Goal: Task Accomplishment & Management: Manage account settings

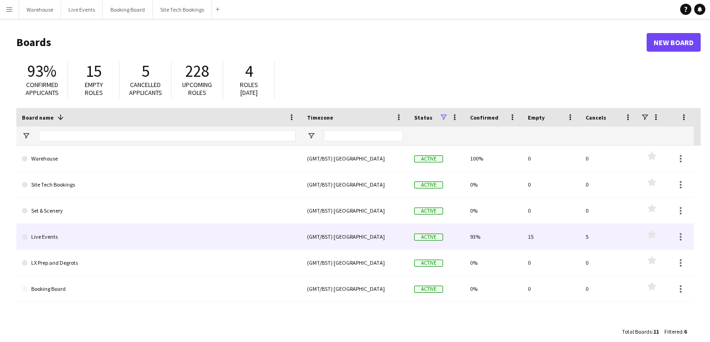
scroll to position [13, 0]
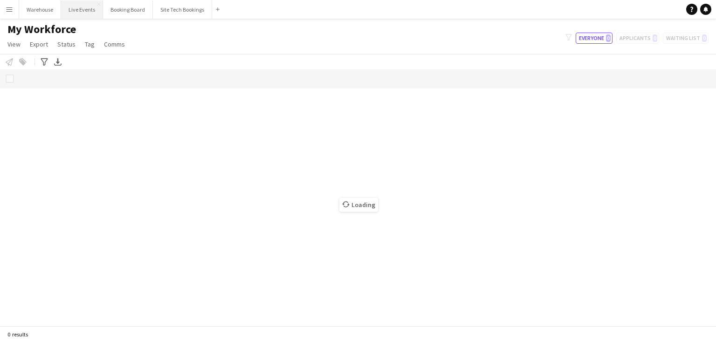
click at [84, 10] on button "Live Events Close" at bounding box center [82, 9] width 42 height 18
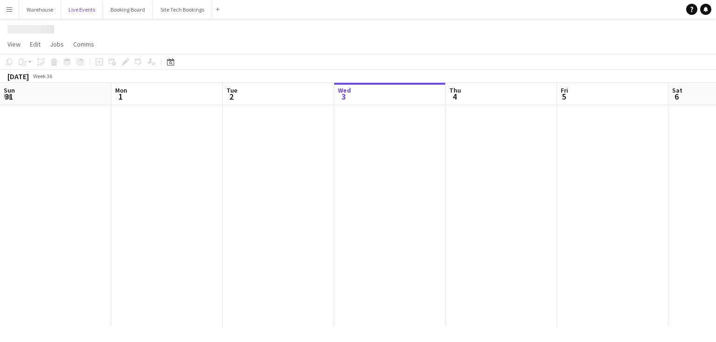
scroll to position [0, 223]
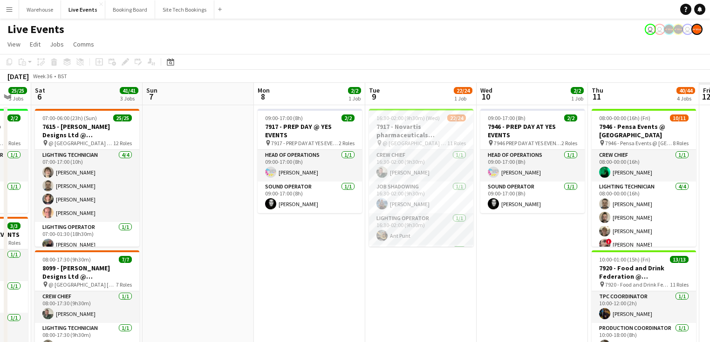
drag, startPoint x: 497, startPoint y: 240, endPoint x: 169, endPoint y: 231, distance: 327.7
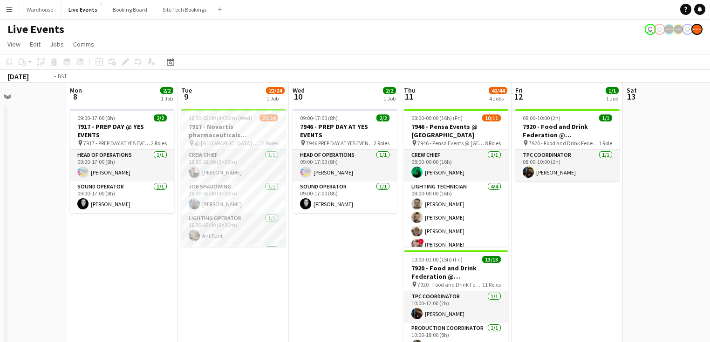
drag, startPoint x: 453, startPoint y: 296, endPoint x: 176, endPoint y: 277, distance: 277.8
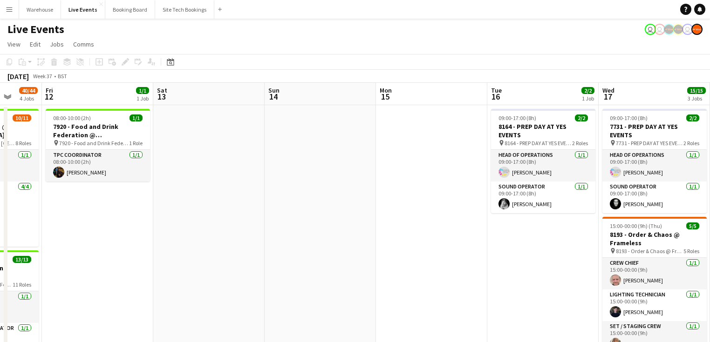
drag, startPoint x: 313, startPoint y: 258, endPoint x: 162, endPoint y: 249, distance: 151.2
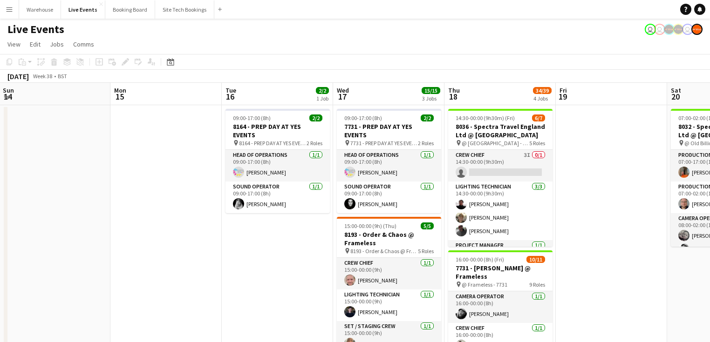
drag, startPoint x: 354, startPoint y: 231, endPoint x: 260, endPoint y: 231, distance: 93.6
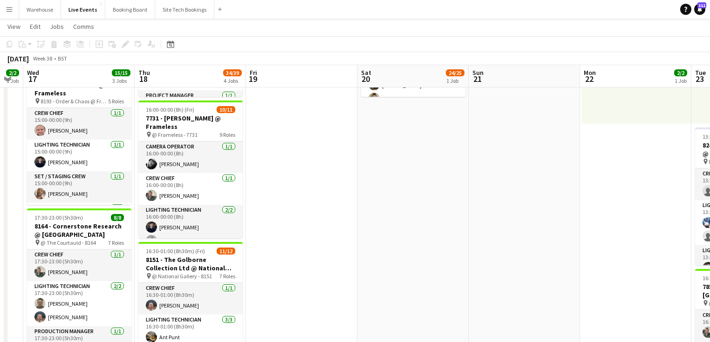
scroll to position [0, 283]
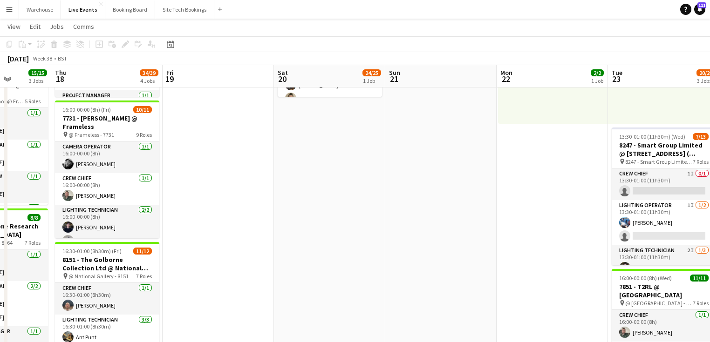
drag, startPoint x: 276, startPoint y: 215, endPoint x: 347, endPoint y: 220, distance: 71.0
click at [347, 220] on app-calendar-viewport "Mon 15 Tue 16 2/2 1 Job Wed 17 15/15 3 Jobs Thu 18 34/39 4 Jobs Fri 19 Sat 20 2…" at bounding box center [355, 268] width 710 height 762
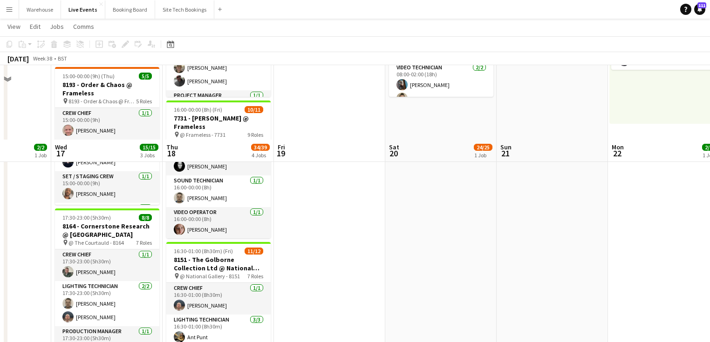
scroll to position [373, 0]
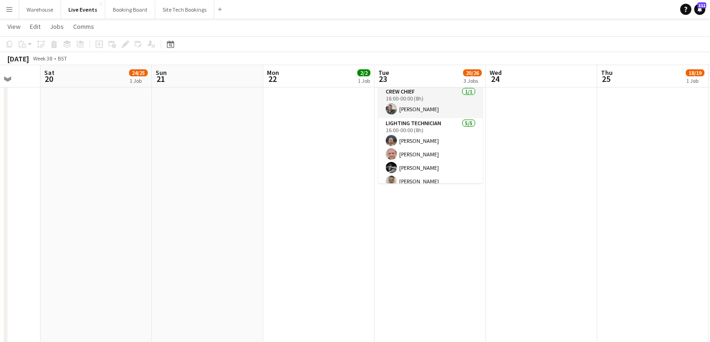
drag, startPoint x: 335, startPoint y: 191, endPoint x: 25, endPoint y: 221, distance: 312.2
click at [25, 221] on app-calendar-viewport "Tue 16 2/2 1 Job Wed 17 15/15 3 Jobs Thu 18 34/39 4 Jobs Fri 19 Sat 20 24/25 1 …" at bounding box center [355, 45] width 710 height 762
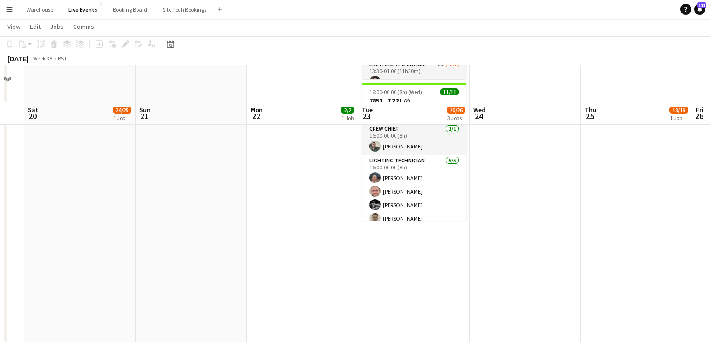
scroll to position [261, 0]
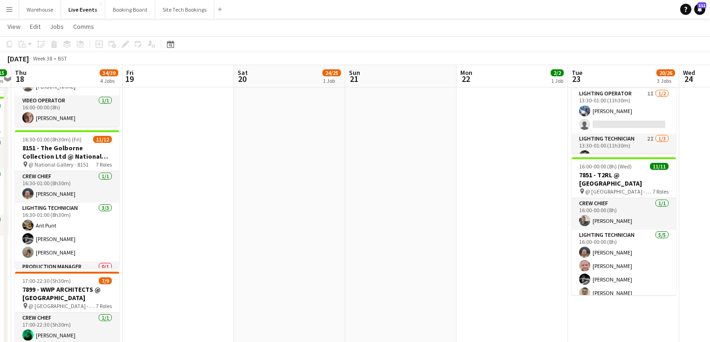
drag, startPoint x: 276, startPoint y: 218, endPoint x: 499, endPoint y: 217, distance: 223.6
click at [508, 214] on app-calendar-viewport "Tue 16 2/2 1 Job Wed 17 15/15 3 Jobs Thu 18 34/39 4 Jobs Fri 19 Sat 20 24/25 1 …" at bounding box center [355, 156] width 710 height 762
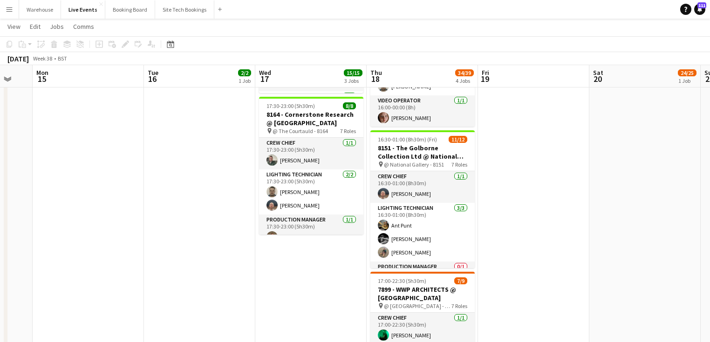
drag, startPoint x: 434, startPoint y: 219, endPoint x: 486, endPoint y: 221, distance: 52.2
click at [486, 221] on app-calendar-viewport "Sat 13 Sun 14 Mon 15 Tue 16 2/2 1 Job Wed 17 15/15 3 Jobs Thu 18 34/39 4 Jobs F…" at bounding box center [355, 156] width 710 height 762
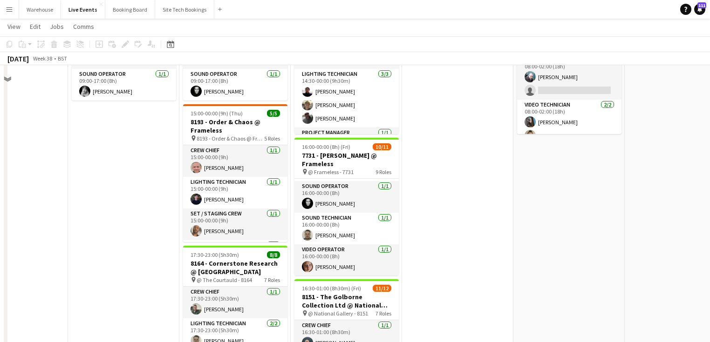
scroll to position [37, 0]
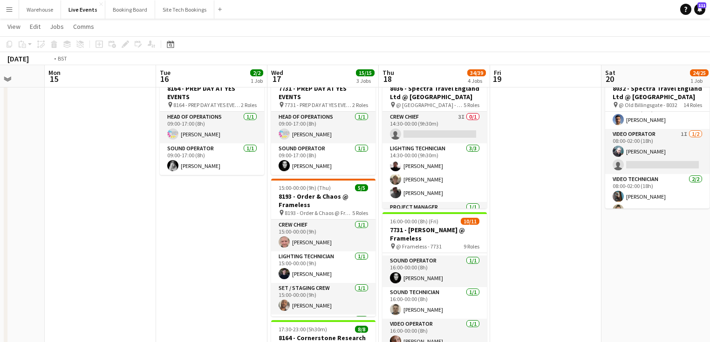
drag, startPoint x: 106, startPoint y: 237, endPoint x: 394, endPoint y: 229, distance: 287.6
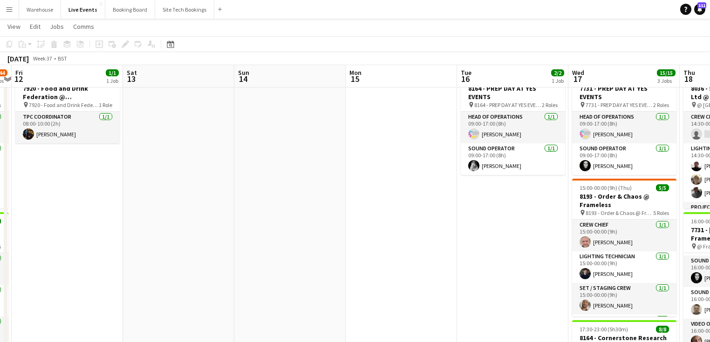
drag, startPoint x: 175, startPoint y: 227, endPoint x: 321, endPoint y: 227, distance: 146.8
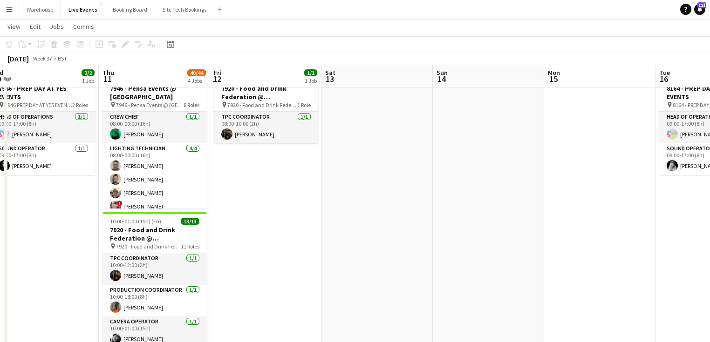
drag, startPoint x: 276, startPoint y: 243, endPoint x: 136, endPoint y: 239, distance: 139.8
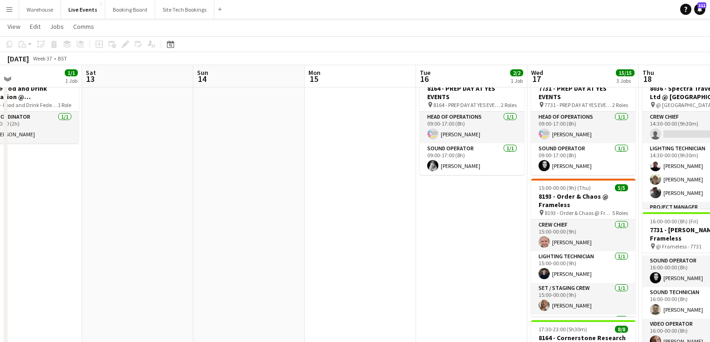
drag, startPoint x: 216, startPoint y: 241, endPoint x: 182, endPoint y: 228, distance: 35.8
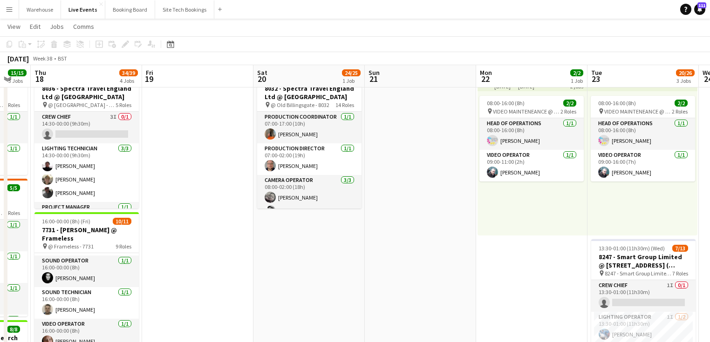
drag, startPoint x: 519, startPoint y: 225, endPoint x: 214, endPoint y: 191, distance: 307.0
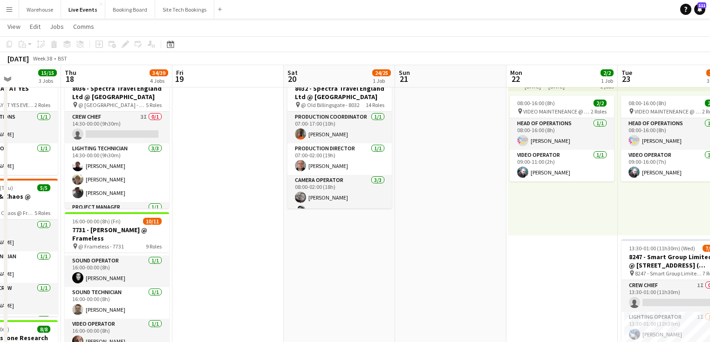
drag, startPoint x: 352, startPoint y: 237, endPoint x: 246, endPoint y: 220, distance: 108.0
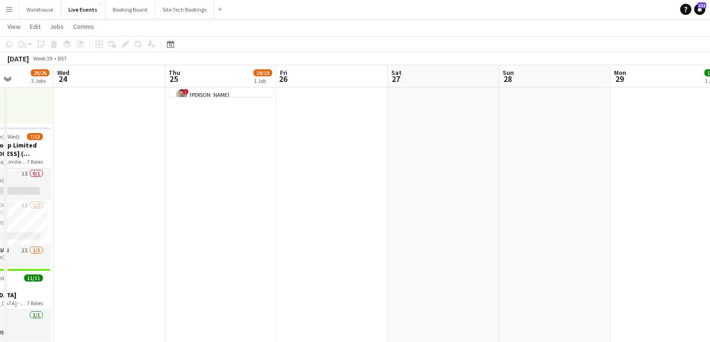
scroll to position [0, 314]
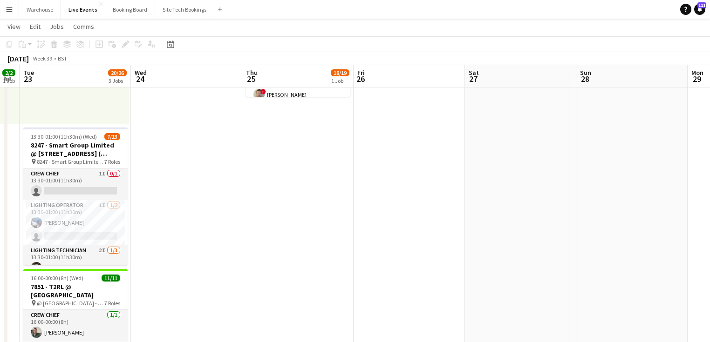
drag, startPoint x: 553, startPoint y: 214, endPoint x: 262, endPoint y: 233, distance: 291.3
click at [261, 235] on app-calendar-viewport "Sat 20 24/25 1 Job Sun 21 Mon 22 2/2 1 Job Tue 23 20/26 3 Jobs Wed 24 Thu 25 18…" at bounding box center [355, 268] width 710 height 762
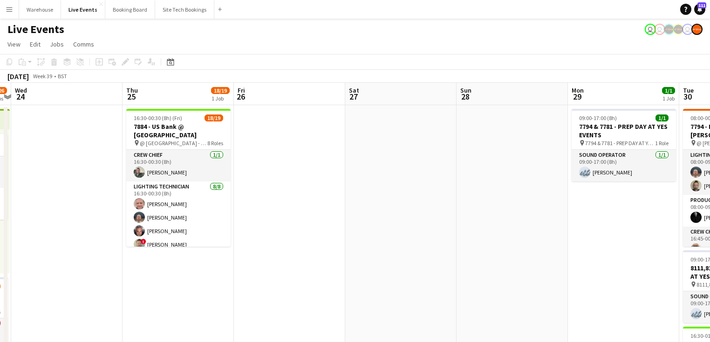
drag, startPoint x: 560, startPoint y: 232, endPoint x: 215, endPoint y: 231, distance: 344.8
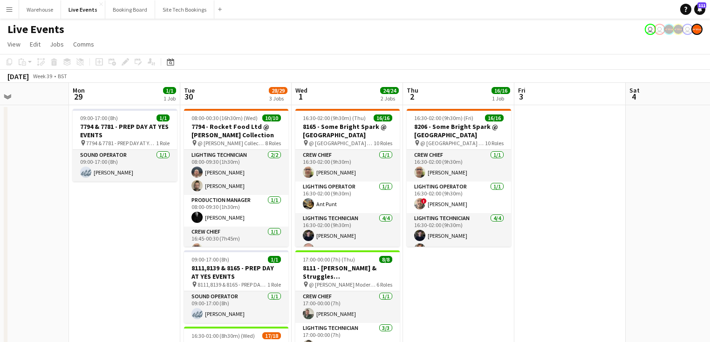
drag, startPoint x: 408, startPoint y: 239, endPoint x: 143, endPoint y: 235, distance: 265.1
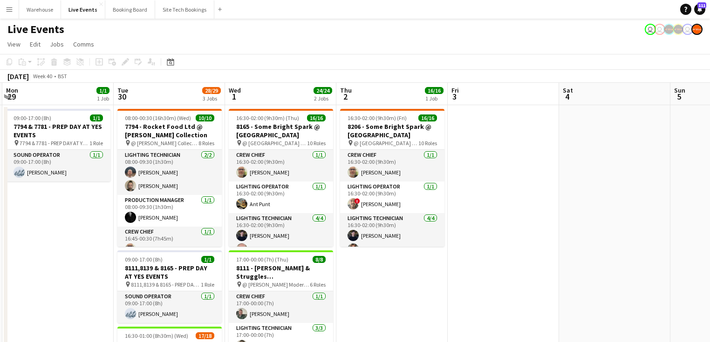
drag, startPoint x: 519, startPoint y: 270, endPoint x: 337, endPoint y: 250, distance: 183.3
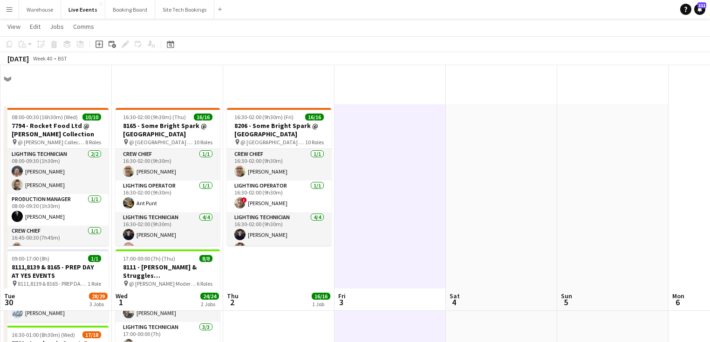
scroll to position [224, 0]
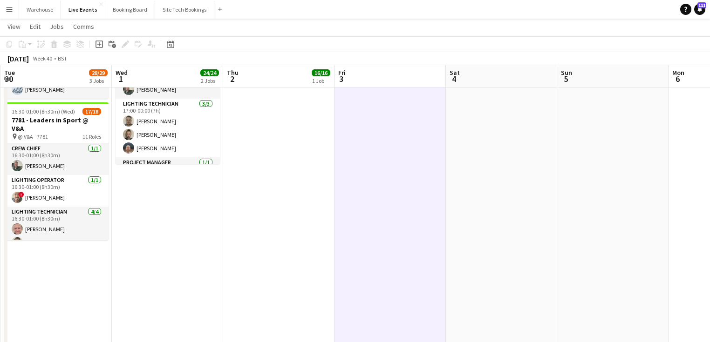
click at [178, 244] on app-date-cell "16:30-02:00 (9h30m) (Thu) 16/16 8165 - Some Bright Spark @ [GEOGRAPHIC_DATA] pi…" at bounding box center [167, 228] width 111 height 694
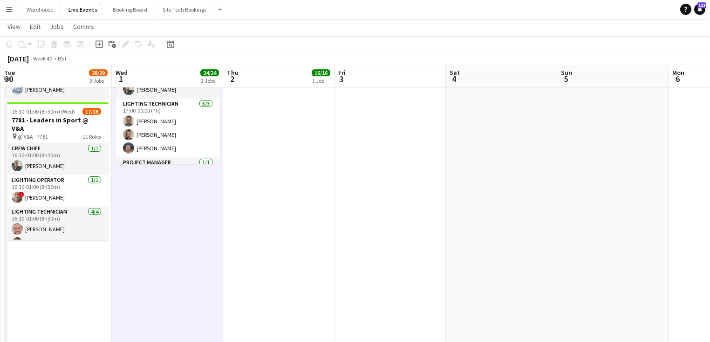
click at [289, 218] on app-date-cell "16:30-02:00 (9h30m) (Fri) 16/16 8206 - Some Bright Spark @ [GEOGRAPHIC_DATA] pi…" at bounding box center [278, 228] width 111 height 694
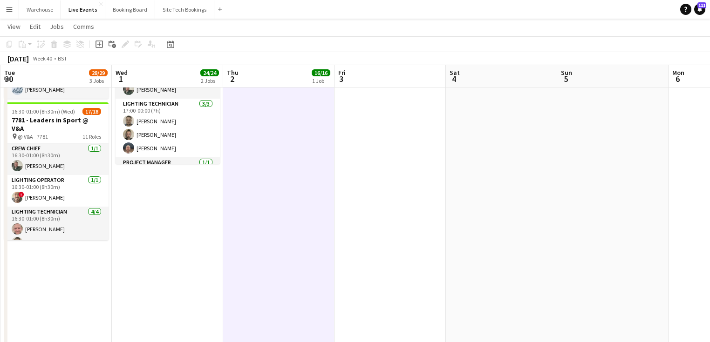
drag, startPoint x: 158, startPoint y: 234, endPoint x: 162, endPoint y: 246, distance: 11.6
click at [158, 234] on app-date-cell "16:30-02:00 (9h30m) (Thu) 16/16 8165 - Some Bright Spark @ [GEOGRAPHIC_DATA] pi…" at bounding box center [167, 228] width 111 height 694
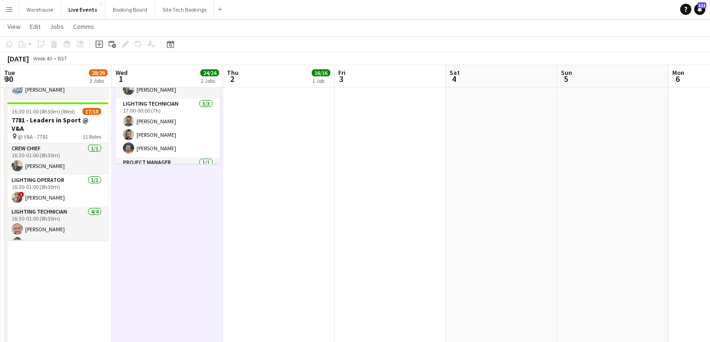
click at [99, 45] on icon at bounding box center [99, 44] width 4 height 4
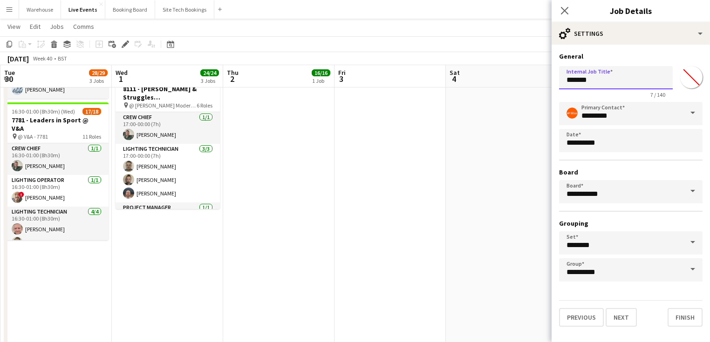
drag, startPoint x: 595, startPoint y: 80, endPoint x: 502, endPoint y: 79, distance: 93.2
click at [504, 79] on body "Menu Boards Boards Boards All jobs Status Workforce Workforce My Workforce Recr…" at bounding box center [355, 175] width 710 height 799
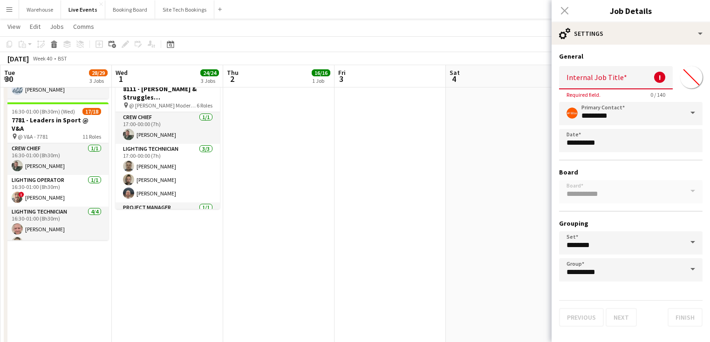
click at [595, 82] on input "Internal Job Title" at bounding box center [616, 77] width 114 height 23
paste input "**********"
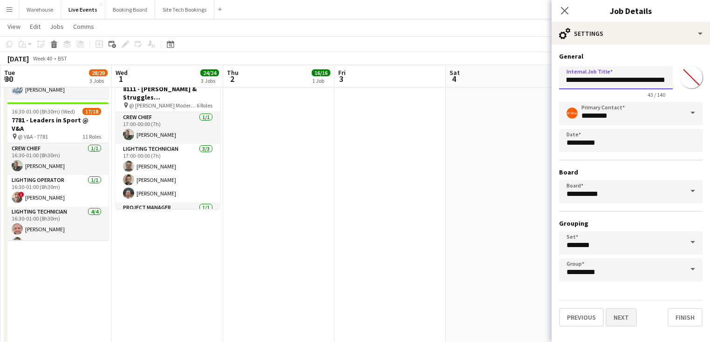
type input "**********"
click at [615, 318] on button "Next" at bounding box center [621, 317] width 31 height 19
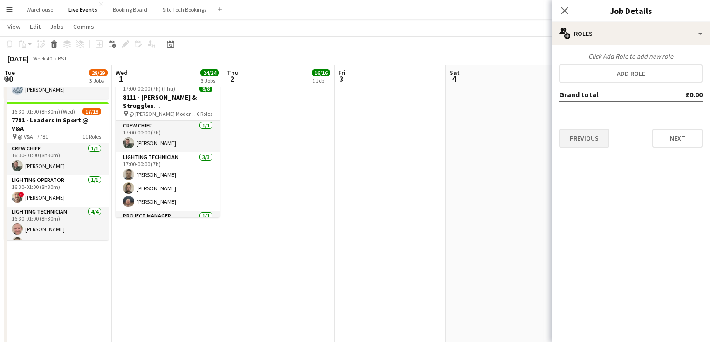
scroll to position [0, 0]
click at [683, 145] on button "Next" at bounding box center [677, 138] width 50 height 19
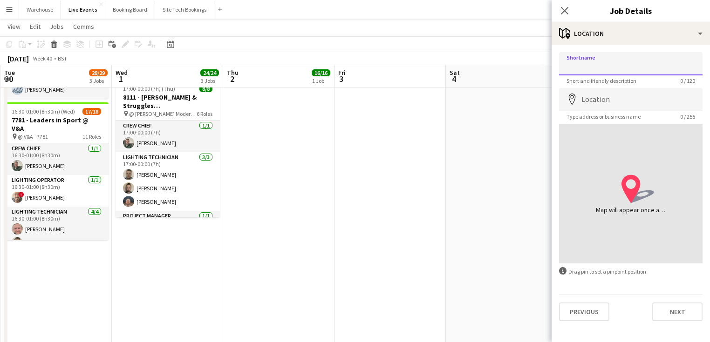
click at [581, 57] on input "Shortname" at bounding box center [630, 63] width 143 height 23
paste input "**********"
type input "**********"
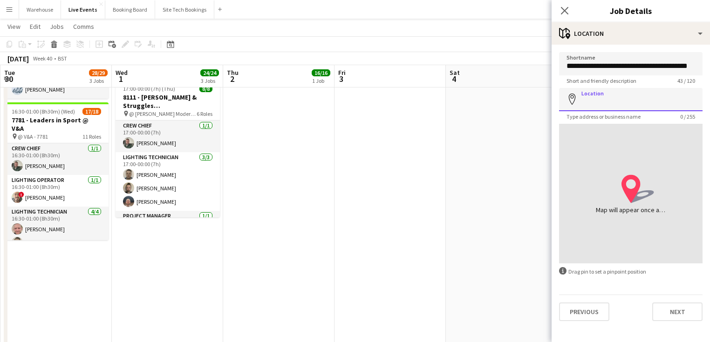
click at [587, 90] on input "Location" at bounding box center [630, 99] width 143 height 23
click at [632, 102] on input "Location" at bounding box center [630, 99] width 143 height 23
paste input "**********"
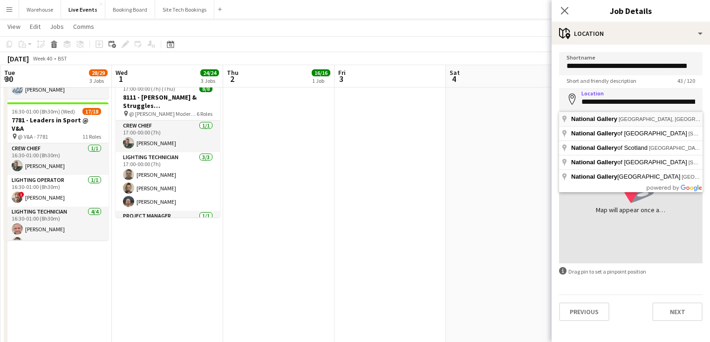
type input "**********"
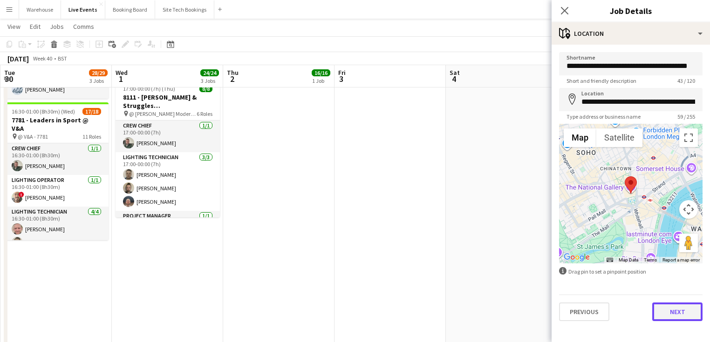
click at [672, 311] on button "Next" at bounding box center [677, 312] width 50 height 19
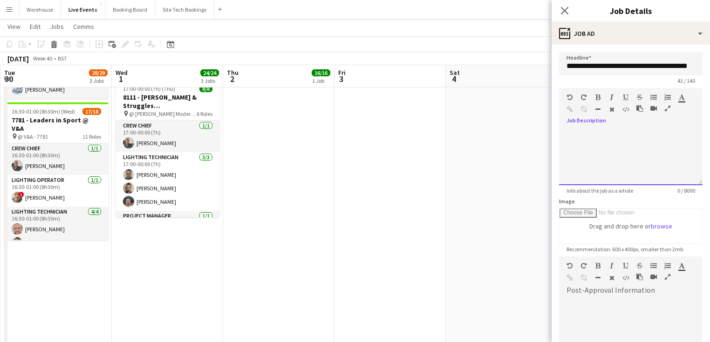
click at [588, 137] on div at bounding box center [630, 158] width 143 height 56
paste div
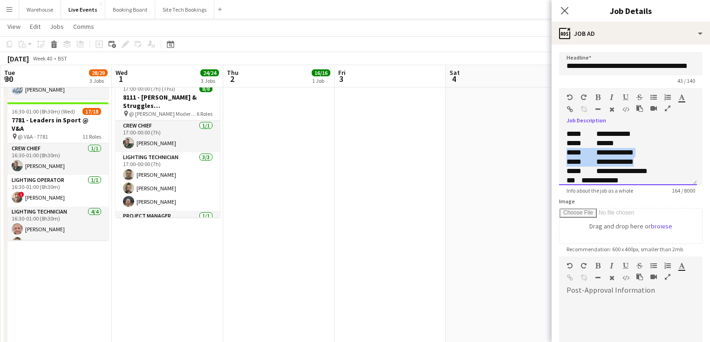
drag, startPoint x: 580, startPoint y: 154, endPoint x: 642, endPoint y: 162, distance: 62.5
click at [642, 162] on div "**********" at bounding box center [628, 158] width 138 height 56
drag, startPoint x: 569, startPoint y: 162, endPoint x: 647, endPoint y: 160, distance: 78.3
click at [647, 160] on div "**********" at bounding box center [625, 161] width 117 height 9
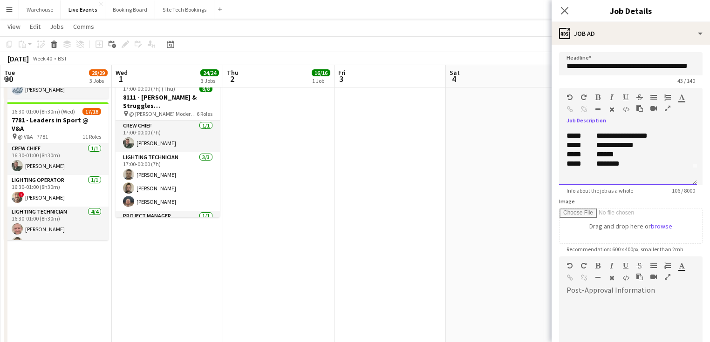
click at [577, 153] on div "***** ******" at bounding box center [625, 154] width 117 height 9
click at [571, 155] on div "***** ******" at bounding box center [625, 154] width 117 height 9
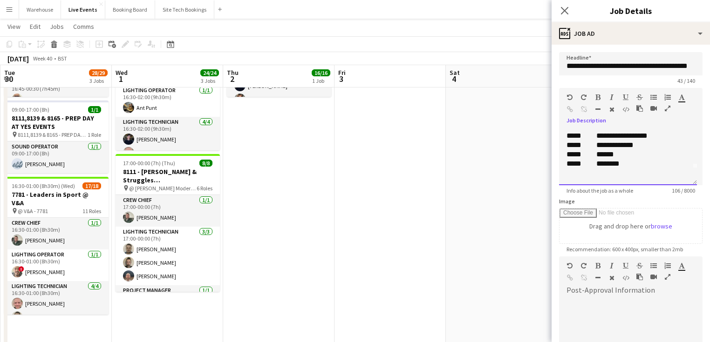
click at [571, 163] on div "***** ********" at bounding box center [625, 163] width 117 height 9
click at [572, 163] on div "***** ********" at bounding box center [625, 163] width 117 height 9
click at [591, 304] on div at bounding box center [630, 326] width 143 height 56
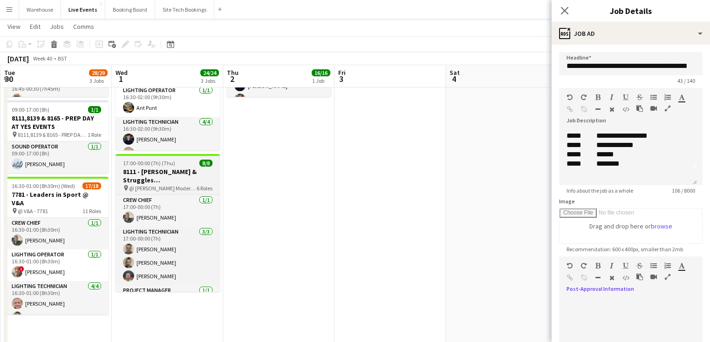
click at [141, 178] on h3 "8111 - [PERSON_NAME] & Struggles ([GEOGRAPHIC_DATA]) Ltd @ [PERSON_NAME][GEOGRA…" at bounding box center [168, 176] width 104 height 17
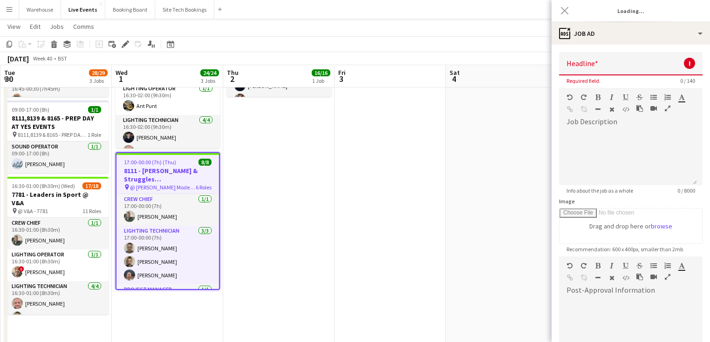
scroll to position [0, 0]
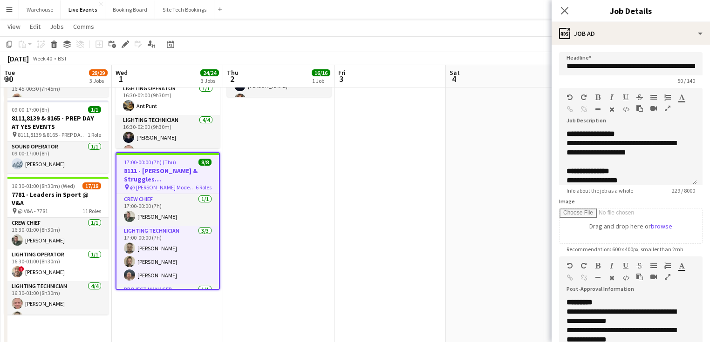
click at [665, 278] on icon "button" at bounding box center [668, 277] width 6 height 7
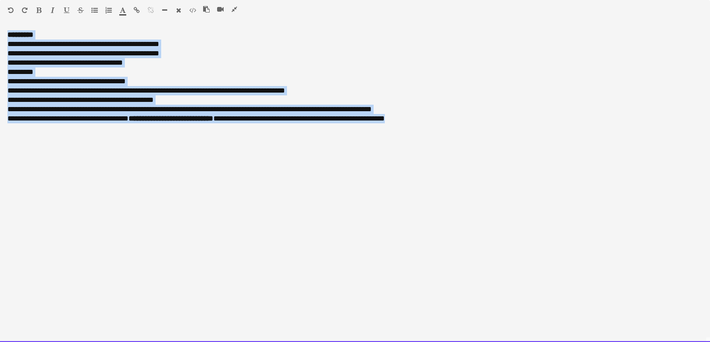
drag, startPoint x: 437, startPoint y: 123, endPoint x: -68, endPoint y: 31, distance: 513.3
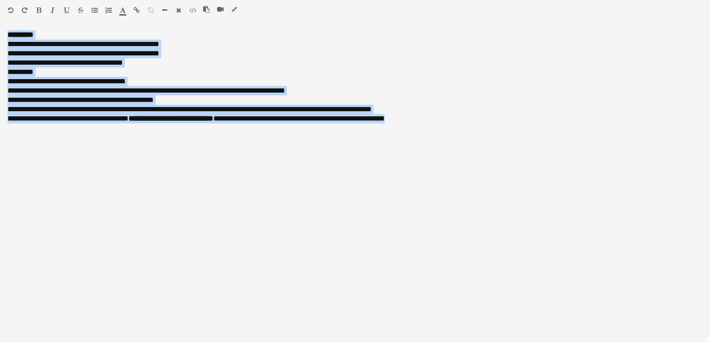
click at [232, 7] on icon "button" at bounding box center [235, 9] width 6 height 7
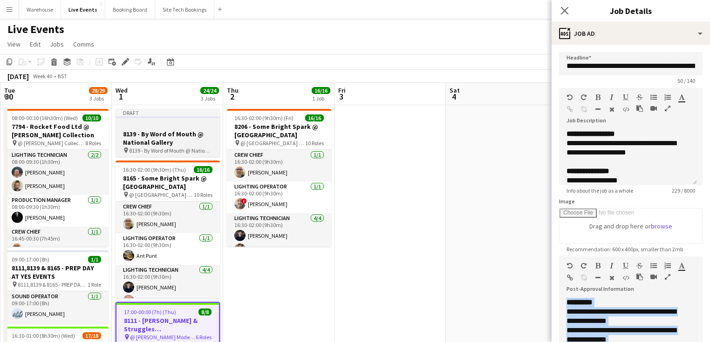
click at [158, 138] on h3 "8139 - By Word of Mouth @ National Gallery" at bounding box center [168, 138] width 104 height 17
type input "**********"
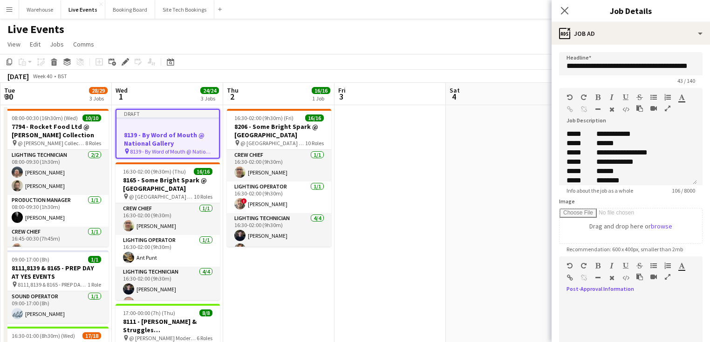
click at [643, 318] on div at bounding box center [630, 326] width 143 height 56
paste div
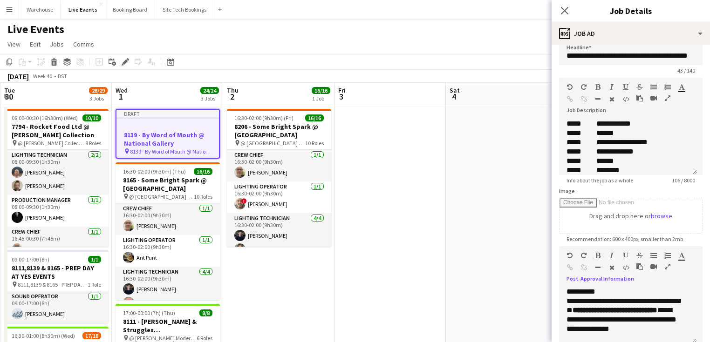
scroll to position [117, 0]
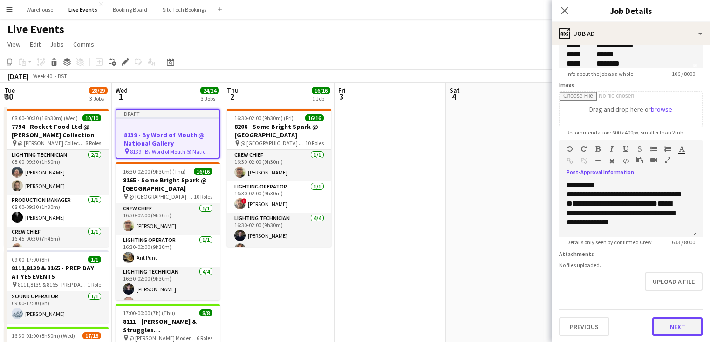
click at [662, 326] on button "Next" at bounding box center [677, 327] width 50 height 19
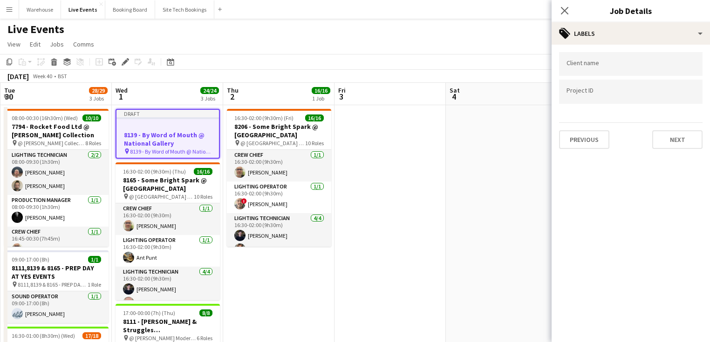
scroll to position [0, 0]
click at [699, 145] on button "Next" at bounding box center [677, 139] width 50 height 19
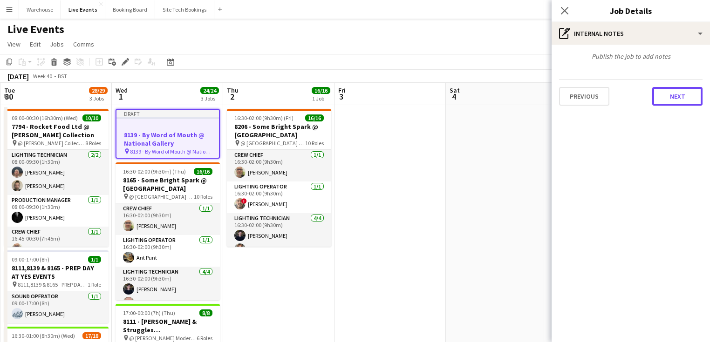
click at [669, 101] on button "Next" at bounding box center [677, 96] width 50 height 19
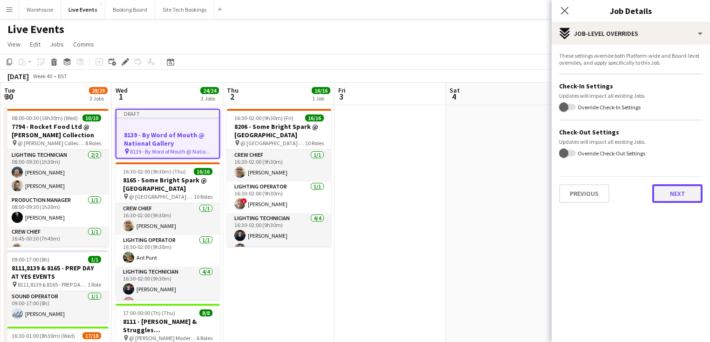
click at [663, 192] on button "Next" at bounding box center [677, 193] width 50 height 19
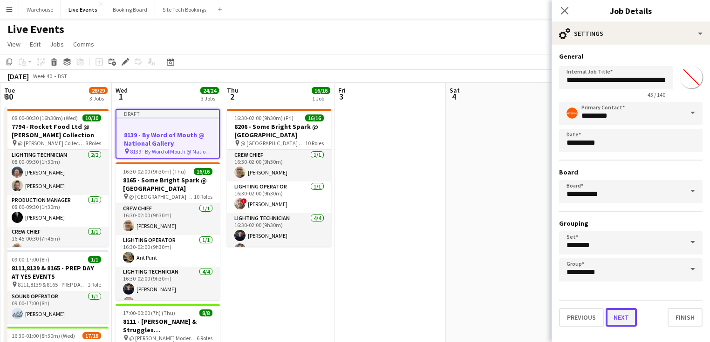
click at [619, 319] on button "Next" at bounding box center [621, 317] width 31 height 19
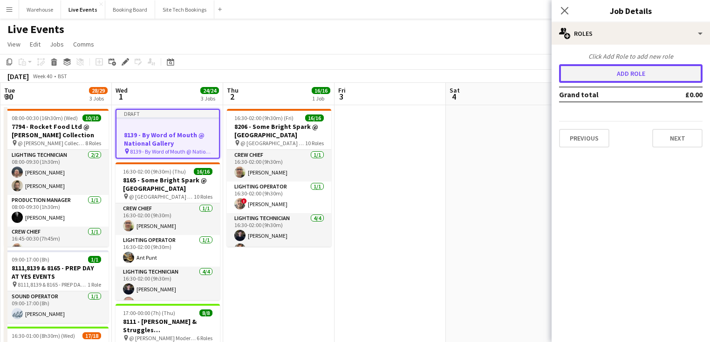
click at [630, 76] on button "Add role" at bounding box center [630, 73] width 143 height 19
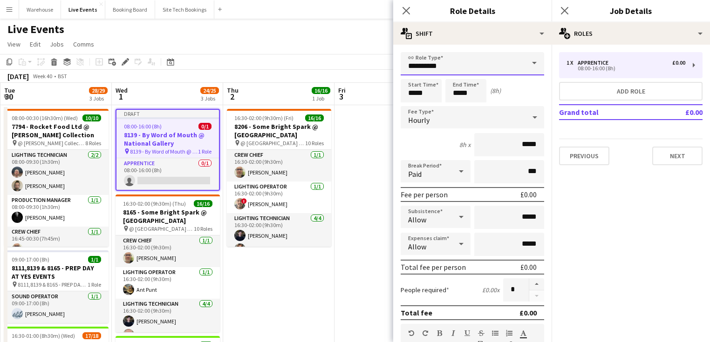
drag, startPoint x: 444, startPoint y: 70, endPoint x: 443, endPoint y: 75, distance: 4.9
click at [444, 70] on input "**********" at bounding box center [472, 63] width 143 height 23
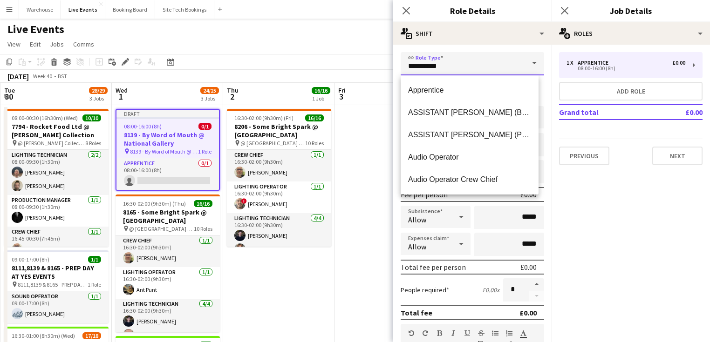
scroll to position [261, 0]
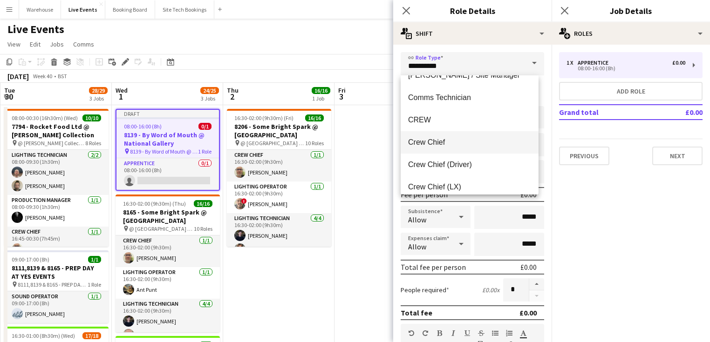
click at [431, 144] on span "Crew Chief" at bounding box center [469, 142] width 123 height 9
type input "**********"
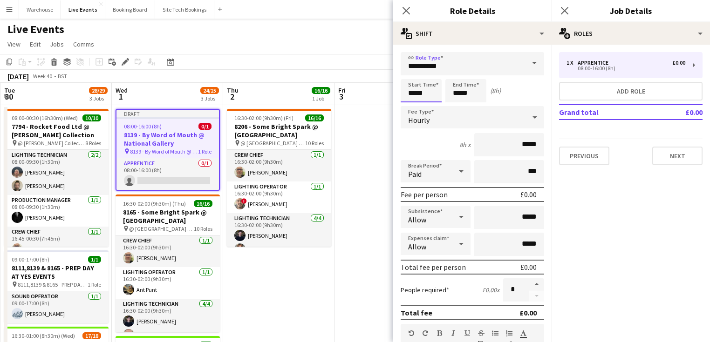
click at [425, 88] on input "*****" at bounding box center [421, 90] width 41 height 23
click at [409, 71] on div at bounding box center [412, 74] width 19 height 9
click at [410, 72] on div at bounding box center [412, 74] width 19 height 9
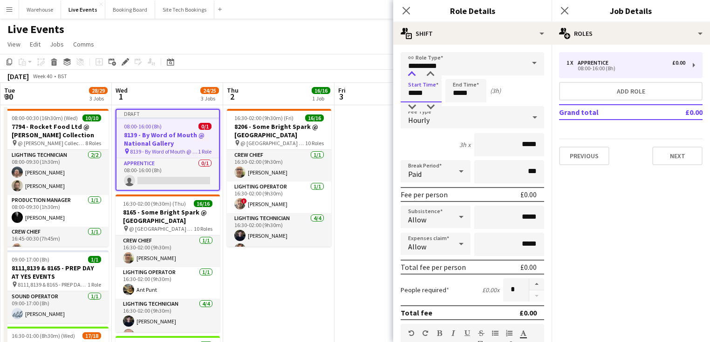
click at [410, 72] on div at bounding box center [412, 74] width 19 height 9
type input "*****"
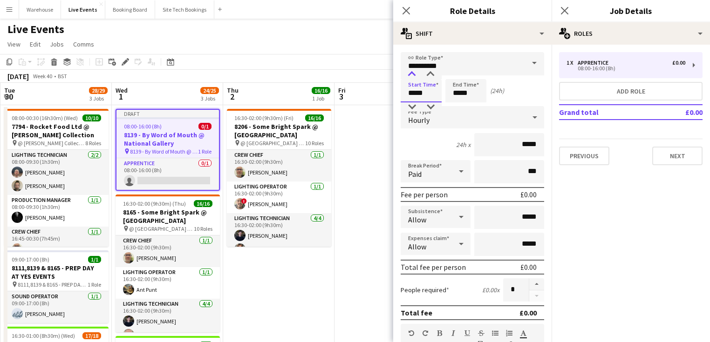
click at [410, 72] on div at bounding box center [412, 74] width 19 height 9
click at [470, 91] on input "*****" at bounding box center [465, 90] width 41 height 23
click at [460, 75] on div at bounding box center [456, 74] width 19 height 9
click at [459, 74] on div at bounding box center [456, 74] width 19 height 9
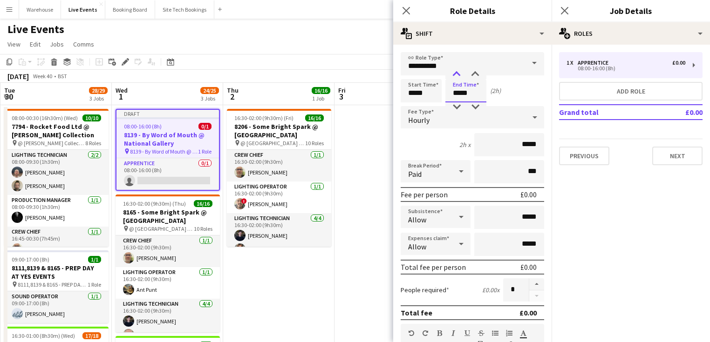
click at [459, 74] on div at bounding box center [456, 74] width 19 height 9
click at [461, 75] on div at bounding box center [456, 74] width 19 height 9
click at [470, 74] on div at bounding box center [475, 74] width 19 height 9
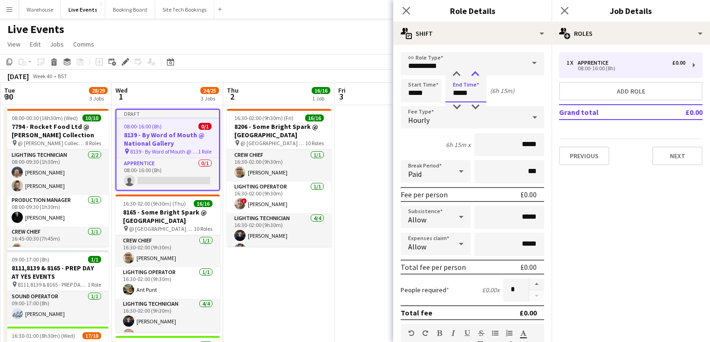
type input "*****"
click at [470, 74] on div at bounding box center [475, 74] width 19 height 9
click at [438, 125] on div "Hourly" at bounding box center [463, 117] width 125 height 22
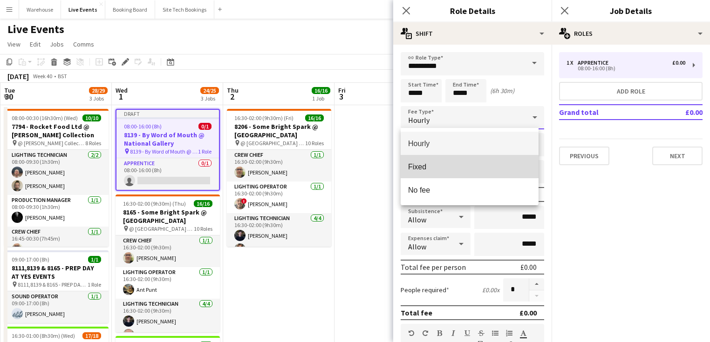
click at [436, 170] on span "Fixed" at bounding box center [469, 167] width 123 height 9
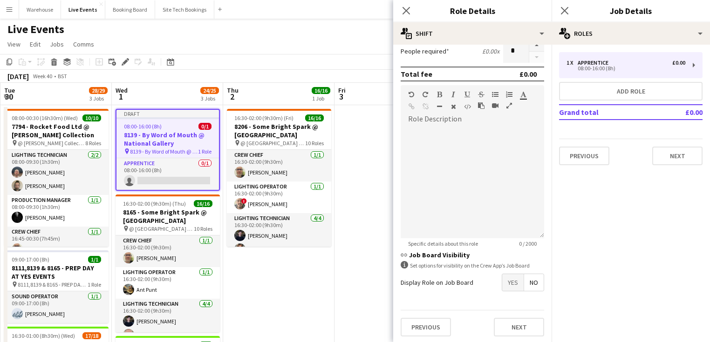
scroll to position [0, 0]
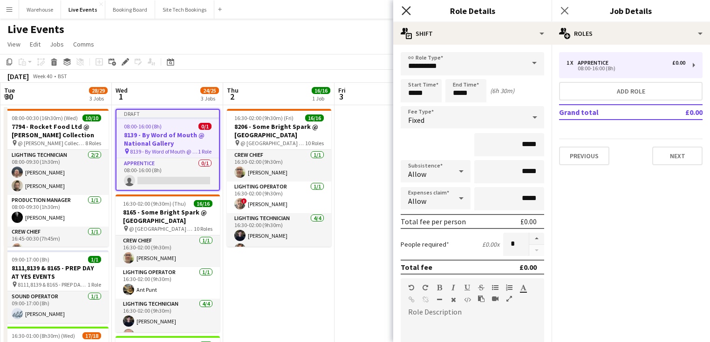
click at [408, 12] on icon at bounding box center [406, 10] width 9 height 9
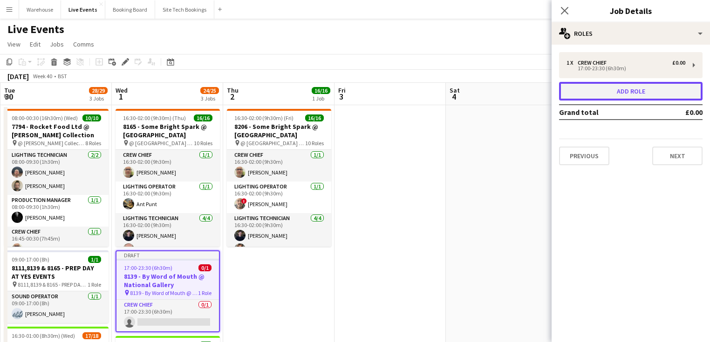
click at [634, 91] on button "Add role" at bounding box center [630, 91] width 143 height 19
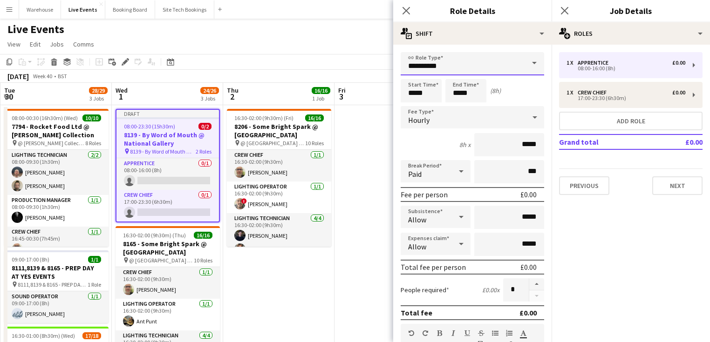
click at [422, 60] on input "**********" at bounding box center [472, 63] width 143 height 23
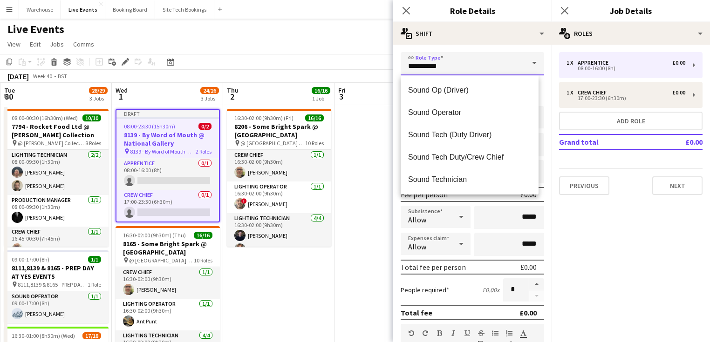
scroll to position [1886, 0]
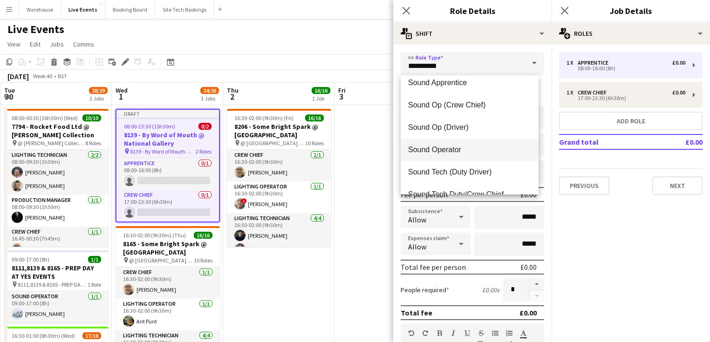
click at [431, 150] on span "Sound Operator" at bounding box center [469, 149] width 123 height 9
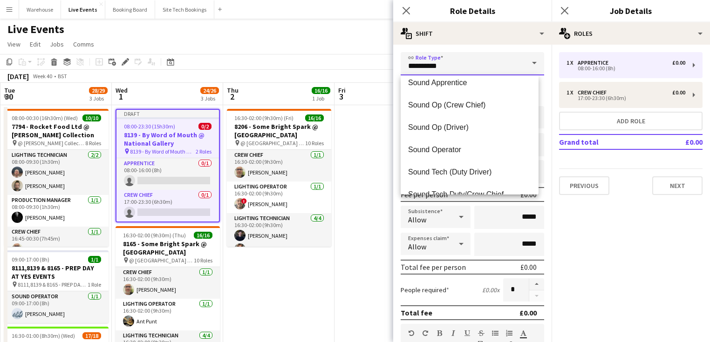
type input "**********"
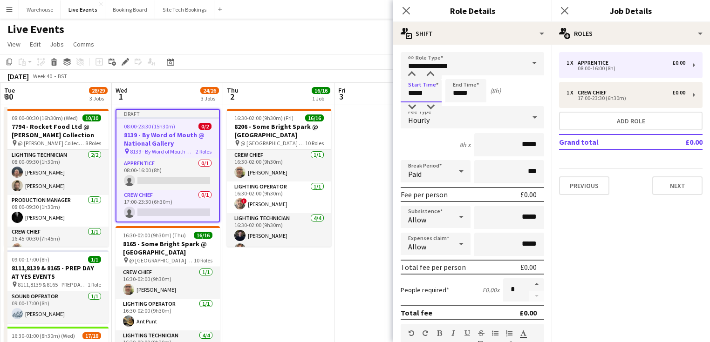
click at [415, 84] on input "*****" at bounding box center [421, 90] width 41 height 23
click at [411, 73] on div at bounding box center [412, 74] width 19 height 9
click at [411, 74] on div at bounding box center [412, 74] width 19 height 9
click at [412, 75] on div at bounding box center [412, 74] width 19 height 9
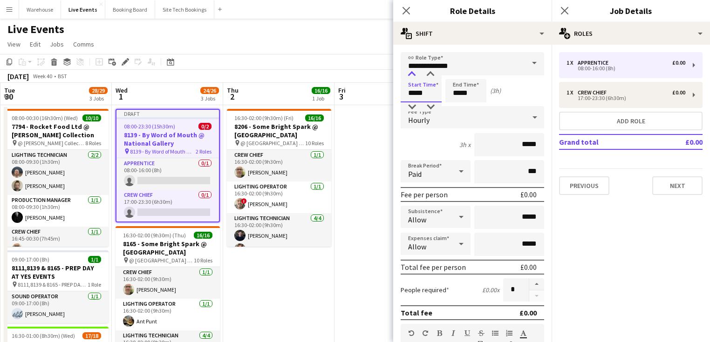
click at [412, 75] on div at bounding box center [412, 74] width 19 height 9
click at [413, 75] on div at bounding box center [412, 74] width 19 height 9
type input "*****"
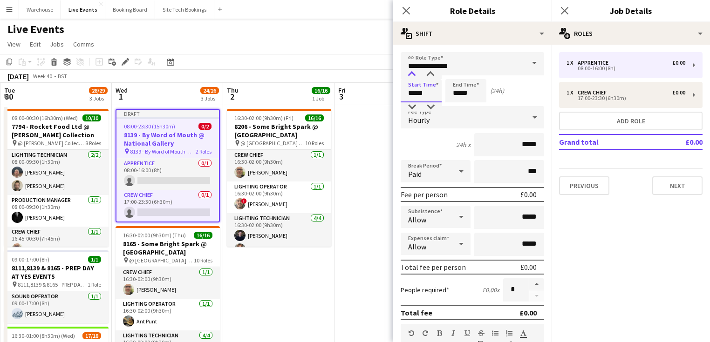
click at [413, 75] on div at bounding box center [412, 74] width 19 height 9
click at [458, 87] on input "*****" at bounding box center [465, 90] width 41 height 23
click at [458, 74] on div at bounding box center [456, 74] width 19 height 9
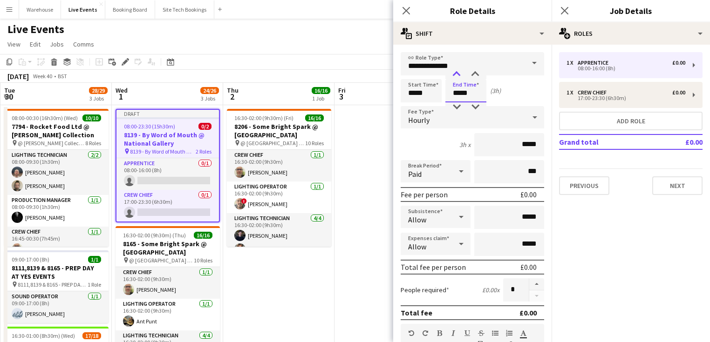
click at [458, 74] on div at bounding box center [456, 74] width 19 height 9
click at [480, 75] on div at bounding box center [475, 74] width 19 height 9
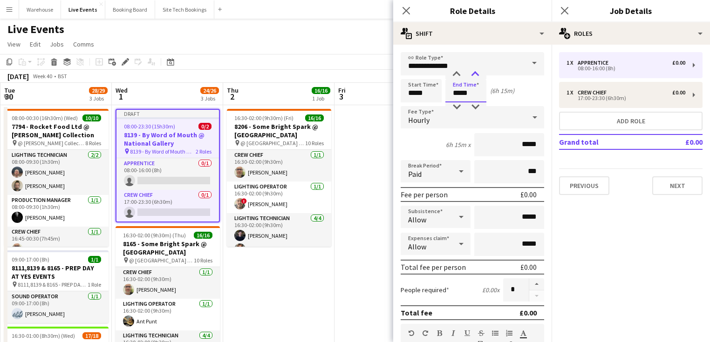
type input "*****"
click at [480, 75] on div at bounding box center [475, 74] width 19 height 9
click at [437, 121] on div "Hourly" at bounding box center [463, 117] width 125 height 22
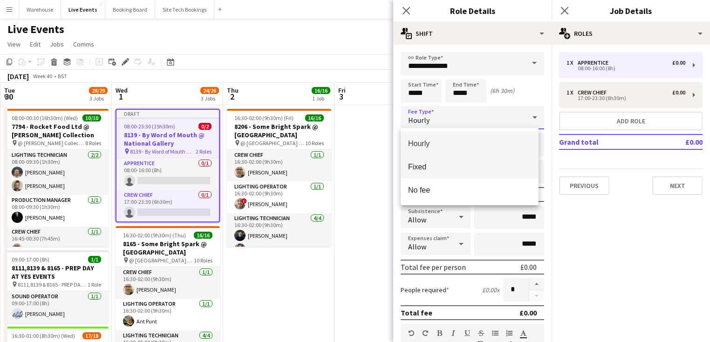
click at [427, 173] on mat-option "Fixed" at bounding box center [470, 166] width 138 height 23
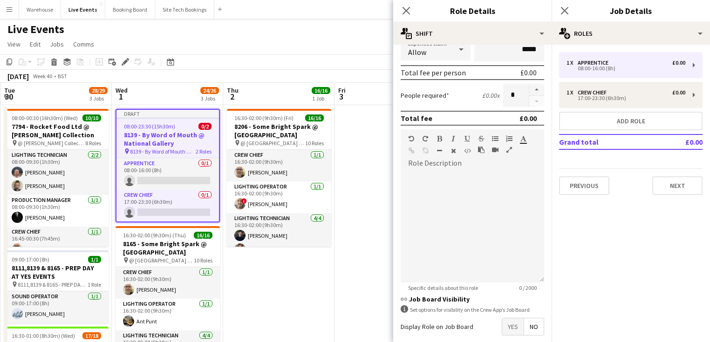
scroll to position [193, 0]
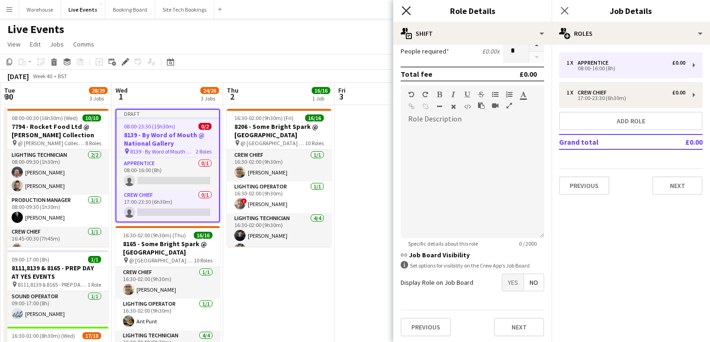
click at [404, 11] on icon at bounding box center [406, 10] width 9 height 9
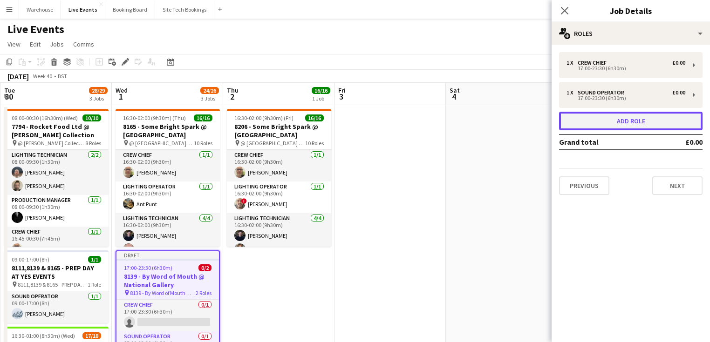
click at [601, 129] on button "Add role" at bounding box center [630, 121] width 143 height 19
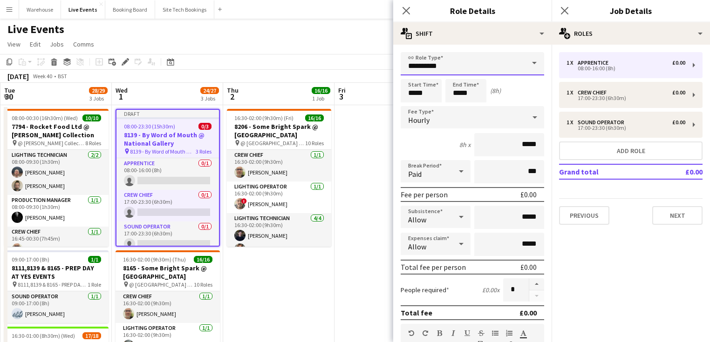
click at [425, 63] on input "**********" at bounding box center [472, 63] width 143 height 23
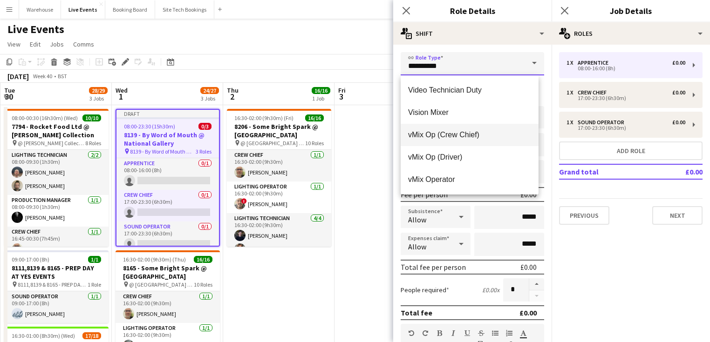
scroll to position [2385, 0]
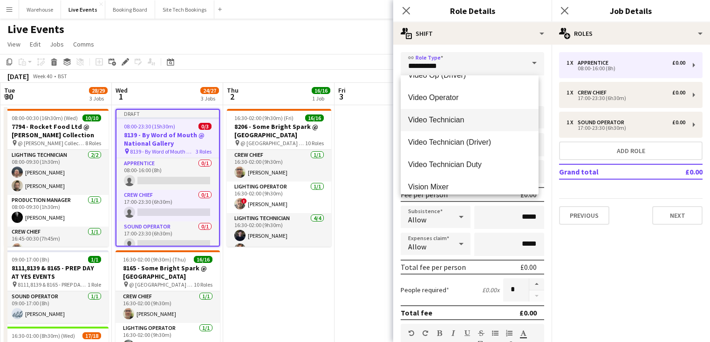
click at [439, 112] on mat-option "Video Technician" at bounding box center [470, 120] width 138 height 22
type input "**********"
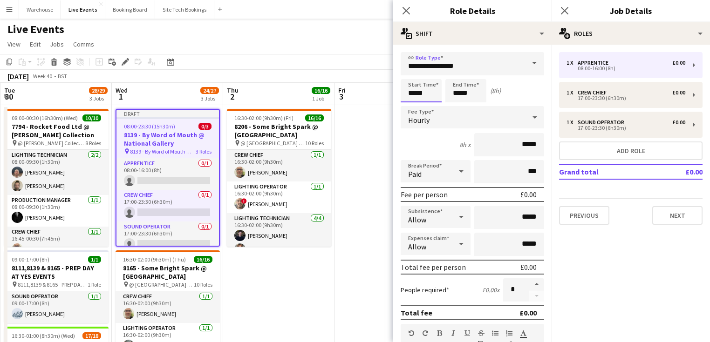
click at [409, 89] on input "*****" at bounding box center [421, 90] width 41 height 23
click at [411, 76] on div at bounding box center [412, 74] width 19 height 9
click at [411, 77] on div at bounding box center [412, 74] width 19 height 9
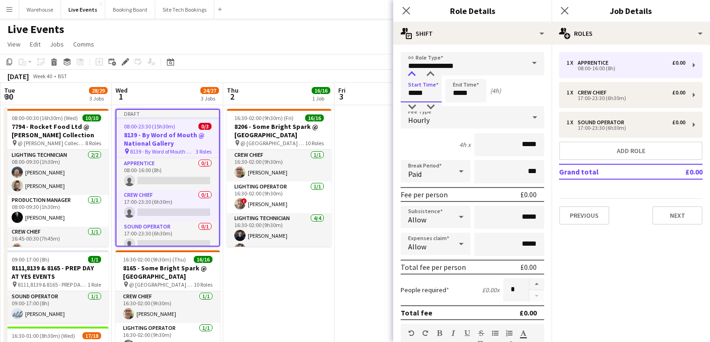
click at [411, 77] on div at bounding box center [412, 74] width 19 height 9
type input "*****"
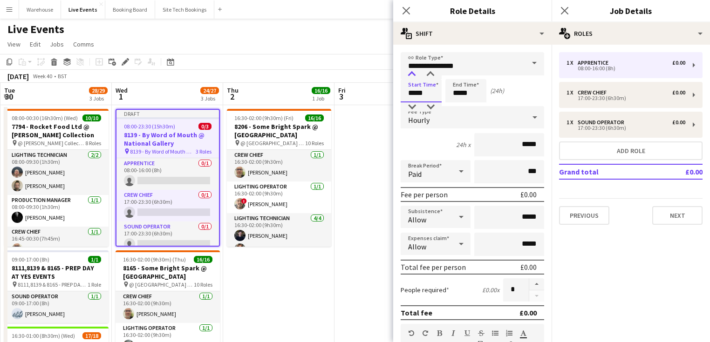
click at [411, 77] on div at bounding box center [412, 74] width 19 height 9
click at [479, 98] on input "*****" at bounding box center [465, 90] width 41 height 23
click at [444, 75] on form "**********" at bounding box center [472, 317] width 158 height 531
click at [461, 86] on input "*****" at bounding box center [465, 90] width 41 height 23
click at [453, 73] on div at bounding box center [456, 74] width 19 height 9
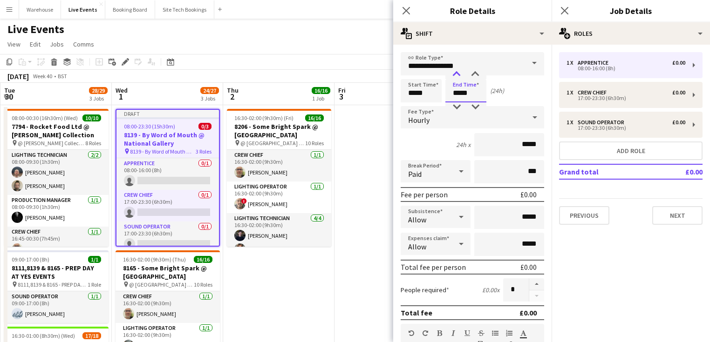
click at [453, 73] on div at bounding box center [456, 74] width 19 height 9
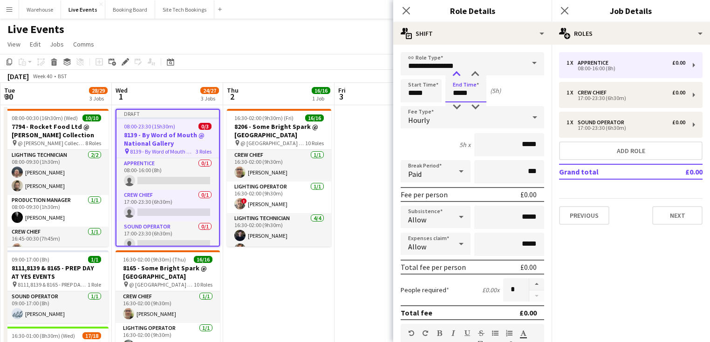
click at [453, 73] on div at bounding box center [456, 74] width 19 height 9
click at [475, 76] on div at bounding box center [475, 74] width 19 height 9
type input "*****"
click at [475, 76] on div at bounding box center [475, 74] width 19 height 9
click at [437, 116] on div "Hourly" at bounding box center [463, 117] width 125 height 22
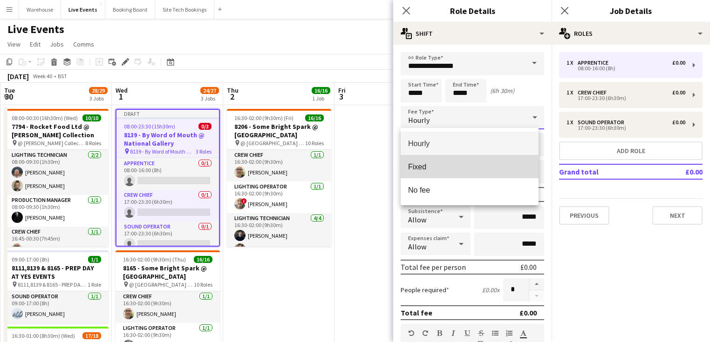
click at [429, 164] on span "Fixed" at bounding box center [469, 167] width 123 height 9
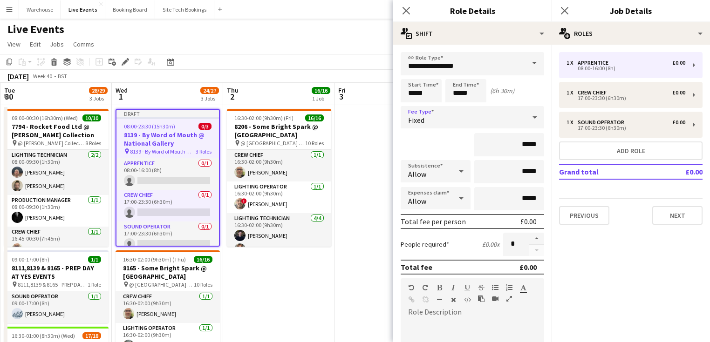
scroll to position [186, 0]
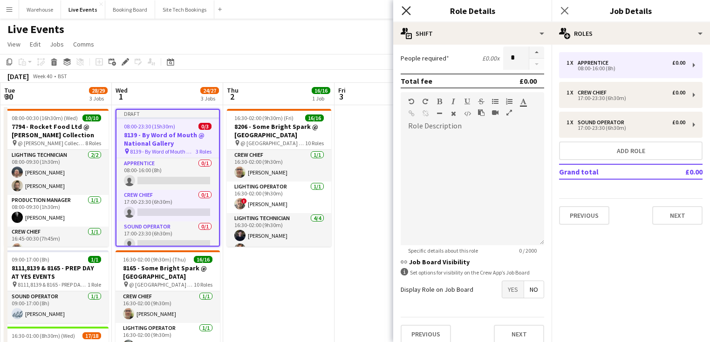
click at [404, 12] on icon at bounding box center [406, 10] width 9 height 9
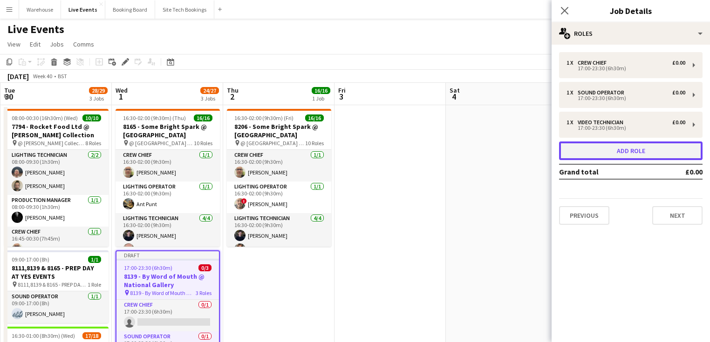
click at [605, 153] on button "Add role" at bounding box center [630, 151] width 143 height 19
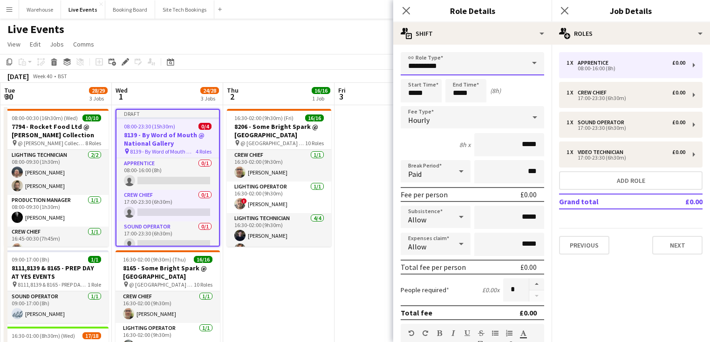
click at [437, 62] on input "**********" at bounding box center [472, 63] width 143 height 23
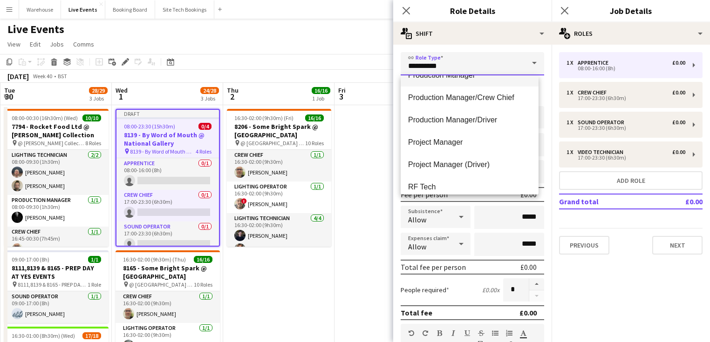
scroll to position [1118, 0]
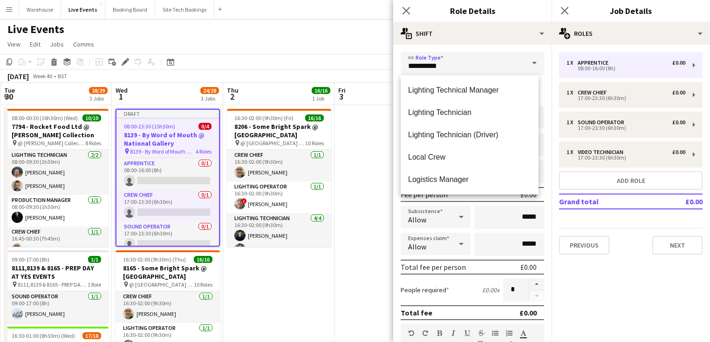
click at [448, 114] on span "Lighting Technician" at bounding box center [469, 112] width 123 height 9
type input "**********"
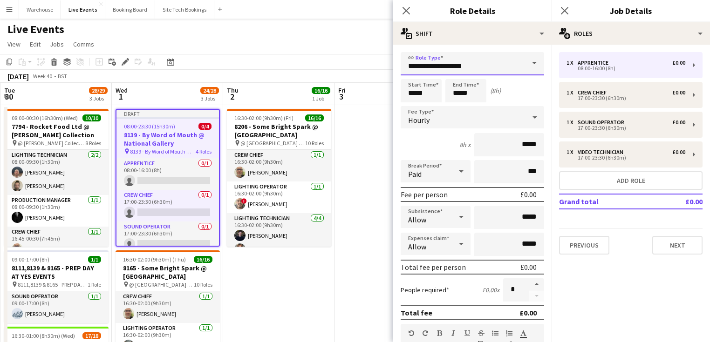
scroll to position [112, 0]
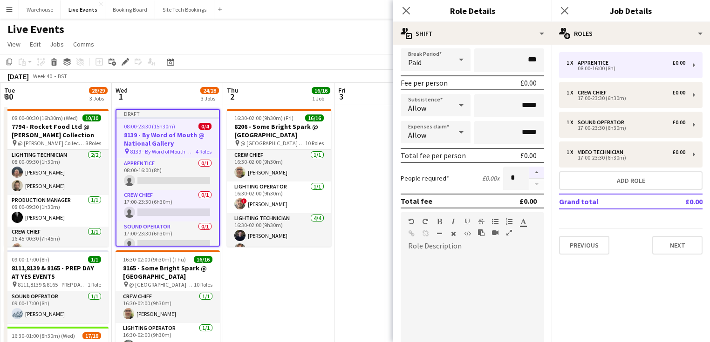
click at [532, 173] on button "button" at bounding box center [536, 173] width 15 height 12
type input "*"
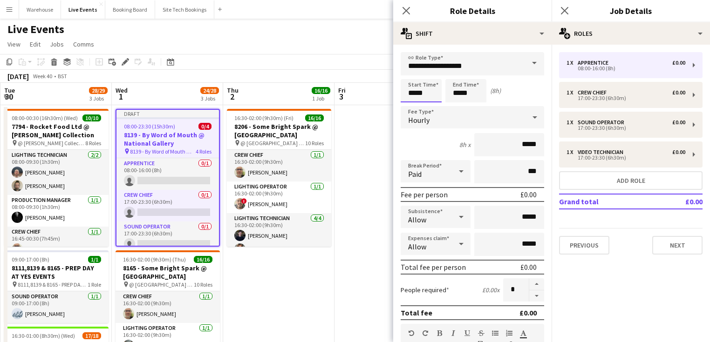
click at [415, 93] on input "*****" at bounding box center [421, 90] width 41 height 23
click at [412, 79] on input "*****" at bounding box center [421, 90] width 41 height 23
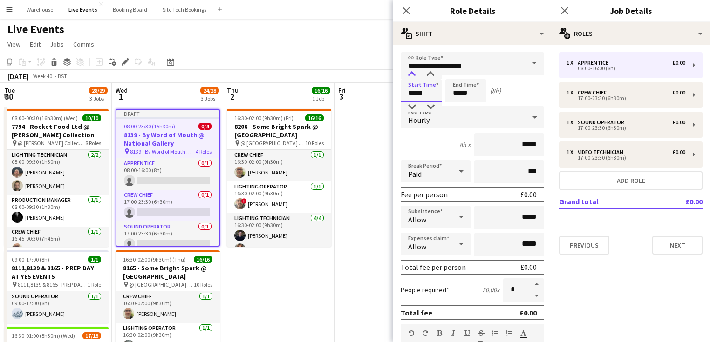
click at [412, 73] on div at bounding box center [412, 74] width 19 height 9
click at [413, 73] on div at bounding box center [412, 74] width 19 height 9
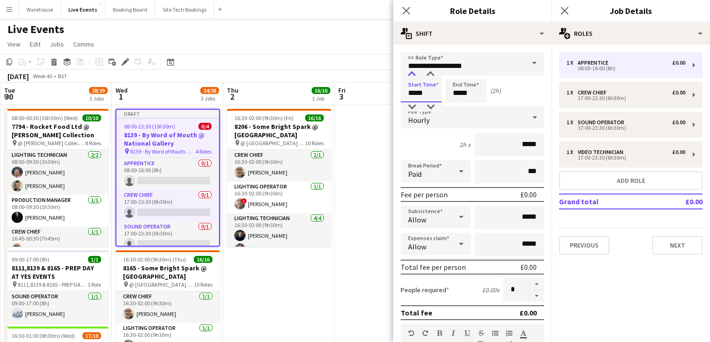
click at [413, 73] on div at bounding box center [412, 74] width 19 height 9
type input "*****"
click at [413, 73] on div at bounding box center [412, 74] width 19 height 9
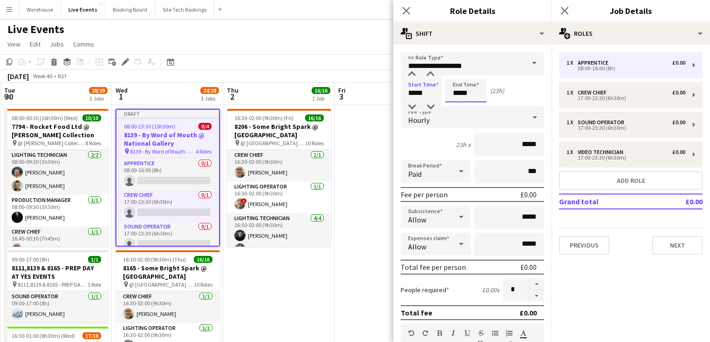
click at [484, 88] on input "*****" at bounding box center [465, 90] width 41 height 23
click at [457, 79] on div at bounding box center [456, 74] width 19 height 9
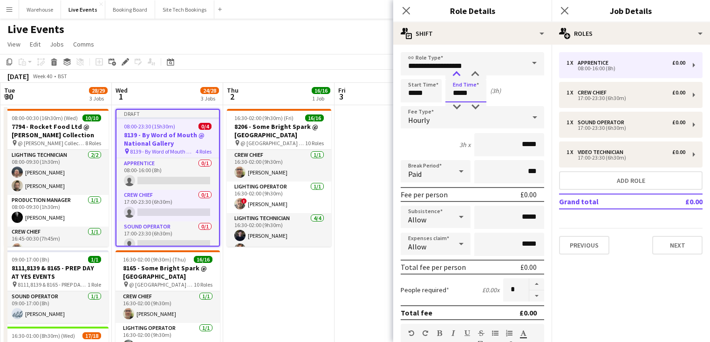
click at [457, 79] on div at bounding box center [456, 74] width 19 height 9
click at [457, 89] on app-time-picker "*****" at bounding box center [465, 92] width 41 height 7
click at [468, 78] on div at bounding box center [475, 74] width 19 height 9
type input "*****"
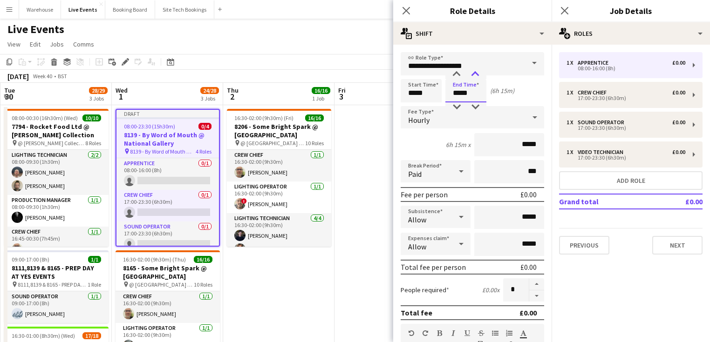
click at [468, 78] on div at bounding box center [475, 74] width 19 height 9
click at [407, 11] on icon at bounding box center [406, 10] width 9 height 9
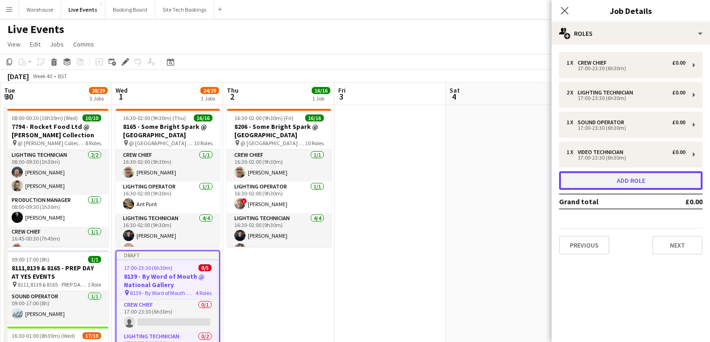
click at [636, 179] on button "Add role" at bounding box center [630, 180] width 143 height 19
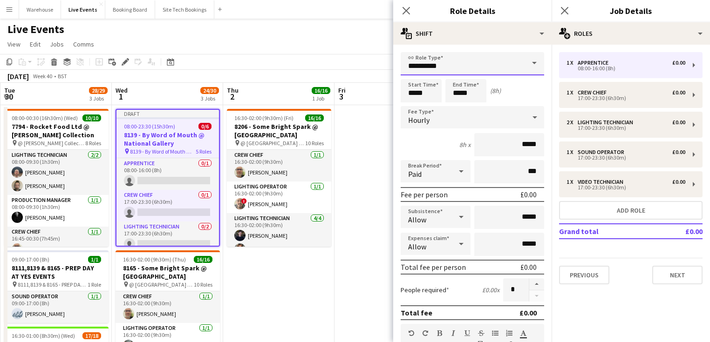
click at [449, 59] on input "**********" at bounding box center [472, 63] width 143 height 23
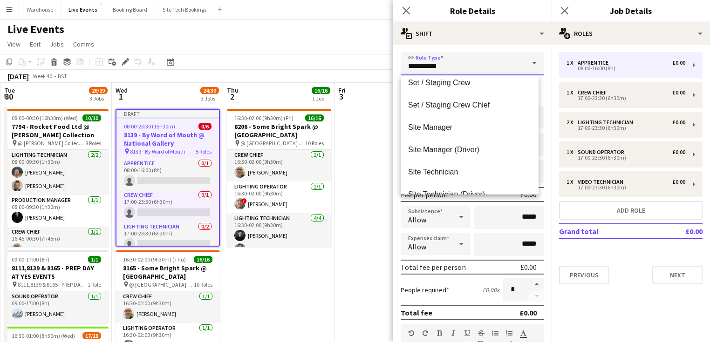
scroll to position [1715, 0]
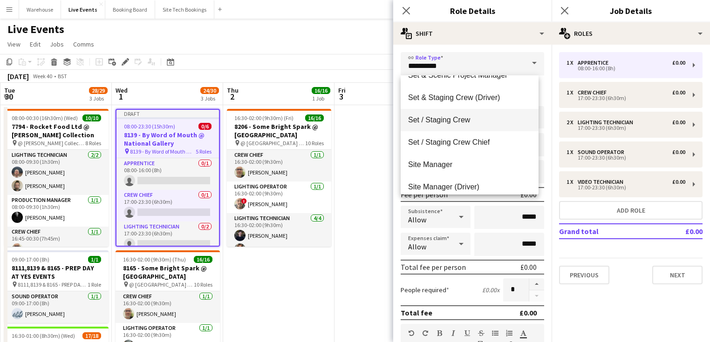
click at [442, 123] on span "Set / Staging Crew" at bounding box center [469, 120] width 123 height 9
type input "**********"
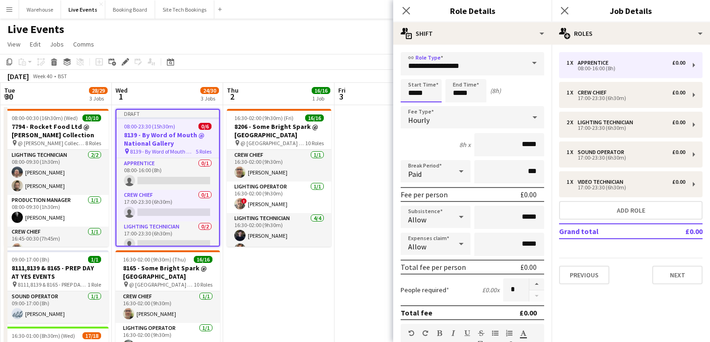
click at [423, 92] on input "*****" at bounding box center [421, 90] width 41 height 23
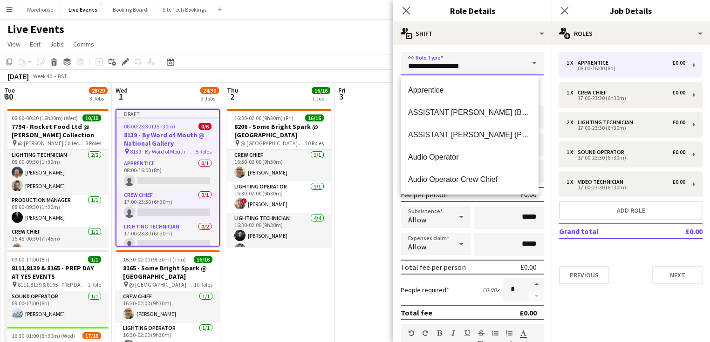
click at [408, 68] on input "**********" at bounding box center [472, 63] width 143 height 23
click at [485, 206] on input "*****" at bounding box center [509, 217] width 70 height 23
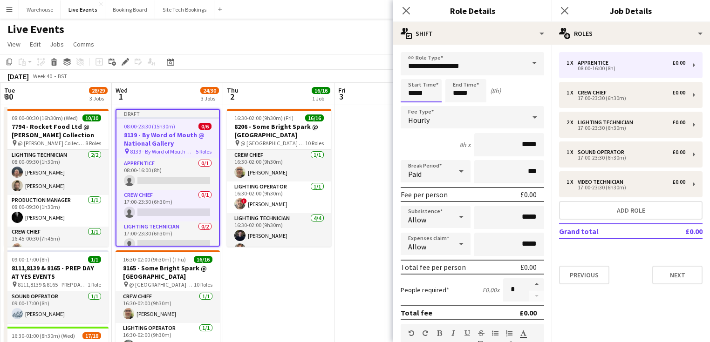
click at [410, 92] on input "*****" at bounding box center [421, 90] width 41 height 23
click at [412, 75] on div at bounding box center [412, 74] width 19 height 9
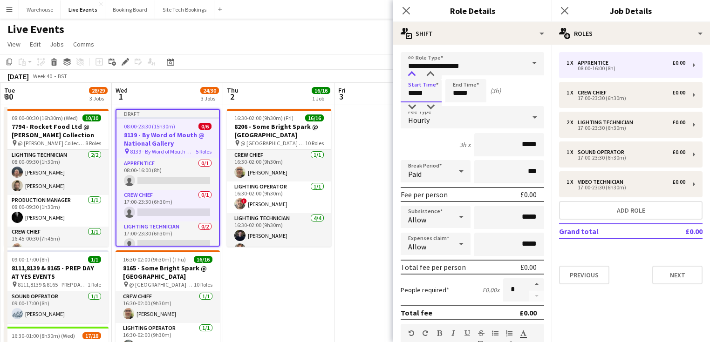
click at [412, 75] on div at bounding box center [412, 74] width 19 height 9
type input "*****"
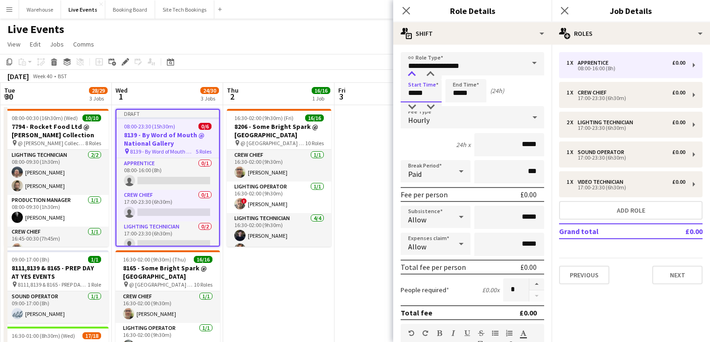
click at [412, 75] on div at bounding box center [412, 74] width 19 height 9
click at [463, 79] on input "*****" at bounding box center [465, 90] width 41 height 23
click at [457, 69] on input "**********" at bounding box center [472, 63] width 143 height 23
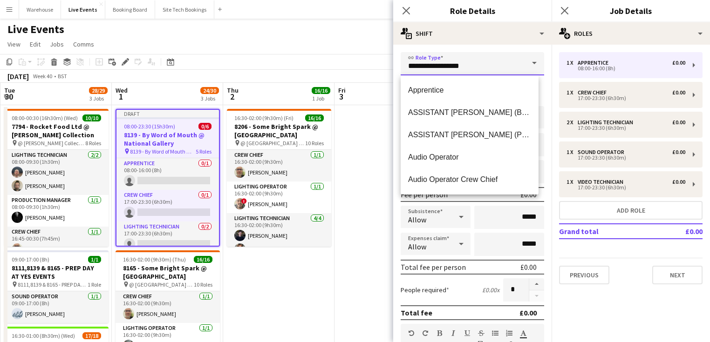
click at [457, 69] on input "**********" at bounding box center [472, 63] width 143 height 23
click at [494, 203] on form "**********" at bounding box center [472, 317] width 158 height 531
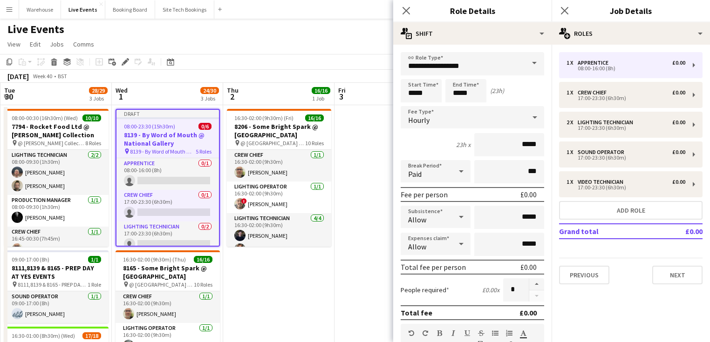
click at [469, 102] on form "**********" at bounding box center [472, 317] width 158 height 531
click at [462, 90] on input "*****" at bounding box center [465, 90] width 41 height 23
click at [455, 75] on div at bounding box center [456, 74] width 19 height 9
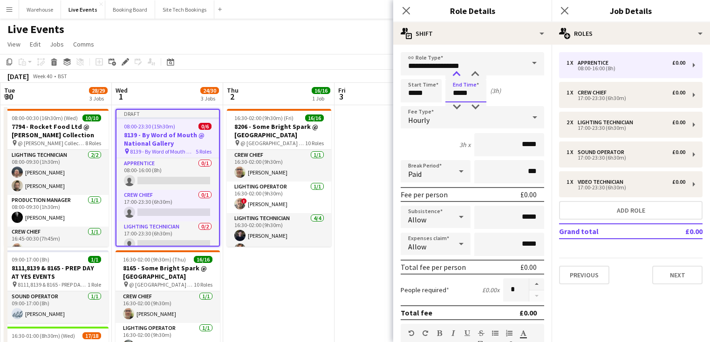
click at [455, 75] on div at bounding box center [456, 74] width 19 height 9
click at [478, 75] on div at bounding box center [475, 74] width 19 height 9
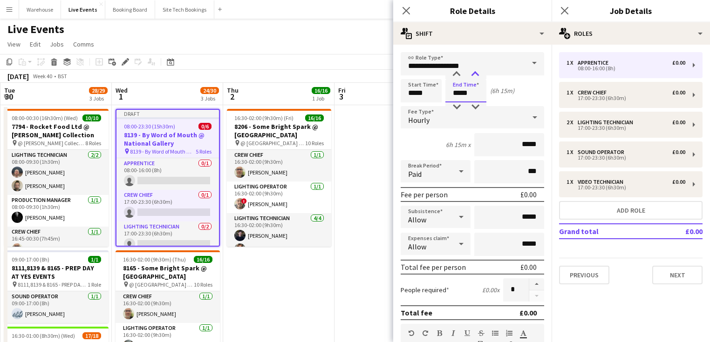
type input "*****"
click at [478, 75] on div at bounding box center [475, 74] width 19 height 9
click at [416, 115] on div "Hourly" at bounding box center [463, 117] width 125 height 22
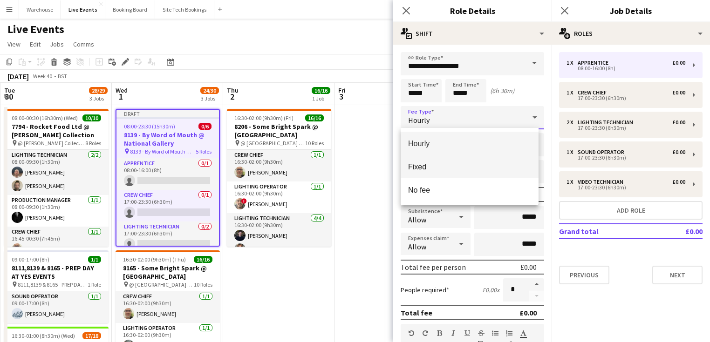
click at [422, 167] on span "Fixed" at bounding box center [469, 167] width 123 height 9
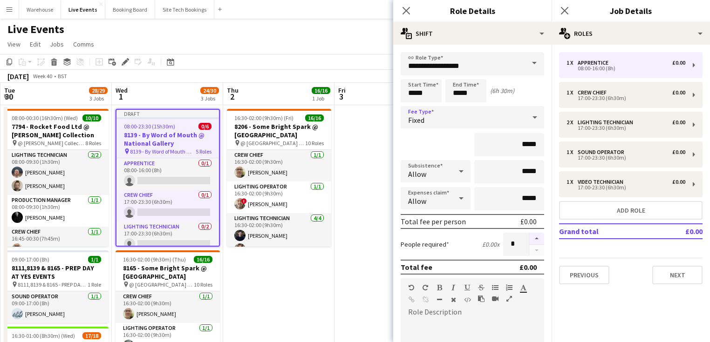
click at [529, 238] on button "button" at bounding box center [536, 239] width 15 height 12
type input "*"
click at [404, 13] on icon at bounding box center [406, 10] width 9 height 9
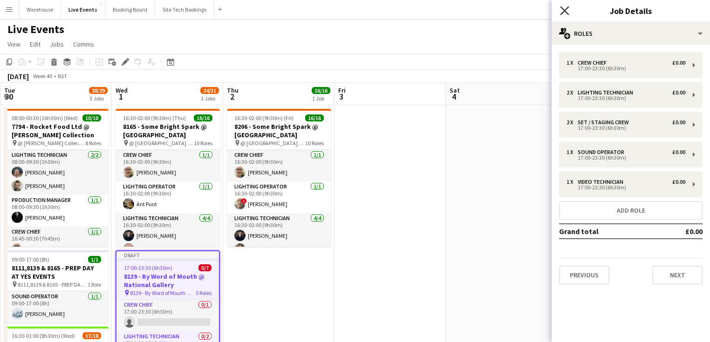
click at [568, 10] on icon "Close pop-in" at bounding box center [564, 10] width 9 height 9
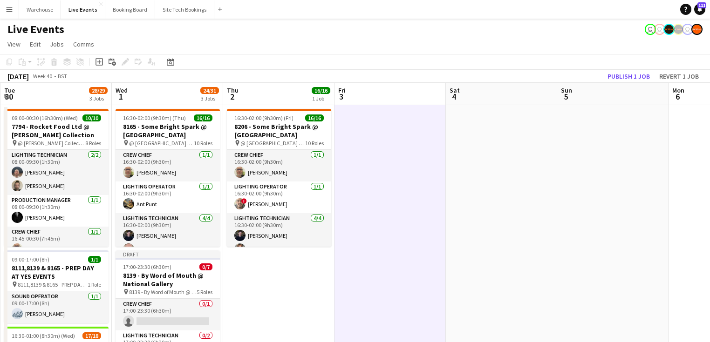
scroll to position [75, 0]
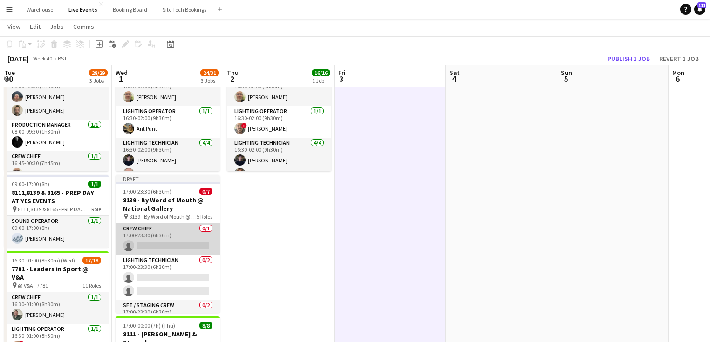
click at [145, 239] on app-card-role "Crew Chief 0/1 17:00-23:30 (6h30m) single-neutral-actions" at bounding box center [168, 240] width 104 height 32
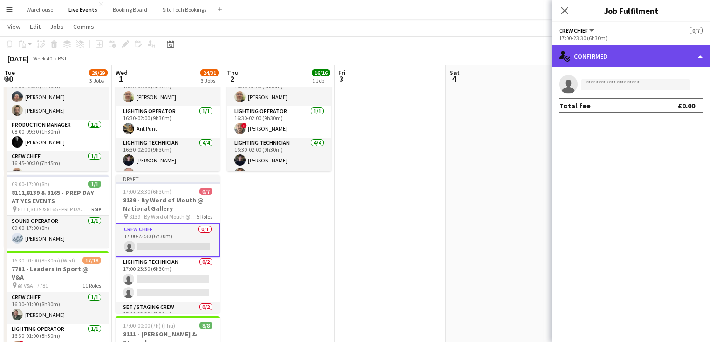
click at [622, 63] on div "single-neutral-actions-check-2 Confirmed" at bounding box center [631, 56] width 158 height 22
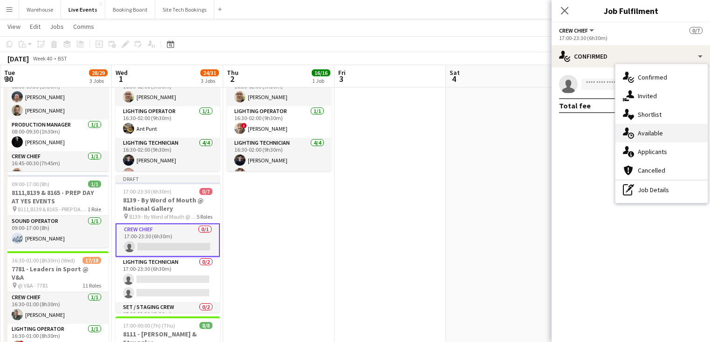
click at [645, 134] on span "Available" at bounding box center [650, 133] width 25 height 8
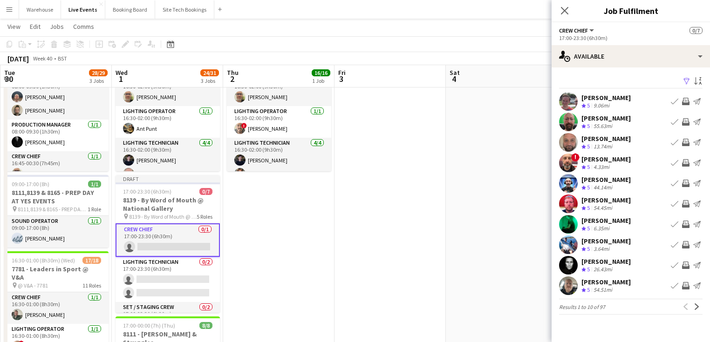
click at [683, 227] on app-icon "Invite crew" at bounding box center [685, 224] width 7 height 7
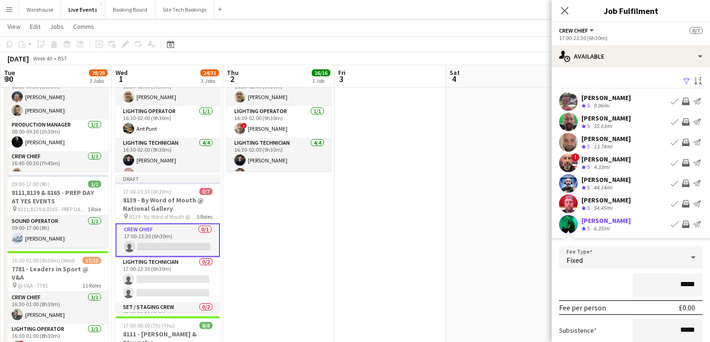
scroll to position [167, 0]
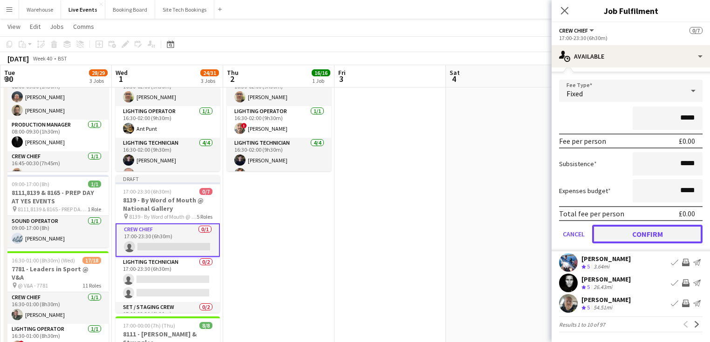
click at [644, 241] on button "Confirm" at bounding box center [647, 234] width 110 height 19
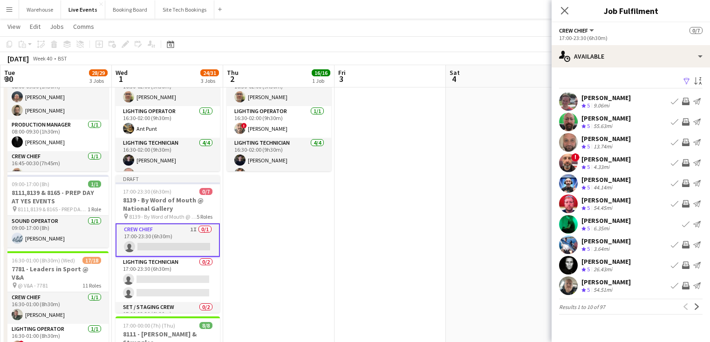
scroll to position [0, 0]
click at [566, 6] on app-icon "Close pop-in" at bounding box center [565, 11] width 14 height 14
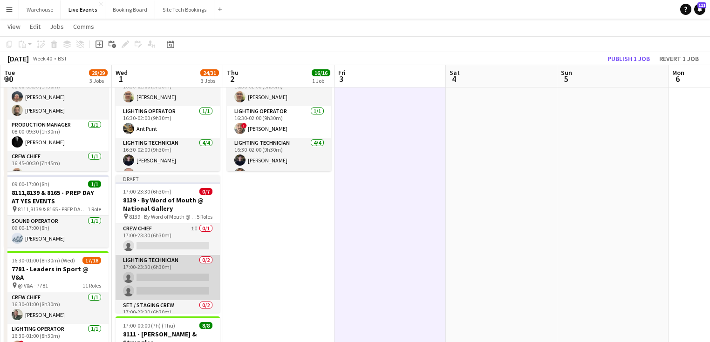
click at [169, 274] on app-card-role "Lighting Technician 0/2 17:00-23:30 (6h30m) single-neutral-actions single-neutr…" at bounding box center [168, 277] width 104 height 45
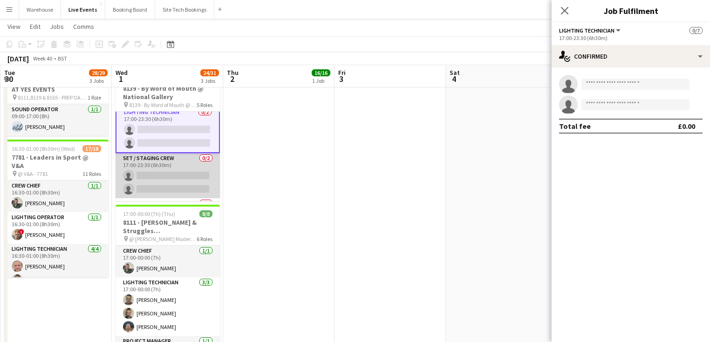
scroll to position [97, 0]
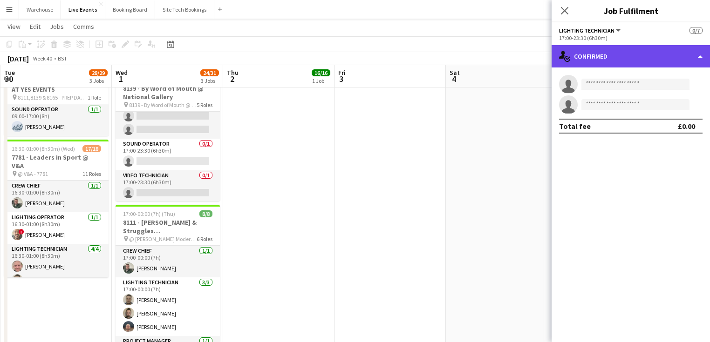
click at [624, 61] on div "single-neutral-actions-check-2 Confirmed" at bounding box center [631, 56] width 158 height 22
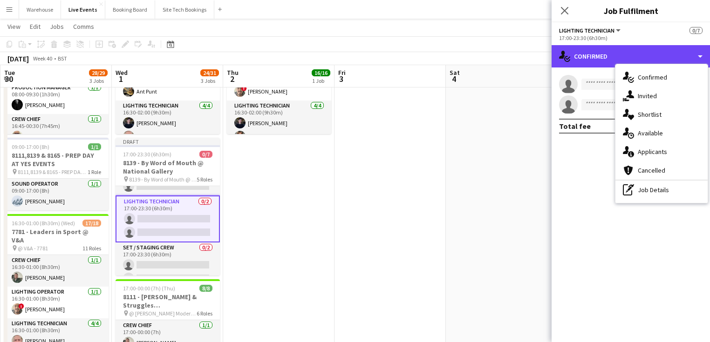
scroll to position [75, 0]
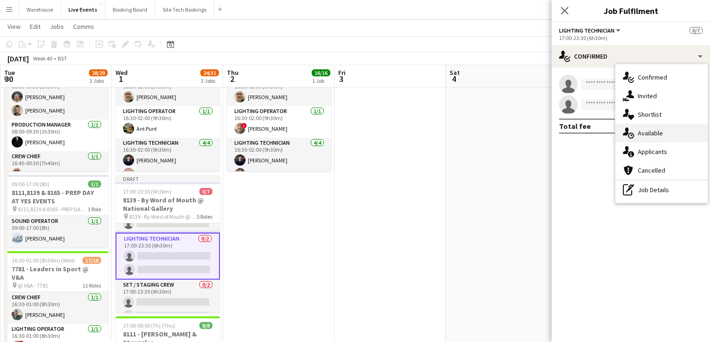
click at [649, 127] on div "single-neutral-actions-upload Available" at bounding box center [661, 133] width 92 height 19
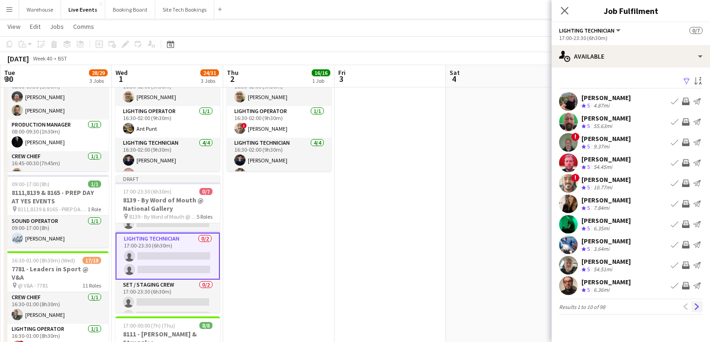
click at [698, 307] on app-icon "Next" at bounding box center [697, 307] width 7 height 7
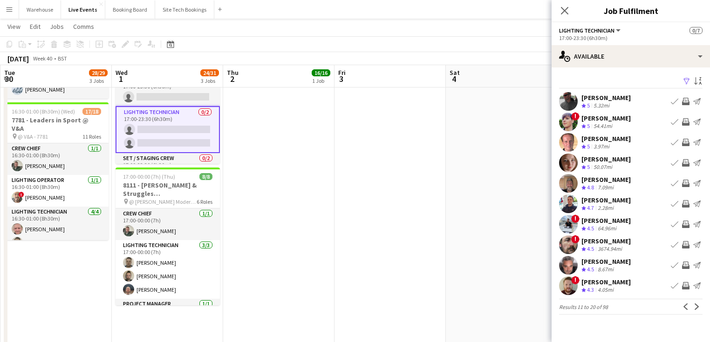
scroll to position [186, 0]
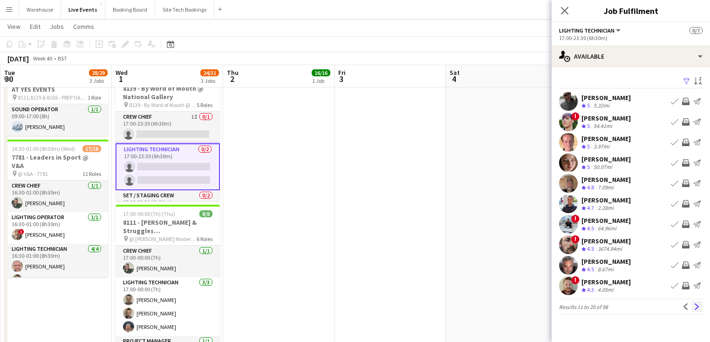
click at [698, 307] on app-icon "Next" at bounding box center [697, 307] width 7 height 7
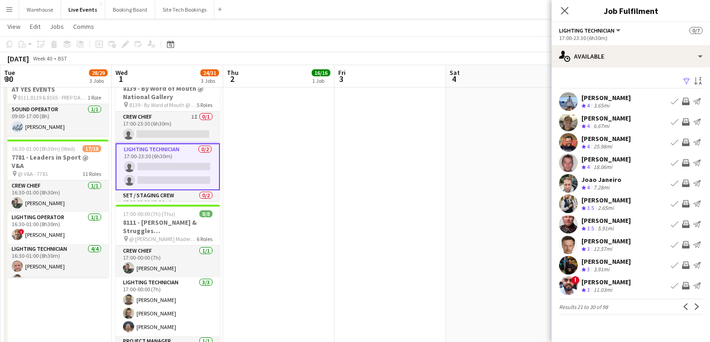
click at [683, 185] on app-icon "Invite crew" at bounding box center [685, 183] width 7 height 7
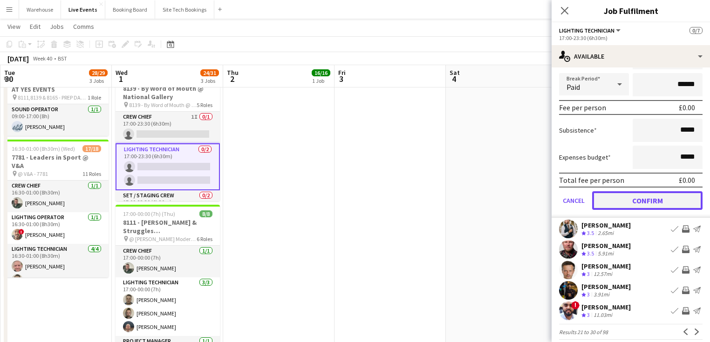
click at [631, 198] on button "Confirm" at bounding box center [647, 200] width 110 height 19
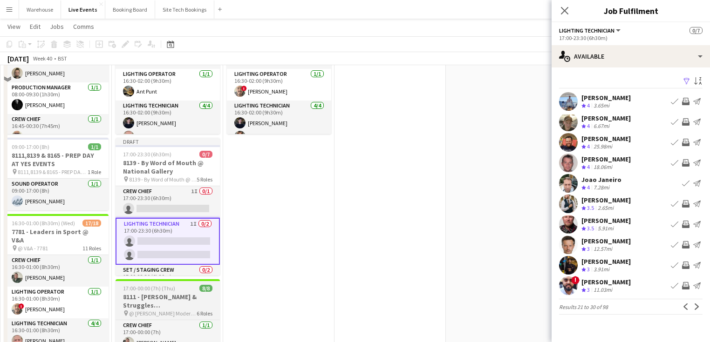
scroll to position [37, 0]
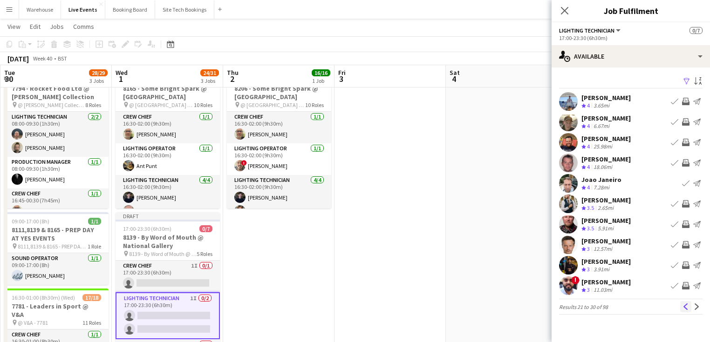
click at [684, 307] on app-icon "Previous" at bounding box center [686, 307] width 7 height 7
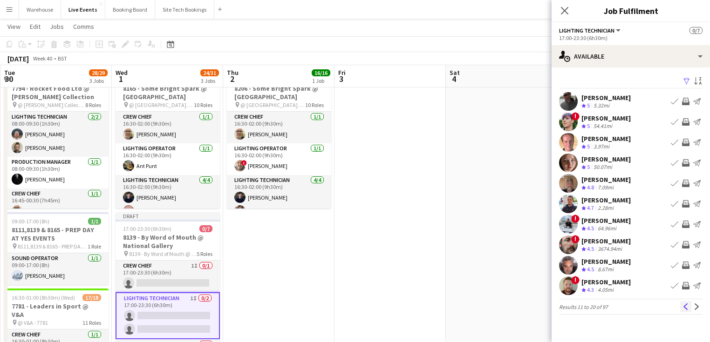
click at [682, 307] on button "Previous" at bounding box center [685, 306] width 11 height 11
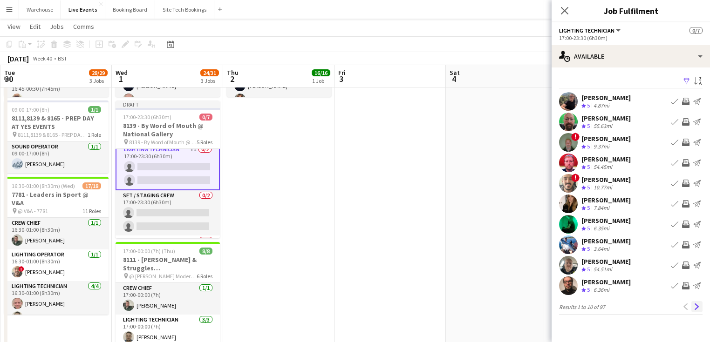
click at [694, 306] on app-icon "Next" at bounding box center [697, 307] width 7 height 7
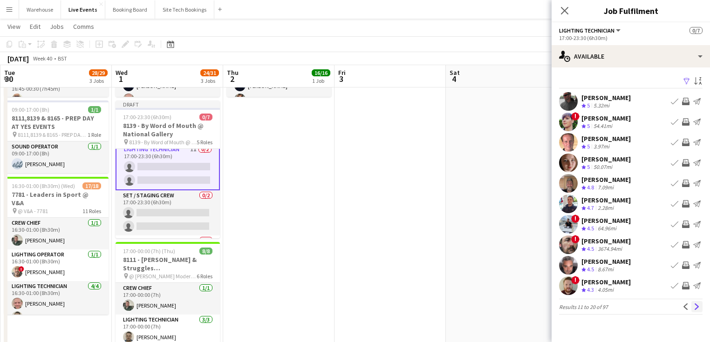
click at [697, 307] on app-icon "Next" at bounding box center [697, 307] width 7 height 7
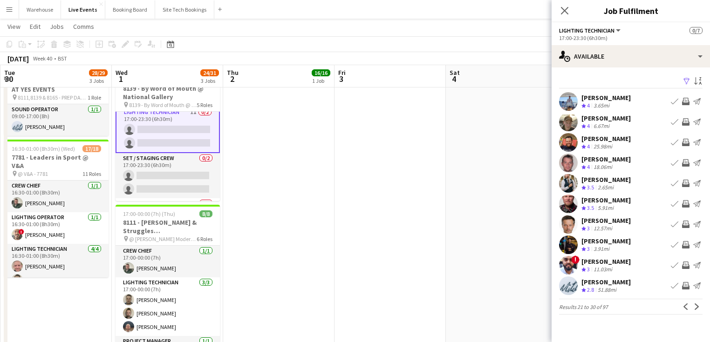
scroll to position [149, 0]
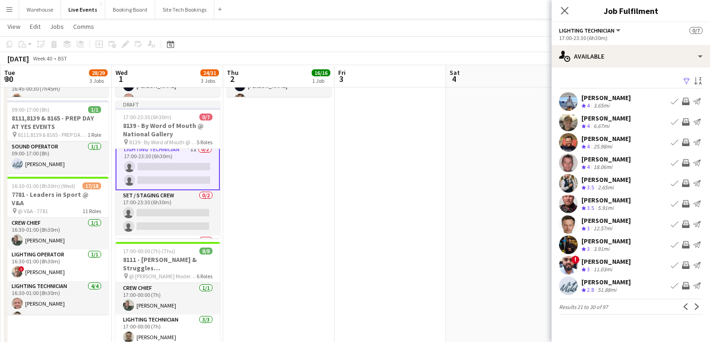
click at [267, 255] on app-date-cell "16:30-02:00 (9h30m) (Fri) 16/16 8206 - Some Bright Spark @ [GEOGRAPHIC_DATA] pi…" at bounding box center [278, 302] width 111 height 694
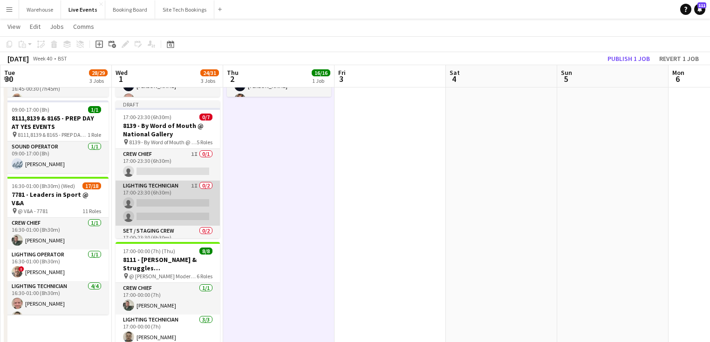
scroll to position [37, 0]
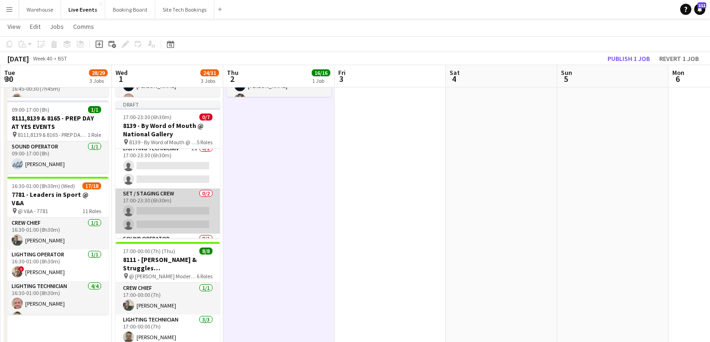
click at [188, 215] on app-card-role "Set / Staging Crew 0/2 17:00-23:30 (6h30m) single-neutral-actions single-neutra…" at bounding box center [168, 211] width 104 height 45
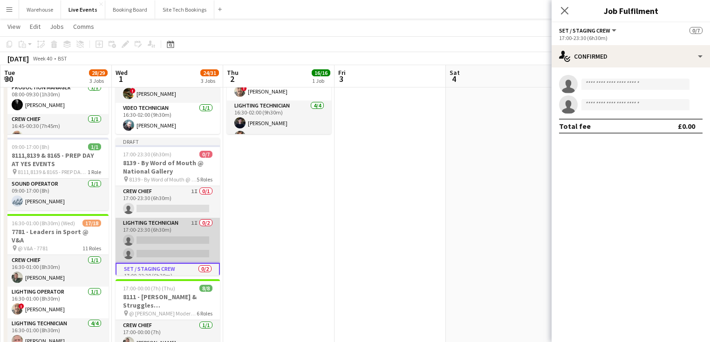
scroll to position [75, 0]
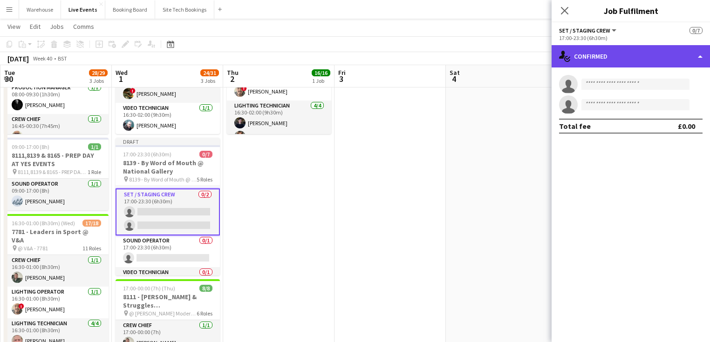
click at [611, 49] on div "single-neutral-actions-check-2 Confirmed" at bounding box center [631, 56] width 158 height 22
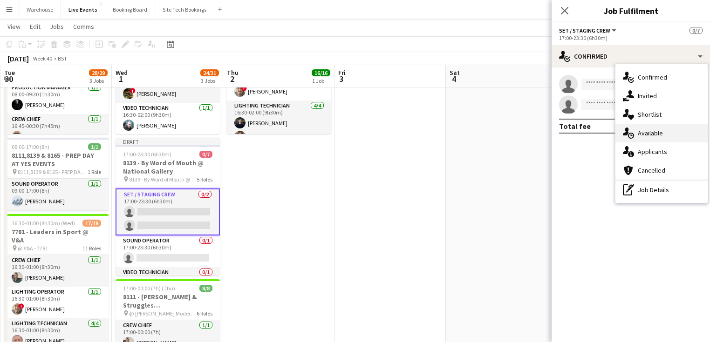
click at [648, 136] on span "Available" at bounding box center [650, 133] width 25 height 8
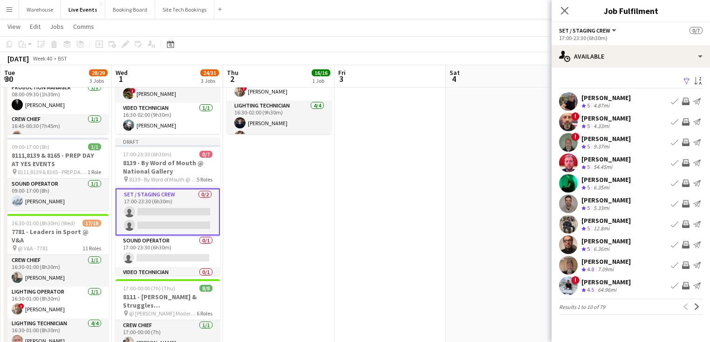
click at [688, 222] on app-icon "Invite crew" at bounding box center [685, 224] width 7 height 7
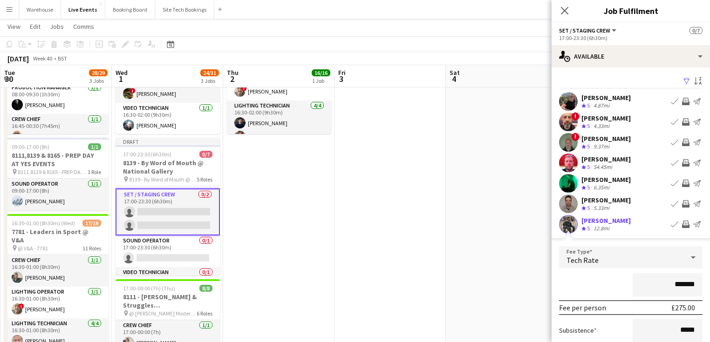
scroll to position [149, 0]
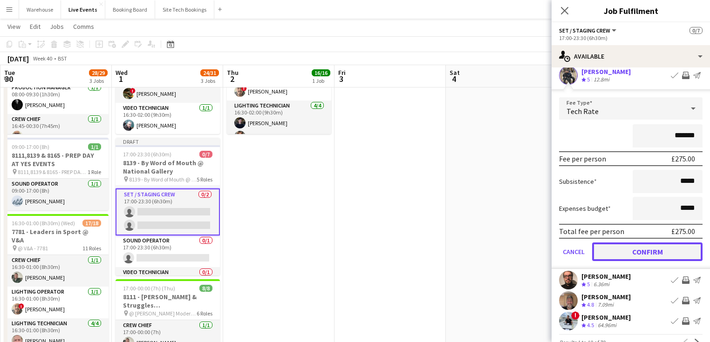
click at [640, 250] on button "Confirm" at bounding box center [647, 252] width 110 height 19
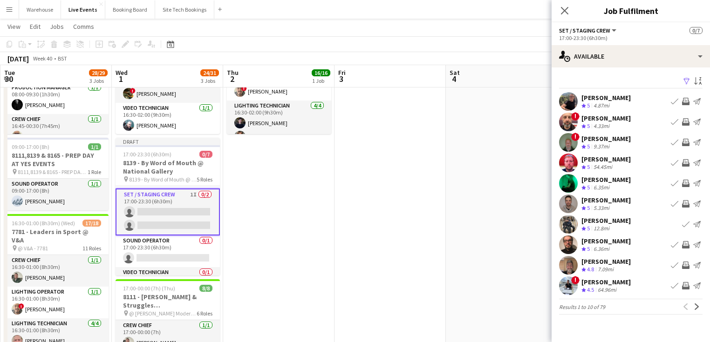
click at [683, 203] on app-icon "Invite crew" at bounding box center [685, 203] width 7 height 7
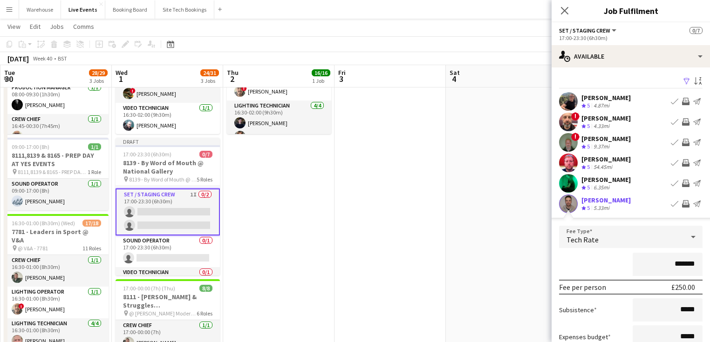
scroll to position [167, 0]
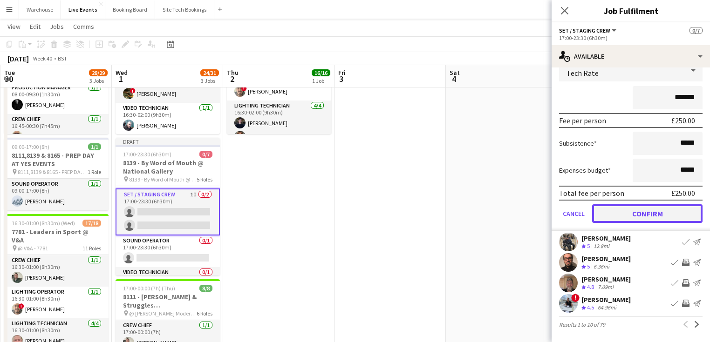
click at [638, 212] on button "Confirm" at bounding box center [647, 214] width 110 height 19
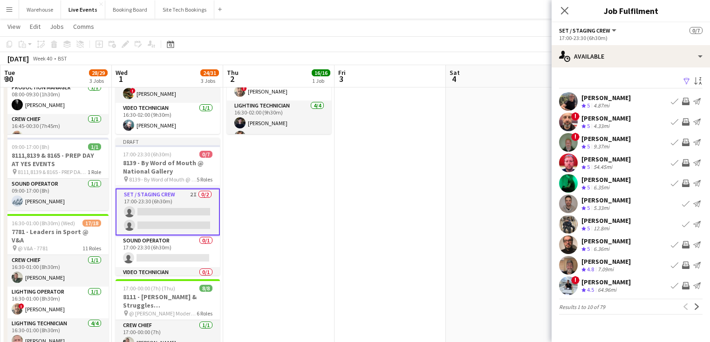
scroll to position [0, 0]
click at [563, 12] on icon at bounding box center [564, 10] width 9 height 9
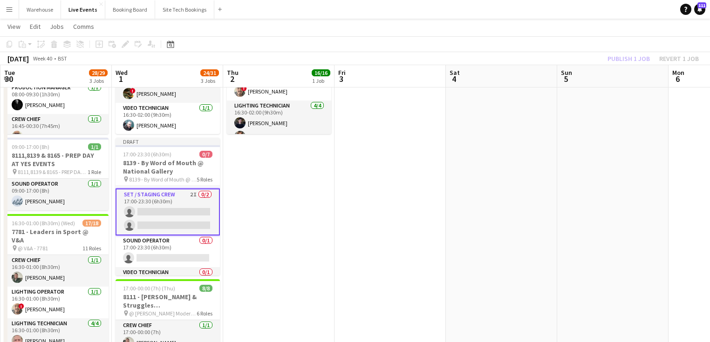
click at [268, 231] on app-date-cell "16:30-02:00 (9h30m) (Fri) 16/16 8206 - Some Bright Spark @ [GEOGRAPHIC_DATA] pi…" at bounding box center [278, 340] width 111 height 694
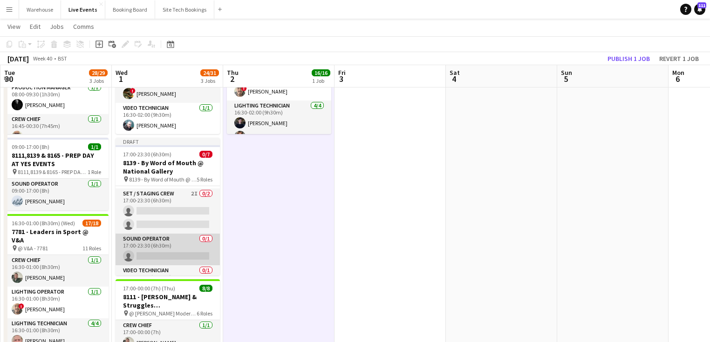
scroll to position [96, 0]
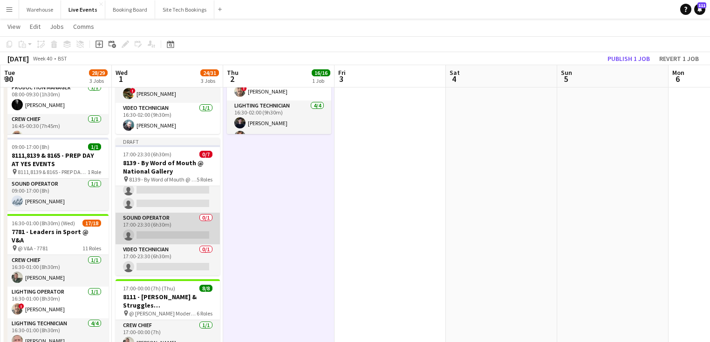
click at [158, 226] on app-card-role "Sound Operator 0/1 17:00-23:30 (6h30m) single-neutral-actions" at bounding box center [168, 229] width 104 height 32
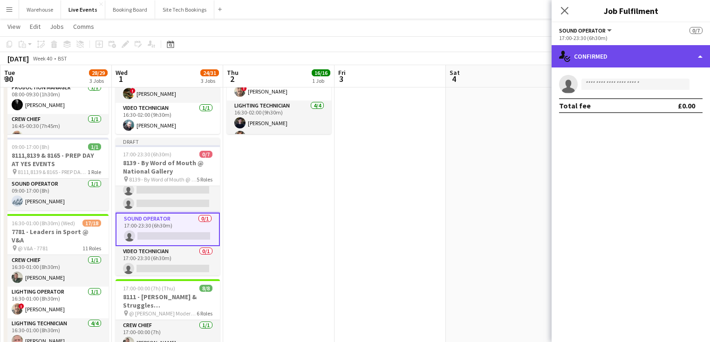
click at [615, 61] on div "single-neutral-actions-check-2 Confirmed" at bounding box center [631, 56] width 158 height 22
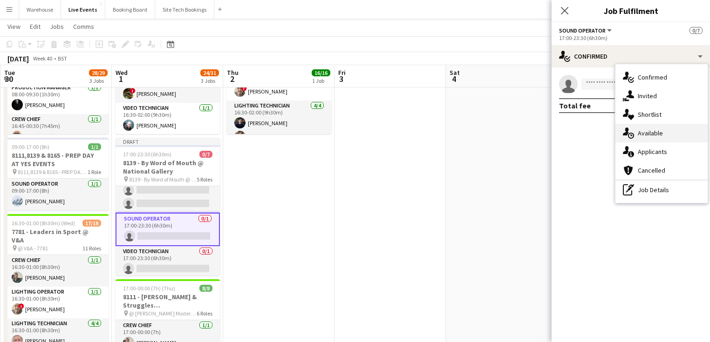
click at [658, 133] on span "Available" at bounding box center [650, 133] width 25 height 8
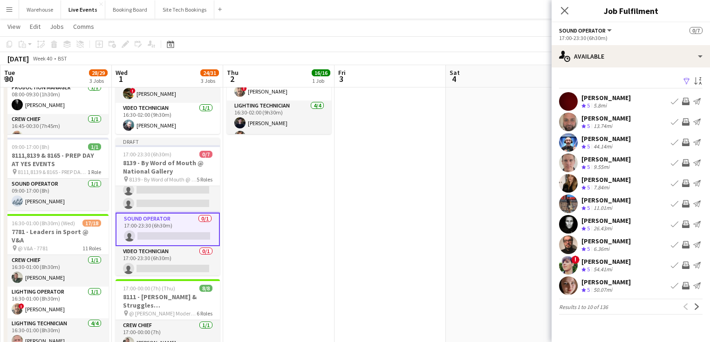
click at [685, 224] on app-icon "Invite crew" at bounding box center [685, 224] width 7 height 7
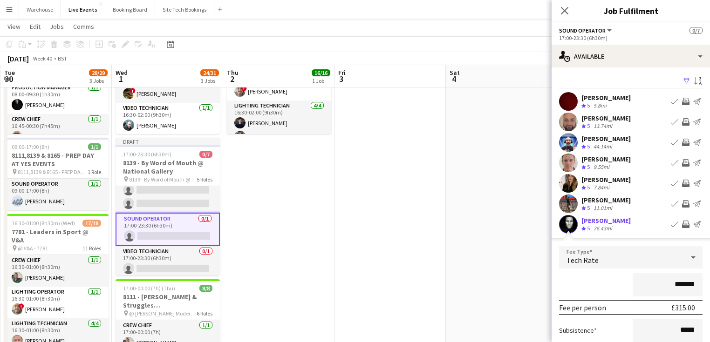
scroll to position [112, 0]
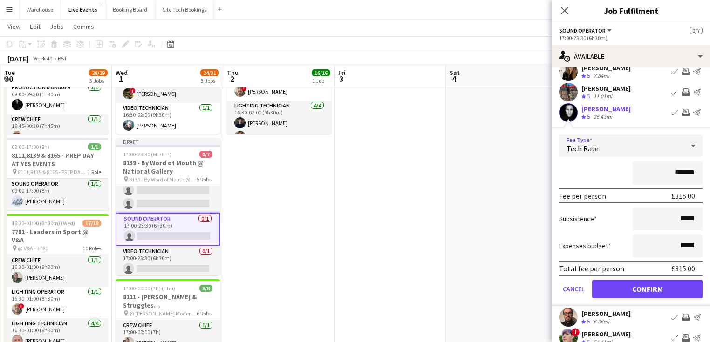
click at [576, 153] on span "Tech Rate" at bounding box center [583, 148] width 32 height 9
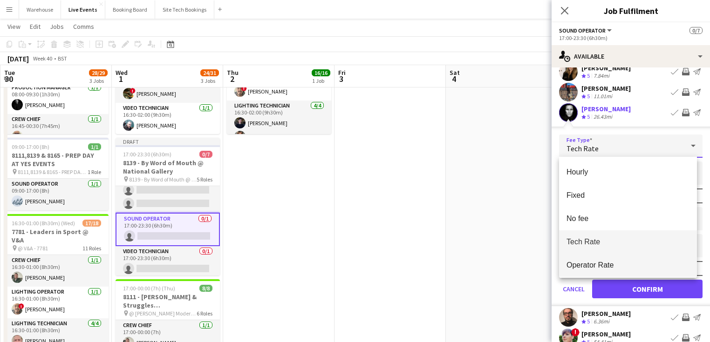
click at [583, 263] on span "Operator Rate" at bounding box center [628, 265] width 123 height 9
type input "*******"
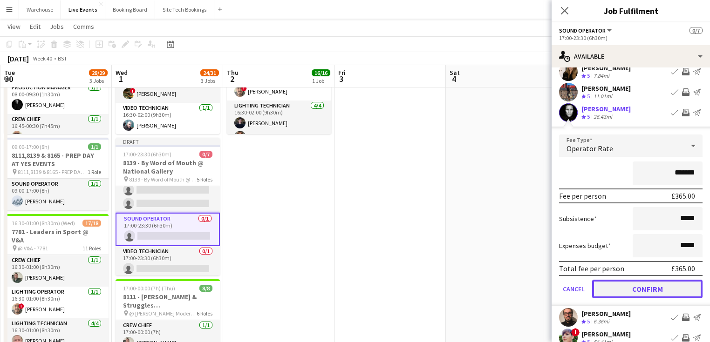
click at [637, 289] on button "Confirm" at bounding box center [647, 289] width 110 height 19
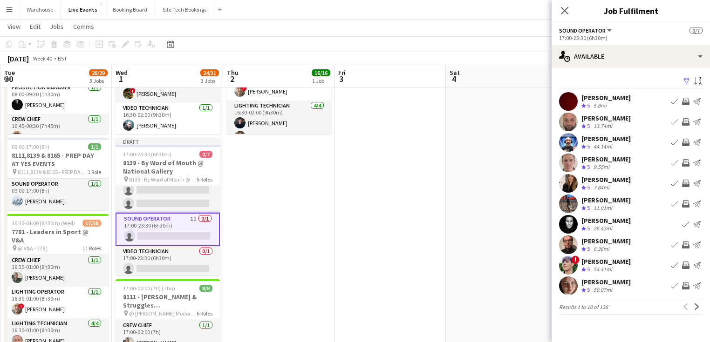
drag, startPoint x: 563, startPoint y: 15, endPoint x: 565, endPoint y: 20, distance: 5.5
click at [563, 14] on icon "Close pop-in" at bounding box center [564, 10] width 7 height 7
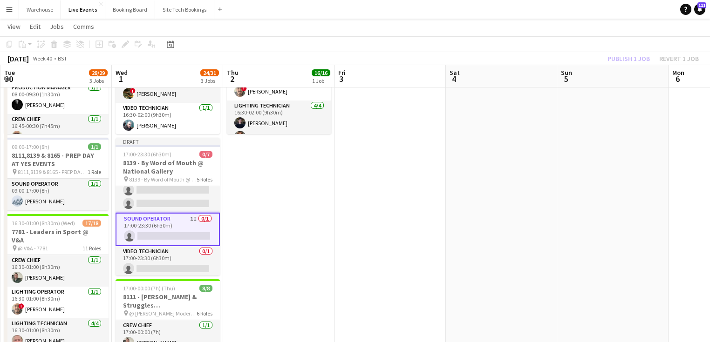
click at [291, 249] on app-date-cell "16:30-02:00 (9h30m) (Fri) 16/16 8206 - Some Bright Spark @ [GEOGRAPHIC_DATA] pi…" at bounding box center [278, 340] width 111 height 694
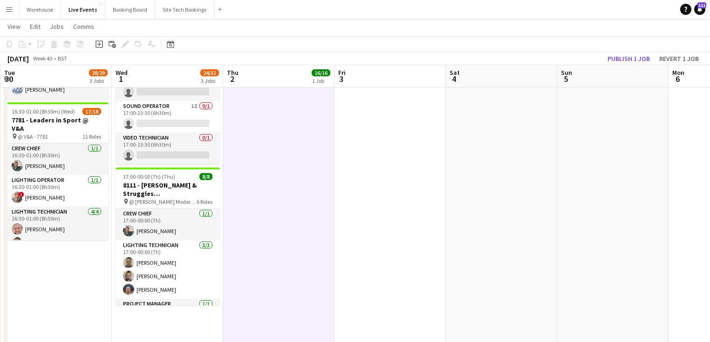
click at [278, 245] on app-date-cell "16:30-02:00 (9h30m) (Fri) 16/16 8206 - Some Bright Spark @ [GEOGRAPHIC_DATA] pi…" at bounding box center [278, 228] width 111 height 694
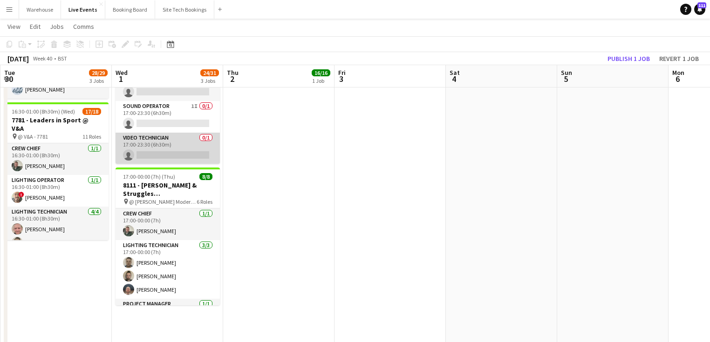
click at [168, 138] on app-card-role "Video Technician 0/1 17:00-23:30 (6h30m) single-neutral-actions" at bounding box center [168, 149] width 104 height 32
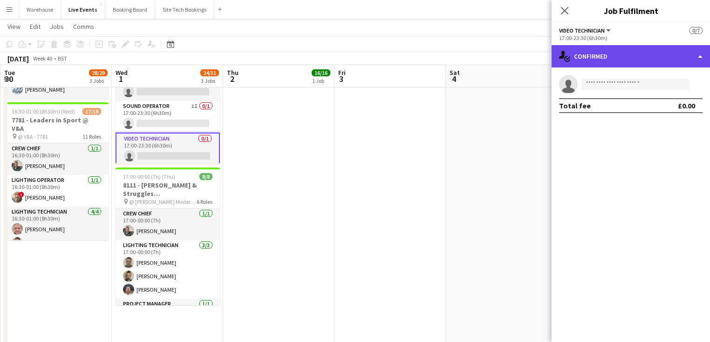
click at [636, 56] on div "single-neutral-actions-check-2 Confirmed" at bounding box center [631, 56] width 158 height 22
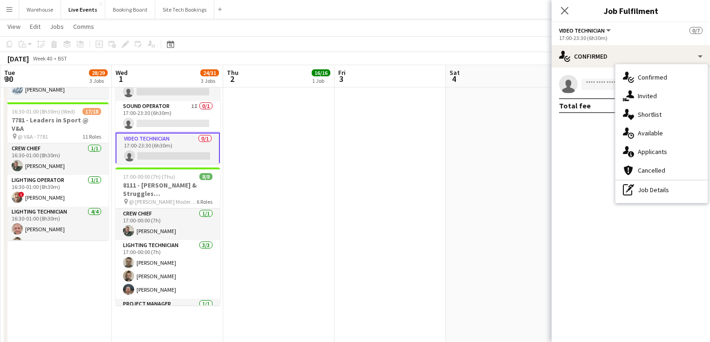
click at [647, 134] on span "Available" at bounding box center [650, 133] width 25 height 8
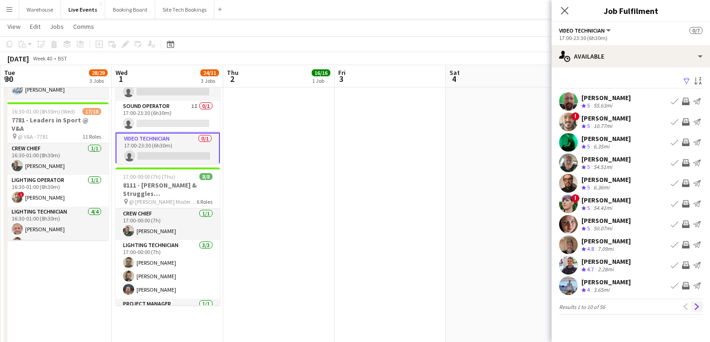
click at [701, 308] on button "Next" at bounding box center [696, 306] width 11 height 11
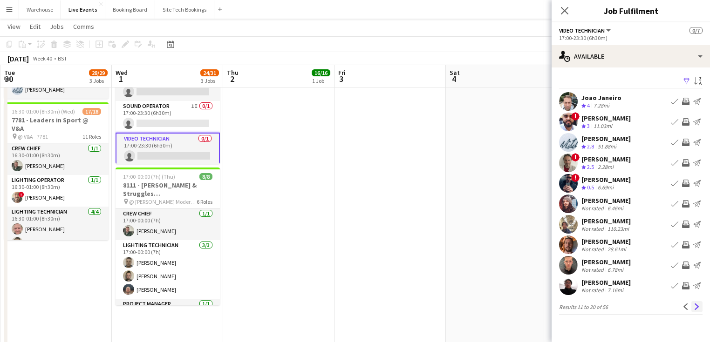
click at [697, 306] on app-icon "Next" at bounding box center [697, 307] width 7 height 7
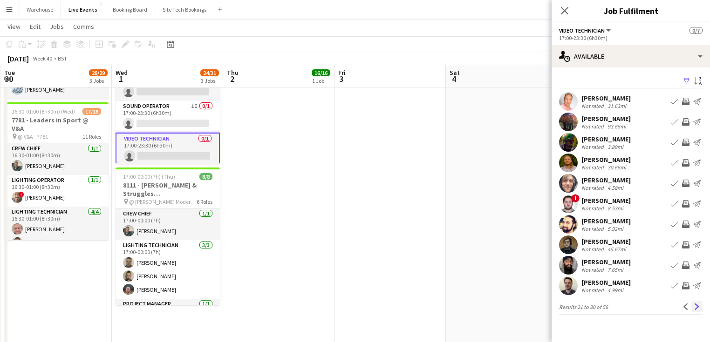
click at [697, 307] on app-icon "Next" at bounding box center [697, 307] width 7 height 7
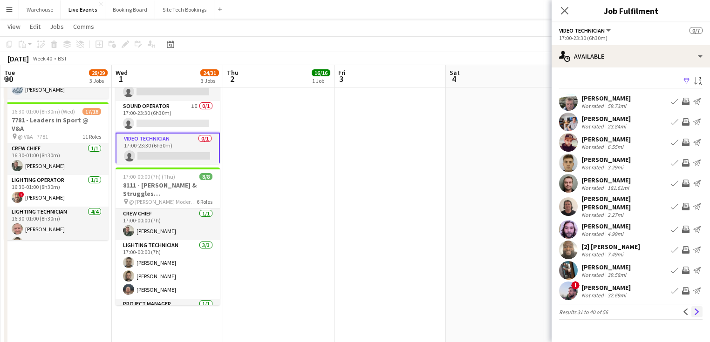
click at [698, 309] on app-icon "Next" at bounding box center [697, 312] width 7 height 7
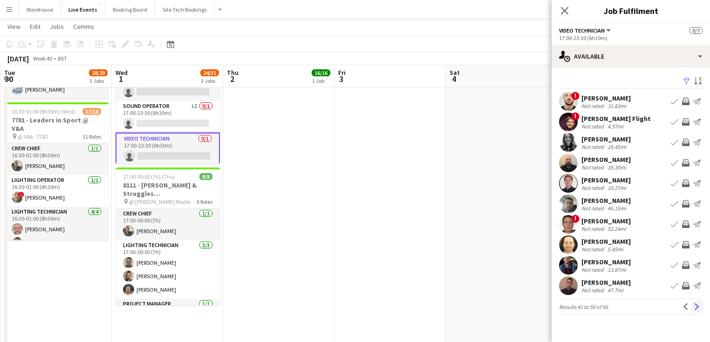
click at [695, 304] on app-icon "Next" at bounding box center [697, 307] width 7 height 7
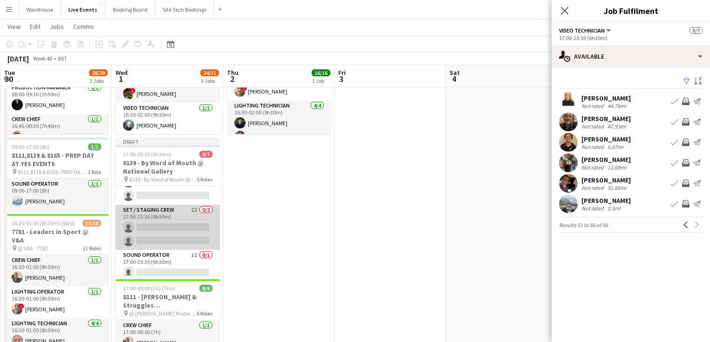
scroll to position [21, 0]
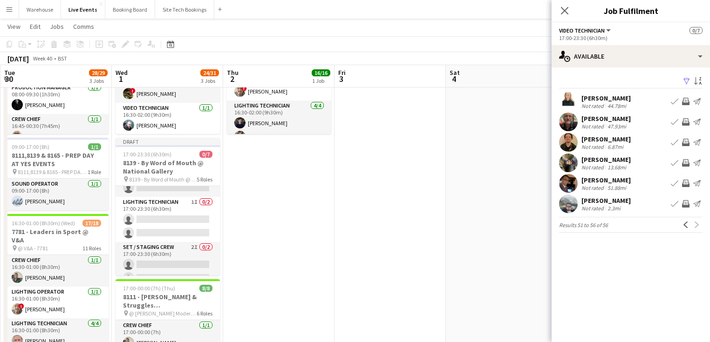
click at [684, 142] on app-icon "Invite crew" at bounding box center [685, 142] width 7 height 7
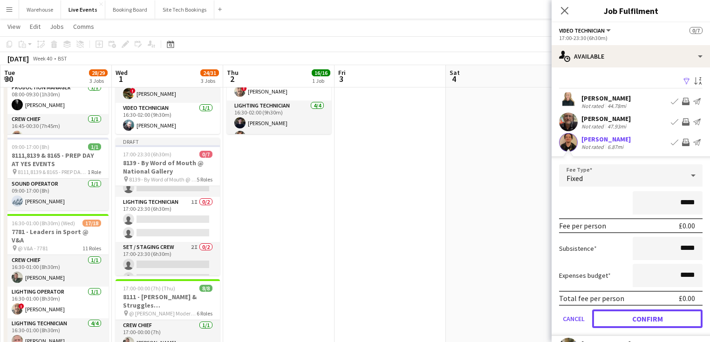
click at [650, 319] on button "Confirm" at bounding box center [647, 319] width 110 height 19
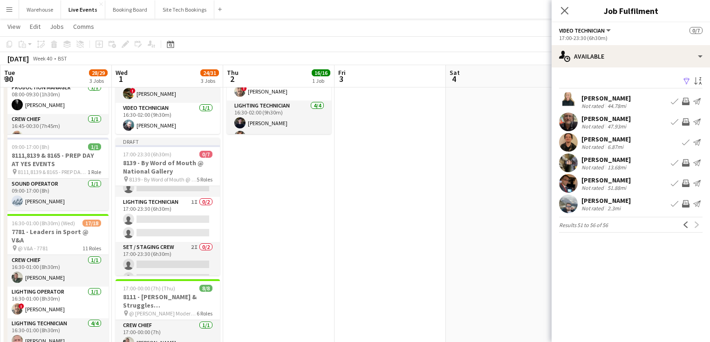
drag, startPoint x: 566, startPoint y: 11, endPoint x: 498, endPoint y: 72, distance: 91.7
click at [566, 11] on icon "Close pop-in" at bounding box center [564, 10] width 7 height 7
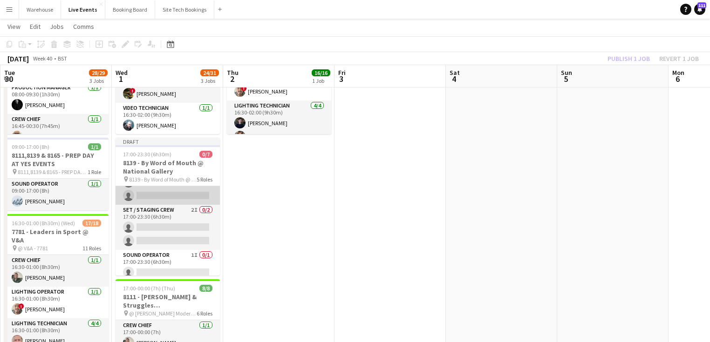
scroll to position [0, 0]
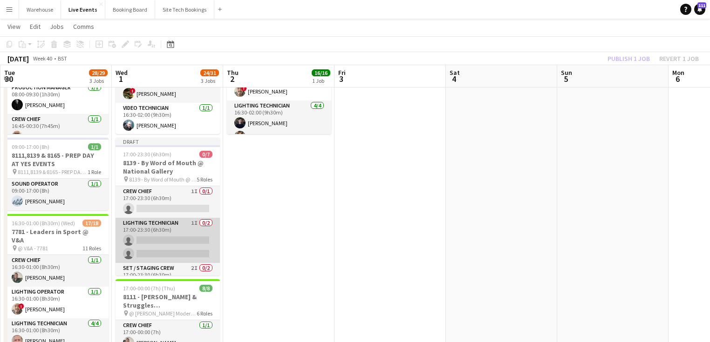
click at [175, 253] on app-card-role "Lighting Technician 1I 0/2 17:00-23:30 (6h30m) single-neutral-actions single-ne…" at bounding box center [168, 240] width 104 height 45
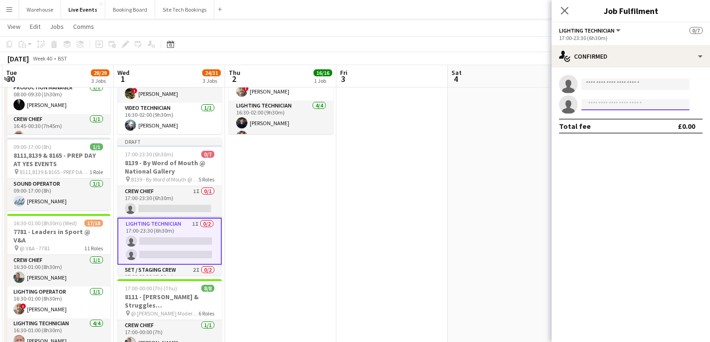
click at [606, 103] on input at bounding box center [635, 104] width 108 height 11
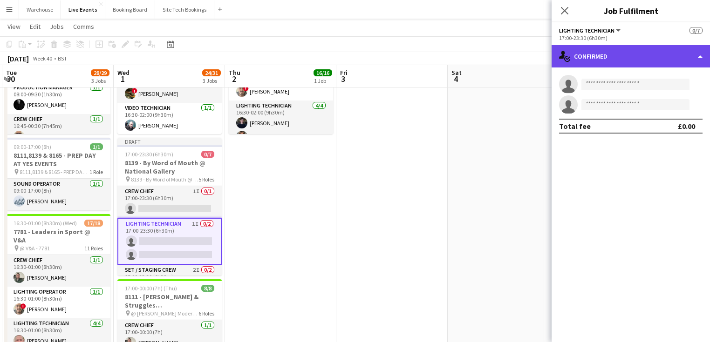
click at [629, 54] on div "single-neutral-actions-check-2 Confirmed" at bounding box center [631, 56] width 158 height 22
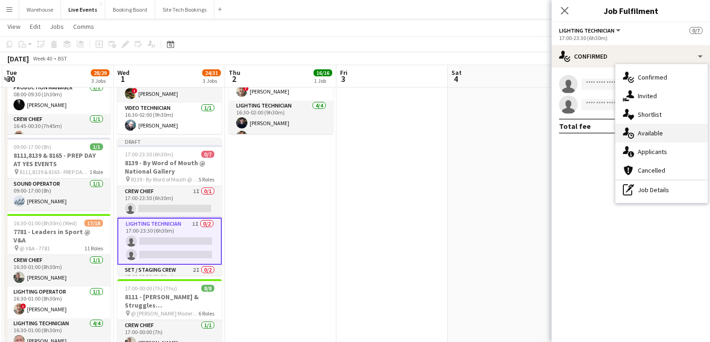
click at [651, 134] on span "Available" at bounding box center [650, 133] width 25 height 8
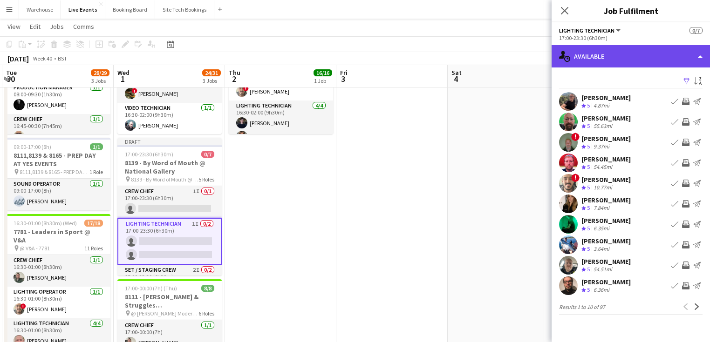
click at [615, 60] on div "single-neutral-actions-upload Available" at bounding box center [631, 56] width 158 height 22
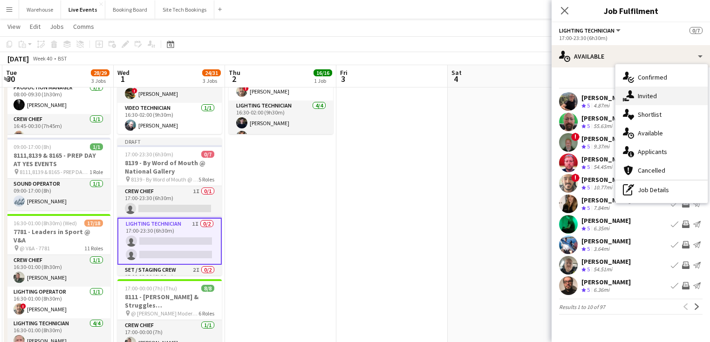
click at [645, 100] on span "Invited" at bounding box center [647, 96] width 19 height 8
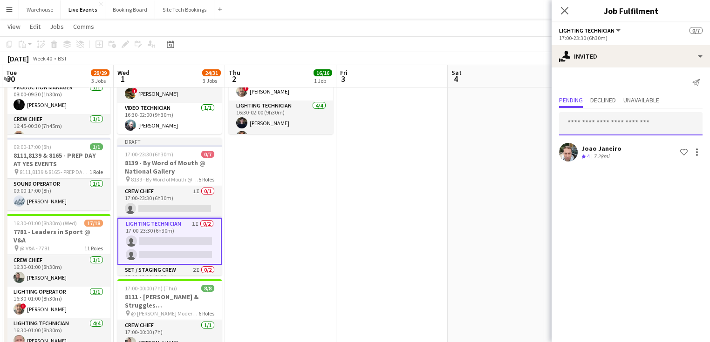
click at [614, 132] on input "text" at bounding box center [630, 123] width 143 height 23
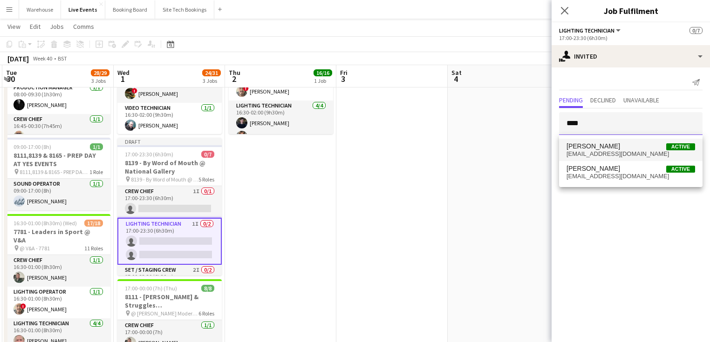
type input "****"
click at [601, 152] on span "[EMAIL_ADDRESS][DOMAIN_NAME]" at bounding box center [631, 153] width 129 height 7
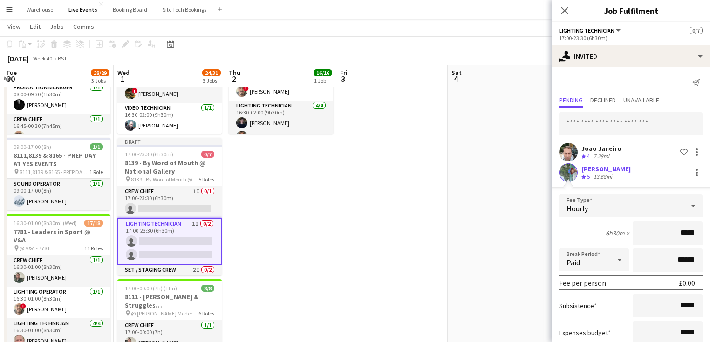
click at [564, 6] on app-icon "Close pop-in" at bounding box center [564, 10] width 11 height 11
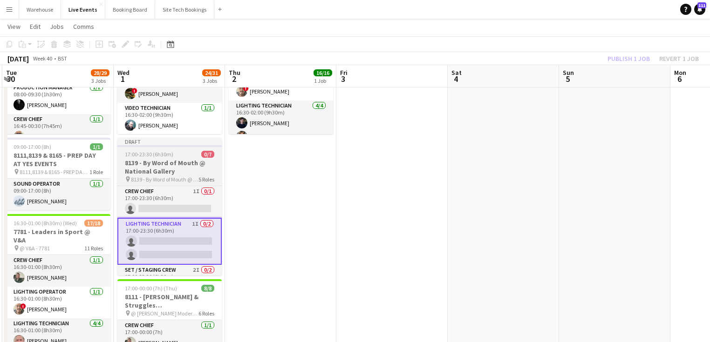
click at [175, 177] on span "8139 - By Word of Mouth @ National Gallery" at bounding box center [165, 179] width 68 height 7
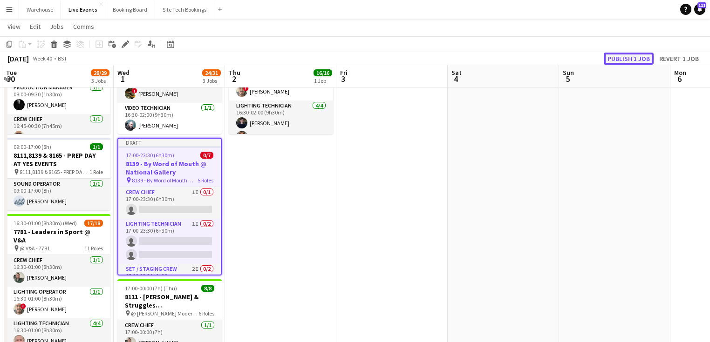
click at [619, 56] on button "Publish 1 job" at bounding box center [629, 59] width 50 height 12
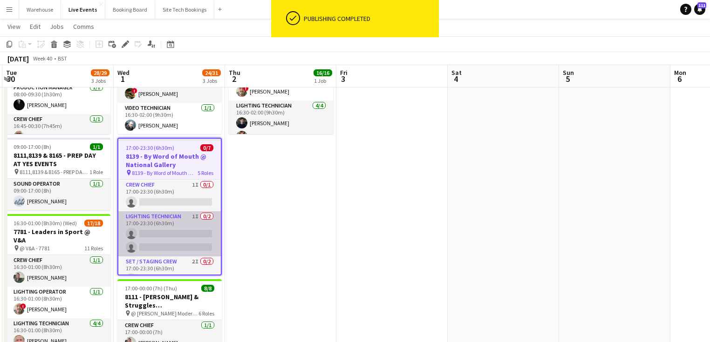
click at [156, 217] on app-card-role "Lighting Technician 1I 0/2 17:00-23:30 (6h30m) single-neutral-actions single-ne…" at bounding box center [169, 234] width 102 height 45
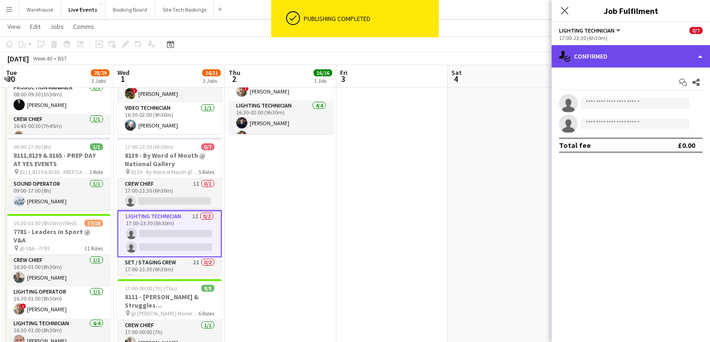
click at [639, 48] on div "single-neutral-actions-check-2 Confirmed" at bounding box center [631, 56] width 158 height 22
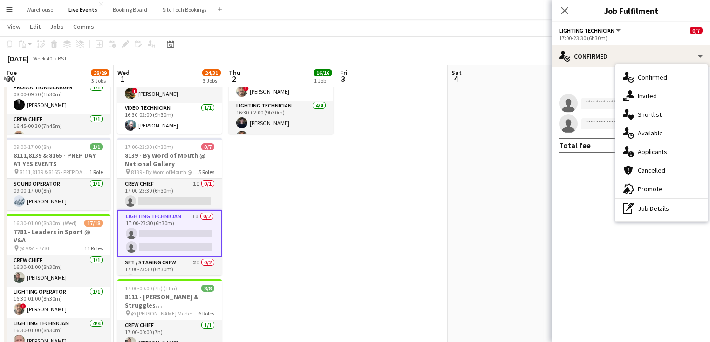
click at [660, 99] on div "single-neutral-actions-share-1 Invited" at bounding box center [661, 96] width 92 height 19
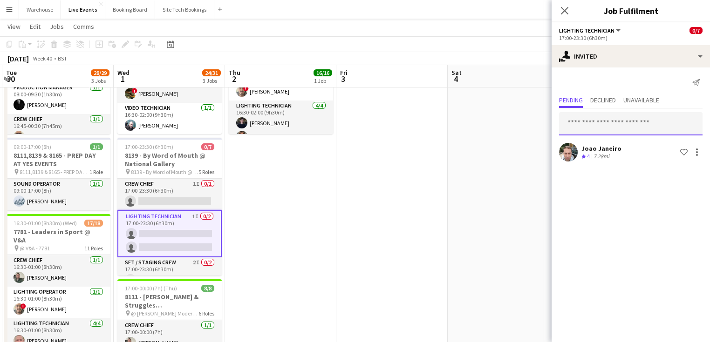
click at [589, 128] on input "text" at bounding box center [630, 123] width 143 height 23
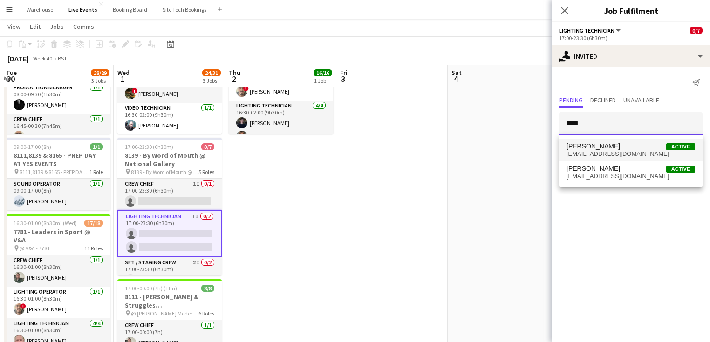
type input "****"
click at [596, 152] on span "[EMAIL_ADDRESS][DOMAIN_NAME]" at bounding box center [631, 153] width 129 height 7
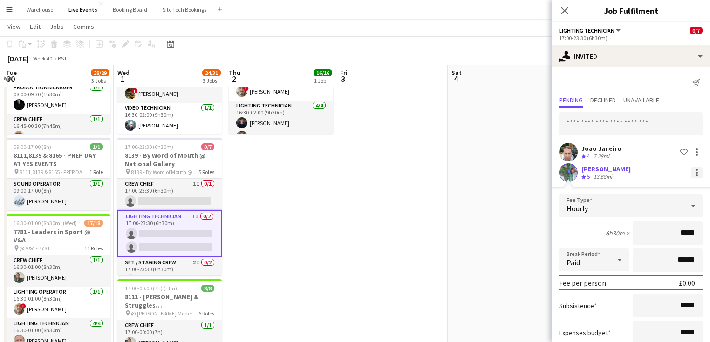
click at [695, 171] on div at bounding box center [696, 172] width 11 height 11
click at [657, 256] on span "Cancel invitation" at bounding box center [662, 257] width 55 height 8
click at [562, 7] on icon "Close pop-in" at bounding box center [564, 10] width 9 height 9
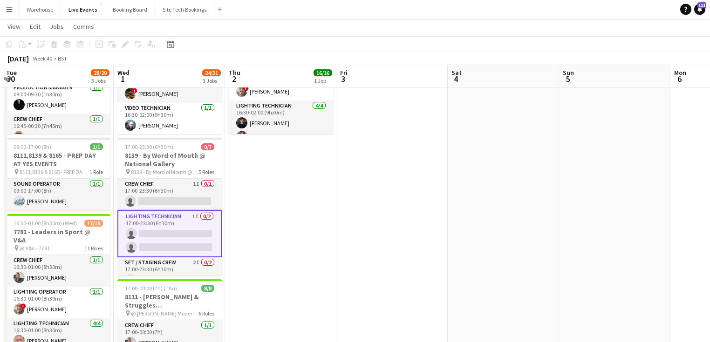
click at [279, 233] on app-date-cell "16:30-02:00 (9h30m) (Fri) 16/16 8206 - Some Bright Spark @ [GEOGRAPHIC_DATA] pi…" at bounding box center [280, 340] width 111 height 694
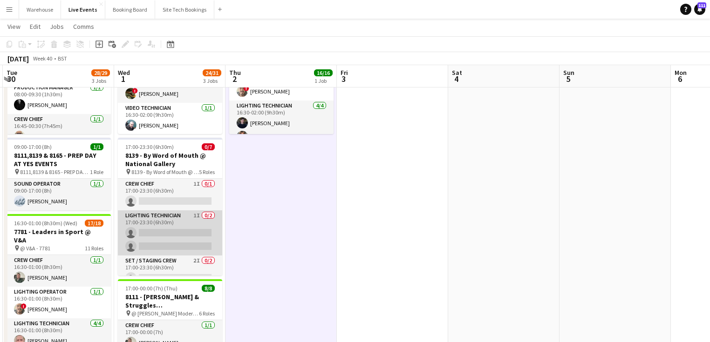
click at [174, 222] on app-card-role "Lighting Technician 1I 0/2 17:00-23:30 (6h30m) single-neutral-actions single-ne…" at bounding box center [170, 233] width 104 height 45
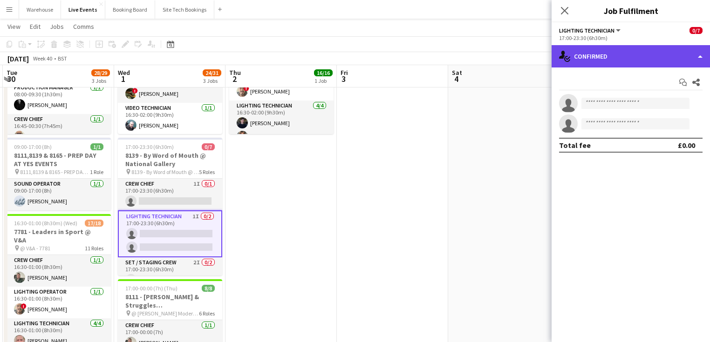
click at [621, 60] on div "single-neutral-actions-check-2 Confirmed" at bounding box center [631, 56] width 158 height 22
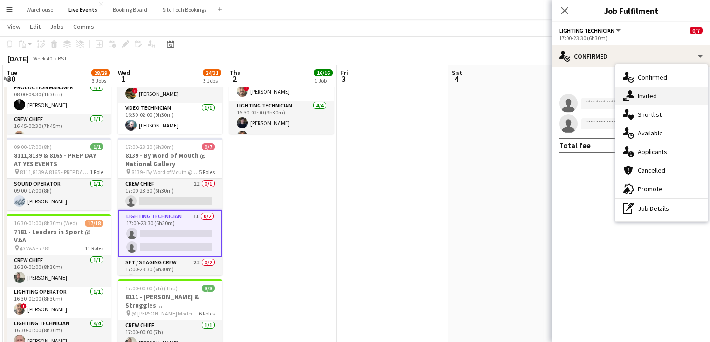
click at [647, 94] on span "Invited" at bounding box center [647, 96] width 19 height 8
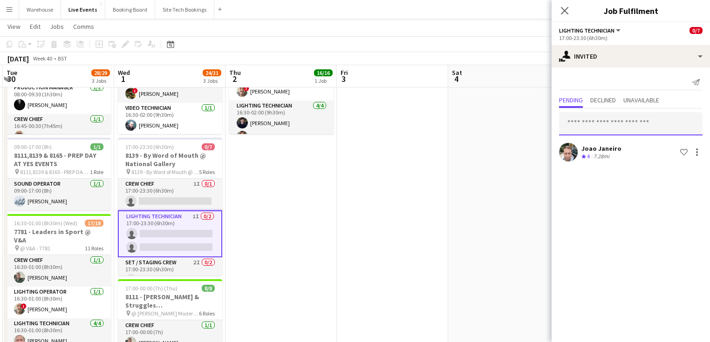
click at [618, 123] on input "text" at bounding box center [630, 123] width 143 height 23
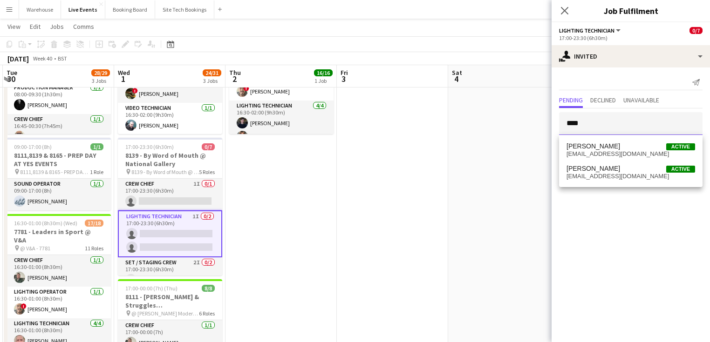
type input "****"
click at [612, 170] on span "[PERSON_NAME] Active" at bounding box center [631, 169] width 129 height 8
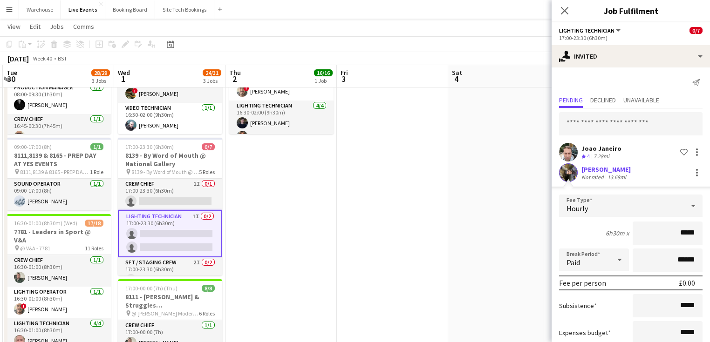
scroll to position [59, 0]
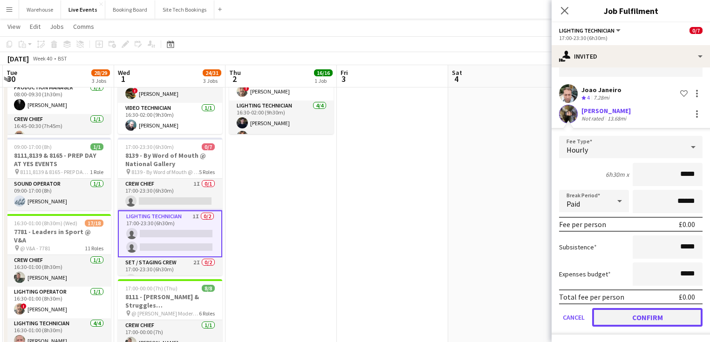
click at [657, 315] on button "Confirm" at bounding box center [647, 317] width 110 height 19
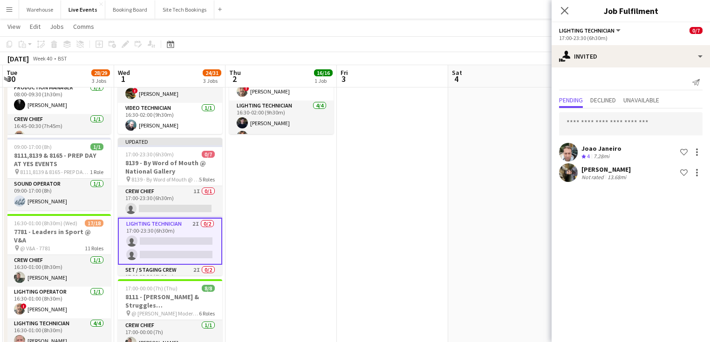
scroll to position [0, 0]
click at [562, 10] on icon "Close pop-in" at bounding box center [564, 10] width 7 height 7
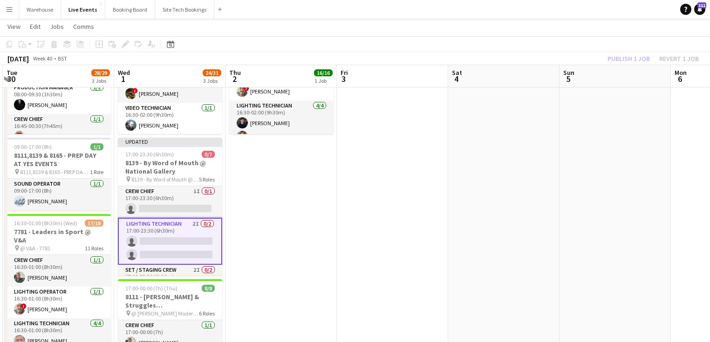
click at [272, 239] on app-date-cell "16:30-02:00 (9h30m) (Fri) 16/16 8206 - Some Bright Spark @ [GEOGRAPHIC_DATA] pi…" at bounding box center [280, 340] width 111 height 694
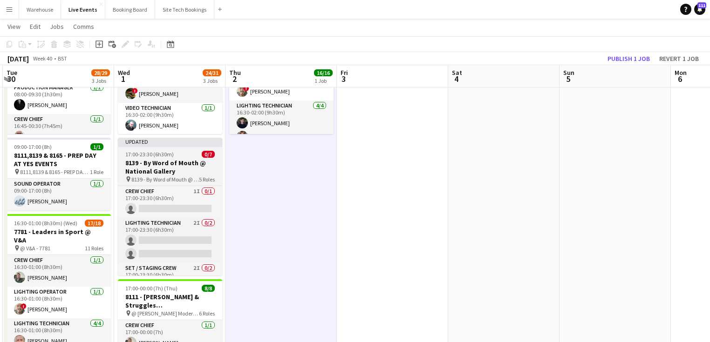
click at [164, 167] on h3 "8139 - By Word of Mouth @ National Gallery" at bounding box center [170, 167] width 104 height 17
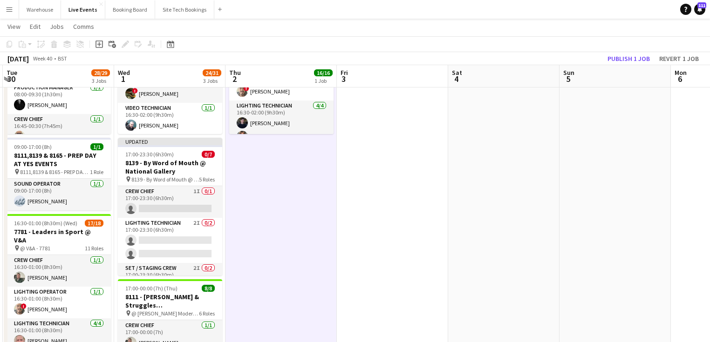
scroll to position [0, 332]
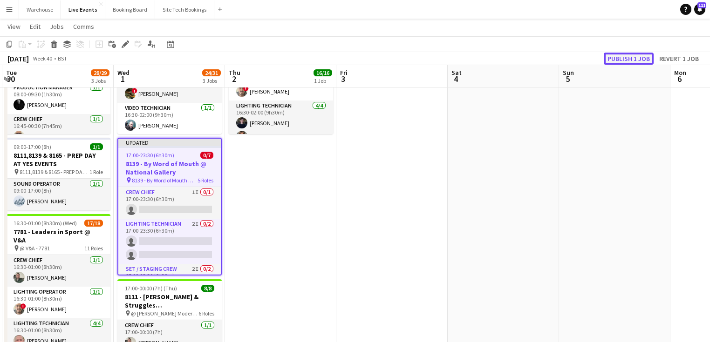
click at [640, 61] on button "Publish 1 job" at bounding box center [629, 59] width 50 height 12
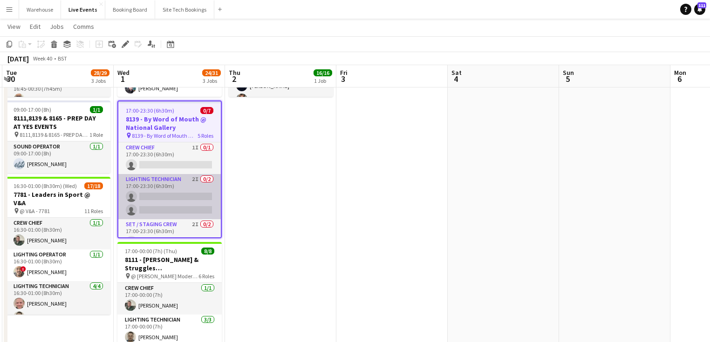
scroll to position [0, 0]
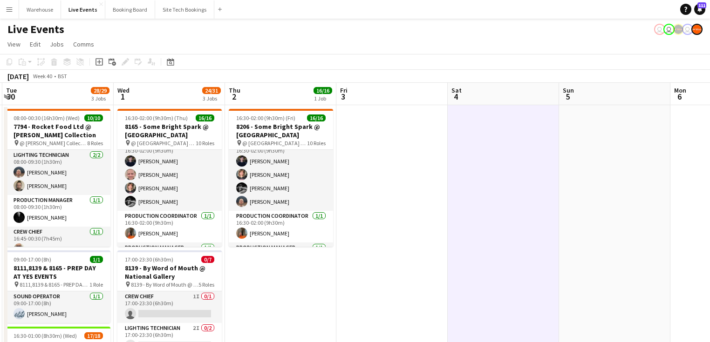
scroll to position [37, 0]
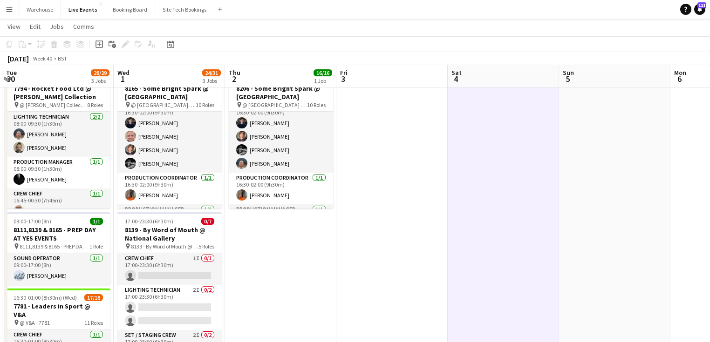
drag, startPoint x: 275, startPoint y: 269, endPoint x: 274, endPoint y: 275, distance: 6.5
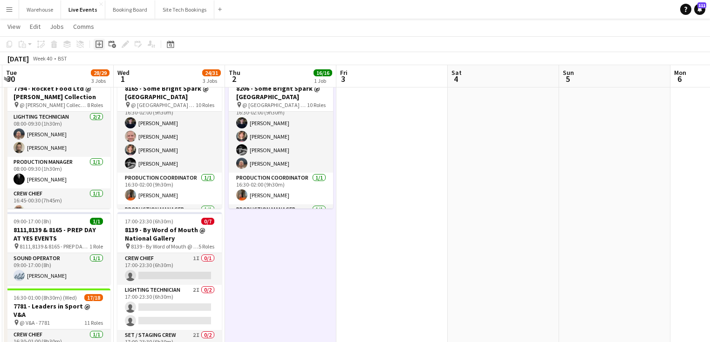
click at [99, 43] on icon "Add job" at bounding box center [99, 44] width 7 height 7
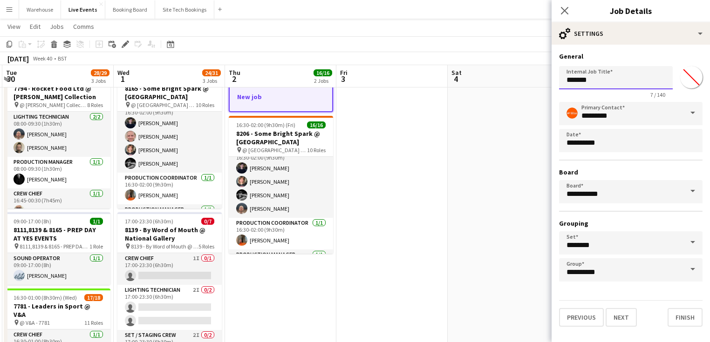
click at [597, 82] on input "*******" at bounding box center [616, 77] width 114 height 23
drag, startPoint x: 596, startPoint y: 80, endPoint x: 537, endPoint y: 82, distance: 59.7
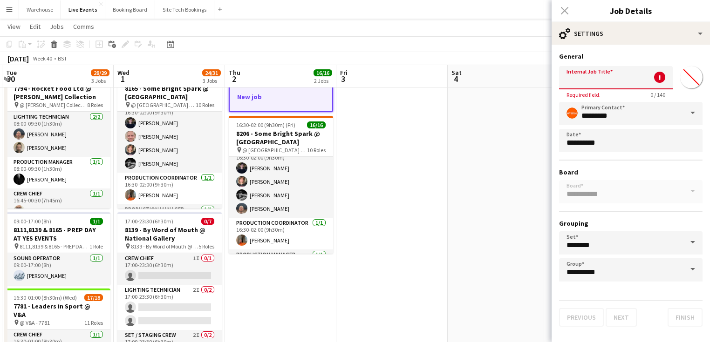
paste input "**********"
type input "**********"
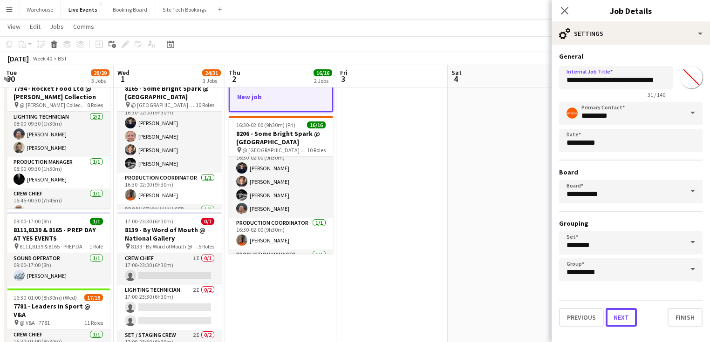
click at [627, 315] on button "Next" at bounding box center [621, 317] width 31 height 19
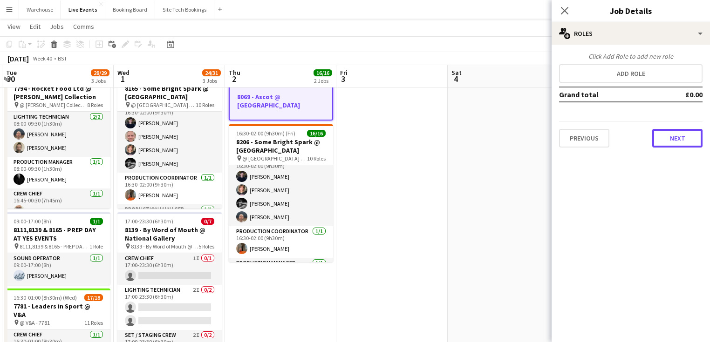
click at [670, 138] on button "Next" at bounding box center [677, 138] width 50 height 19
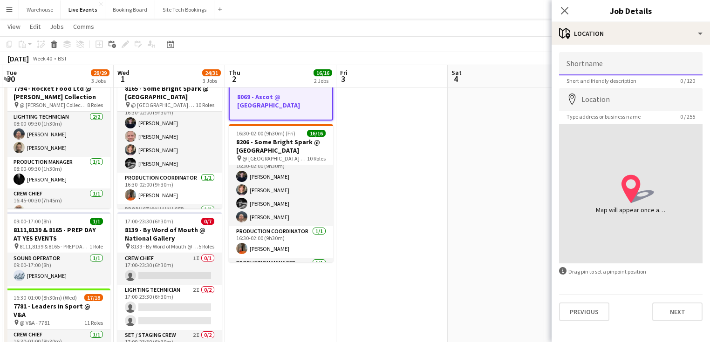
click at [581, 68] on input "Shortname" at bounding box center [630, 63] width 143 height 23
paste input "**********"
type input "**********"
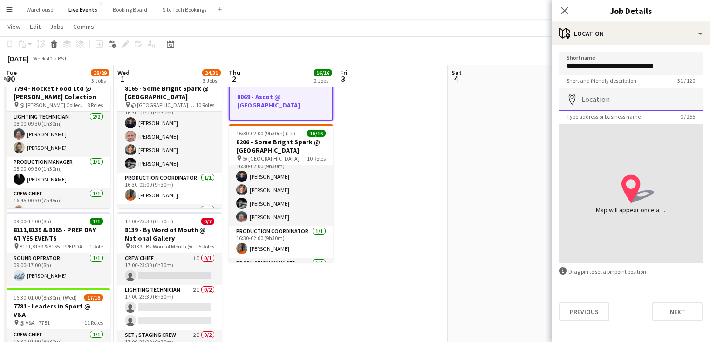
click at [626, 101] on input "Location" at bounding box center [630, 99] width 143 height 23
paste input "**********"
type input "**********"
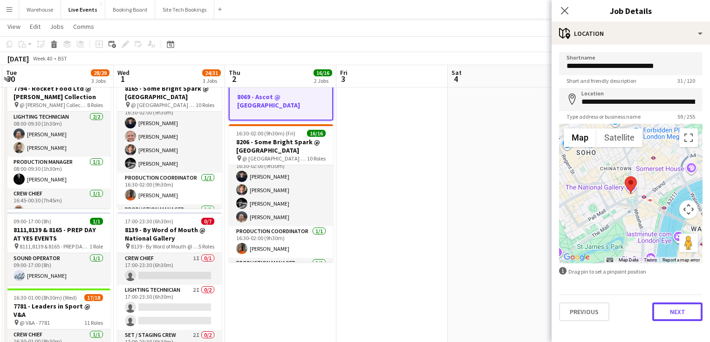
click at [683, 305] on button "Next" at bounding box center [677, 312] width 50 height 19
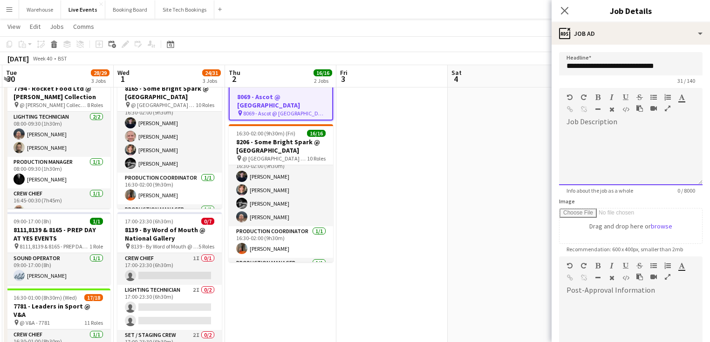
click at [594, 145] on div at bounding box center [630, 158] width 143 height 56
click at [609, 139] on div at bounding box center [630, 158] width 143 height 56
paste div
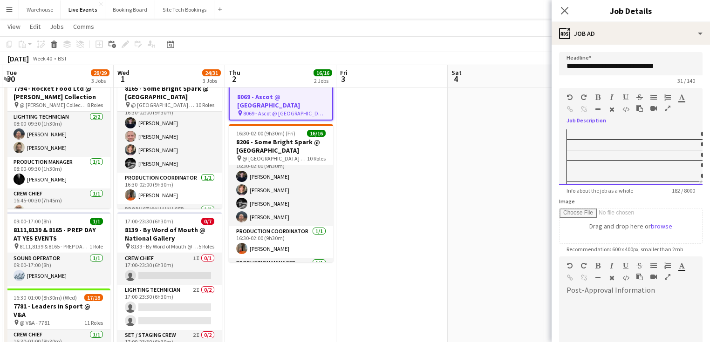
scroll to position [0, 372]
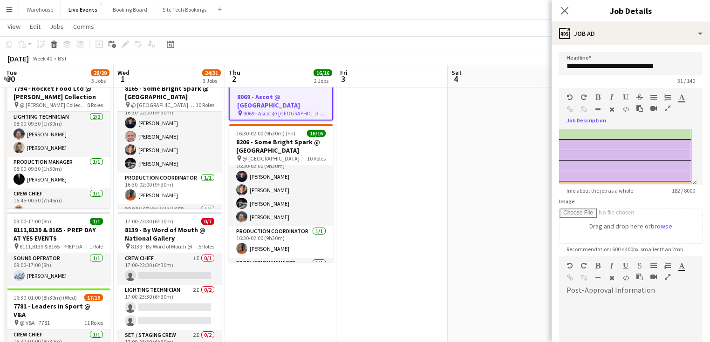
click at [667, 109] on icon "button" at bounding box center [668, 108] width 6 height 7
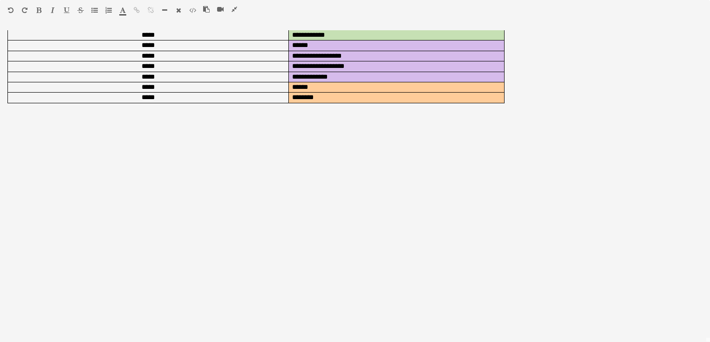
click at [13, 7] on icon "button" at bounding box center [11, 10] width 6 height 7
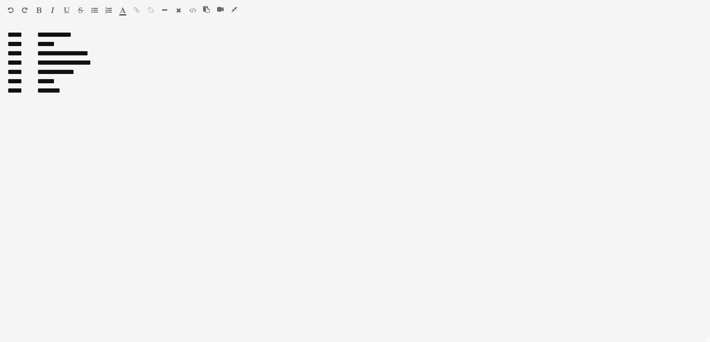
click at [232, 9] on icon "button" at bounding box center [235, 9] width 6 height 7
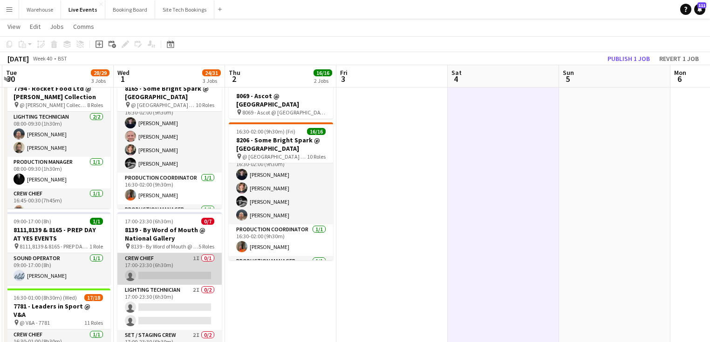
click at [168, 265] on app-card-role "Crew Chief 1I 0/1 17:00-23:30 (6h30m) single-neutral-actions" at bounding box center [169, 269] width 104 height 32
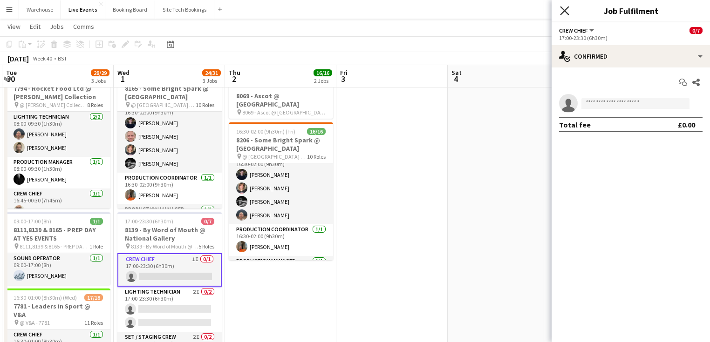
click at [568, 11] on icon "Close pop-in" at bounding box center [564, 10] width 9 height 9
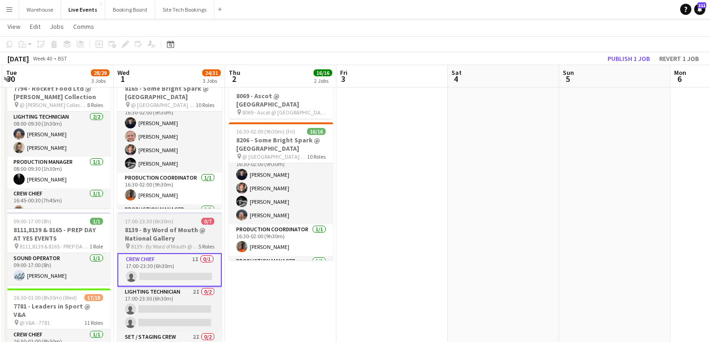
drag, startPoint x: 177, startPoint y: 237, endPoint x: 184, endPoint y: 236, distance: 8.0
click at [177, 237] on h3 "8139 - By Word of Mouth @ National Gallery" at bounding box center [169, 234] width 104 height 17
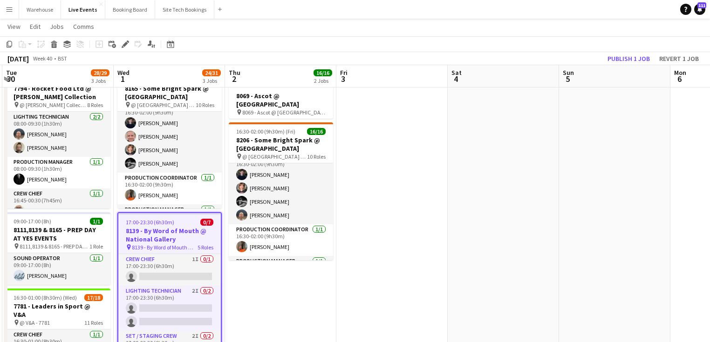
scroll to position [0, 331]
click at [128, 46] on icon "Edit" at bounding box center [125, 44] width 7 height 7
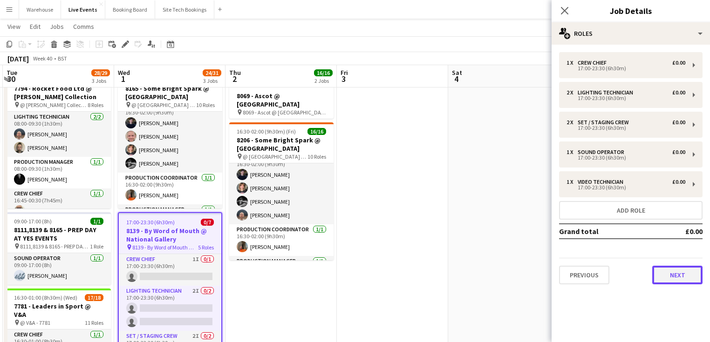
click at [666, 274] on button "Next" at bounding box center [677, 275] width 50 height 19
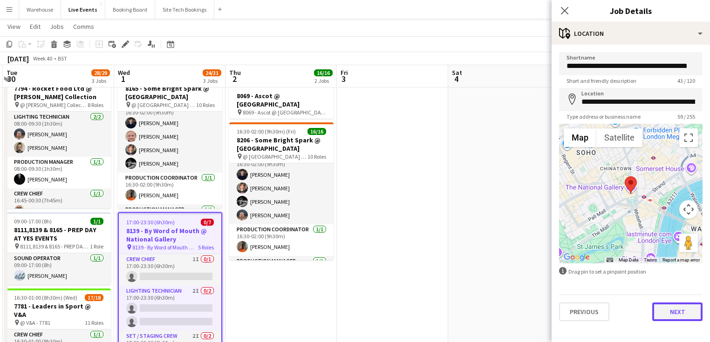
click at [681, 308] on button "Next" at bounding box center [677, 312] width 50 height 19
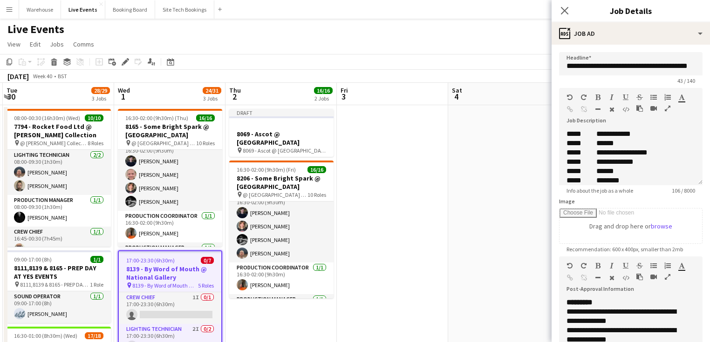
scroll to position [17, 0]
click at [565, 14] on icon "Close pop-in" at bounding box center [564, 10] width 9 height 9
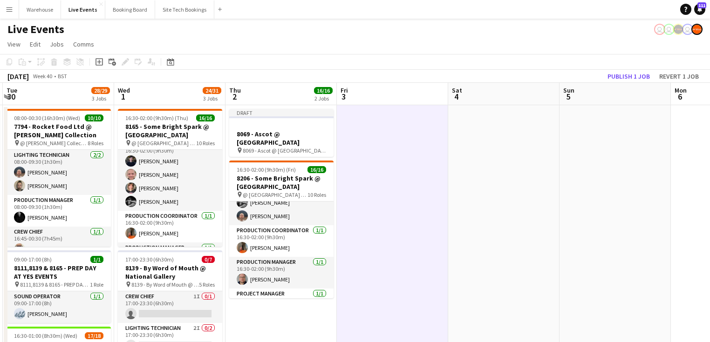
scroll to position [0, 0]
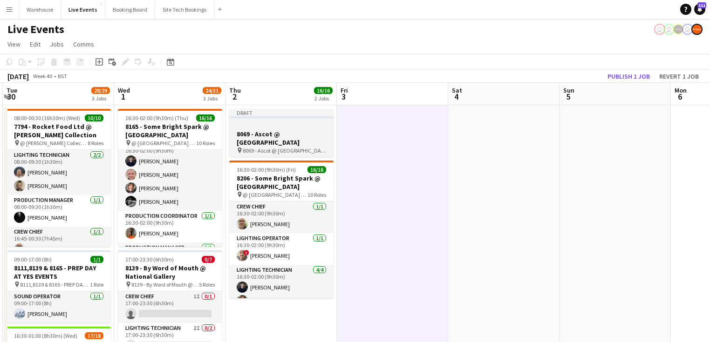
click at [265, 128] on div at bounding box center [281, 125] width 104 height 7
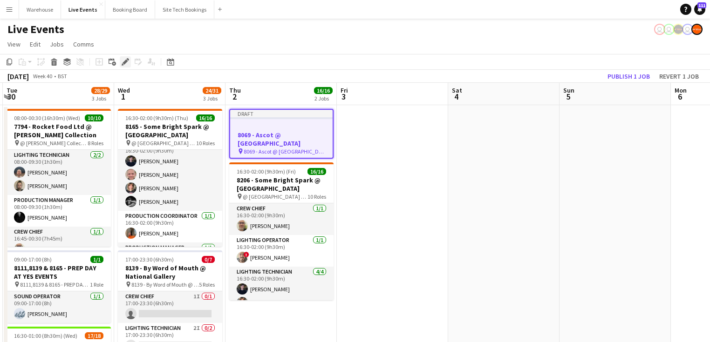
click at [125, 61] on icon at bounding box center [125, 62] width 5 height 5
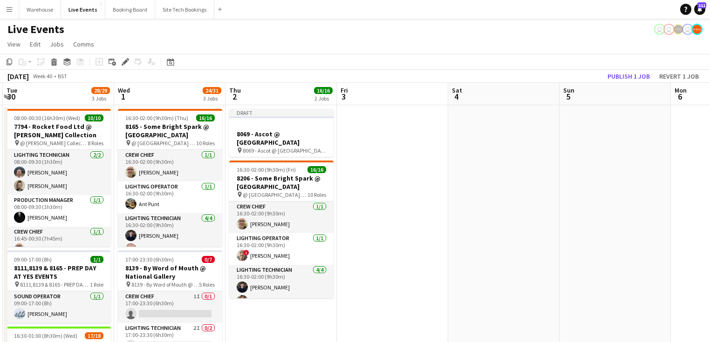
click at [418, 177] on app-date-cell at bounding box center [392, 327] width 111 height 444
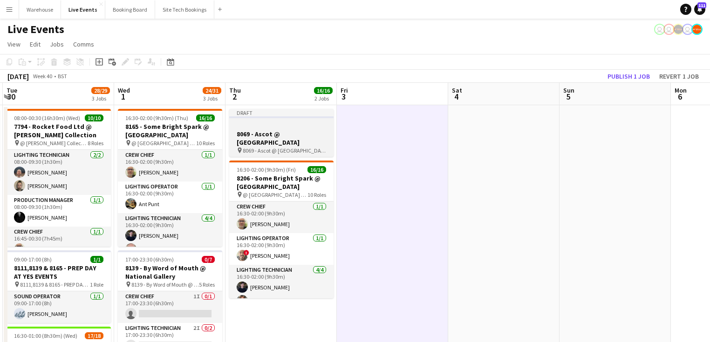
click at [267, 147] on span "8069 - Ascot @ [GEOGRAPHIC_DATA]" at bounding box center [284, 150] width 83 height 7
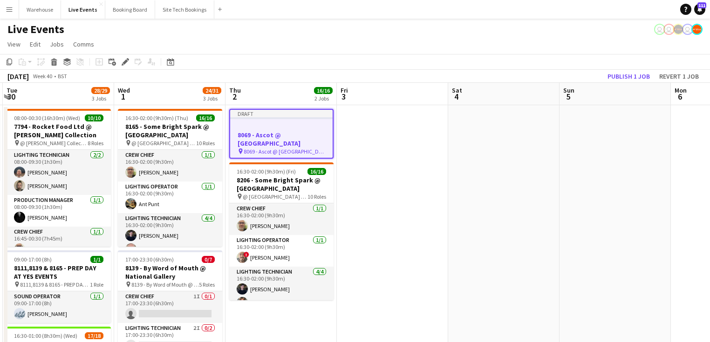
click at [278, 142] on h3 "8069 - Ascot @ [GEOGRAPHIC_DATA]" at bounding box center [281, 139] width 102 height 17
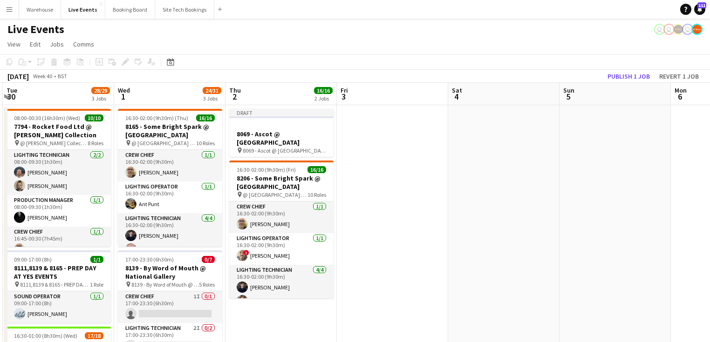
click at [416, 195] on app-date-cell at bounding box center [392, 327] width 111 height 444
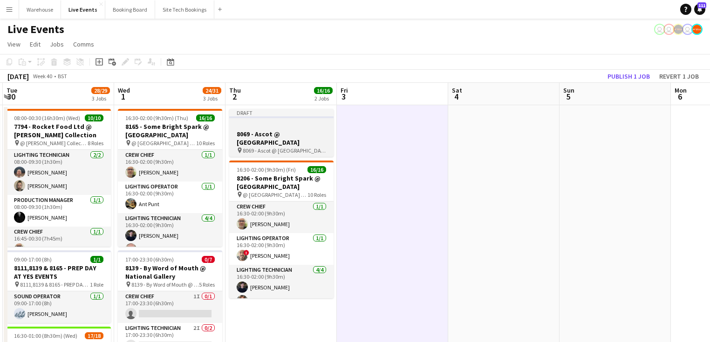
click at [273, 137] on h3 "8069 - Ascot @ [GEOGRAPHIC_DATA]" at bounding box center [281, 138] width 104 height 17
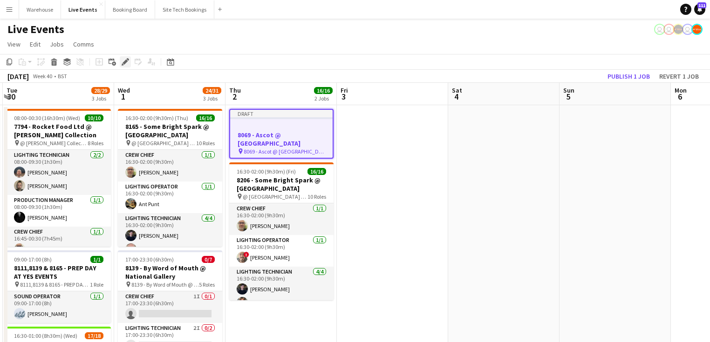
click at [123, 63] on icon "Edit" at bounding box center [125, 61] width 7 height 7
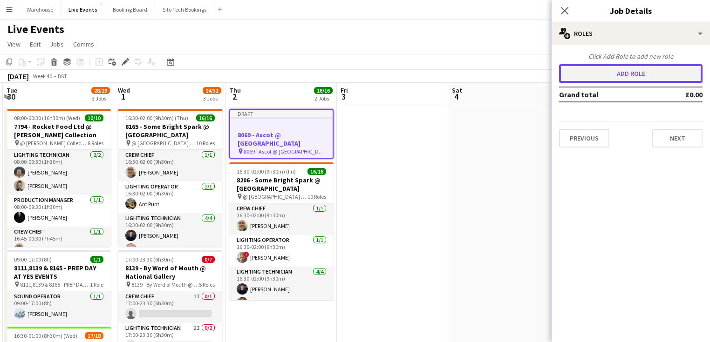
click at [594, 72] on button "Add role" at bounding box center [630, 73] width 143 height 19
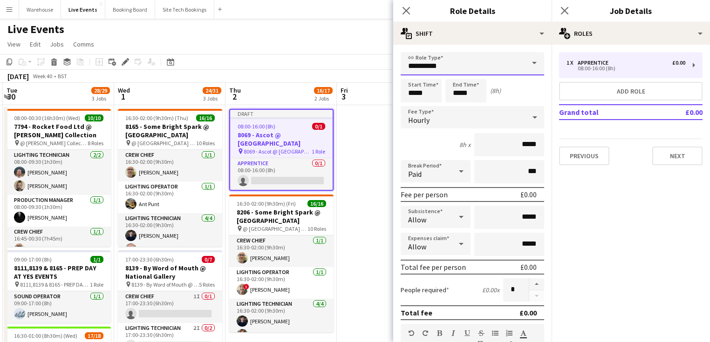
click at [458, 64] on input "**********" at bounding box center [472, 63] width 143 height 23
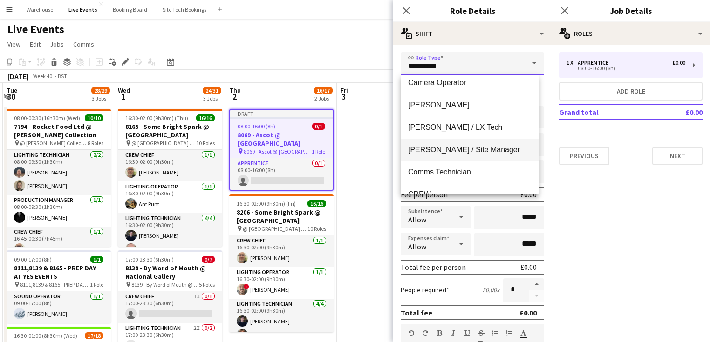
scroll to position [298, 0]
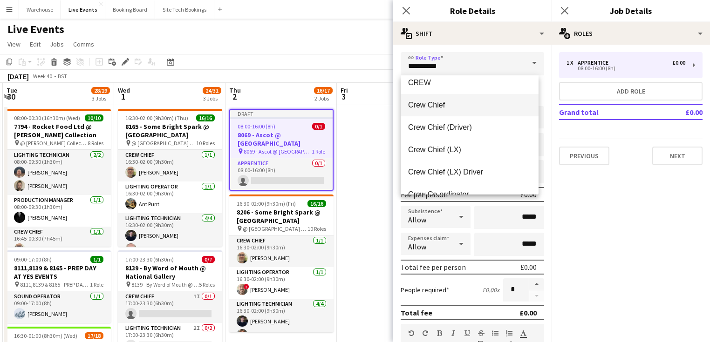
click at [433, 107] on span "Crew Chief" at bounding box center [469, 105] width 123 height 9
type input "**********"
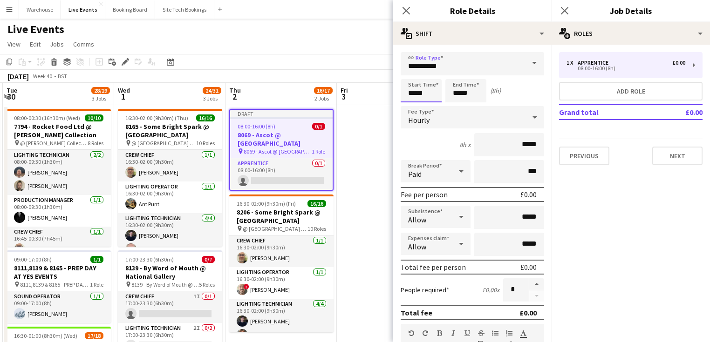
click at [423, 88] on input "*****" at bounding box center [421, 90] width 41 height 23
click at [411, 76] on div at bounding box center [412, 74] width 19 height 9
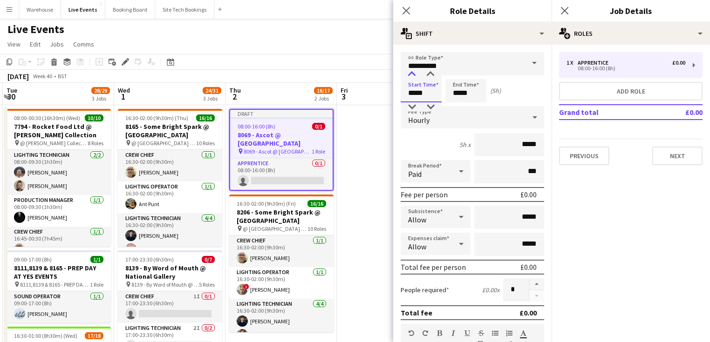
click at [411, 76] on div at bounding box center [412, 74] width 19 height 9
type input "*****"
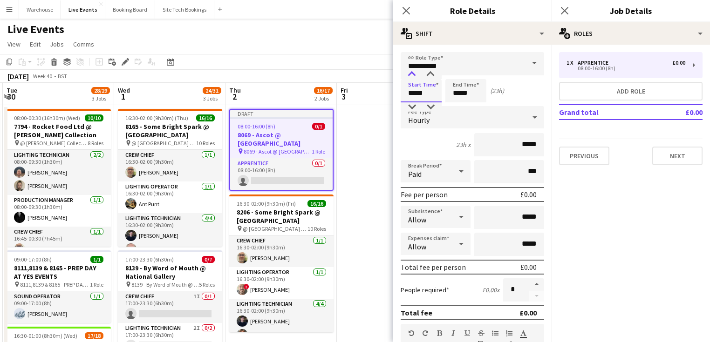
click at [411, 76] on div at bounding box center [412, 74] width 19 height 9
click at [475, 89] on input "*****" at bounding box center [465, 90] width 41 height 23
click at [455, 75] on div at bounding box center [456, 74] width 19 height 9
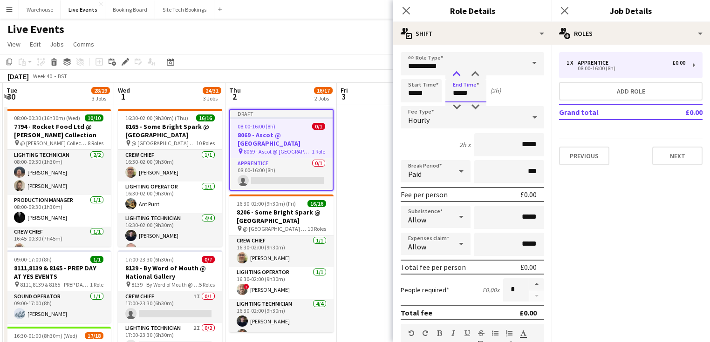
click at [455, 75] on div at bounding box center [456, 74] width 19 height 9
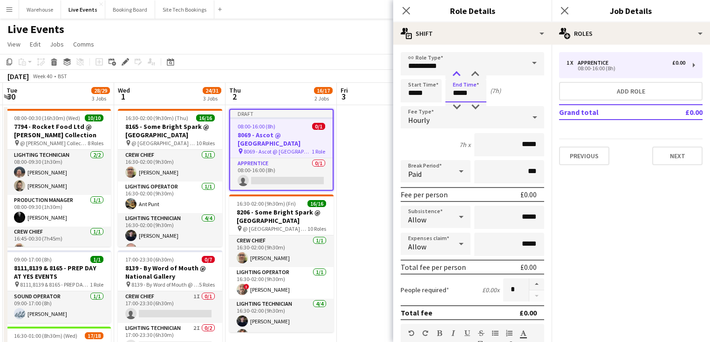
click at [455, 75] on div at bounding box center [456, 74] width 19 height 9
type input "*****"
click at [457, 104] on div at bounding box center [456, 106] width 19 height 9
click at [432, 118] on div "Hourly" at bounding box center [463, 117] width 125 height 22
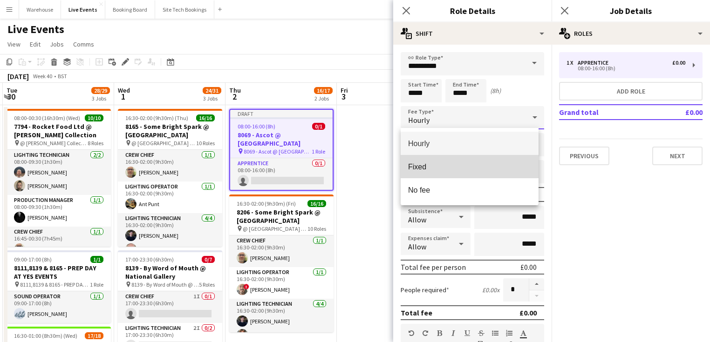
click at [424, 161] on mat-option "Fixed" at bounding box center [470, 166] width 138 height 23
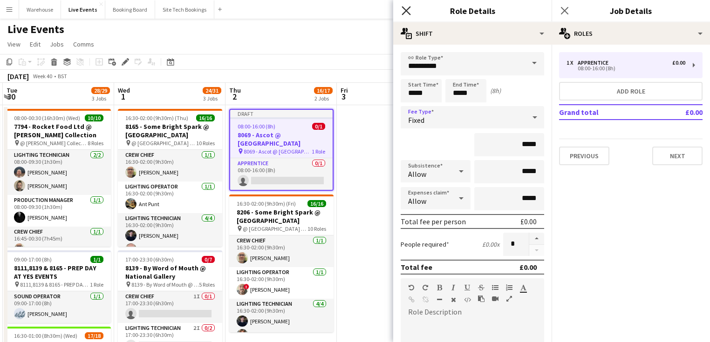
click at [404, 11] on icon "Close pop-in" at bounding box center [406, 10] width 9 height 9
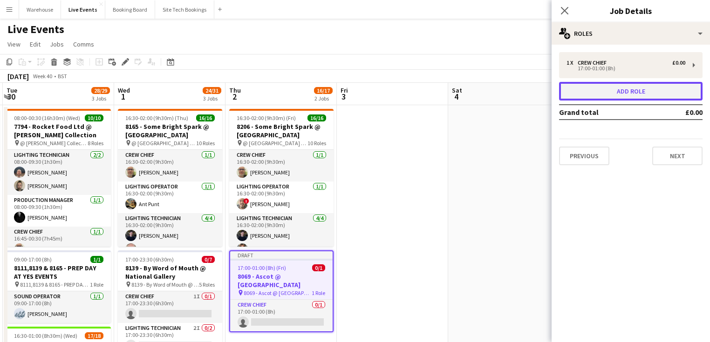
click at [633, 91] on button "Add role" at bounding box center [630, 91] width 143 height 19
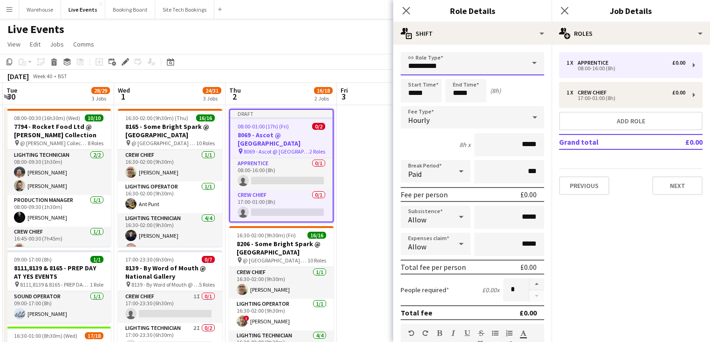
click at [448, 69] on input "**********" at bounding box center [472, 63] width 143 height 23
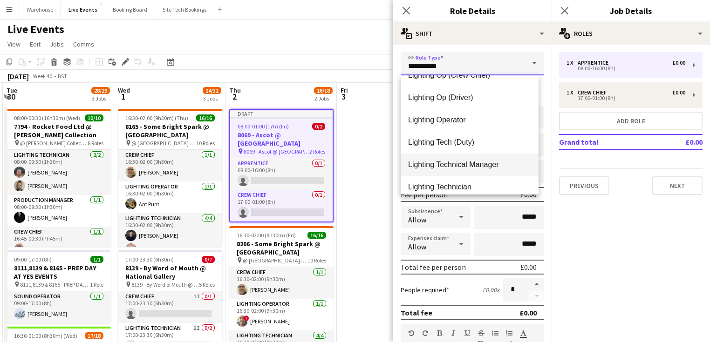
scroll to position [1081, 0]
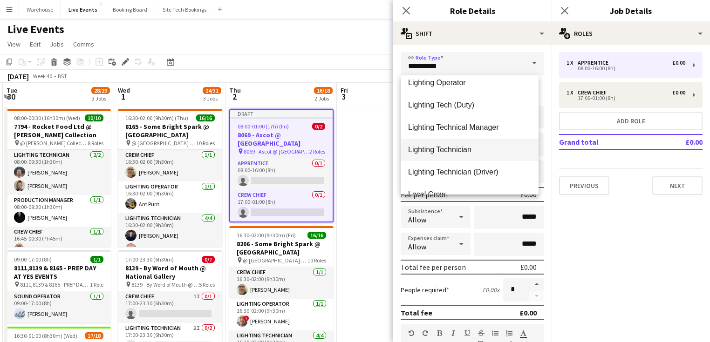
click at [440, 151] on span "Lighting Technician" at bounding box center [469, 149] width 123 height 9
type input "**********"
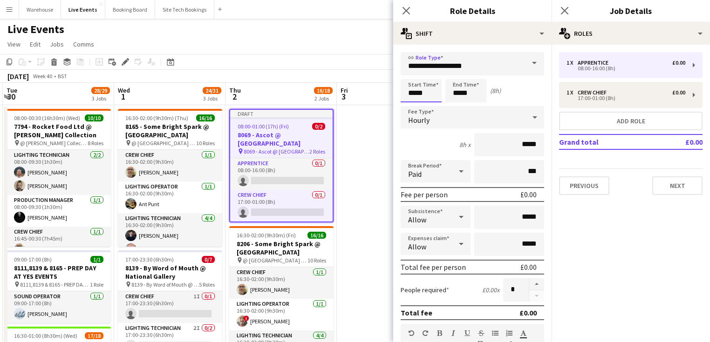
click at [413, 90] on input "*****" at bounding box center [421, 90] width 41 height 23
click at [413, 79] on input "*****" at bounding box center [421, 90] width 41 height 23
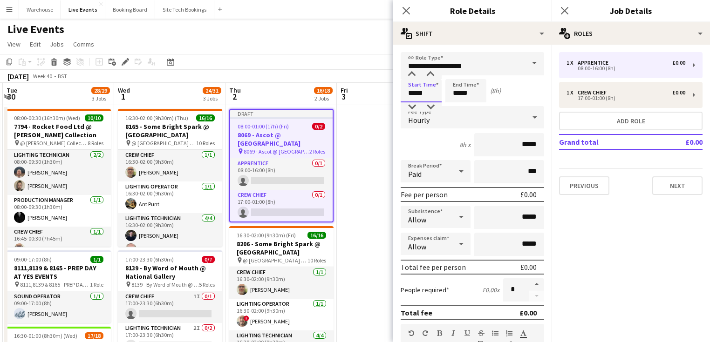
click at [413, 79] on input "*****" at bounding box center [421, 90] width 41 height 23
click at [412, 77] on div at bounding box center [412, 74] width 19 height 9
click at [412, 76] on div at bounding box center [412, 74] width 19 height 9
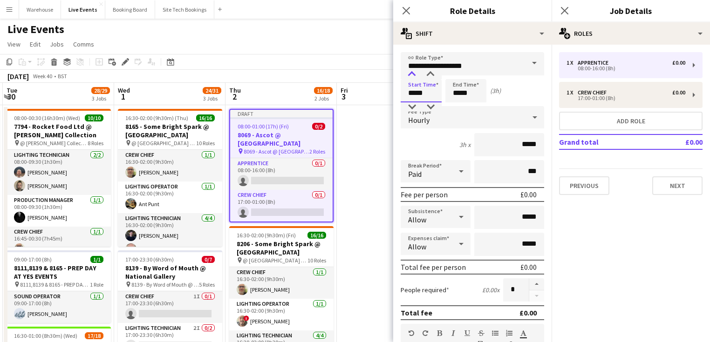
click at [412, 76] on div at bounding box center [412, 74] width 19 height 9
type input "*****"
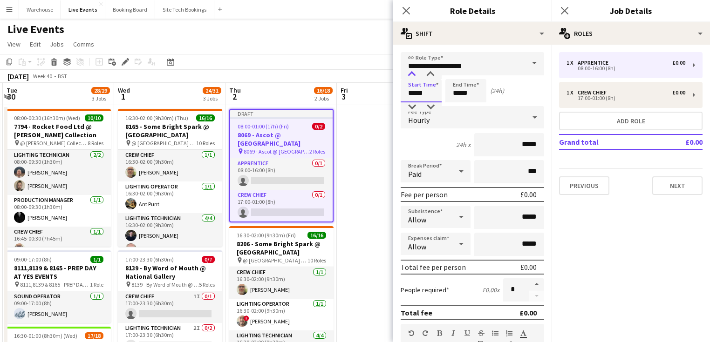
click at [412, 76] on div at bounding box center [412, 74] width 19 height 9
click at [467, 93] on input "*****" at bounding box center [465, 90] width 41 height 23
click at [458, 75] on div at bounding box center [456, 74] width 19 height 9
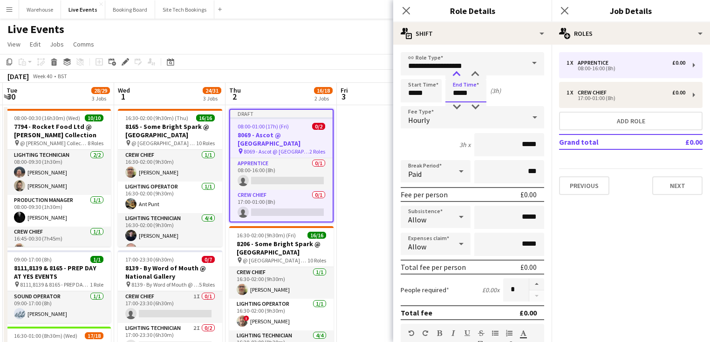
click at [458, 75] on div at bounding box center [456, 74] width 19 height 9
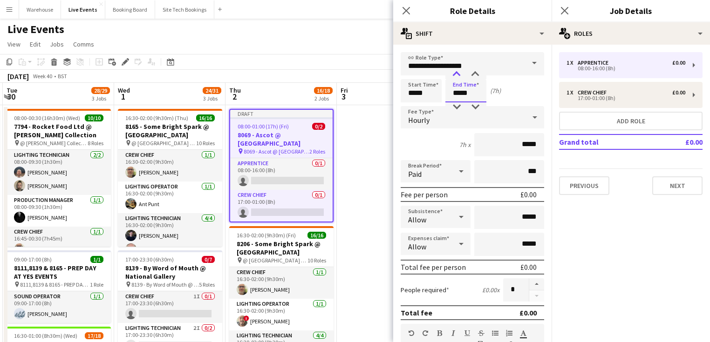
type input "*****"
click at [458, 75] on div at bounding box center [456, 74] width 19 height 9
click at [439, 118] on div "Hourly" at bounding box center [463, 117] width 125 height 22
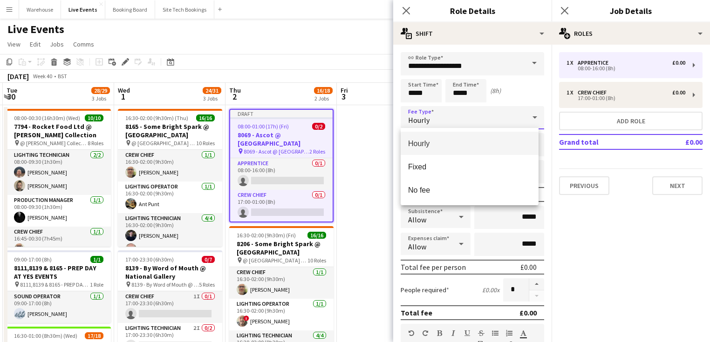
click at [434, 171] on mat-option "Fixed" at bounding box center [470, 166] width 138 height 23
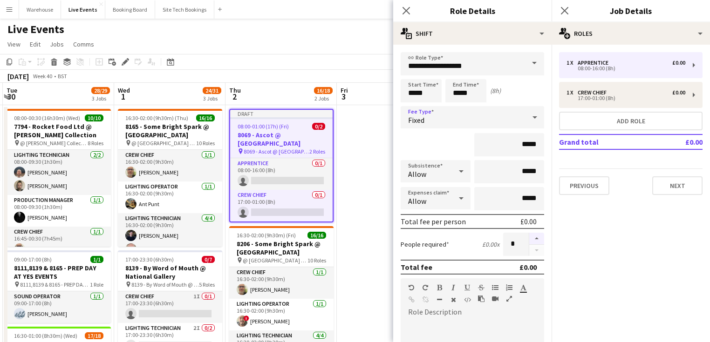
click at [529, 237] on button "button" at bounding box center [536, 239] width 15 height 12
type input "*"
click at [408, 9] on icon at bounding box center [406, 10] width 9 height 9
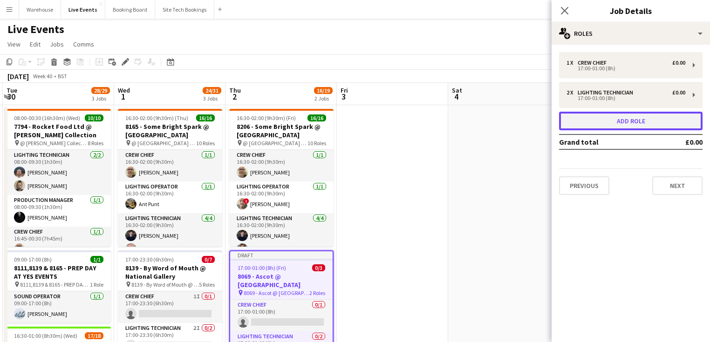
click at [580, 115] on button "Add role" at bounding box center [630, 121] width 143 height 19
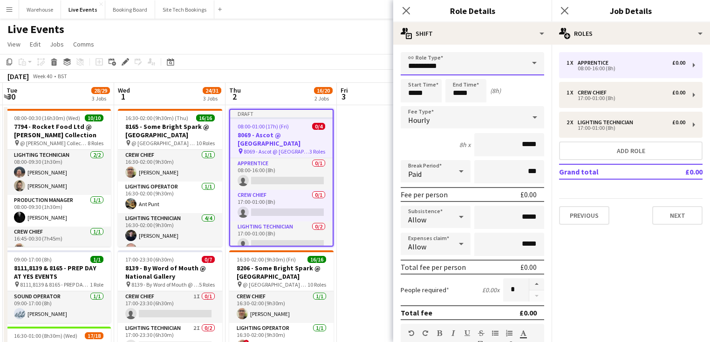
click at [423, 65] on input "**********" at bounding box center [472, 63] width 143 height 23
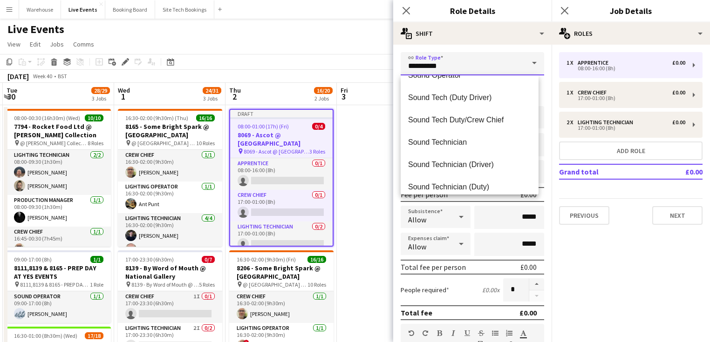
scroll to position [1923, 0]
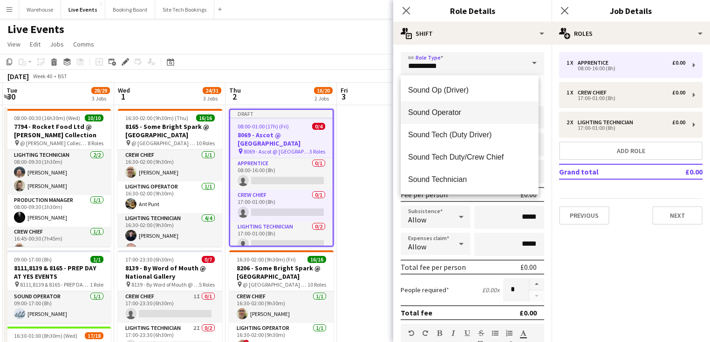
click at [442, 110] on span "Sound Operator" at bounding box center [469, 112] width 123 height 9
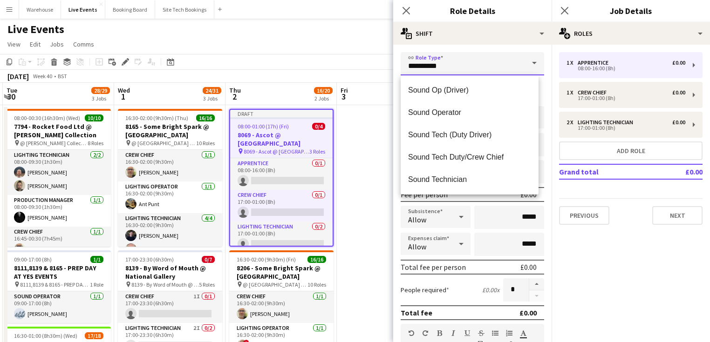
type input "**********"
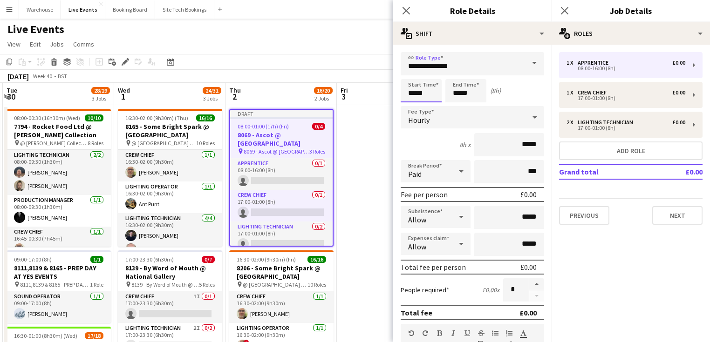
click at [425, 92] on input "*****" at bounding box center [421, 90] width 41 height 23
click at [407, 81] on input "*****" at bounding box center [421, 90] width 41 height 23
click at [410, 78] on div at bounding box center [412, 74] width 19 height 9
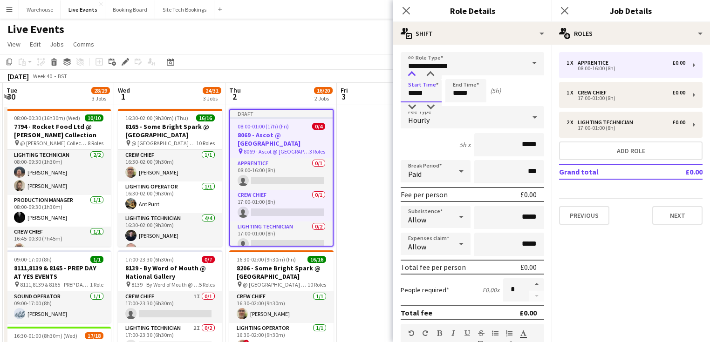
click at [410, 78] on div at bounding box center [412, 74] width 19 height 9
click at [411, 75] on div at bounding box center [412, 74] width 19 height 9
click at [410, 75] on div at bounding box center [412, 74] width 19 height 9
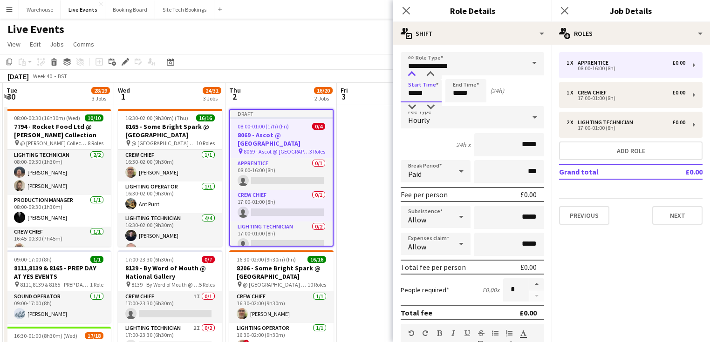
click at [410, 75] on div at bounding box center [412, 74] width 19 height 9
type input "*****"
click at [413, 104] on div at bounding box center [412, 106] width 19 height 9
click at [470, 95] on input "*****" at bounding box center [465, 90] width 41 height 23
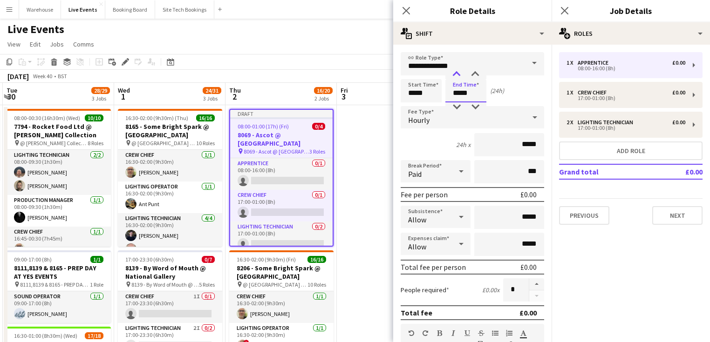
click at [455, 73] on div at bounding box center [456, 74] width 19 height 9
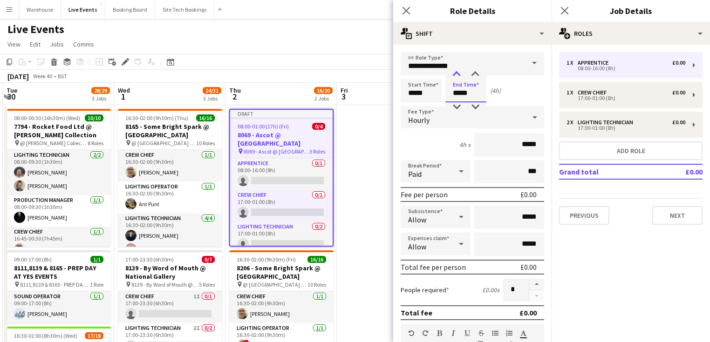
click at [455, 73] on div at bounding box center [456, 74] width 19 height 9
type input "*****"
click at [455, 73] on div at bounding box center [456, 74] width 19 height 9
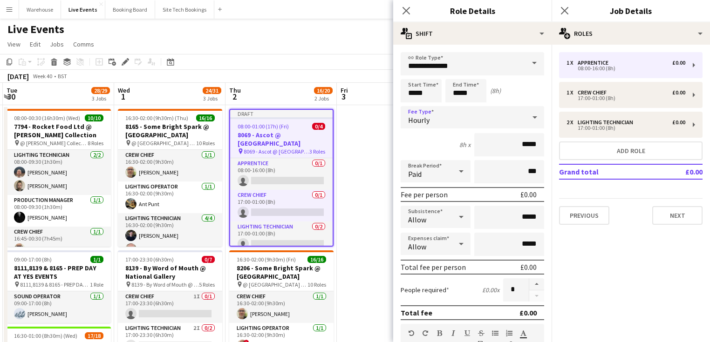
click at [415, 116] on span "Hourly" at bounding box center [418, 120] width 21 height 9
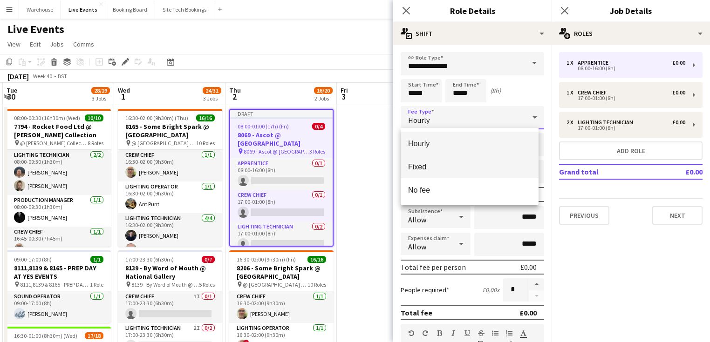
click at [417, 175] on mat-option "Fixed" at bounding box center [470, 166] width 138 height 23
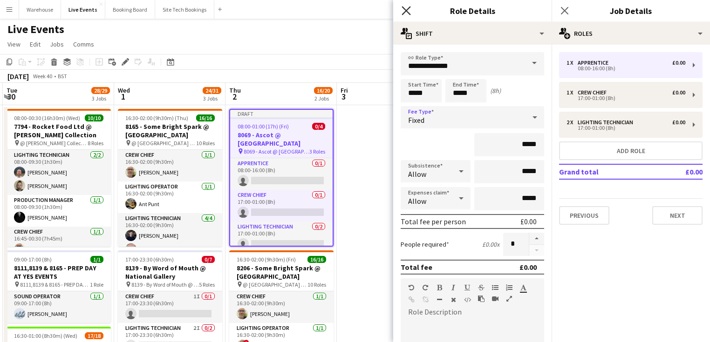
click at [409, 11] on icon "Close pop-in" at bounding box center [406, 10] width 9 height 9
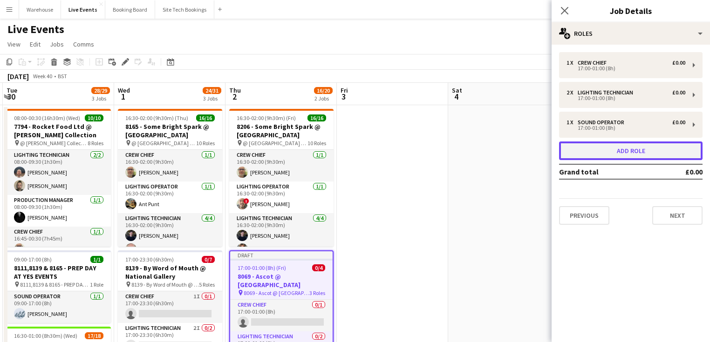
click at [598, 146] on button "Add role" at bounding box center [630, 151] width 143 height 19
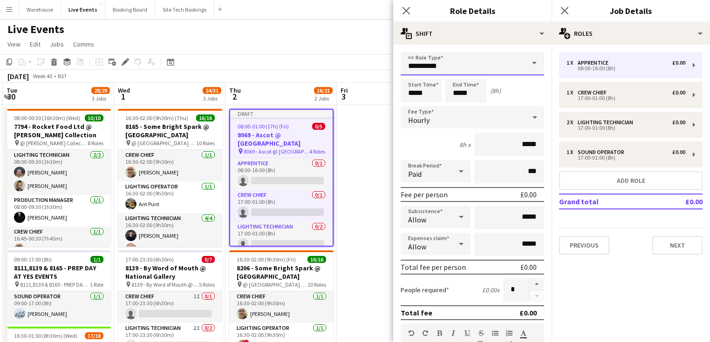
click at [451, 66] on input "**********" at bounding box center [472, 63] width 143 height 23
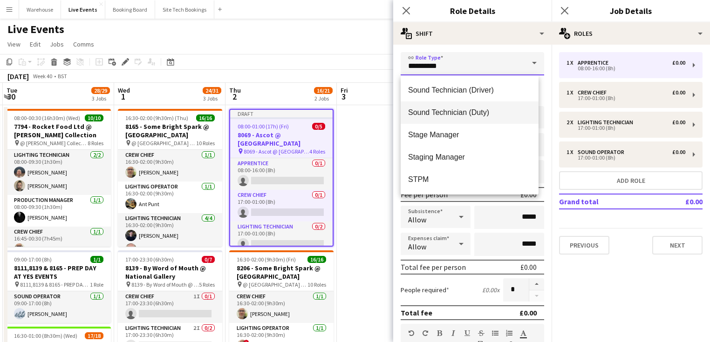
scroll to position [1998, 0]
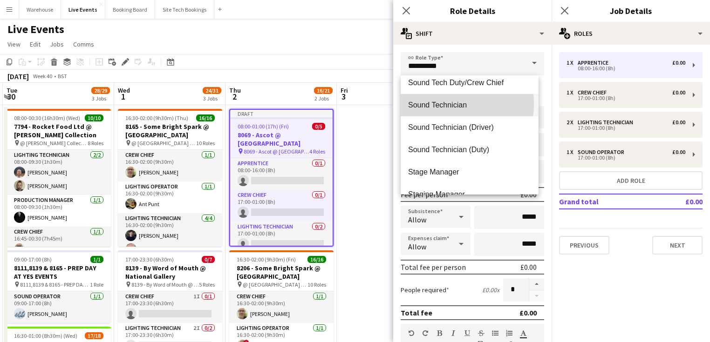
click at [438, 104] on span "Sound Technician" at bounding box center [469, 105] width 123 height 9
type input "**********"
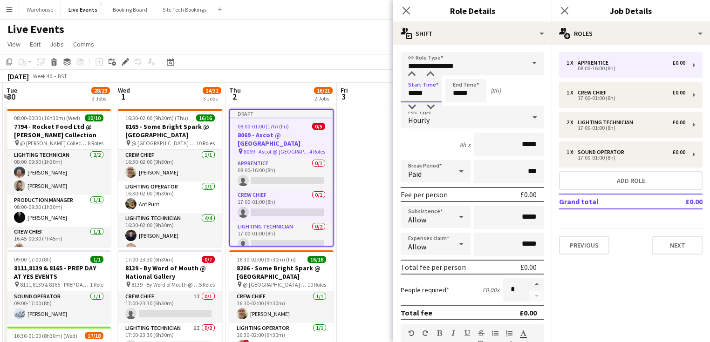
click at [408, 93] on input "*****" at bounding box center [421, 90] width 41 height 23
click at [409, 73] on div at bounding box center [412, 74] width 19 height 9
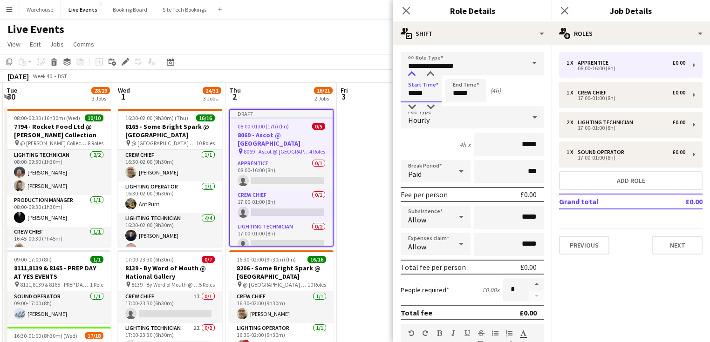
click at [409, 73] on div at bounding box center [412, 74] width 19 height 9
type input "*****"
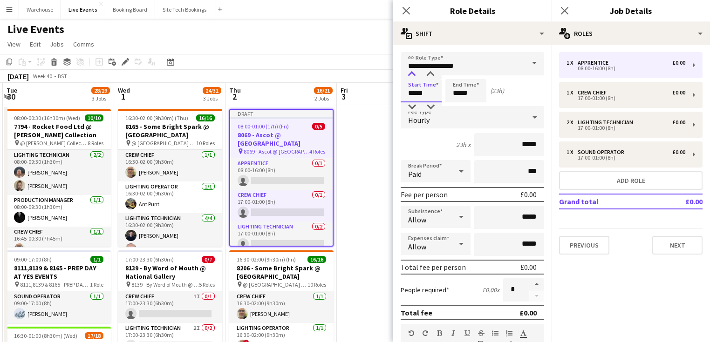
click at [409, 73] on div at bounding box center [412, 74] width 19 height 9
click at [456, 93] on input "*****" at bounding box center [465, 90] width 41 height 23
click at [456, 75] on div at bounding box center [456, 74] width 19 height 9
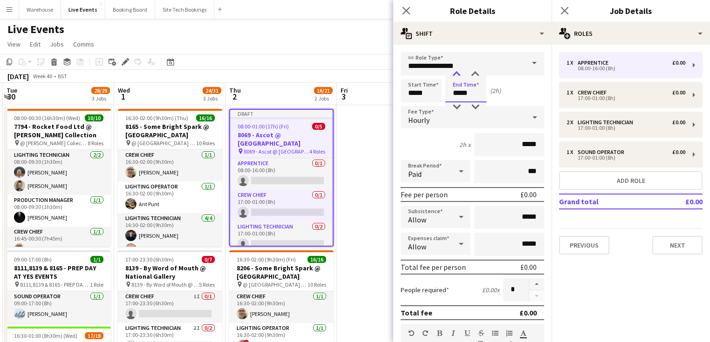
click at [457, 71] on div at bounding box center [456, 74] width 19 height 9
click at [457, 74] on div at bounding box center [456, 74] width 19 height 9
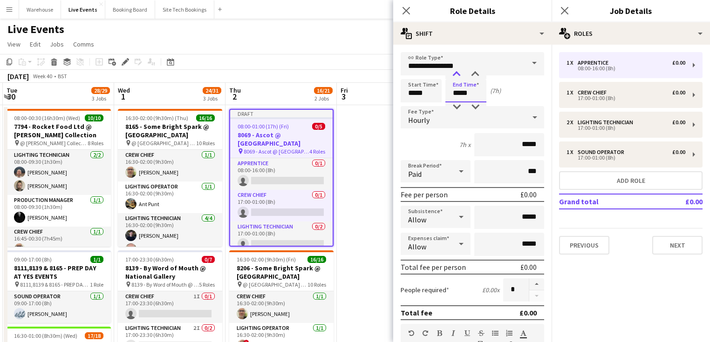
click at [457, 74] on div at bounding box center [456, 74] width 19 height 9
type input "*****"
click at [458, 102] on div at bounding box center [456, 106] width 19 height 9
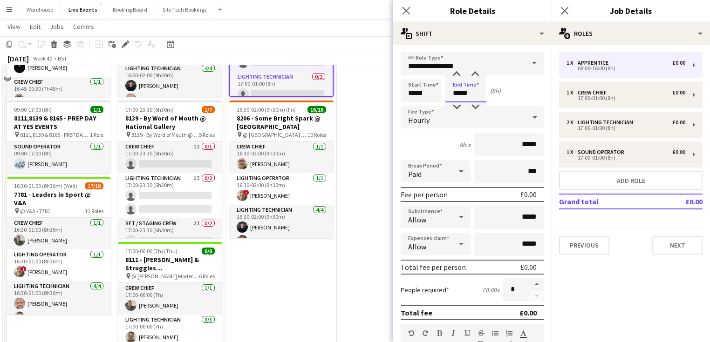
scroll to position [75, 0]
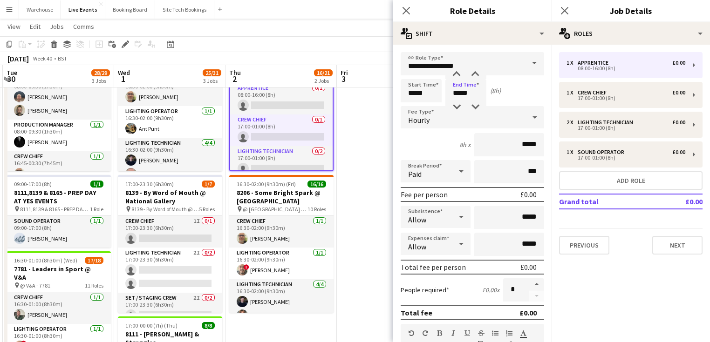
click at [430, 119] on div "Hourly" at bounding box center [463, 117] width 125 height 22
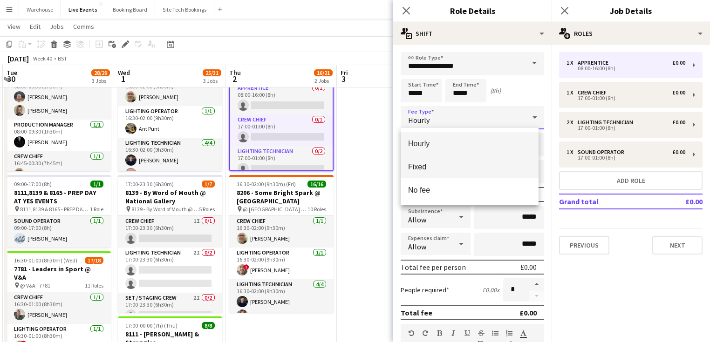
click at [434, 164] on span "Fixed" at bounding box center [469, 167] width 123 height 9
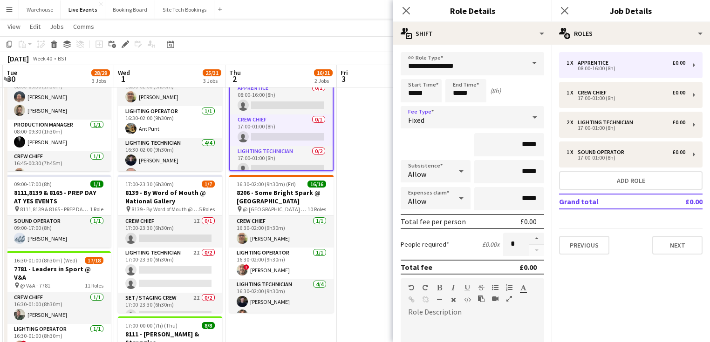
scroll to position [193, 0]
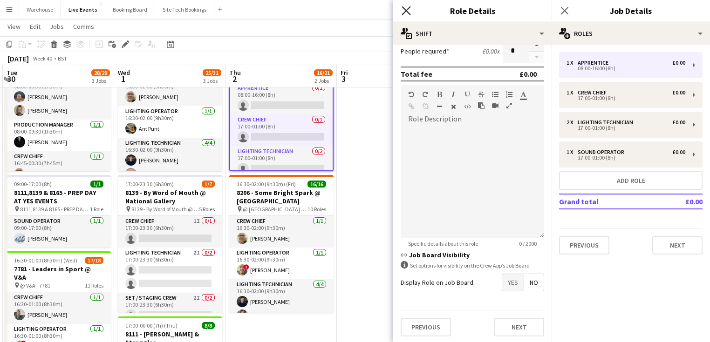
click at [403, 12] on icon "Close pop-in" at bounding box center [406, 10] width 9 height 9
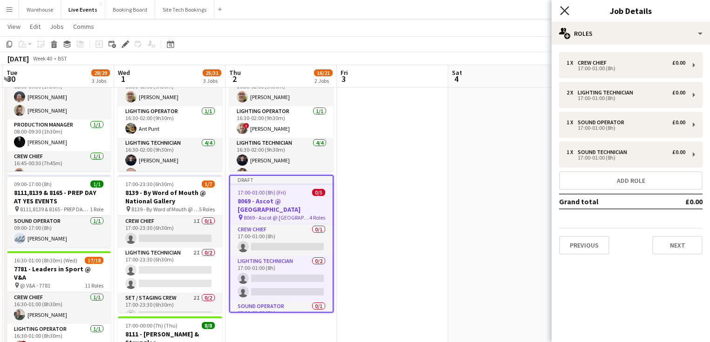
click at [567, 10] on icon "Close pop-in" at bounding box center [564, 10] width 9 height 9
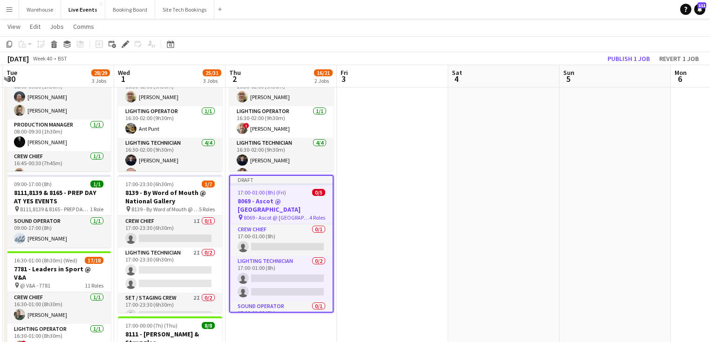
click at [360, 250] on app-date-cell at bounding box center [392, 252] width 111 height 444
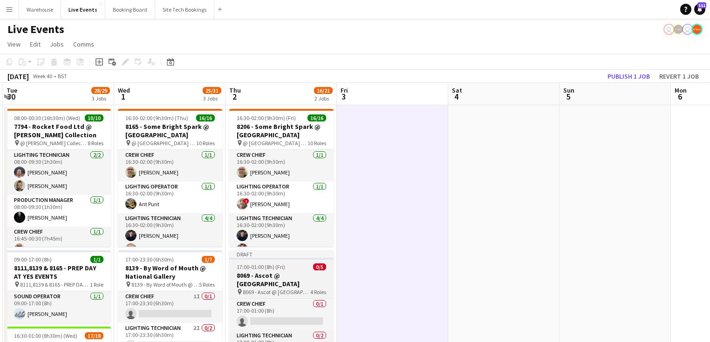
scroll to position [37, 0]
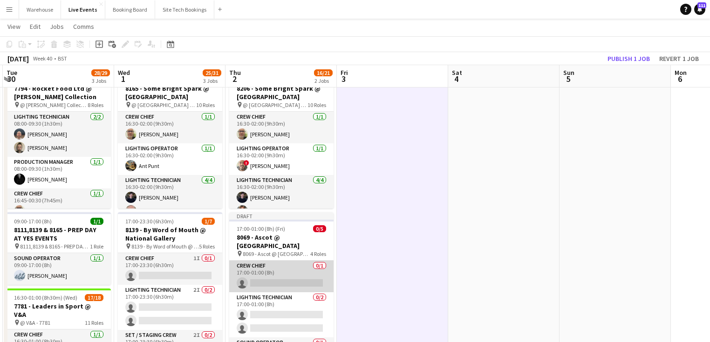
click at [270, 278] on app-card-role "Crew Chief 0/1 17:00-01:00 (8h) single-neutral-actions" at bounding box center [281, 277] width 104 height 32
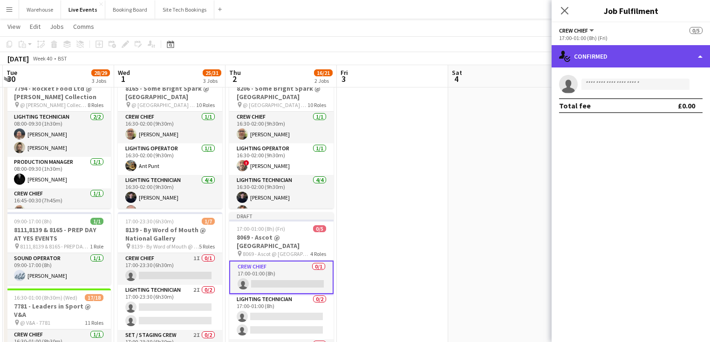
click at [639, 60] on div "single-neutral-actions-check-2 Confirmed" at bounding box center [631, 56] width 158 height 22
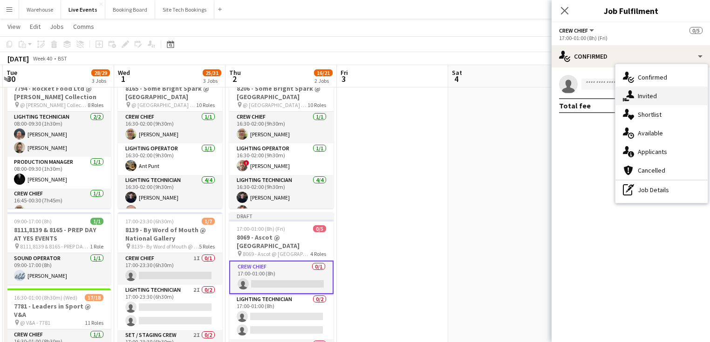
click at [658, 98] on div "single-neutral-actions-share-1 Invited" at bounding box center [661, 96] width 92 height 19
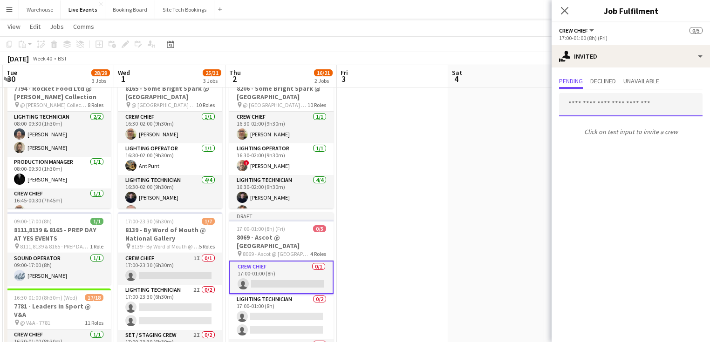
click at [604, 105] on input "text" at bounding box center [630, 104] width 143 height 23
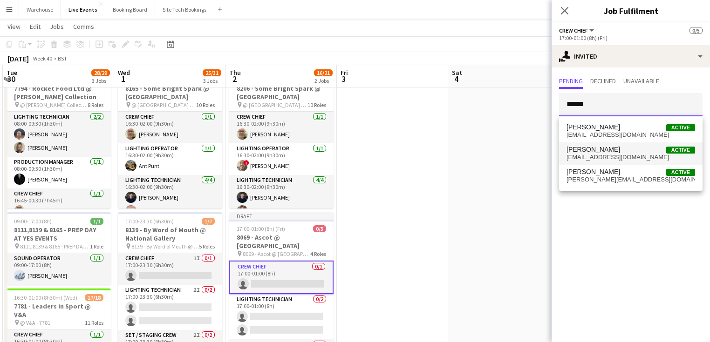
type input "******"
click at [600, 158] on span "[EMAIL_ADDRESS][DOMAIN_NAME]" at bounding box center [631, 157] width 129 height 7
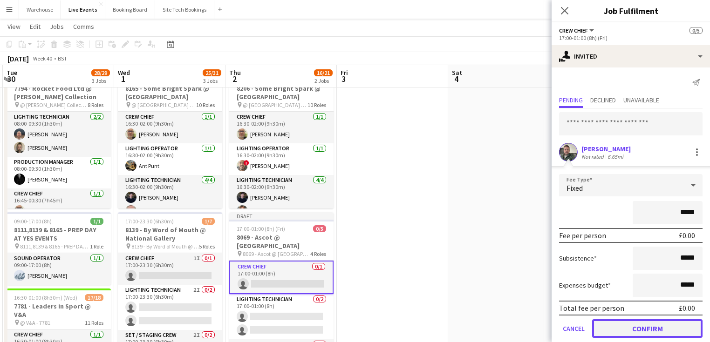
click at [645, 330] on button "Confirm" at bounding box center [647, 329] width 110 height 19
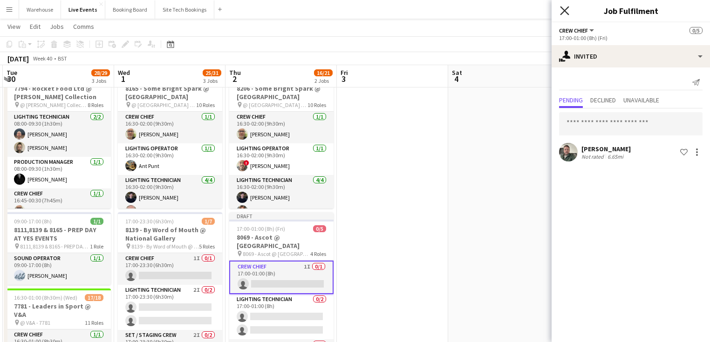
click at [566, 10] on icon "Close pop-in" at bounding box center [564, 10] width 9 height 9
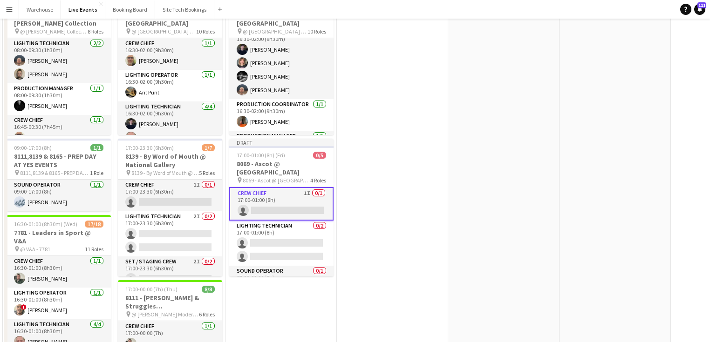
scroll to position [149, 0]
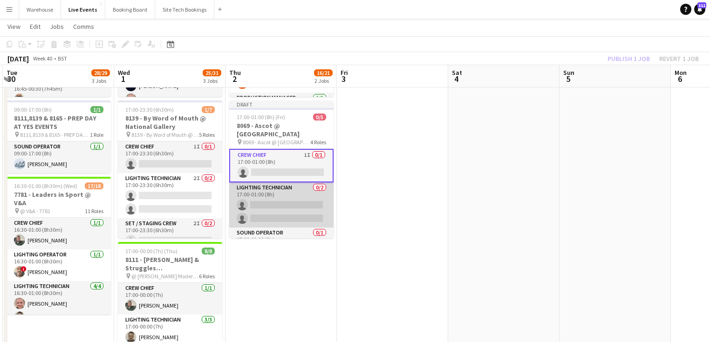
click at [279, 201] on app-card-role "Lighting Technician 0/2 17:00-01:00 (8h) single-neutral-actions single-neutral-…" at bounding box center [281, 205] width 104 height 45
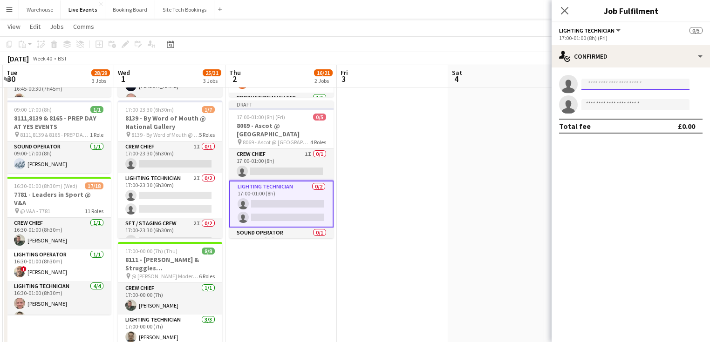
click at [607, 83] on input at bounding box center [635, 84] width 108 height 11
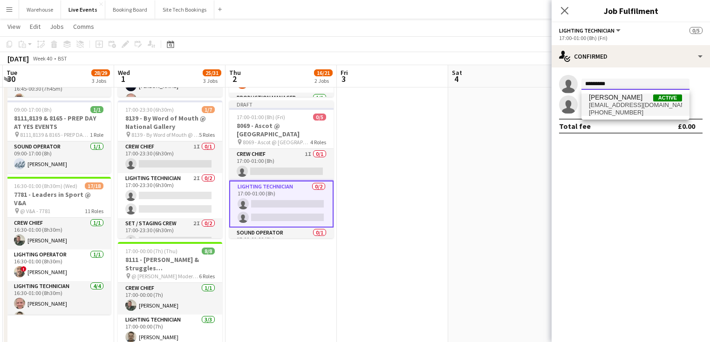
type input "*********"
click at [623, 104] on span "[EMAIL_ADDRESS][DOMAIN_NAME]" at bounding box center [635, 105] width 93 height 7
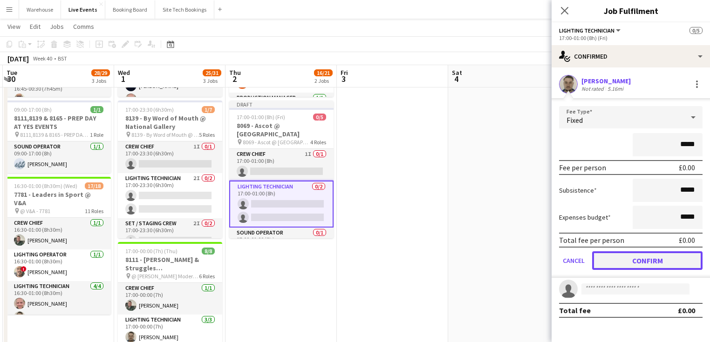
click at [628, 262] on button "Confirm" at bounding box center [647, 261] width 110 height 19
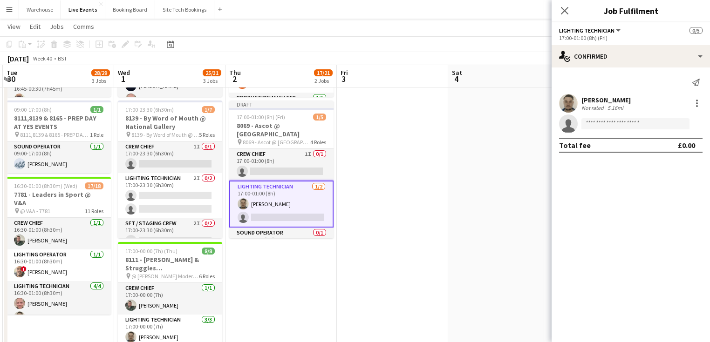
click at [607, 116] on app-invite-slot "single-neutral-actions" at bounding box center [631, 124] width 158 height 19
click at [608, 122] on input at bounding box center [635, 123] width 108 height 11
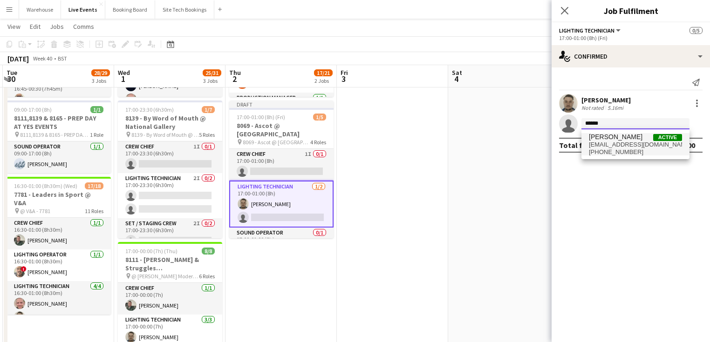
type input "******"
click at [602, 144] on span "[EMAIL_ADDRESS][DOMAIN_NAME]" at bounding box center [635, 144] width 93 height 7
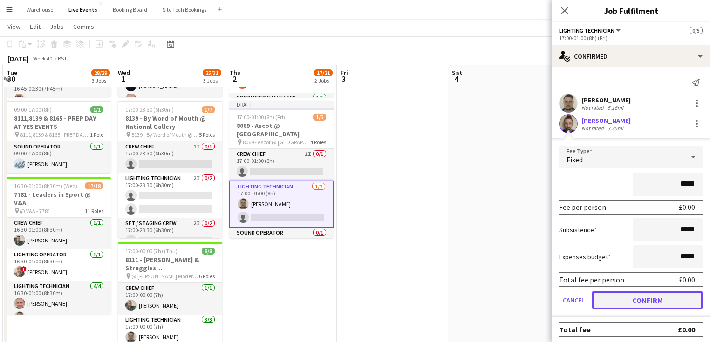
click at [637, 300] on button "Confirm" at bounding box center [647, 300] width 110 height 19
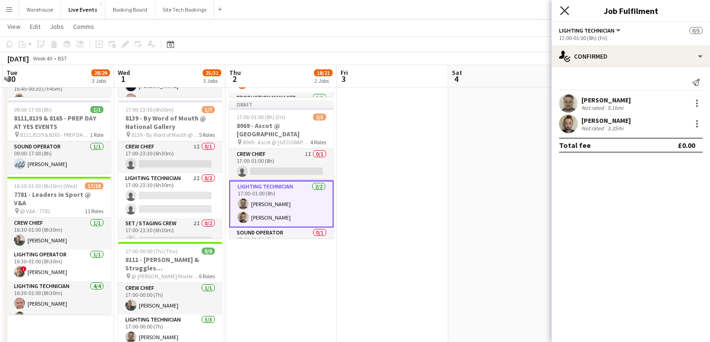
click at [564, 11] on icon at bounding box center [564, 10] width 9 height 9
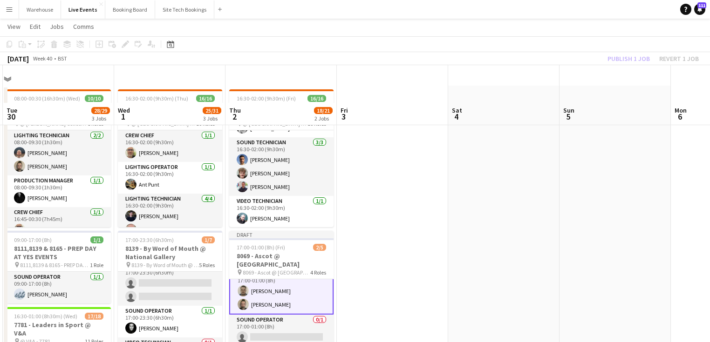
scroll to position [168, 0]
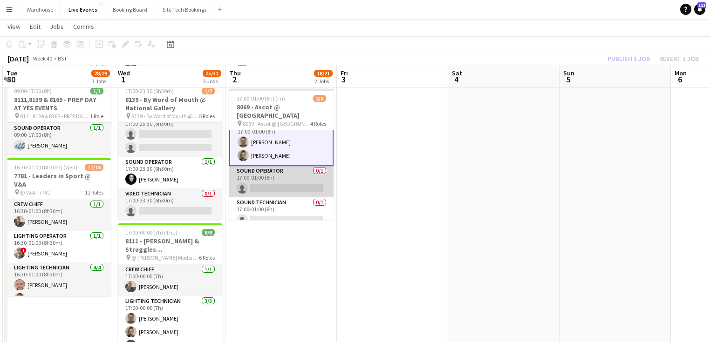
click at [272, 182] on app-card-role "Sound Operator 0/1 17:00-01:00 (8h) single-neutral-actions" at bounding box center [281, 182] width 104 height 32
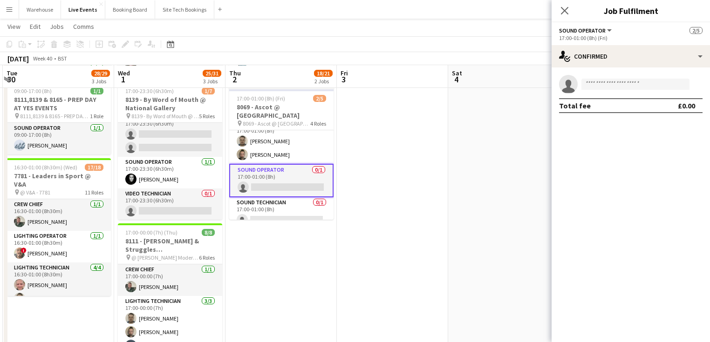
scroll to position [43, 0]
click at [622, 84] on input at bounding box center [635, 84] width 108 height 11
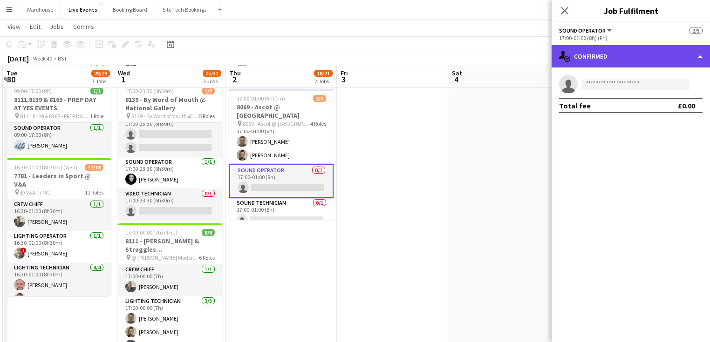
click at [619, 56] on div "single-neutral-actions-check-2 Confirmed" at bounding box center [631, 56] width 158 height 22
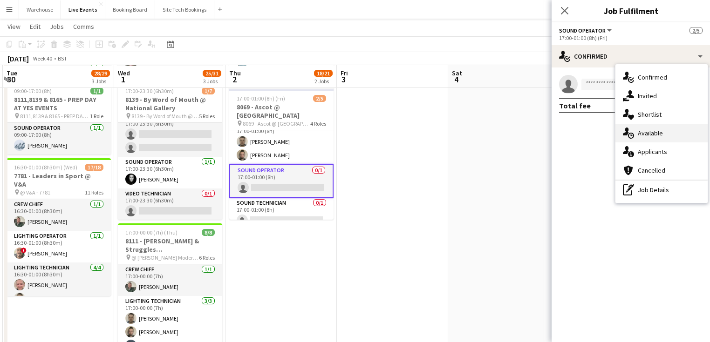
click at [647, 127] on div "single-neutral-actions-upload Available" at bounding box center [661, 133] width 92 height 19
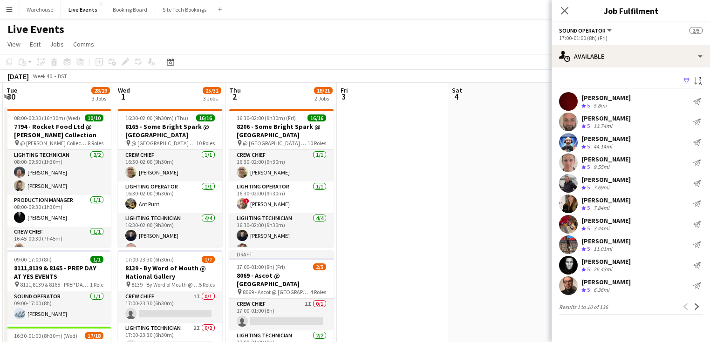
scroll to position [149, 0]
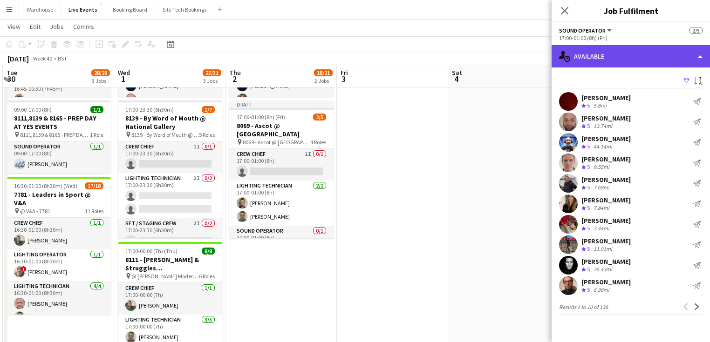
click at [640, 51] on div "single-neutral-actions-upload Available" at bounding box center [631, 56] width 158 height 22
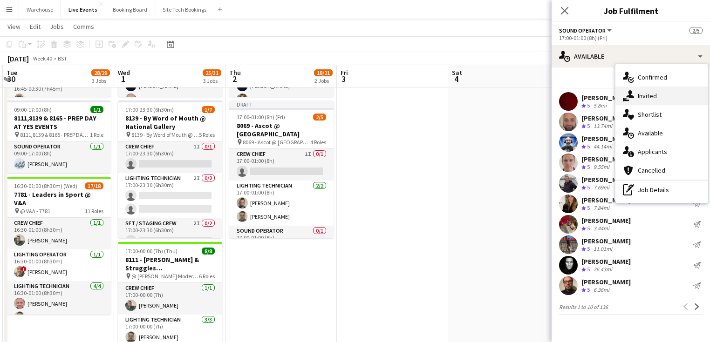
click at [653, 100] on div "single-neutral-actions-share-1 Invited" at bounding box center [661, 96] width 92 height 19
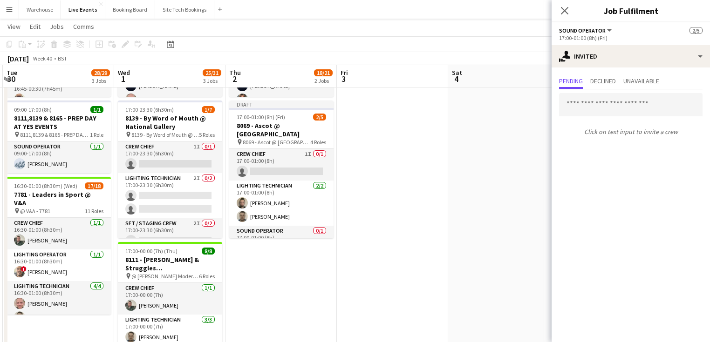
click at [563, 10] on icon "Close pop-in" at bounding box center [564, 10] width 7 height 7
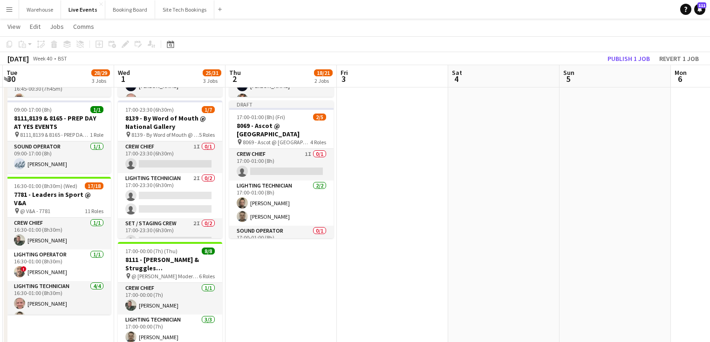
click at [440, 205] on app-date-cell at bounding box center [392, 177] width 111 height 444
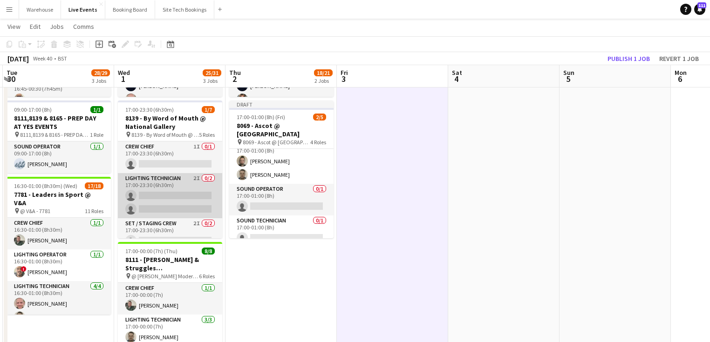
scroll to position [75, 0]
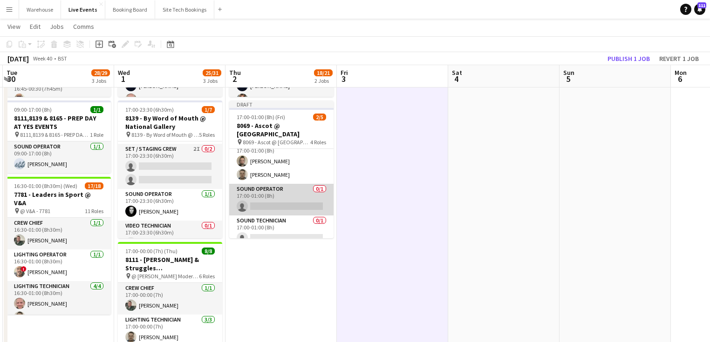
click at [293, 199] on app-card-role "Sound Operator 0/1 17:00-01:00 (8h) single-neutral-actions" at bounding box center [281, 200] width 104 height 32
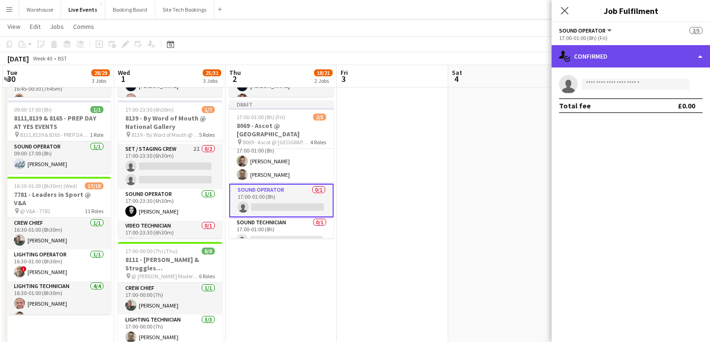
click at [620, 52] on div "single-neutral-actions-check-2 Confirmed" at bounding box center [631, 56] width 158 height 22
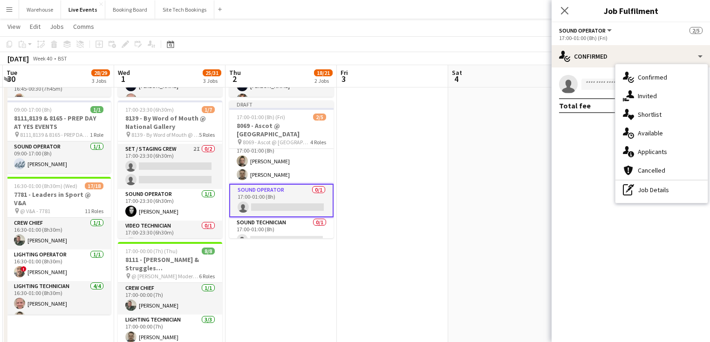
click at [646, 94] on span "Invited" at bounding box center [647, 96] width 19 height 8
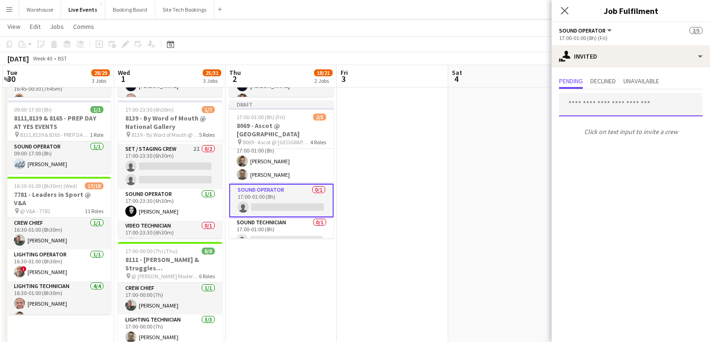
click at [601, 106] on input "text" at bounding box center [630, 104] width 143 height 23
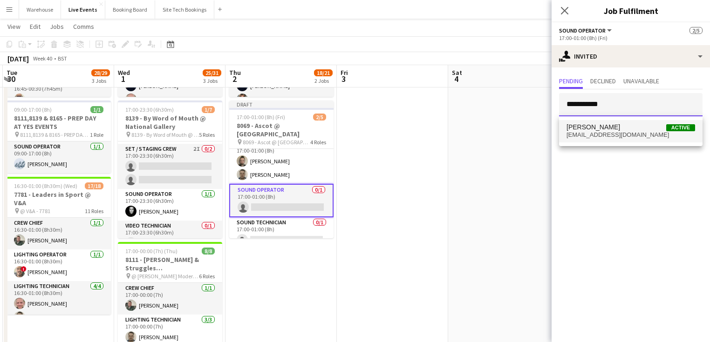
type input "**********"
click at [594, 128] on span "[PERSON_NAME]" at bounding box center [594, 127] width 54 height 8
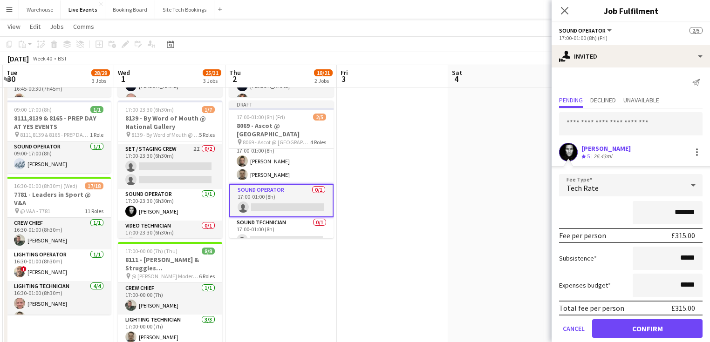
click at [592, 195] on div "Tech Rate" at bounding box center [621, 185] width 125 height 22
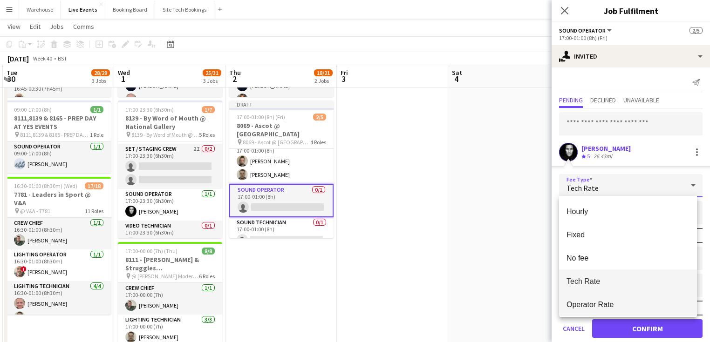
click at [592, 305] on span "Operator Rate" at bounding box center [628, 305] width 123 height 9
type input "*******"
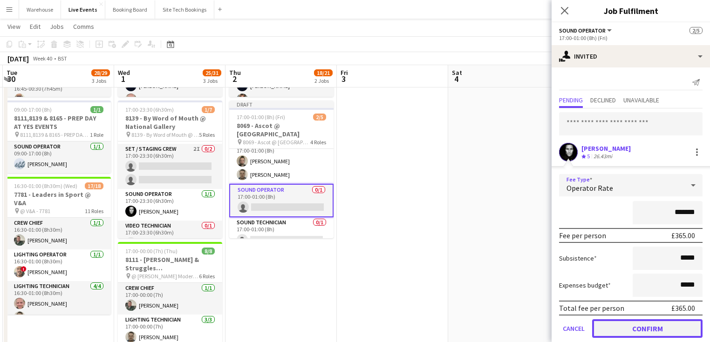
click at [628, 329] on button "Confirm" at bounding box center [647, 329] width 110 height 19
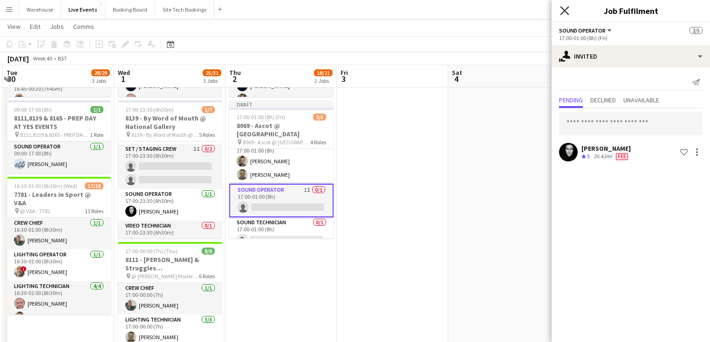
click at [567, 12] on icon "Close pop-in" at bounding box center [564, 10] width 9 height 9
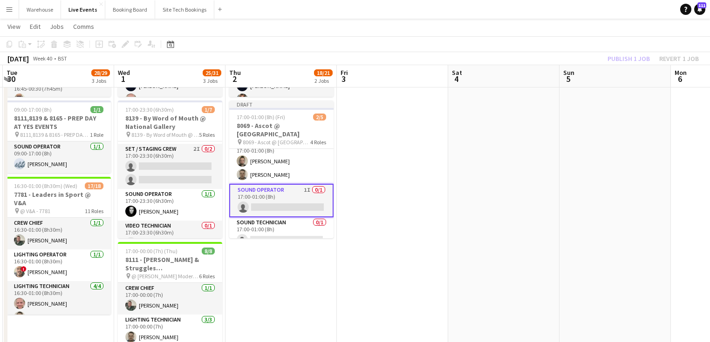
click at [434, 199] on app-date-cell at bounding box center [392, 177] width 111 height 444
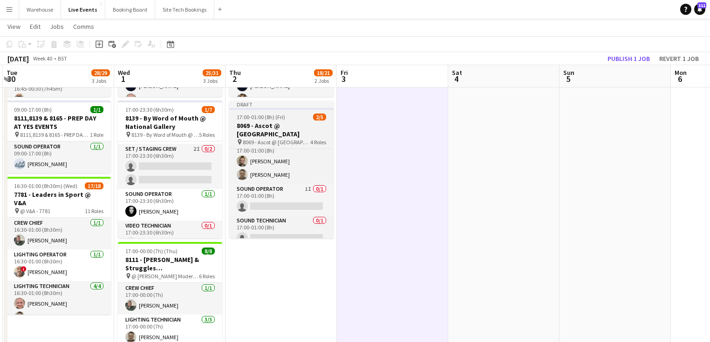
click at [278, 139] on span "8069 - Ascot @ [GEOGRAPHIC_DATA]" at bounding box center [277, 142] width 68 height 7
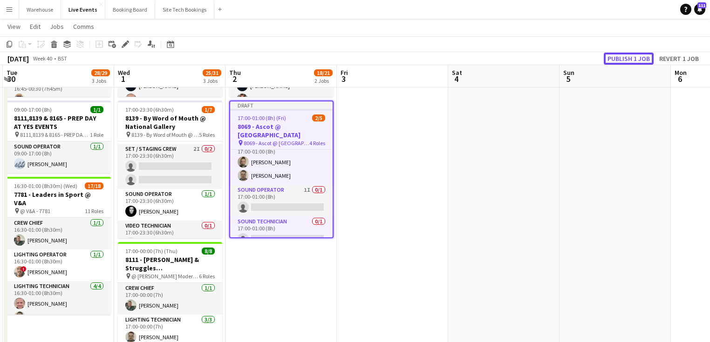
click at [612, 59] on button "Publish 1 job" at bounding box center [629, 59] width 50 height 12
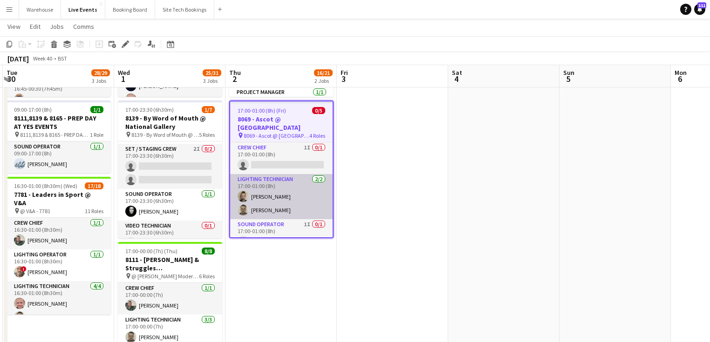
scroll to position [45, 0]
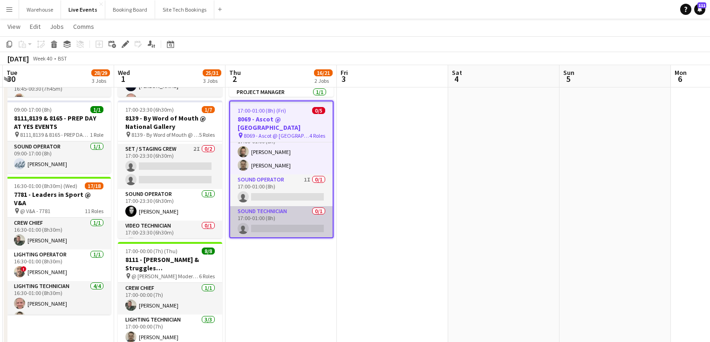
click at [286, 212] on app-card-role "Sound Technician 0/1 17:00-01:00 (8h) single-neutral-actions" at bounding box center [281, 222] width 102 height 32
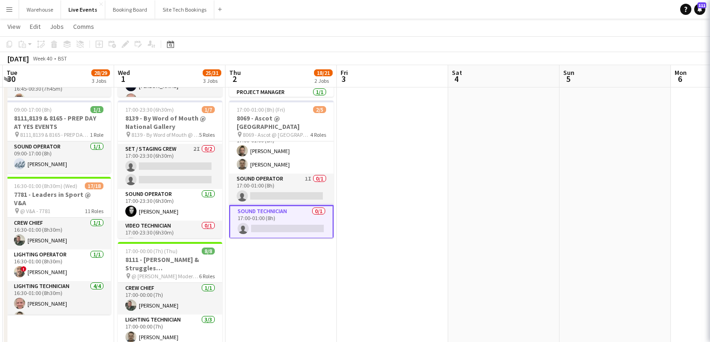
scroll to position [36, 0]
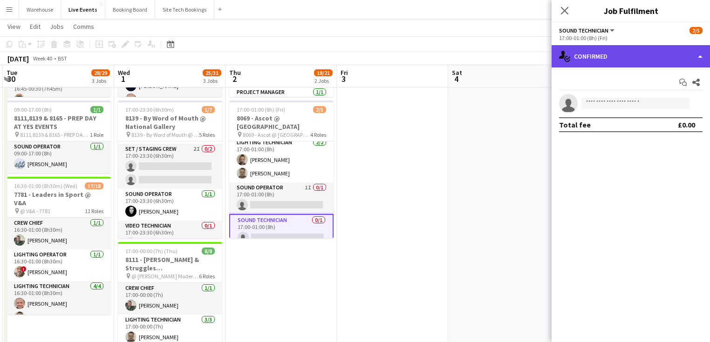
click at [612, 57] on div "single-neutral-actions-check-2 Confirmed" at bounding box center [631, 56] width 158 height 22
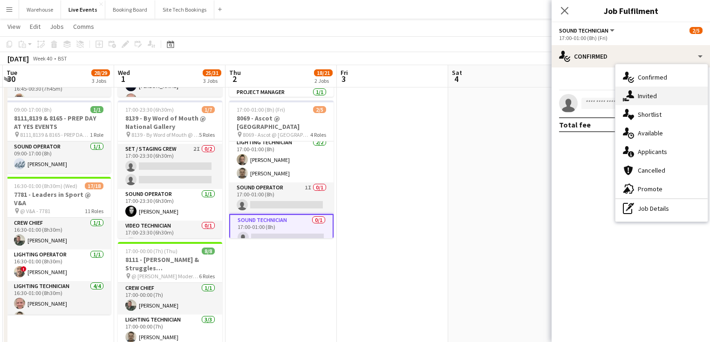
click at [640, 97] on span "Invited" at bounding box center [647, 96] width 19 height 8
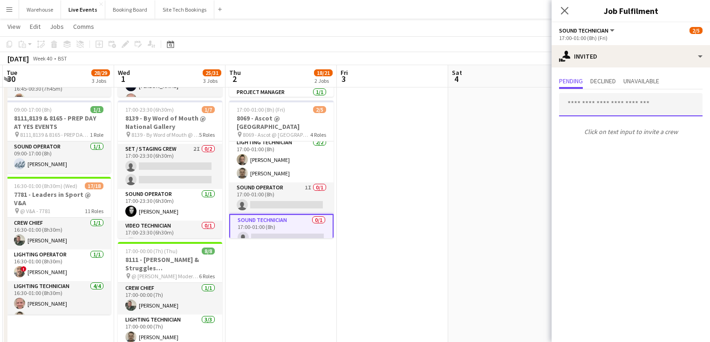
click at [600, 101] on input "text" at bounding box center [630, 104] width 143 height 23
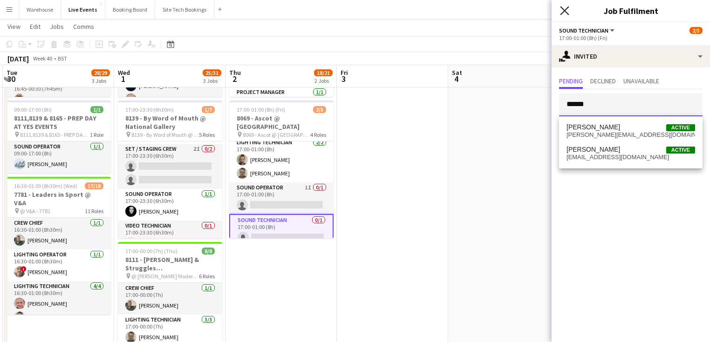
type input "******"
click at [568, 11] on icon "Close pop-in" at bounding box center [564, 10] width 9 height 9
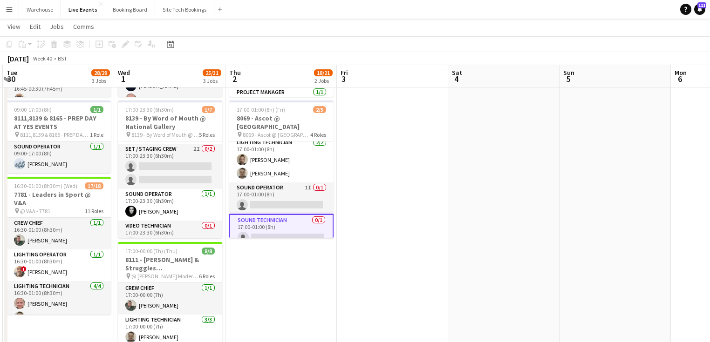
click at [416, 200] on app-date-cell at bounding box center [392, 177] width 111 height 444
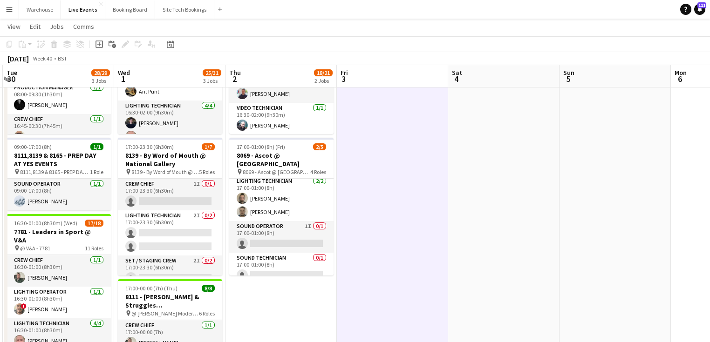
scroll to position [205, 0]
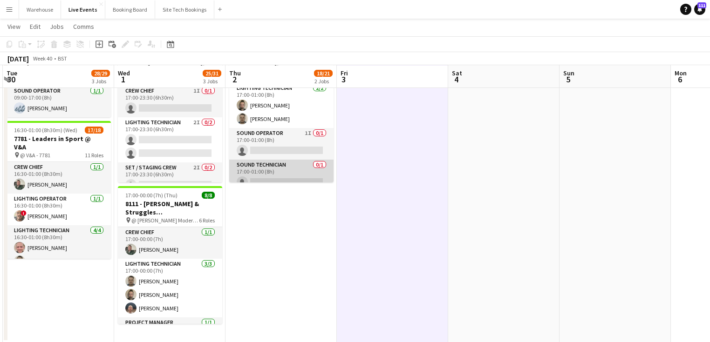
click at [281, 166] on app-card-role "Sound Technician 0/1 17:00-01:00 (8h) single-neutral-actions" at bounding box center [281, 176] width 104 height 32
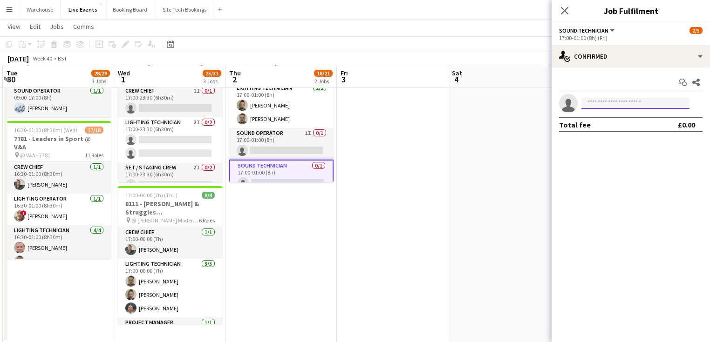
click at [622, 102] on input at bounding box center [635, 103] width 108 height 11
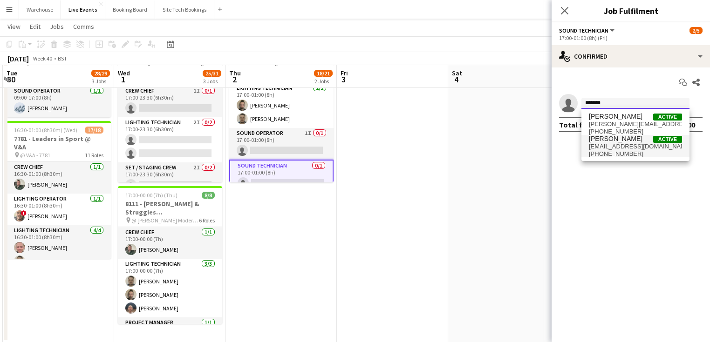
type input "*******"
click at [608, 145] on span "[EMAIL_ADDRESS][DOMAIN_NAME]" at bounding box center [635, 146] width 93 height 7
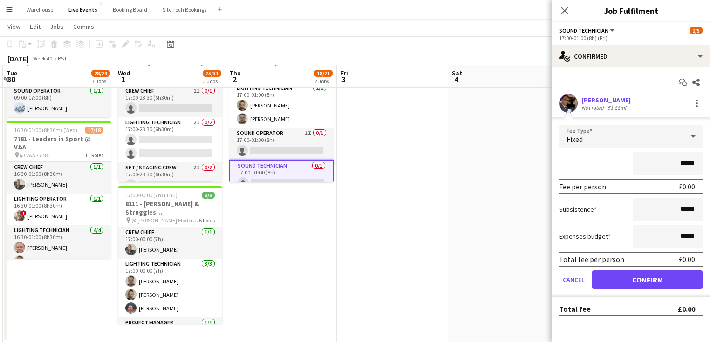
click at [561, 97] on app-user-avatar at bounding box center [568, 103] width 19 height 19
click at [562, 101] on app-user-avatar at bounding box center [568, 103] width 19 height 19
click at [628, 274] on button "Confirm" at bounding box center [647, 280] width 110 height 19
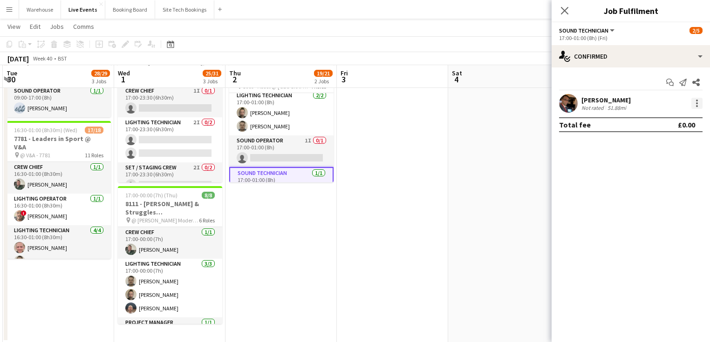
click at [701, 100] on div at bounding box center [696, 103] width 11 height 11
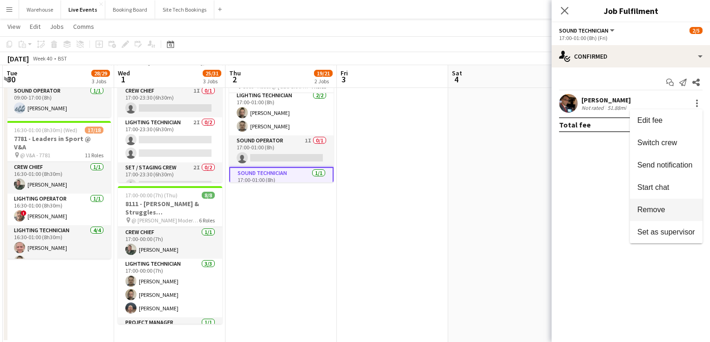
click at [651, 211] on span "Remove" at bounding box center [651, 210] width 28 height 8
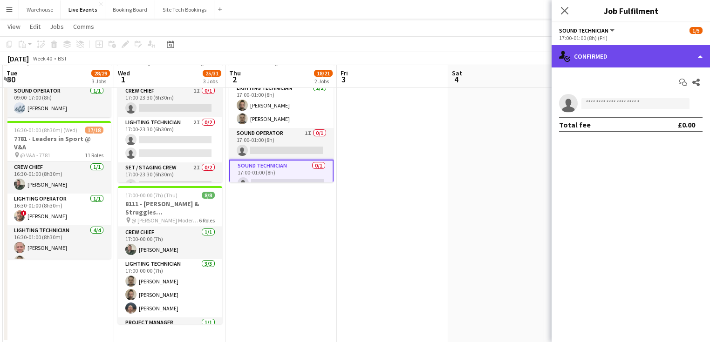
click at [620, 62] on div "single-neutral-actions-check-2 Confirmed" at bounding box center [631, 56] width 158 height 22
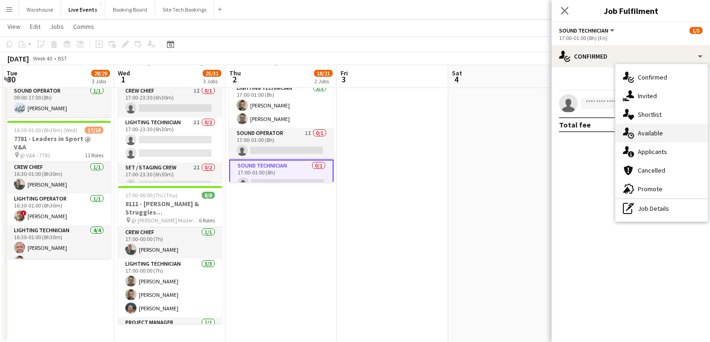
click at [646, 130] on span "Available" at bounding box center [650, 133] width 25 height 8
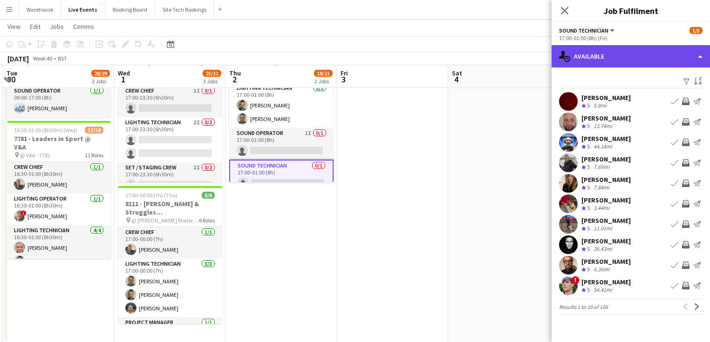
click at [601, 50] on div "single-neutral-actions-upload Available" at bounding box center [631, 56] width 158 height 22
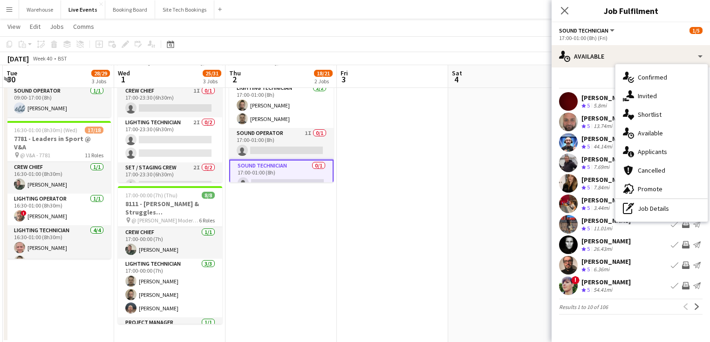
click at [645, 96] on span "Invited" at bounding box center [647, 96] width 19 height 8
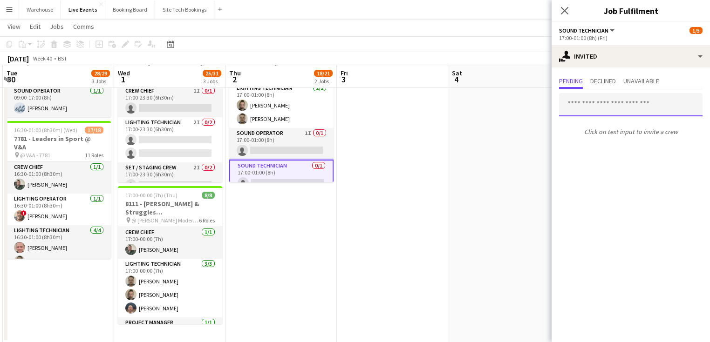
click at [614, 104] on input "text" at bounding box center [630, 104] width 143 height 23
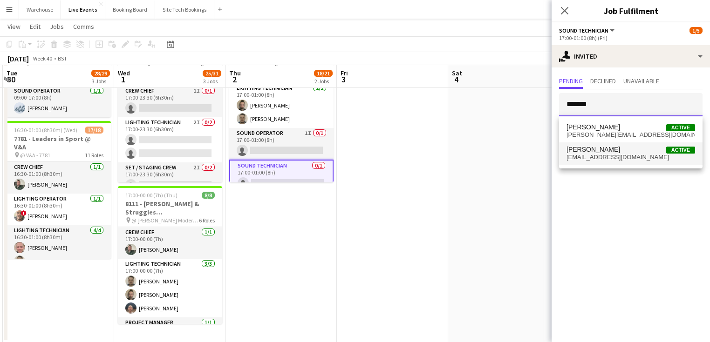
type input "*******"
click at [608, 157] on span "[EMAIL_ADDRESS][DOMAIN_NAME]" at bounding box center [631, 157] width 129 height 7
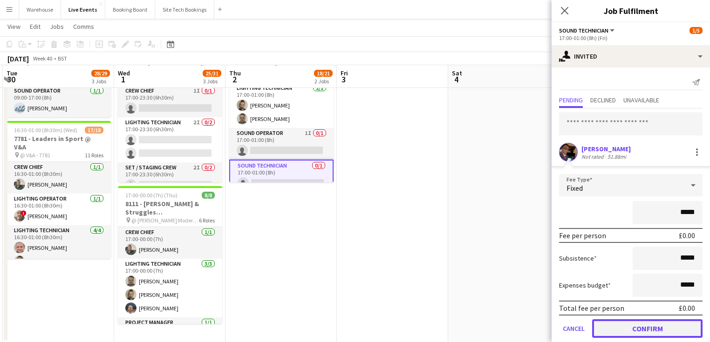
click at [635, 323] on button "Confirm" at bounding box center [647, 329] width 110 height 19
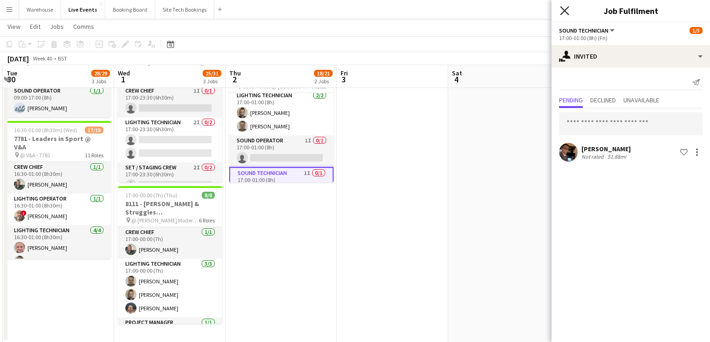
click at [565, 9] on icon "Close pop-in" at bounding box center [564, 10] width 9 height 9
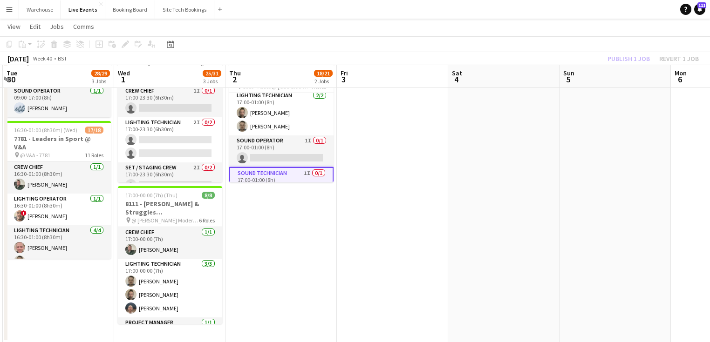
click at [414, 201] on app-date-cell at bounding box center [392, 121] width 111 height 444
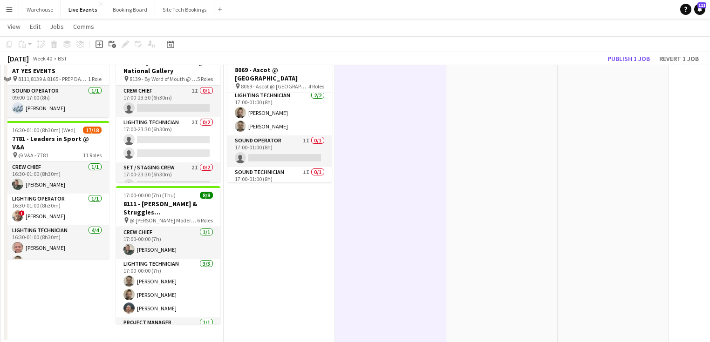
scroll to position [19, 0]
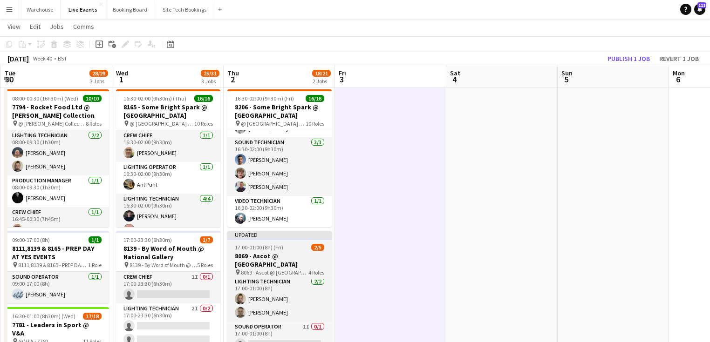
click at [288, 249] on div "17:00-01:00 (8h) (Fri) 2/5" at bounding box center [279, 247] width 104 height 7
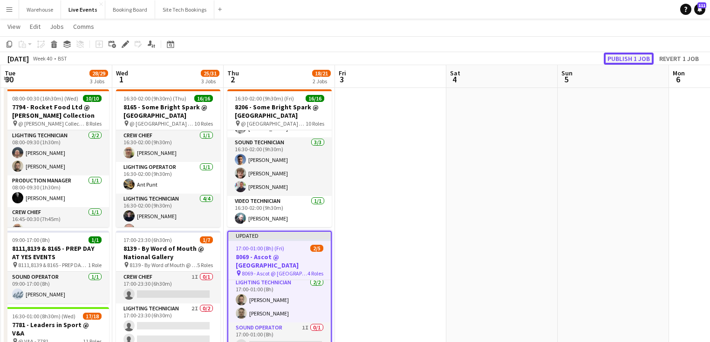
click at [618, 60] on button "Publish 1 job" at bounding box center [629, 59] width 50 height 12
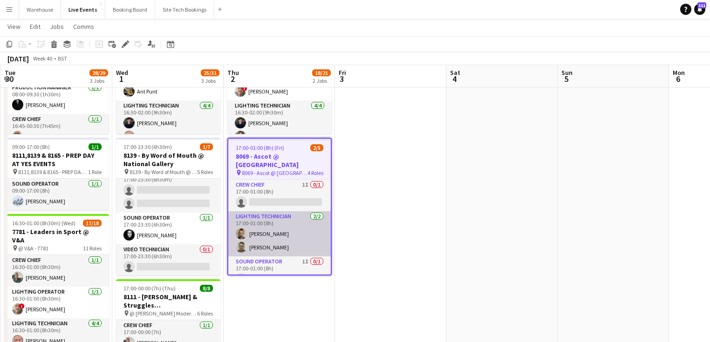
scroll to position [45, 0]
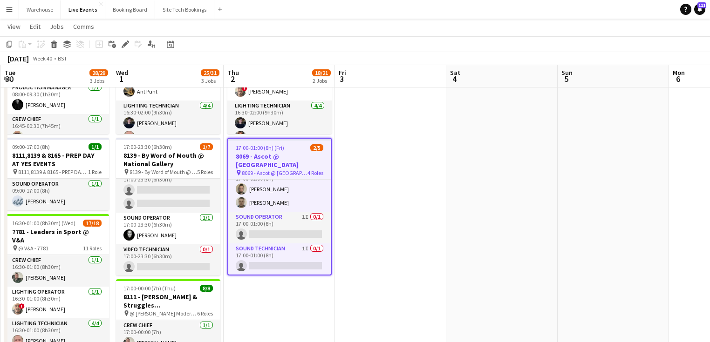
click at [384, 302] on app-date-cell at bounding box center [390, 215] width 111 height 444
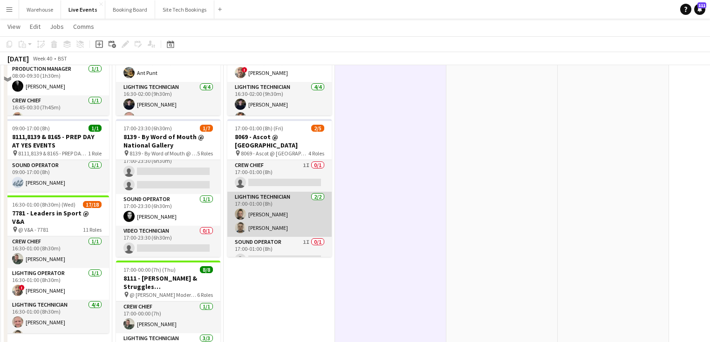
scroll to position [0, 0]
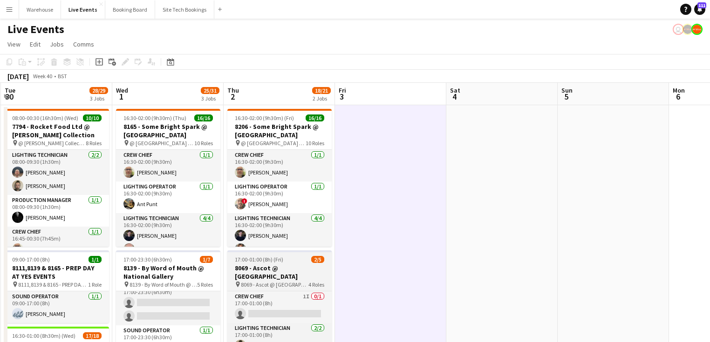
click at [274, 265] on h3 "8069 - Ascot @ [GEOGRAPHIC_DATA]" at bounding box center [279, 272] width 104 height 17
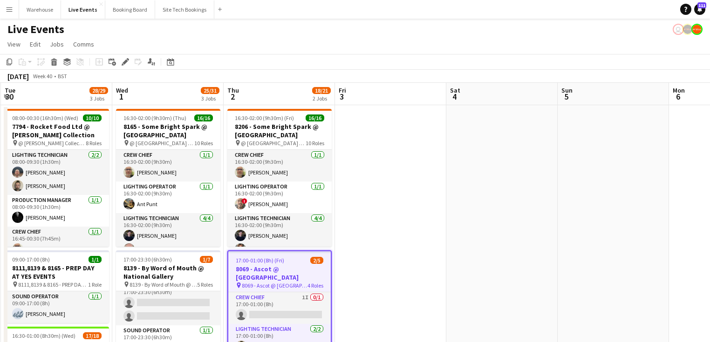
click at [581, 221] on app-date-cell at bounding box center [613, 327] width 111 height 444
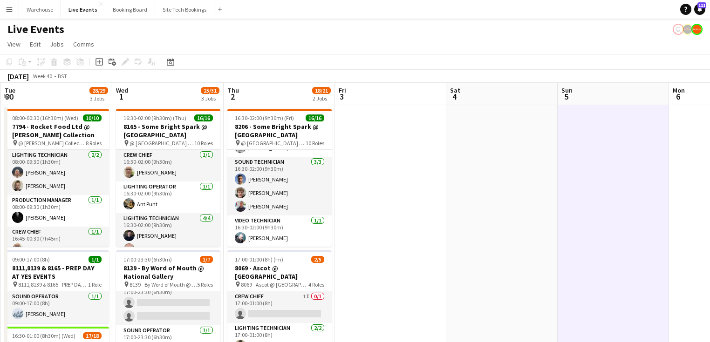
click at [365, 170] on app-date-cell at bounding box center [390, 327] width 111 height 444
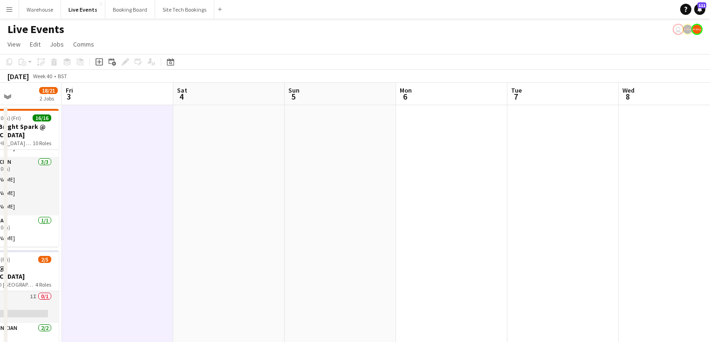
drag, startPoint x: 511, startPoint y: 182, endPoint x: 204, endPoint y: 179, distance: 307.0
click at [204, 179] on app-calendar-viewport "Mon 29 1/1 1 Job Tue 30 28/29 3 Jobs Wed 1 25/31 3 Jobs Thu 2 18/21 2 Jobs Fri …" at bounding box center [355, 316] width 710 height 466
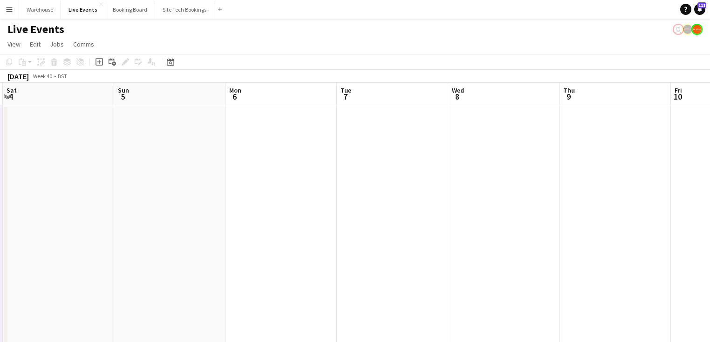
scroll to position [0, 389]
drag, startPoint x: 377, startPoint y: 192, endPoint x: 188, endPoint y: 171, distance: 190.3
click at [187, 176] on app-calendar-viewport "Wed 1 25/31 3 Jobs Thu 2 18/21 2 Jobs Fri 3 Sat 4 Sun 5 Mon 6 Tue 7 Wed 8 Thu 9…" at bounding box center [355, 316] width 710 height 466
click at [344, 143] on app-date-cell at bounding box center [334, 327] width 111 height 444
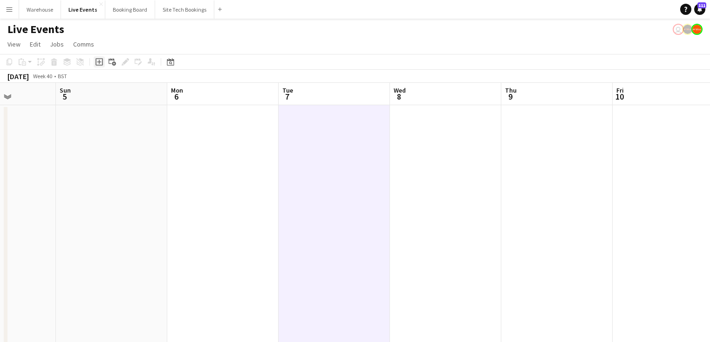
click at [98, 59] on icon at bounding box center [99, 61] width 7 height 7
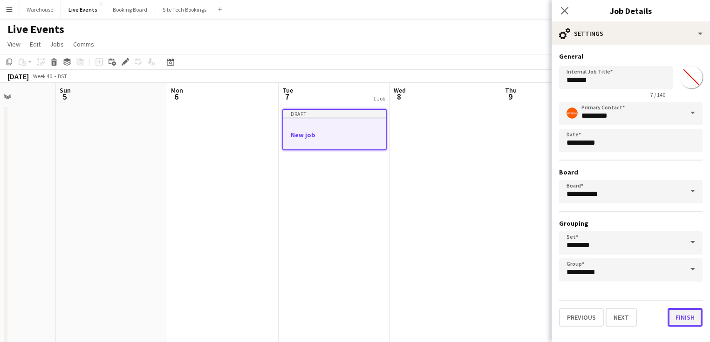
click at [696, 319] on button "Finish" at bounding box center [685, 317] width 35 height 19
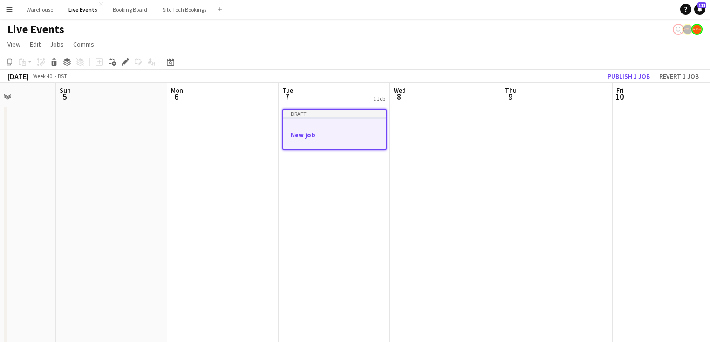
click at [348, 146] on div at bounding box center [334, 142] width 102 height 7
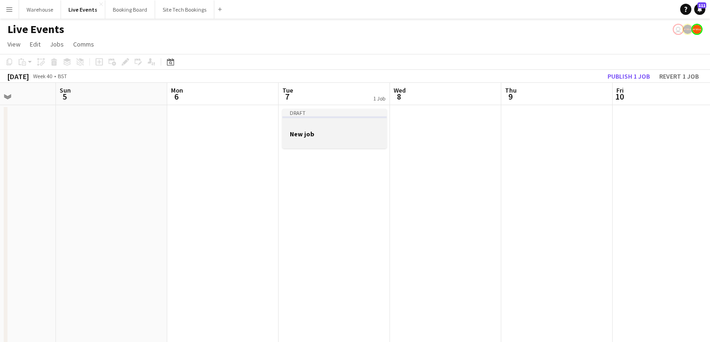
click at [349, 146] on app-job-card "Draft New job" at bounding box center [334, 129] width 104 height 40
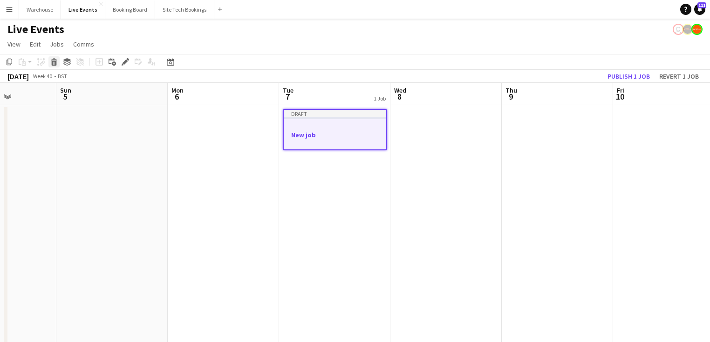
click at [53, 64] on icon "Delete" at bounding box center [53, 61] width 7 height 7
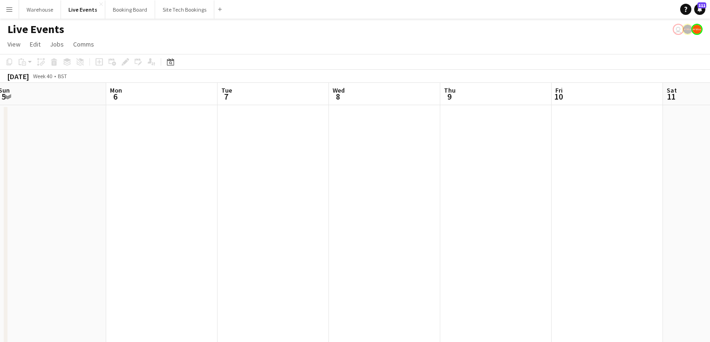
scroll to position [0, 268]
drag, startPoint x: 334, startPoint y: 188, endPoint x: 230, endPoint y: 192, distance: 103.5
click at [232, 192] on app-calendar-viewport "Wed 1 25/31 3 Jobs Thu 2 18/21 2 Jobs Fri 3 Sat 4 Sun 5 Mon 6 Tue 7 Wed 8 Thu 9…" at bounding box center [355, 316] width 710 height 466
click at [298, 145] on app-date-cell at bounding box center [344, 327] width 111 height 444
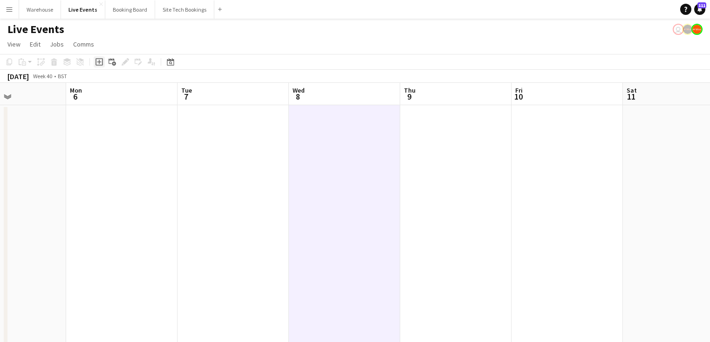
click at [97, 64] on icon "Add job" at bounding box center [99, 61] width 7 height 7
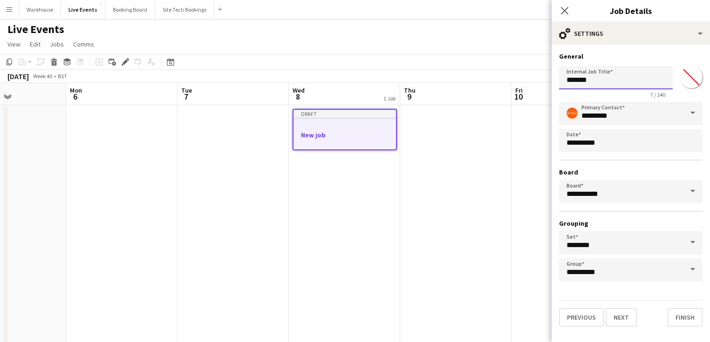
click at [578, 80] on input "*******" at bounding box center [616, 77] width 114 height 23
paste input "**********"
type input "**********"
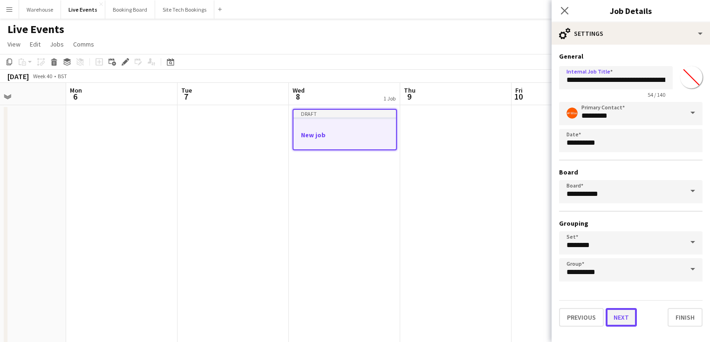
click at [619, 315] on button "Next" at bounding box center [621, 317] width 31 height 19
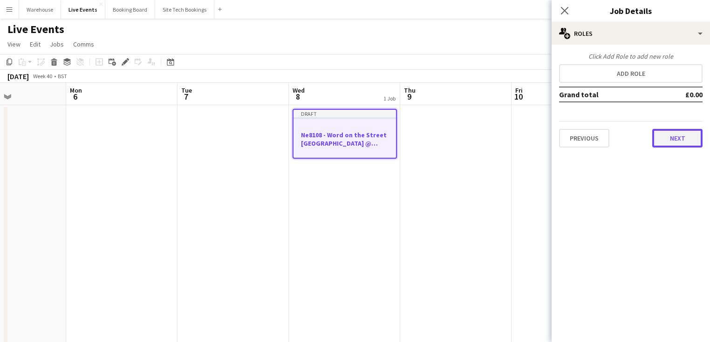
click at [690, 138] on button "Next" at bounding box center [677, 138] width 50 height 19
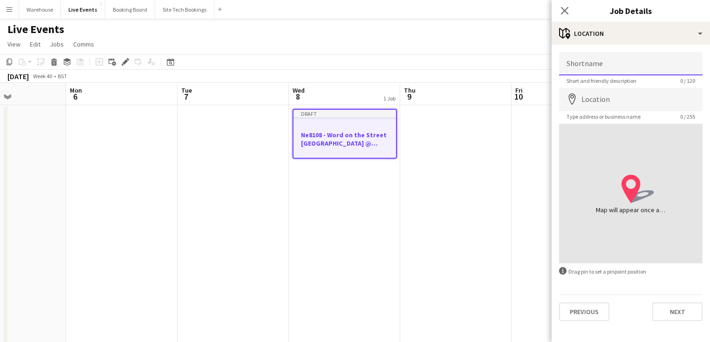
click at [592, 66] on input "Shortname" at bounding box center [630, 63] width 143 height 23
paste input "**********"
type input "**********"
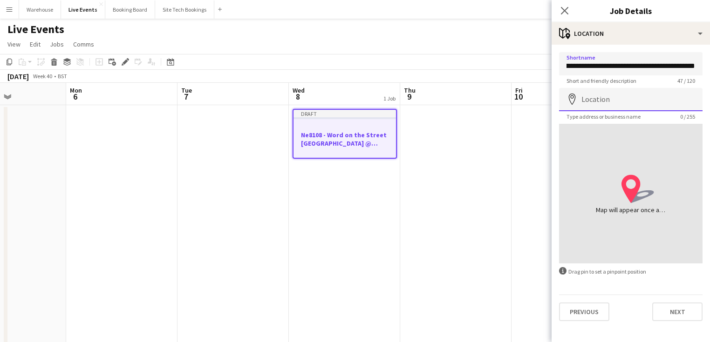
click at [613, 98] on input "Location" at bounding box center [630, 99] width 143 height 23
click at [655, 108] on input "Location" at bounding box center [630, 99] width 143 height 23
paste input "**********"
type input "**********"
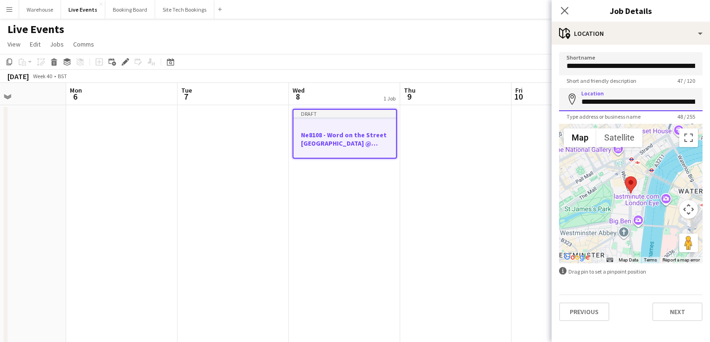
click at [611, 98] on input "**********" at bounding box center [630, 99] width 143 height 23
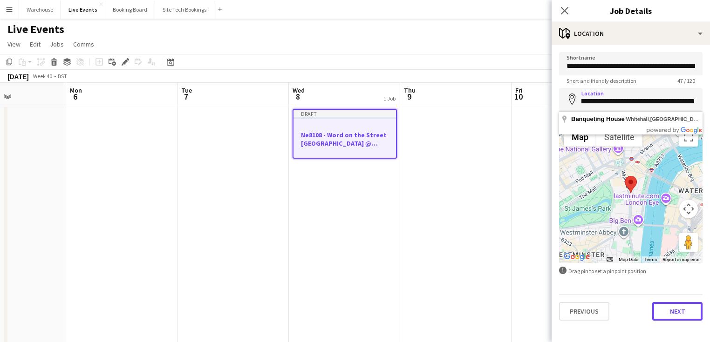
click at [686, 313] on button "Next" at bounding box center [677, 311] width 50 height 19
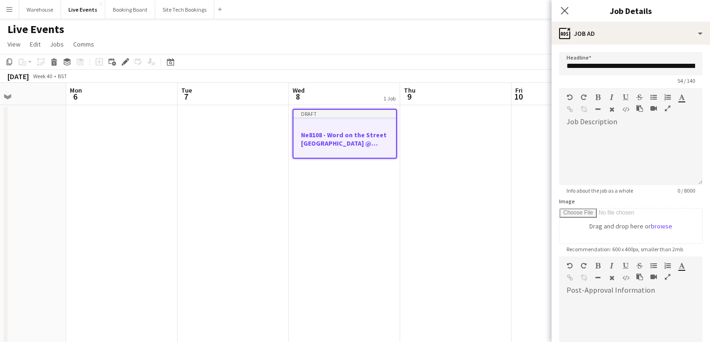
scroll to position [0, 0]
drag, startPoint x: 581, startPoint y: 62, endPoint x: 580, endPoint y: 69, distance: 7.7
click at [582, 62] on input "**********" at bounding box center [630, 63] width 143 height 23
click at [575, 68] on input "**********" at bounding box center [630, 63] width 143 height 23
type input "**********"
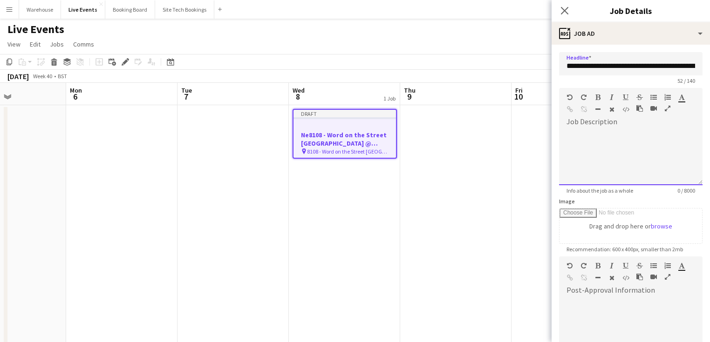
click at [633, 146] on div at bounding box center [630, 158] width 143 height 56
click at [563, 11] on icon at bounding box center [564, 10] width 9 height 9
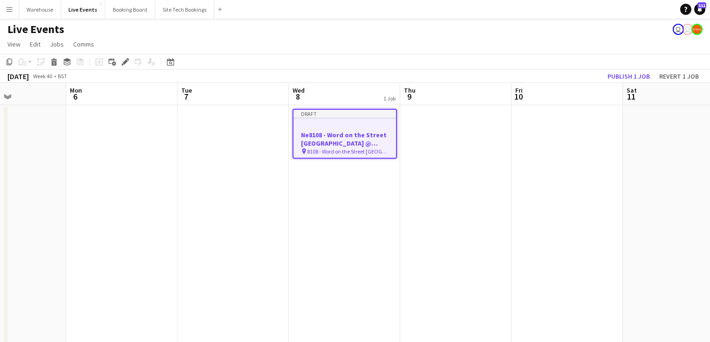
click at [458, 201] on app-date-cell at bounding box center [455, 327] width 111 height 444
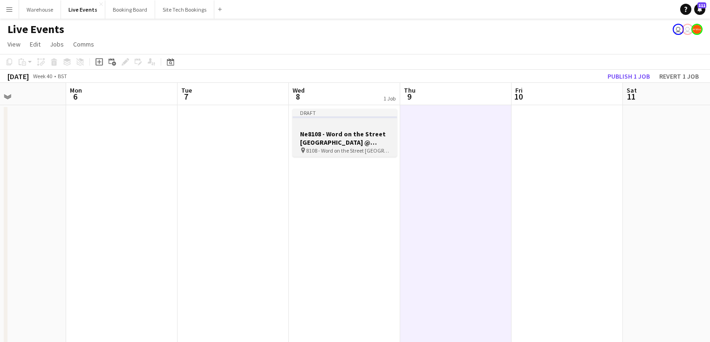
click at [335, 144] on h3 "Ne8108 - Word on the Street [GEOGRAPHIC_DATA] @ Banqueting Housew job" at bounding box center [345, 138] width 104 height 17
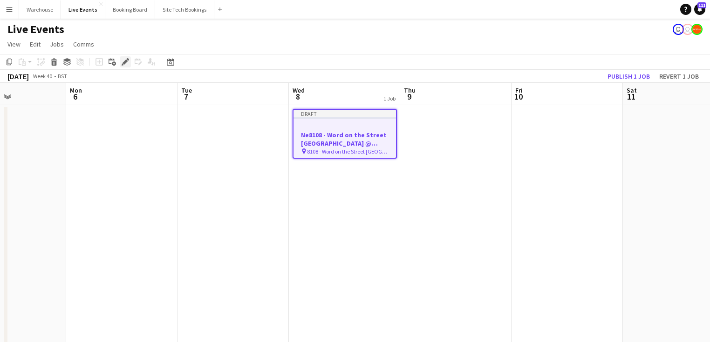
click at [121, 60] on div "Edit" at bounding box center [125, 61] width 11 height 11
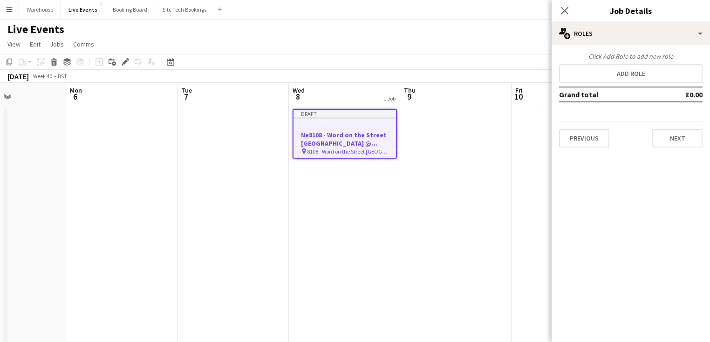
click at [584, 125] on div "Previous Next" at bounding box center [630, 134] width 143 height 27
click at [586, 131] on button "Previous" at bounding box center [584, 138] width 50 height 19
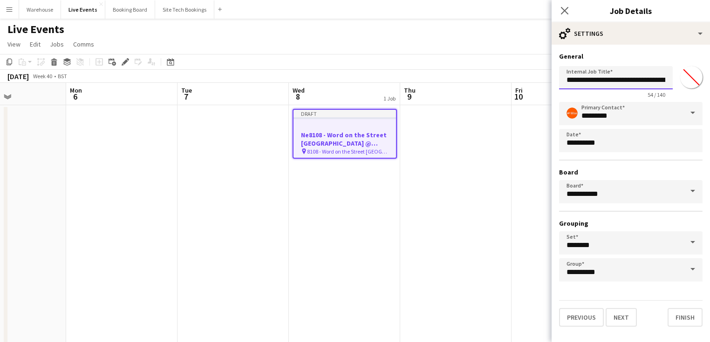
click at [574, 80] on input "**********" at bounding box center [616, 77] width 114 height 23
drag, startPoint x: 657, startPoint y: 82, endPoint x: 447, endPoint y: 72, distance: 210.8
click at [449, 76] on body "Menu Boards Boards Boards All jobs Status Workforce Workforce My Workforce Recr…" at bounding box center [355, 274] width 710 height 549
type input "*"
drag, startPoint x: 575, startPoint y: 82, endPoint x: 526, endPoint y: 79, distance: 49.5
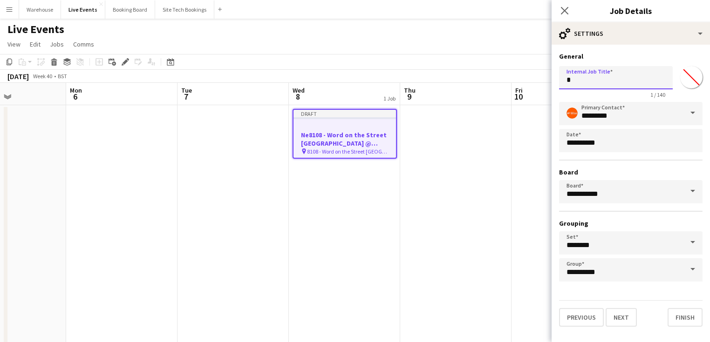
click at [527, 78] on body "Menu Boards Boards Boards All jobs Status Workforce Workforce My Workforce Recr…" at bounding box center [355, 274] width 710 height 549
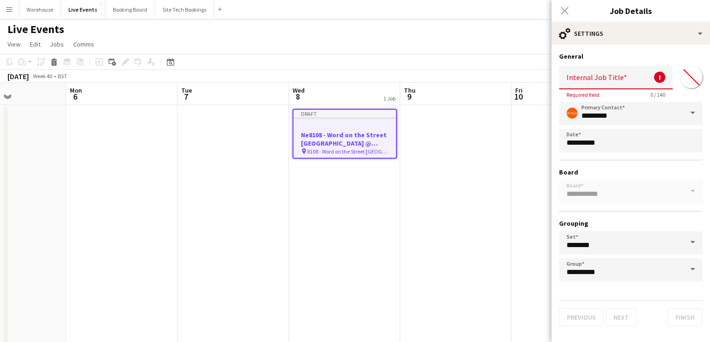
click at [590, 86] on input "Internal Job Title" at bounding box center [616, 77] width 114 height 23
paste input "**********"
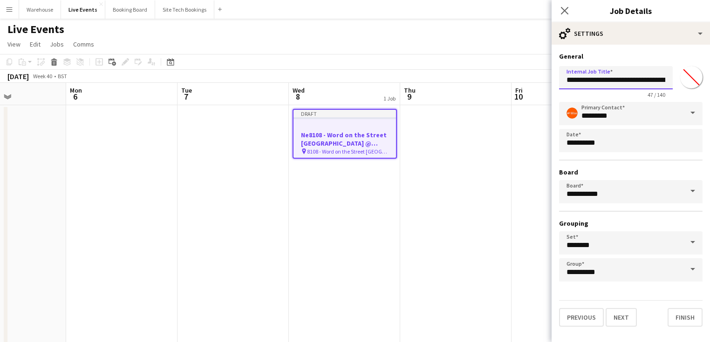
scroll to position [0, 56]
type input "**********"
click at [624, 318] on button "Next" at bounding box center [621, 317] width 31 height 19
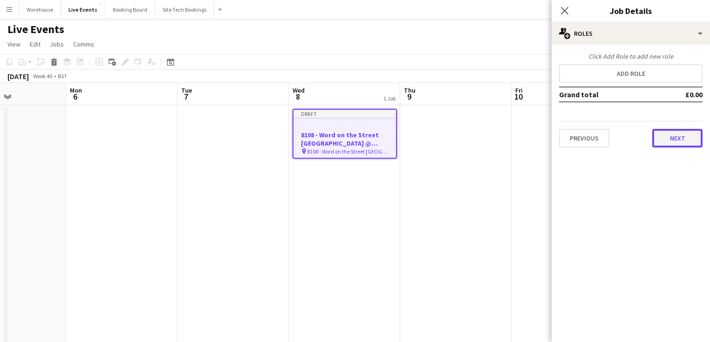
click at [673, 138] on button "Next" at bounding box center [677, 138] width 50 height 19
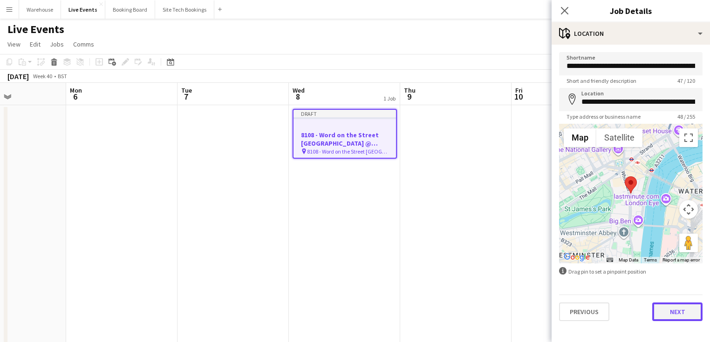
click at [676, 308] on button "Next" at bounding box center [677, 312] width 50 height 19
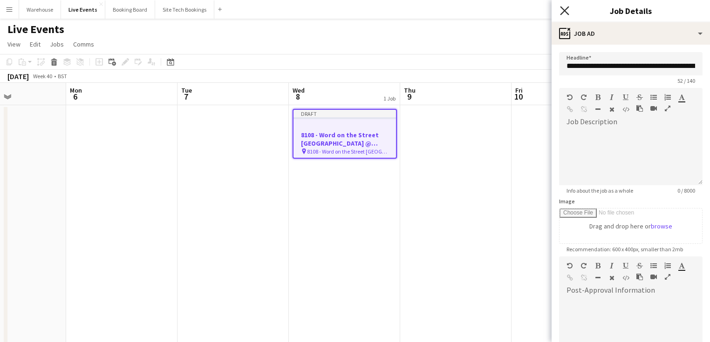
click at [560, 8] on icon "Close pop-in" at bounding box center [564, 10] width 9 height 9
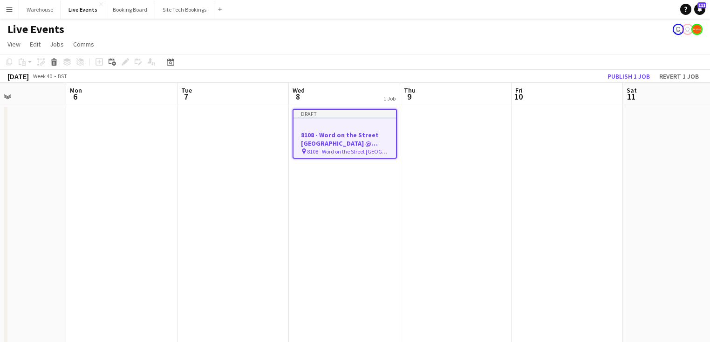
click at [432, 191] on app-date-cell at bounding box center [455, 327] width 111 height 444
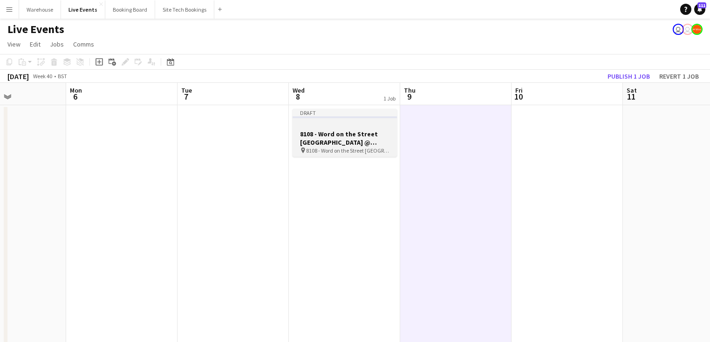
click at [350, 143] on h3 "8108 - Word on the Street [GEOGRAPHIC_DATA] @ Banqueting House" at bounding box center [345, 138] width 104 height 17
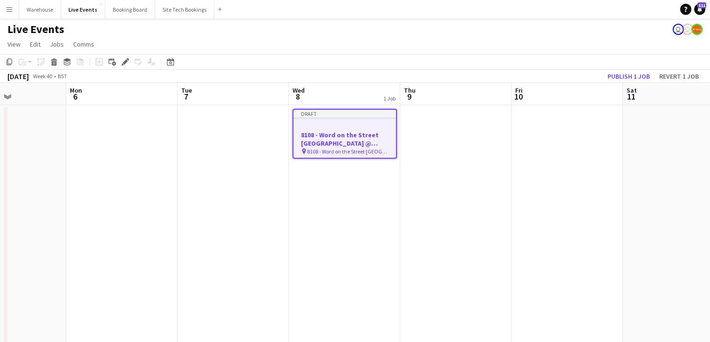
click at [319, 218] on app-date-cell "Draft 8108 - Word on the Street [GEOGRAPHIC_DATA] @ Banqueting House pin 8108 -…" at bounding box center [344, 327] width 111 height 444
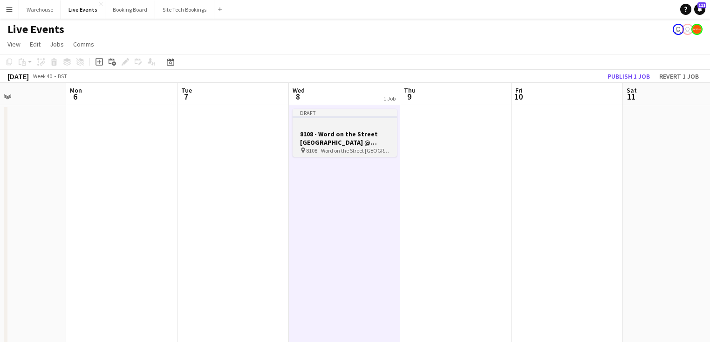
click at [348, 139] on h3 "8108 - Word on the Street [GEOGRAPHIC_DATA] @ Banqueting House" at bounding box center [345, 138] width 104 height 17
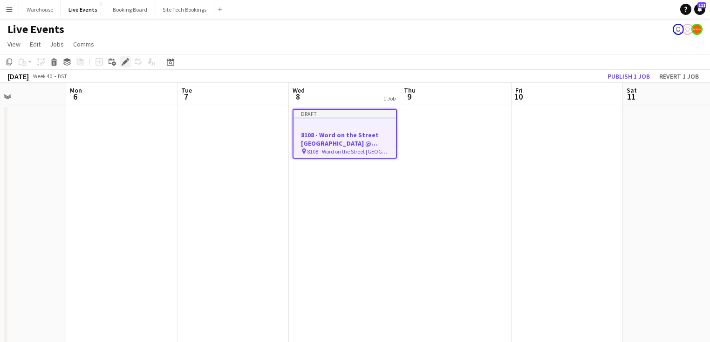
click at [122, 63] on icon "Edit" at bounding box center [125, 61] width 7 height 7
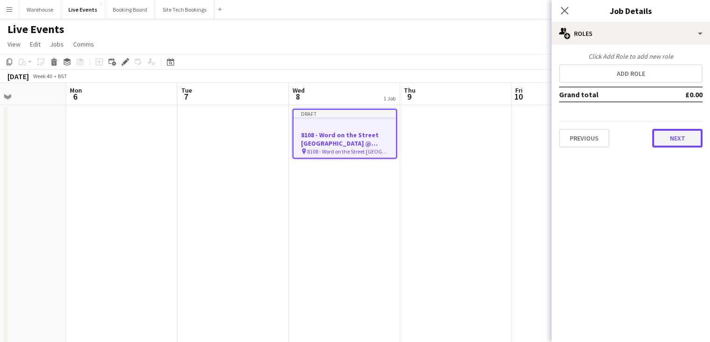
click at [681, 137] on button "Next" at bounding box center [677, 138] width 50 height 19
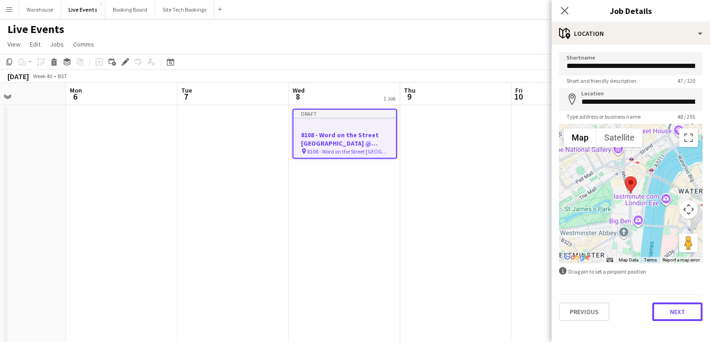
click at [669, 305] on button "Next" at bounding box center [677, 312] width 50 height 19
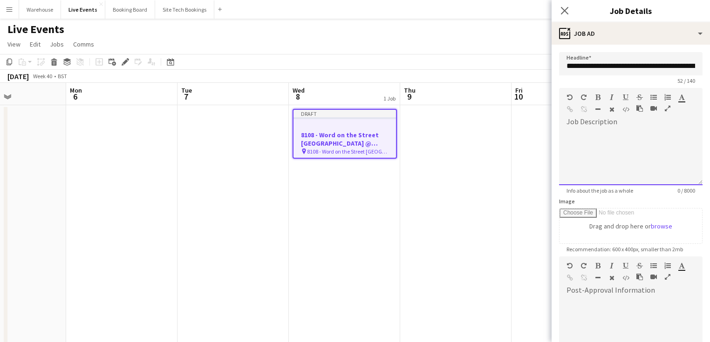
click at [592, 149] on div at bounding box center [630, 158] width 143 height 56
paste div
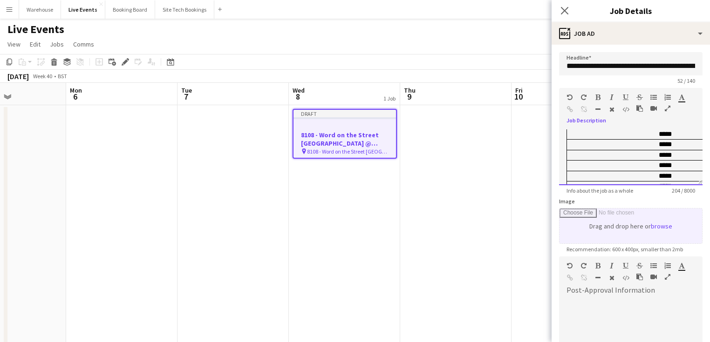
scroll to position [0, 617]
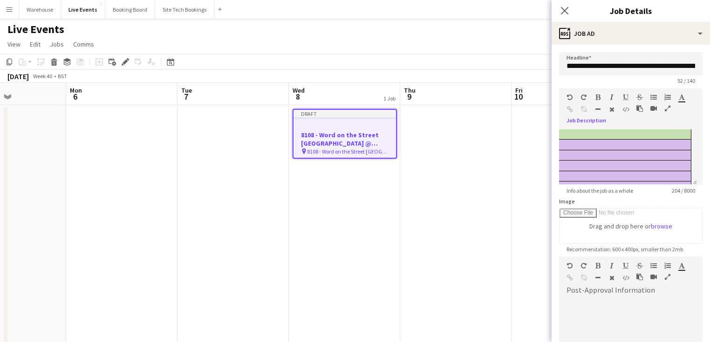
click at [664, 108] on button "button" at bounding box center [667, 108] width 7 height 7
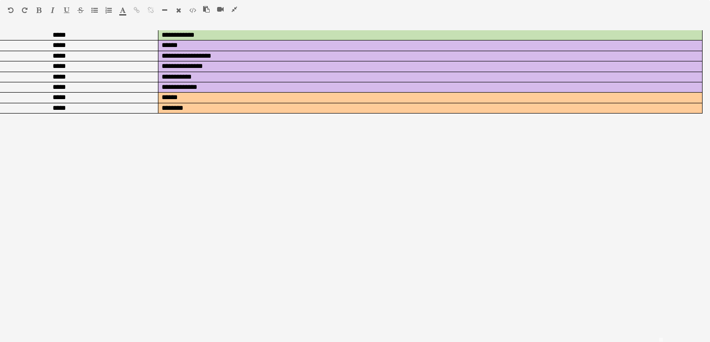
click at [12, 11] on icon "button" at bounding box center [11, 10] width 6 height 7
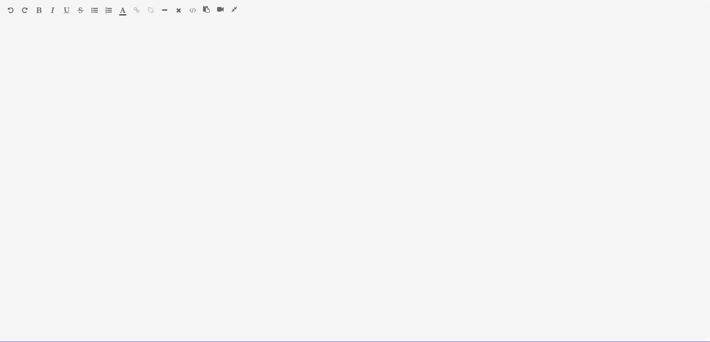
scroll to position [0, 0]
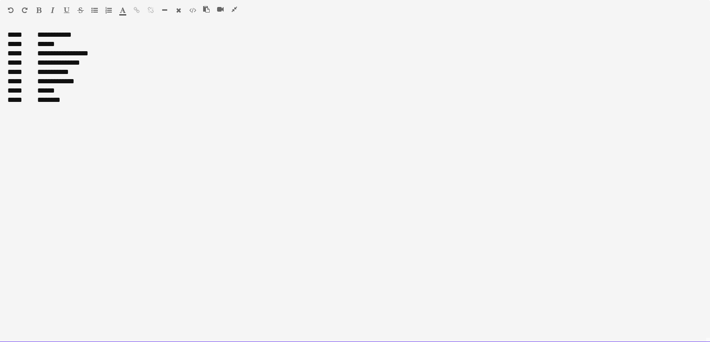
click at [263, 142] on div "**********" at bounding box center [355, 186] width 710 height 313
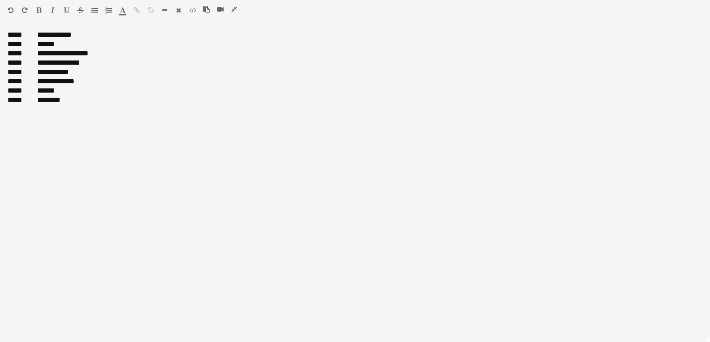
click at [231, 11] on button "button" at bounding box center [234, 9] width 7 height 7
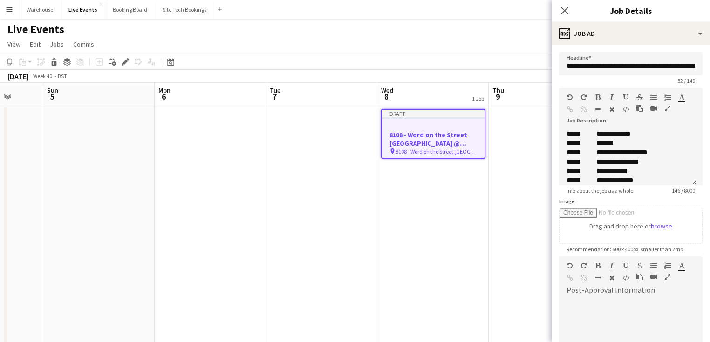
drag, startPoint x: 149, startPoint y: 166, endPoint x: 320, endPoint y: 168, distance: 171.0
click at [379, 169] on app-calendar-viewport "Fri 3 Sat 4 Sun 5 Mon 6 Tue 7 Wed 8 1 Job Thu 9 Fri 10 Sat 11 Sun 12 Mon 13 Tue…" at bounding box center [355, 316] width 710 height 466
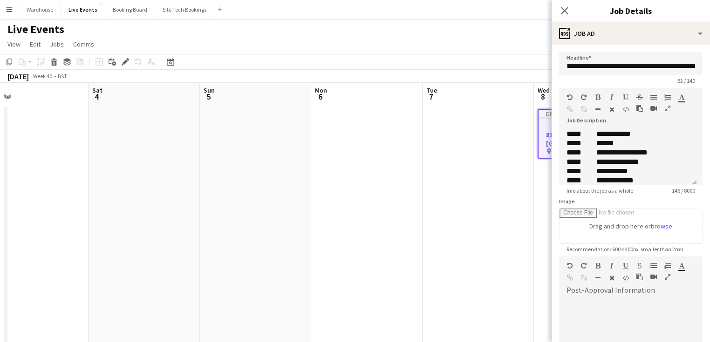
drag, startPoint x: 231, startPoint y: 166, endPoint x: 428, endPoint y: 173, distance: 197.2
click at [431, 171] on app-calendar-viewport "Wed 1 25/31 3 Jobs Thu 2 18/21 2 Jobs Fri 3 Sat 4 Sun 5 Mon 6 Tue 7 Wed 8 1 Job…" at bounding box center [355, 316] width 710 height 466
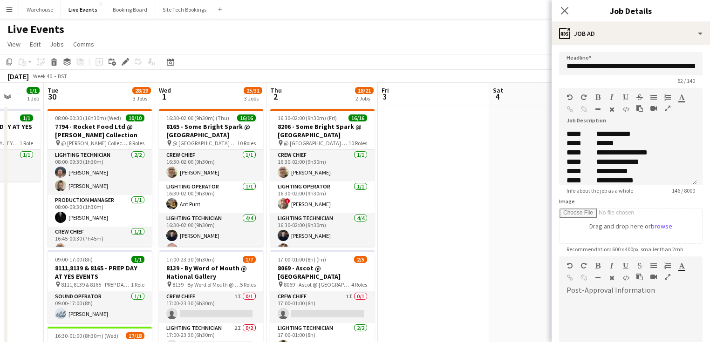
drag, startPoint x: 223, startPoint y: 174, endPoint x: 387, endPoint y: 187, distance: 164.6
click at [397, 187] on app-calendar-viewport "Sat 27 Sun 28 Mon 29 1/1 1 Job Tue 30 28/29 3 Jobs Wed 1 25/31 3 Jobs Thu 2 18/…" at bounding box center [355, 316] width 710 height 466
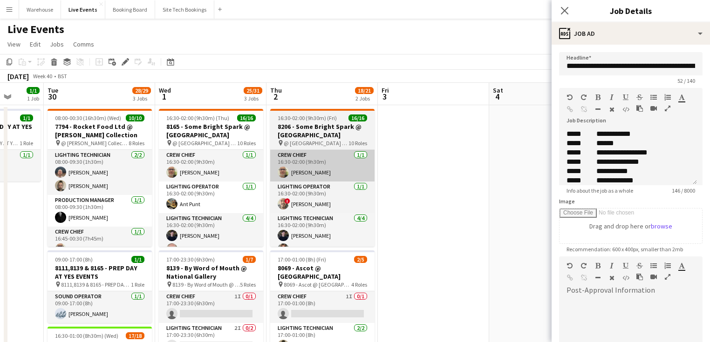
scroll to position [0, 291]
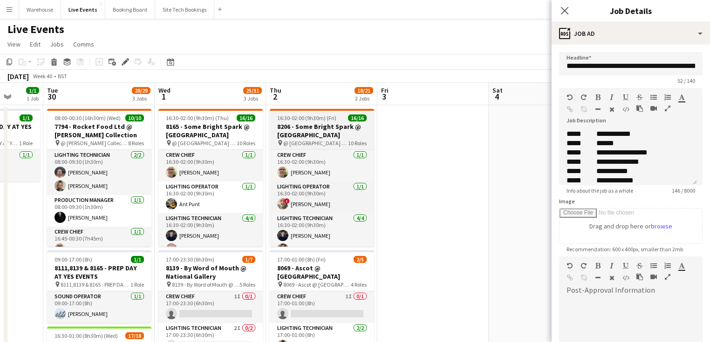
click at [315, 129] on h3 "8206 - Some Bright Spark @ [GEOGRAPHIC_DATA]" at bounding box center [322, 131] width 104 height 17
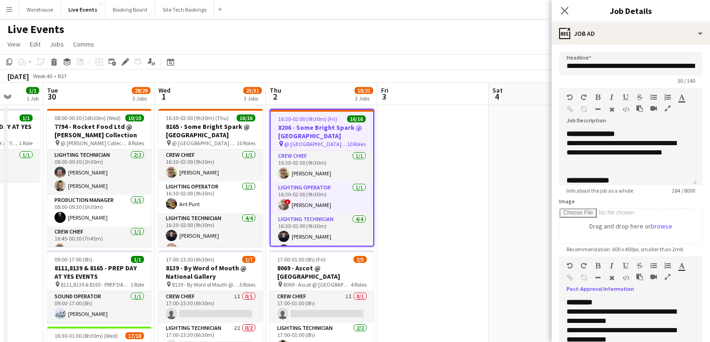
click at [669, 279] on icon "button" at bounding box center [668, 277] width 6 height 7
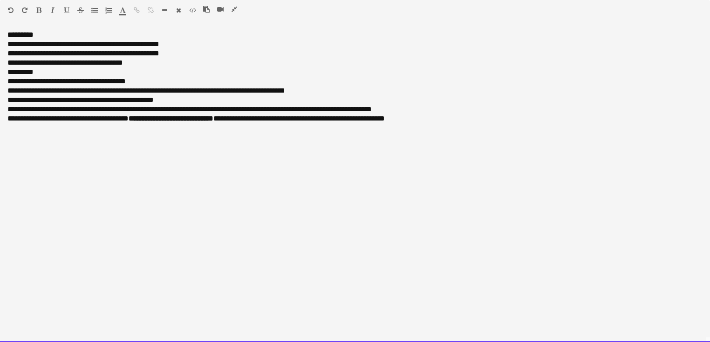
click at [494, 126] on div "**********" at bounding box center [355, 186] width 710 height 312
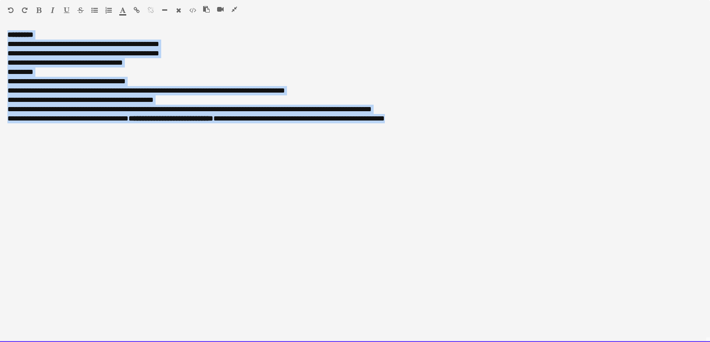
drag, startPoint x: 478, startPoint y: 123, endPoint x: -30, endPoint y: 33, distance: 516.2
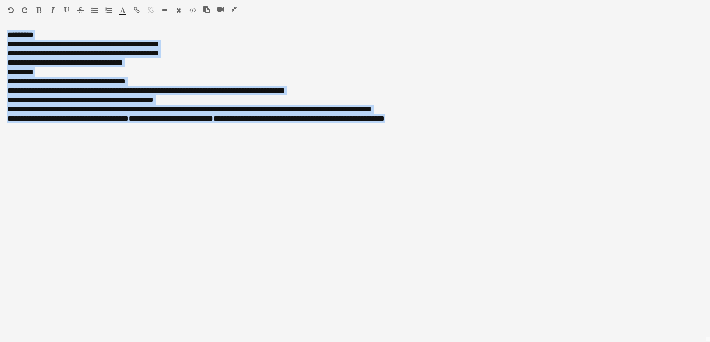
click at [232, 10] on icon "button" at bounding box center [235, 9] width 6 height 7
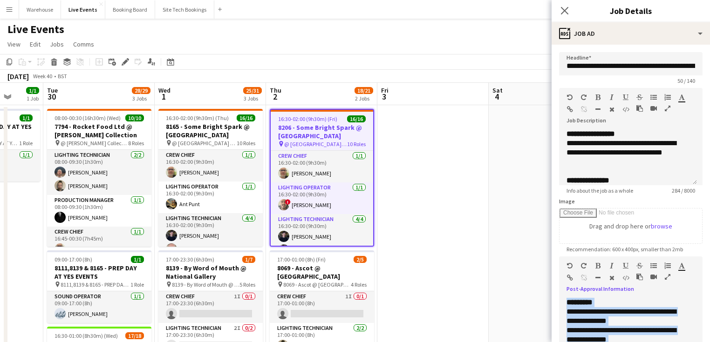
drag, startPoint x: 393, startPoint y: 203, endPoint x: 249, endPoint y: 199, distance: 143.5
click at [249, 199] on app-calendar-viewport "Sat 27 Sun 28 Mon 29 1/1 1 Job Tue 30 28/29 3 Jobs Wed 1 25/31 3 Jobs Thu 2 18/…" at bounding box center [355, 316] width 710 height 466
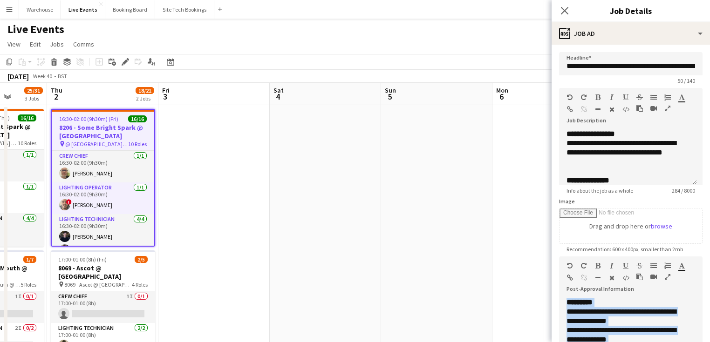
drag, startPoint x: 403, startPoint y: 205, endPoint x: 278, endPoint y: 192, distance: 125.5
click at [224, 197] on app-calendar-viewport "Sun 28 Mon 29 1/1 1 Job Tue 30 28/29 3 Jobs Wed 1 25/31 3 Jobs Thu 2 18/21 2 Jo…" at bounding box center [355, 316] width 710 height 466
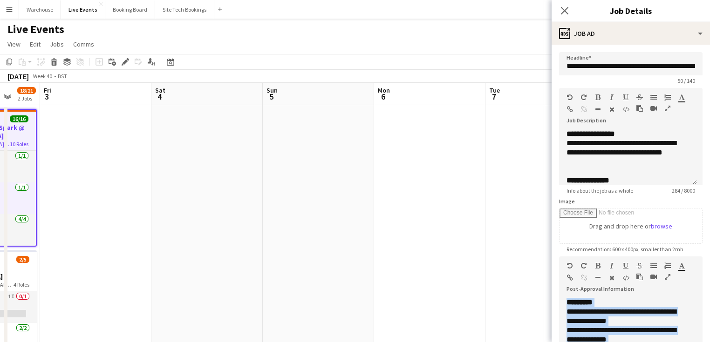
drag, startPoint x: 334, startPoint y: 205, endPoint x: 183, endPoint y: 204, distance: 151.0
click at [183, 204] on app-calendar-viewport "Tue 30 28/29 3 Jobs Wed 1 25/31 3 Jobs Thu 2 18/21 2 Jobs Fri 3 Sat 4 Sun 5 Mon…" at bounding box center [355, 316] width 710 height 466
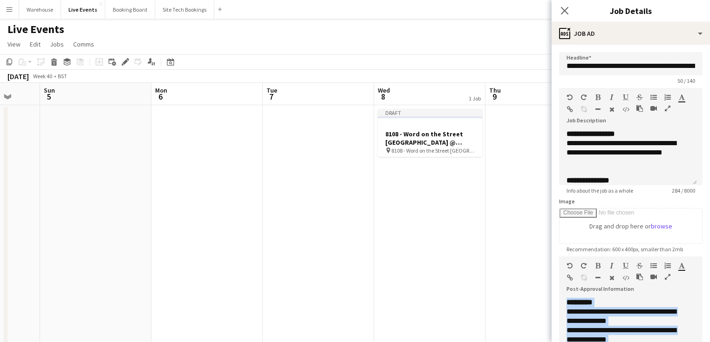
scroll to position [0, 351]
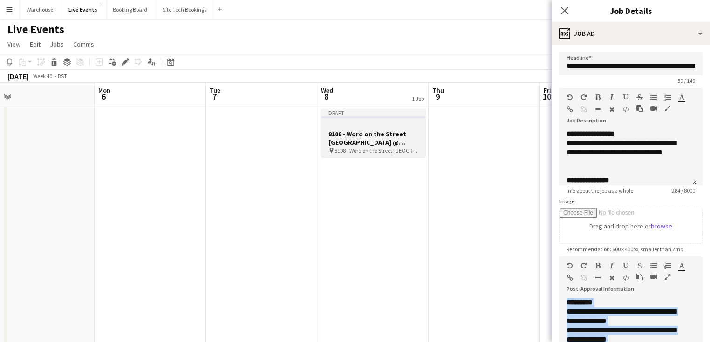
click at [373, 142] on h3 "8108 - Word on the Street [GEOGRAPHIC_DATA] @ Banqueting House" at bounding box center [373, 138] width 104 height 17
type input "**********"
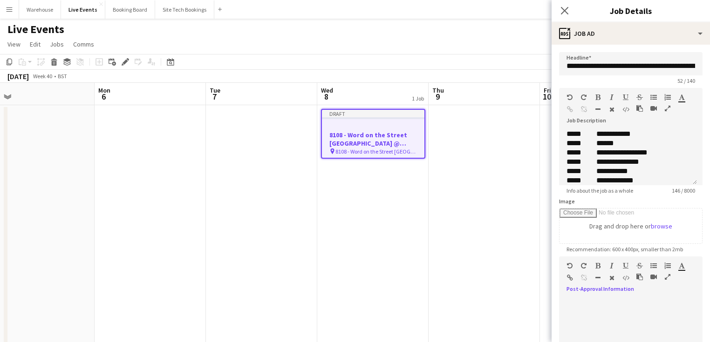
click at [655, 306] on div at bounding box center [630, 326] width 143 height 56
paste div
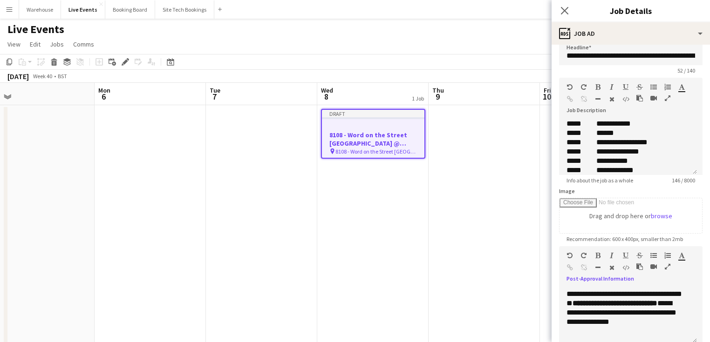
scroll to position [85, 0]
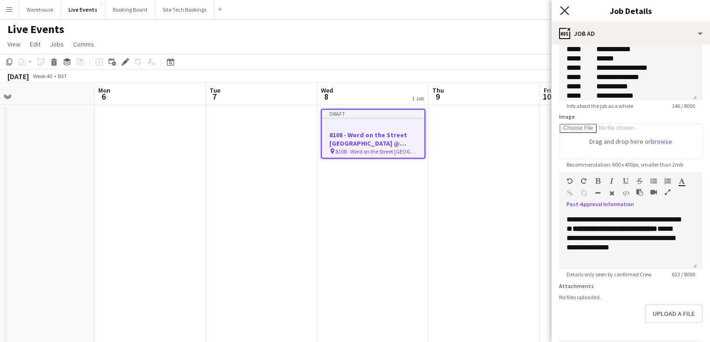
click at [567, 11] on icon "Close pop-in" at bounding box center [564, 10] width 9 height 9
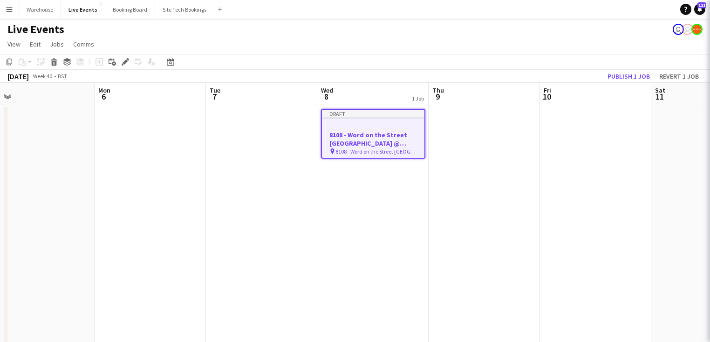
click at [475, 183] on app-date-cell at bounding box center [484, 327] width 111 height 444
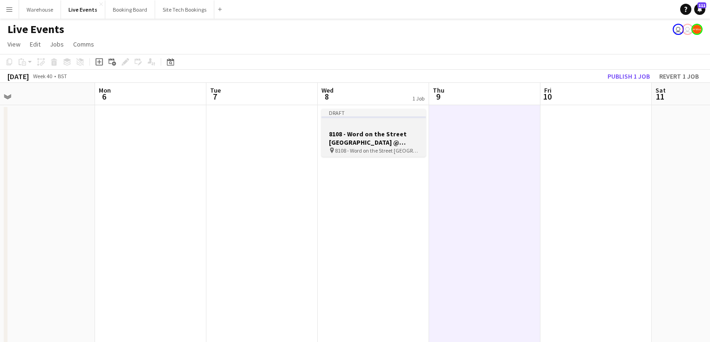
click at [355, 140] on h3 "8108 - Word on the Street [GEOGRAPHIC_DATA] @ Banqueting House" at bounding box center [373, 138] width 104 height 17
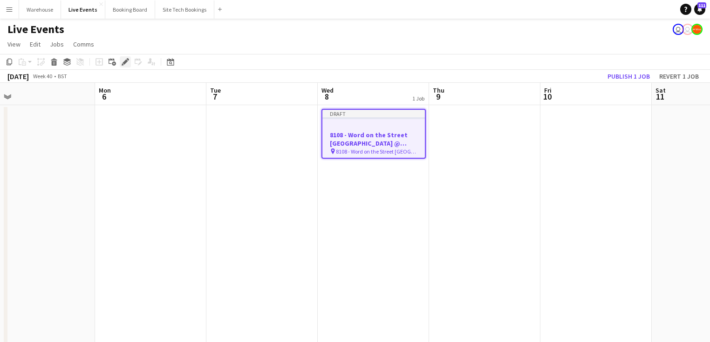
click at [124, 67] on div "Edit" at bounding box center [125, 61] width 11 height 11
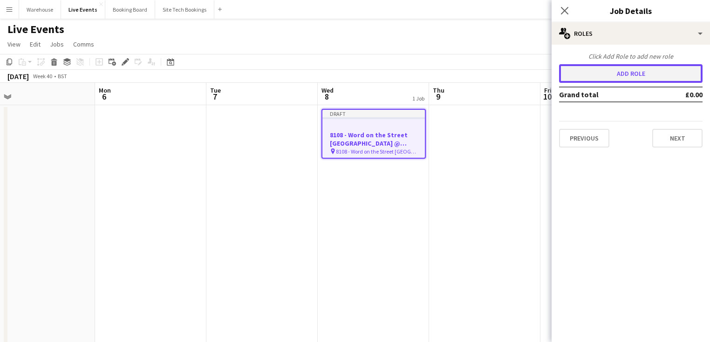
click at [570, 71] on button "Add role" at bounding box center [630, 73] width 143 height 19
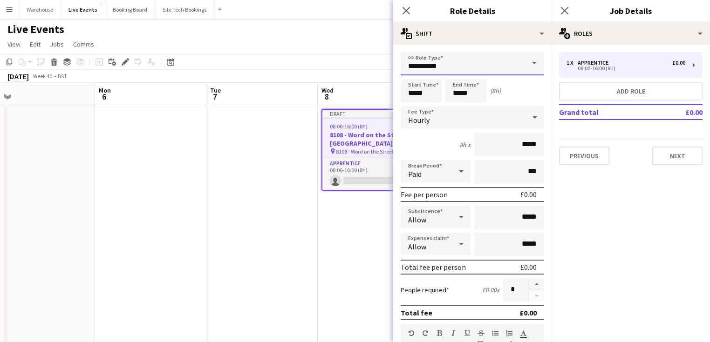
click at [430, 66] on input "**********" at bounding box center [472, 63] width 143 height 23
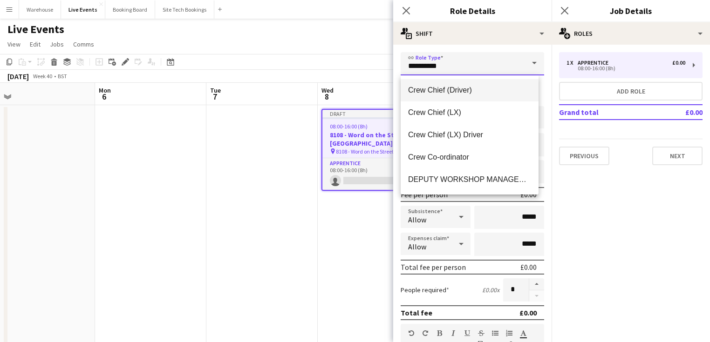
scroll to position [298, 0]
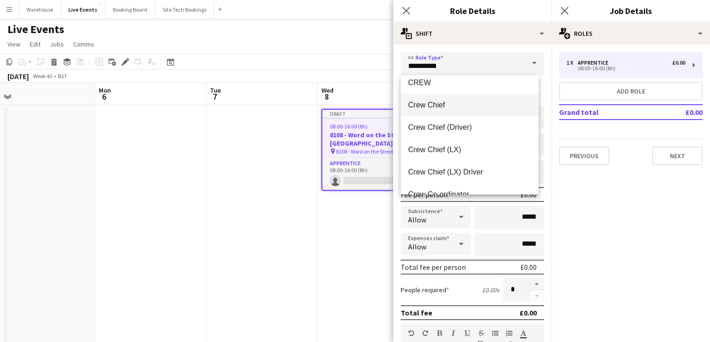
click at [425, 103] on span "Crew Chief" at bounding box center [469, 105] width 123 height 9
type input "**********"
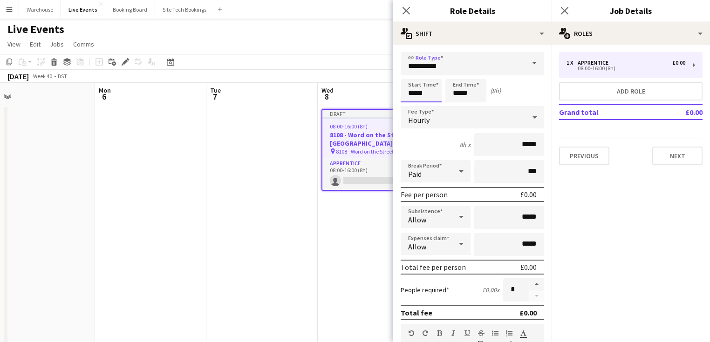
click at [421, 87] on input "*****" at bounding box center [421, 90] width 41 height 23
click at [408, 76] on div at bounding box center [412, 74] width 19 height 9
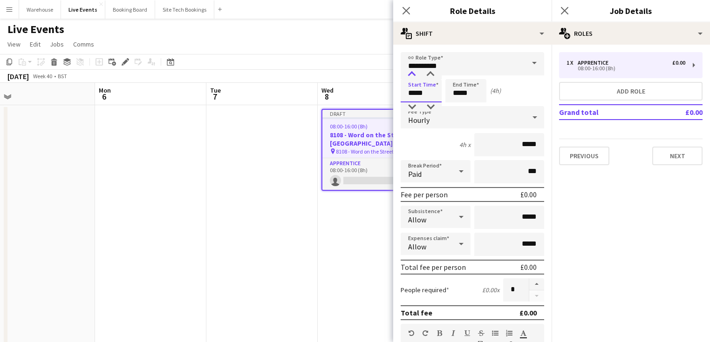
click at [408, 76] on div at bounding box center [412, 74] width 19 height 9
click at [409, 76] on div at bounding box center [412, 74] width 19 height 9
type input "*****"
click at [409, 76] on div at bounding box center [412, 74] width 19 height 9
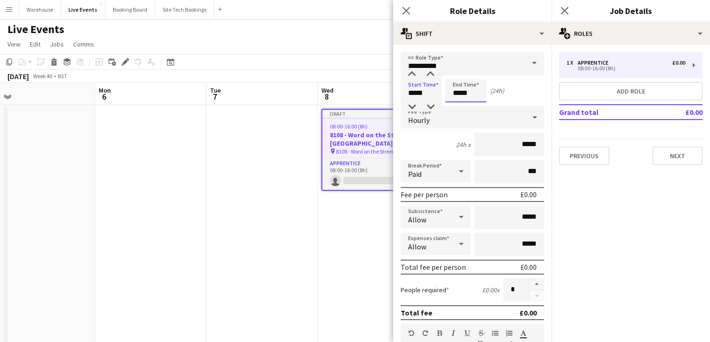
click at [465, 95] on input "*****" at bounding box center [465, 90] width 41 height 23
click at [459, 75] on div at bounding box center [456, 74] width 19 height 9
click at [458, 75] on div at bounding box center [456, 74] width 19 height 9
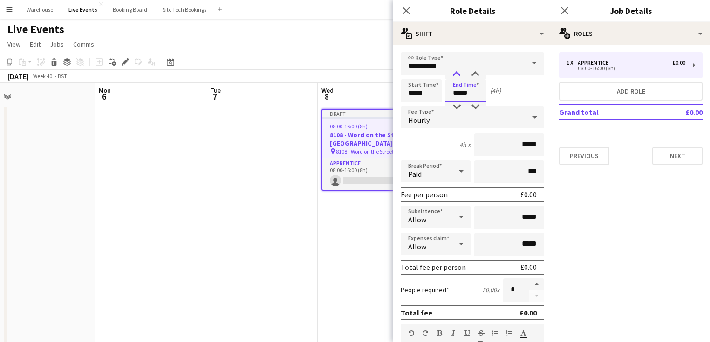
click at [458, 75] on div at bounding box center [456, 74] width 19 height 9
type input "*****"
click at [458, 75] on div at bounding box center [456, 74] width 19 height 9
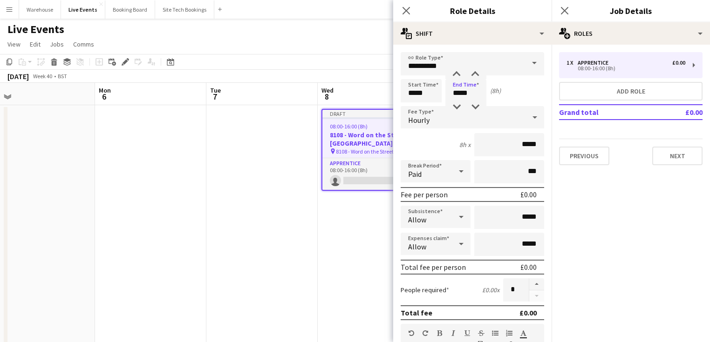
click at [423, 122] on span "Hourly" at bounding box center [418, 120] width 21 height 9
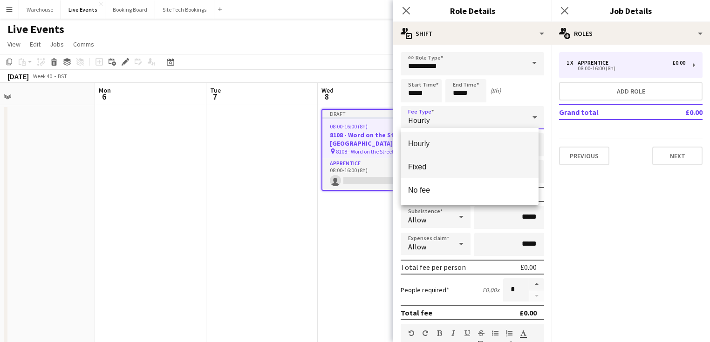
click at [428, 166] on span "Fixed" at bounding box center [469, 167] width 123 height 9
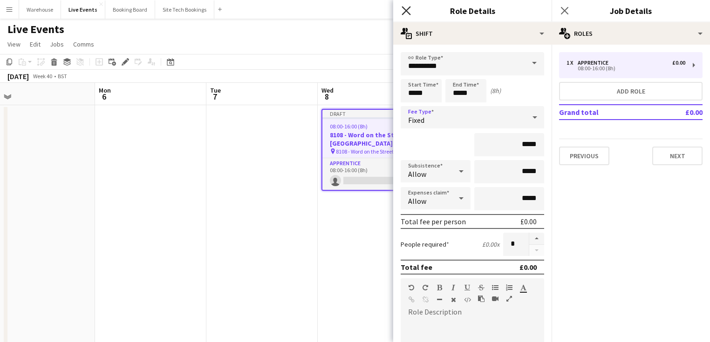
click at [406, 12] on icon "Close pop-in" at bounding box center [406, 10] width 9 height 9
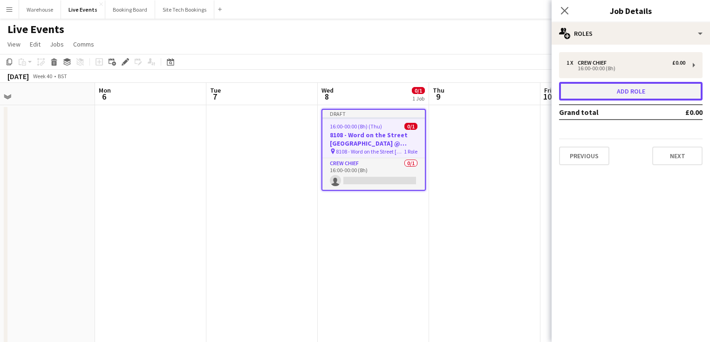
click at [635, 94] on button "Add role" at bounding box center [630, 91] width 143 height 19
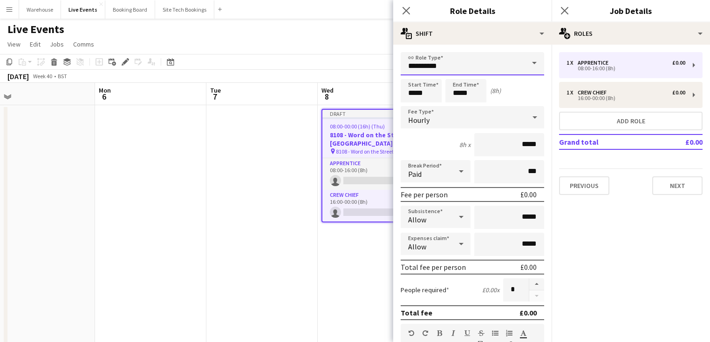
click at [437, 65] on input "**********" at bounding box center [472, 63] width 143 height 23
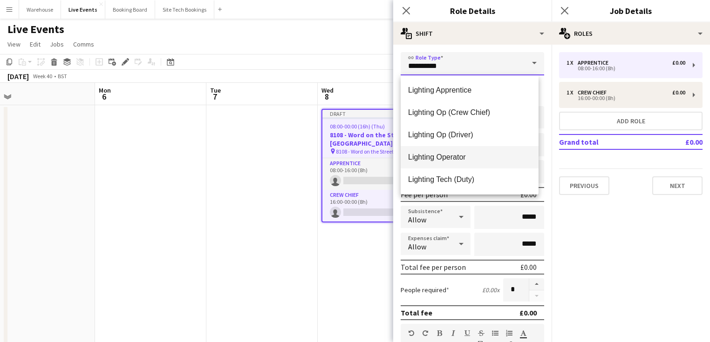
scroll to position [1044, 0]
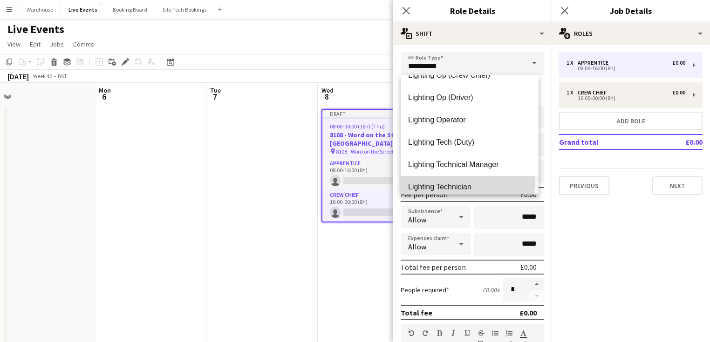
click at [446, 181] on mat-option "Lighting Technician" at bounding box center [470, 187] width 138 height 22
type input "**********"
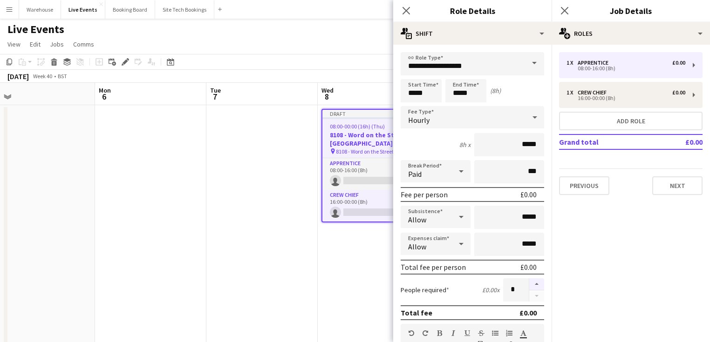
click at [529, 279] on button "button" at bounding box center [536, 285] width 15 height 12
type input "*"
click at [412, 93] on input "*****" at bounding box center [421, 90] width 41 height 23
click at [411, 75] on div at bounding box center [412, 74] width 19 height 9
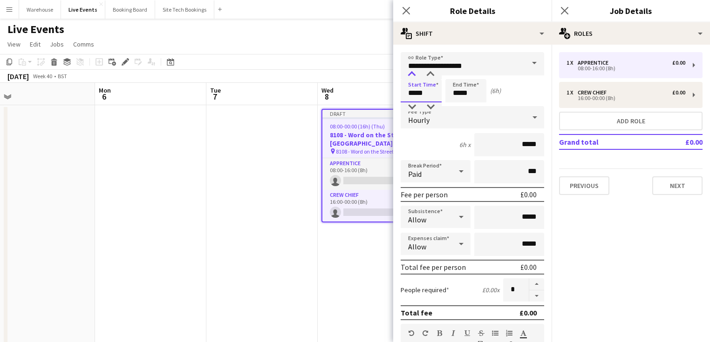
click at [411, 75] on div at bounding box center [412, 74] width 19 height 9
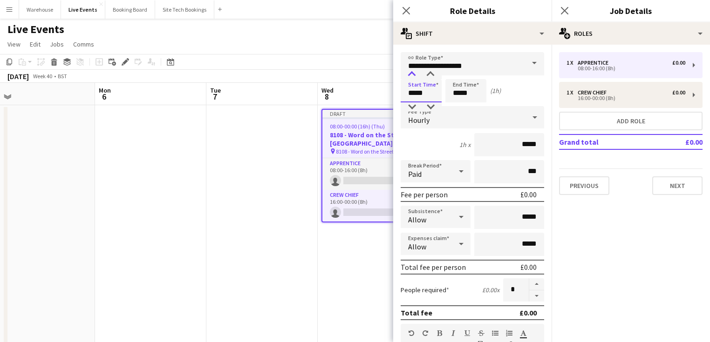
type input "*****"
click at [411, 75] on div at bounding box center [412, 74] width 19 height 9
click at [474, 95] on input "*****" at bounding box center [465, 90] width 41 height 23
click at [453, 75] on div at bounding box center [456, 74] width 19 height 9
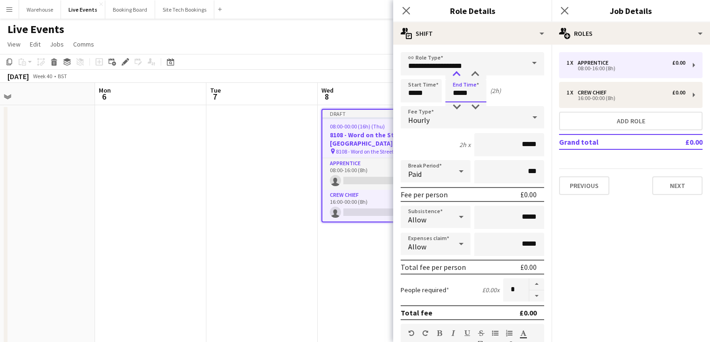
click at [453, 75] on div at bounding box center [456, 74] width 19 height 9
click at [453, 76] on div at bounding box center [456, 74] width 19 height 9
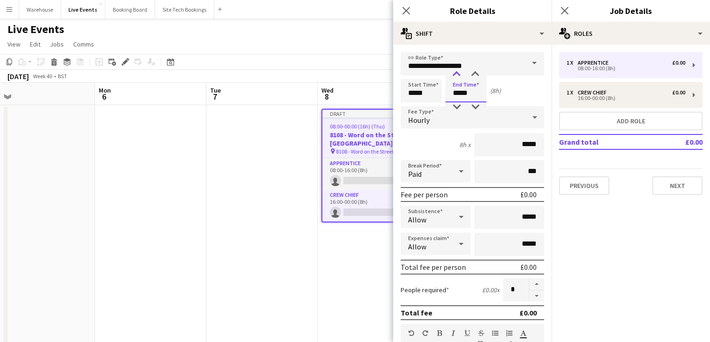
click at [453, 76] on div at bounding box center [456, 74] width 19 height 9
click at [455, 101] on input "*****" at bounding box center [465, 90] width 41 height 23
type input "*****"
click at [457, 107] on div at bounding box center [456, 106] width 19 height 9
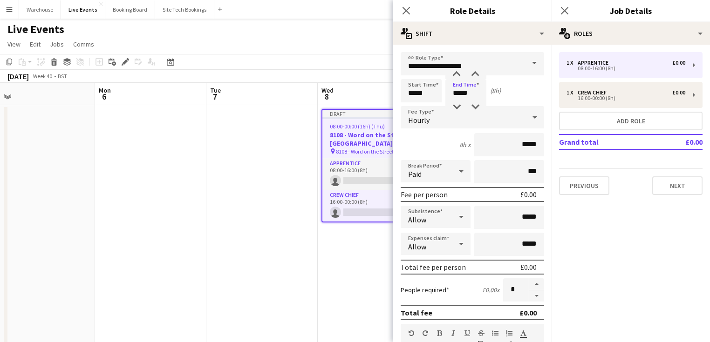
click at [439, 119] on div "Hourly" at bounding box center [463, 117] width 125 height 22
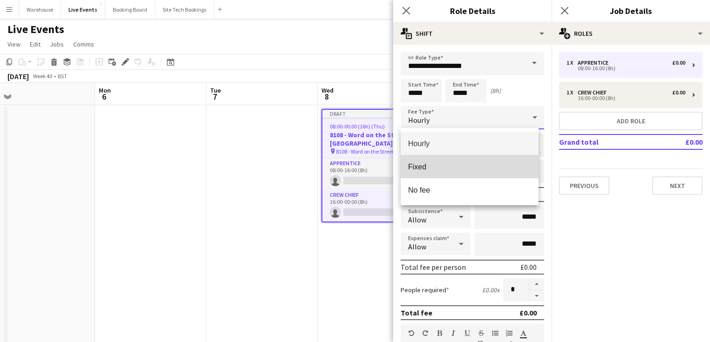
click at [432, 168] on span "Fixed" at bounding box center [469, 167] width 123 height 9
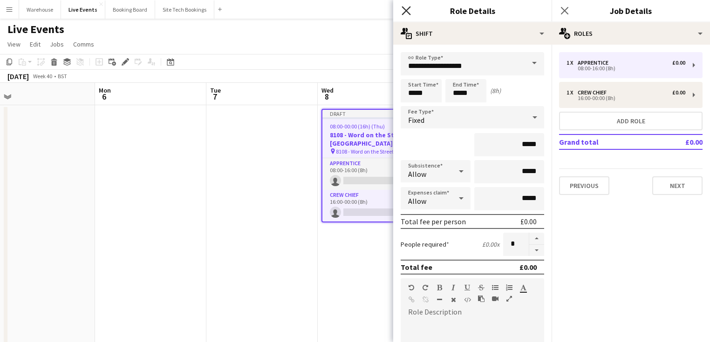
click at [406, 11] on icon at bounding box center [406, 10] width 9 height 9
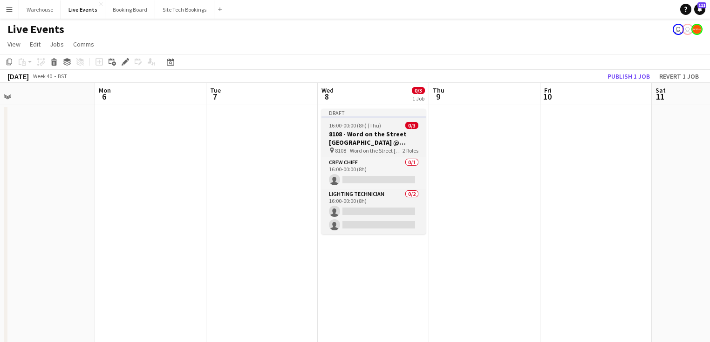
click at [337, 138] on h3 "8108 - Word on the Street [GEOGRAPHIC_DATA] @ Banqueting House" at bounding box center [373, 138] width 104 height 17
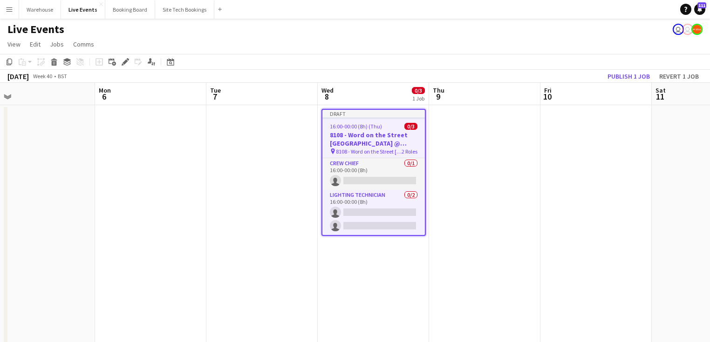
drag, startPoint x: 516, startPoint y: 251, endPoint x: 489, endPoint y: 235, distance: 31.3
click at [516, 251] on app-date-cell at bounding box center [484, 256] width 111 height 302
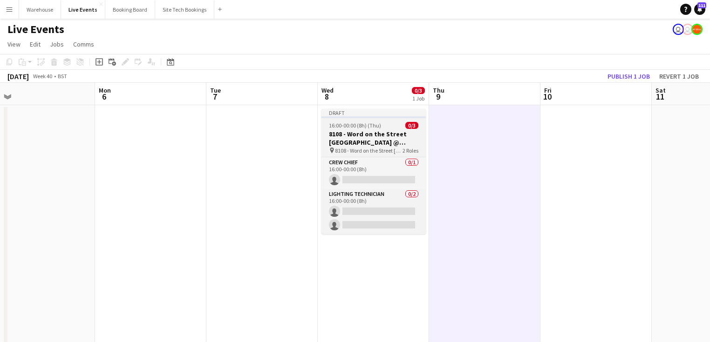
click at [365, 129] on app-job-card "Draft 16:00-00:00 (8h) (Thu) 0/3 8108 - Word on the Street UK @ [GEOGRAPHIC_DAT…" at bounding box center [373, 171] width 104 height 125
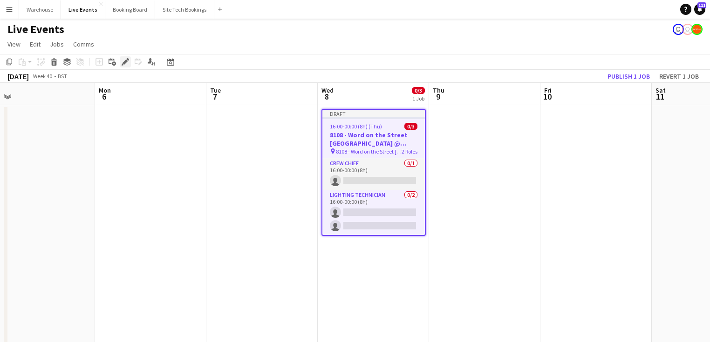
click at [125, 64] on icon "Edit" at bounding box center [125, 61] width 7 height 7
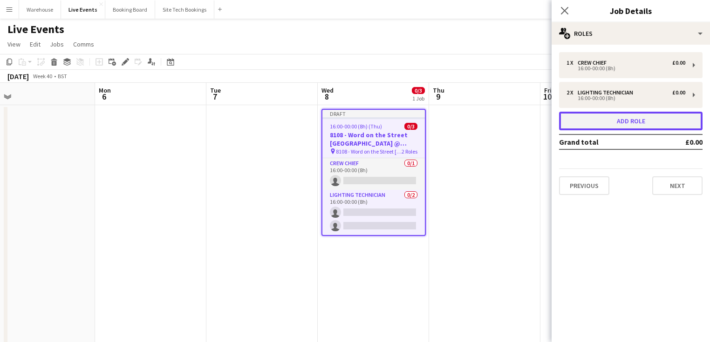
click at [597, 116] on button "Add role" at bounding box center [630, 121] width 143 height 19
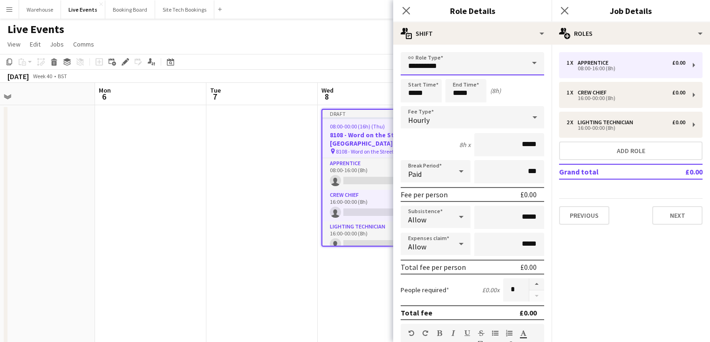
click at [453, 61] on input "**********" at bounding box center [472, 63] width 143 height 23
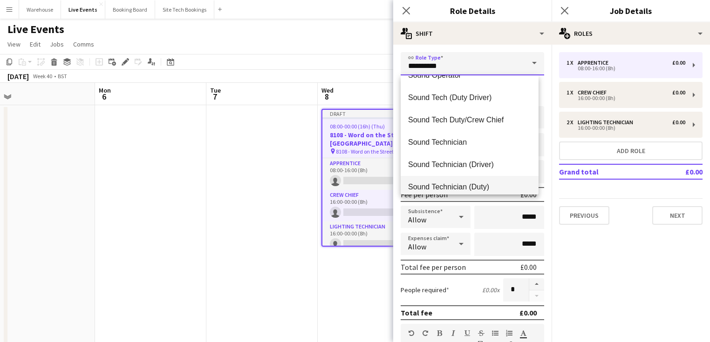
scroll to position [1923, 0]
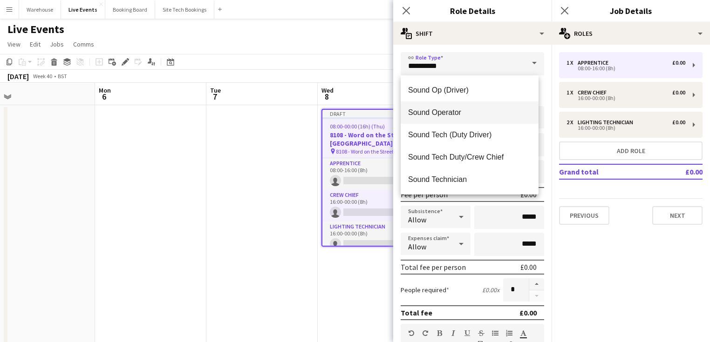
click at [436, 107] on mat-option "Sound Operator" at bounding box center [470, 113] width 138 height 22
type input "**********"
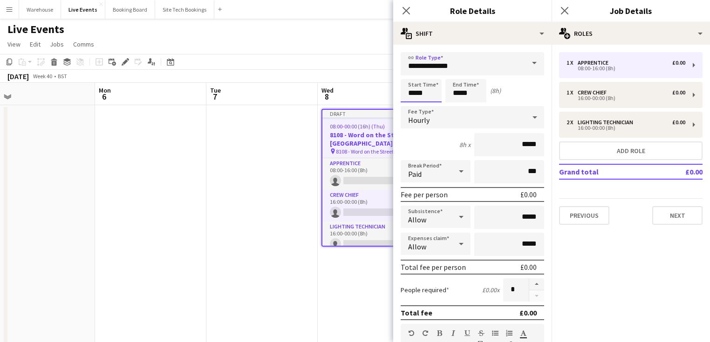
click at [424, 83] on input "*****" at bounding box center [421, 90] width 41 height 23
click at [409, 78] on div at bounding box center [412, 74] width 19 height 9
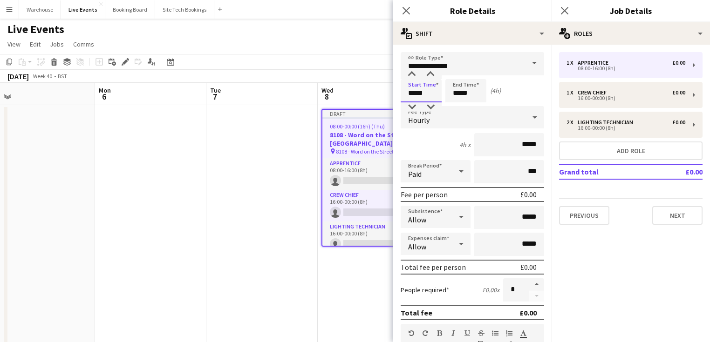
click at [410, 79] on input "*****" at bounding box center [421, 90] width 41 height 23
click at [411, 79] on input "*****" at bounding box center [421, 90] width 41 height 23
click at [412, 73] on div at bounding box center [412, 74] width 19 height 9
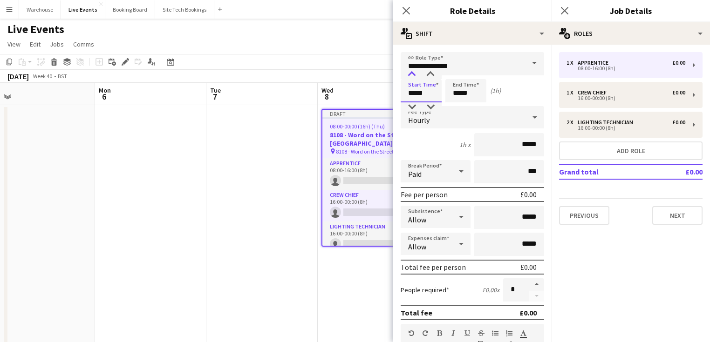
click at [412, 73] on div at bounding box center [412, 74] width 19 height 9
type input "*****"
click at [412, 73] on div at bounding box center [412, 74] width 19 height 9
click at [462, 91] on input "*****" at bounding box center [465, 90] width 41 height 23
click at [456, 77] on div at bounding box center [456, 74] width 19 height 9
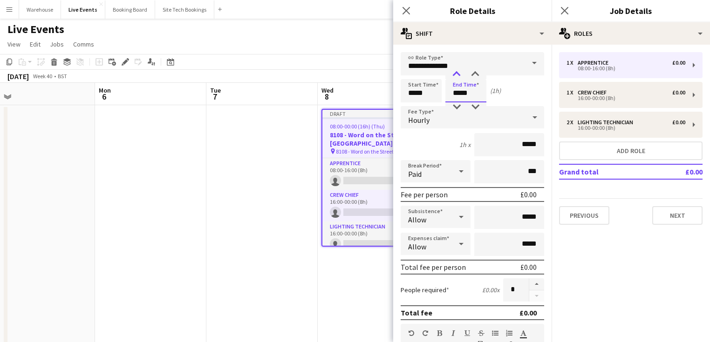
click at [456, 77] on div at bounding box center [456, 74] width 19 height 9
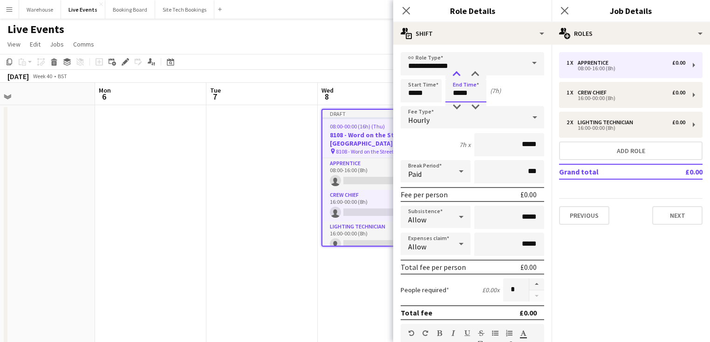
click at [456, 77] on div at bounding box center [456, 74] width 19 height 9
type input "*****"
click at [456, 77] on div at bounding box center [456, 74] width 19 height 9
click at [408, 130] on form "**********" at bounding box center [472, 317] width 158 height 531
click at [413, 123] on span "Hourly" at bounding box center [418, 120] width 21 height 9
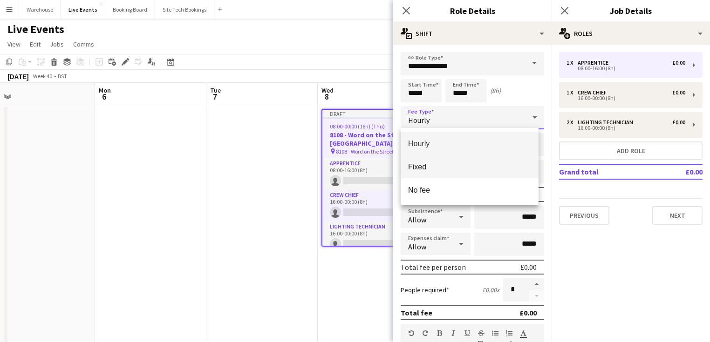
click at [414, 166] on span "Fixed" at bounding box center [469, 167] width 123 height 9
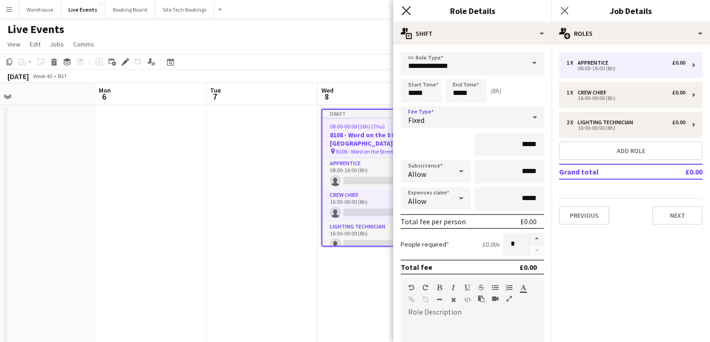
click at [406, 10] on icon at bounding box center [406, 10] width 9 height 9
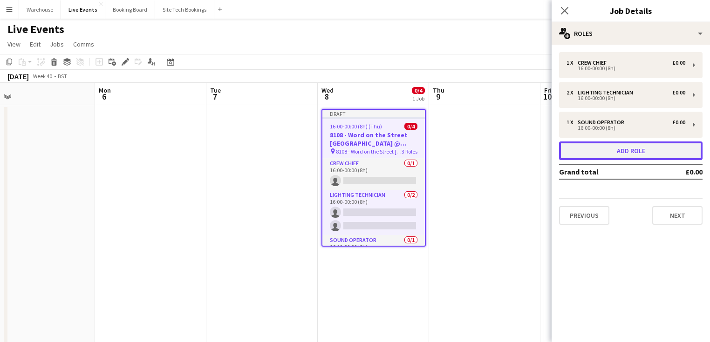
click at [593, 157] on button "Add role" at bounding box center [630, 151] width 143 height 19
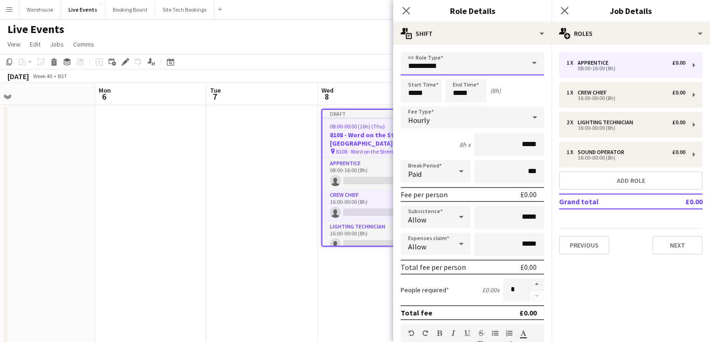
click at [436, 62] on input "**********" at bounding box center [472, 63] width 143 height 23
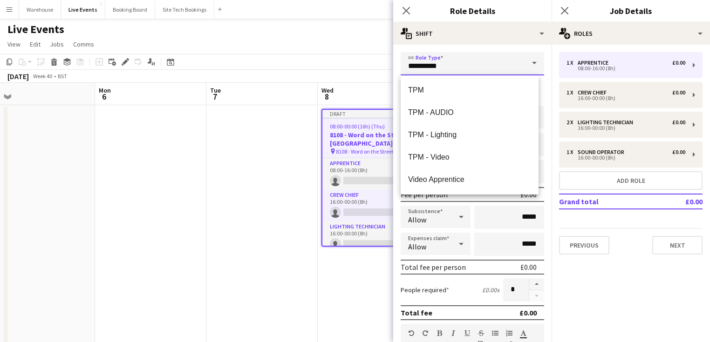
scroll to position [1975, 0]
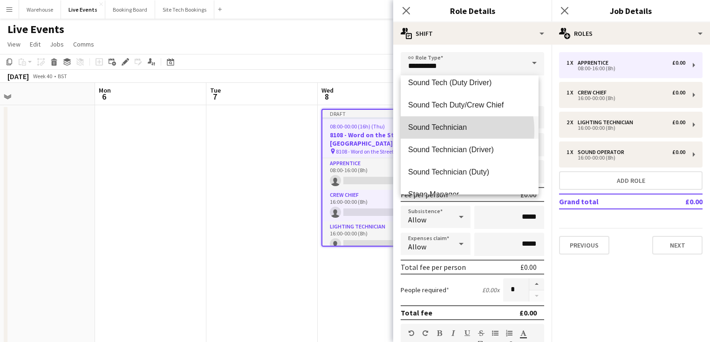
click at [445, 131] on span "Sound Technician" at bounding box center [469, 127] width 123 height 9
type input "**********"
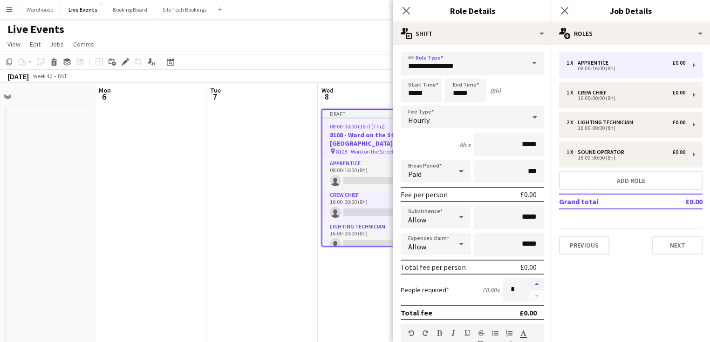
click at [529, 283] on button "button" at bounding box center [536, 285] width 15 height 12
type input "*"
click at [417, 91] on input "*****" at bounding box center [421, 90] width 41 height 23
click at [410, 77] on div at bounding box center [412, 74] width 19 height 9
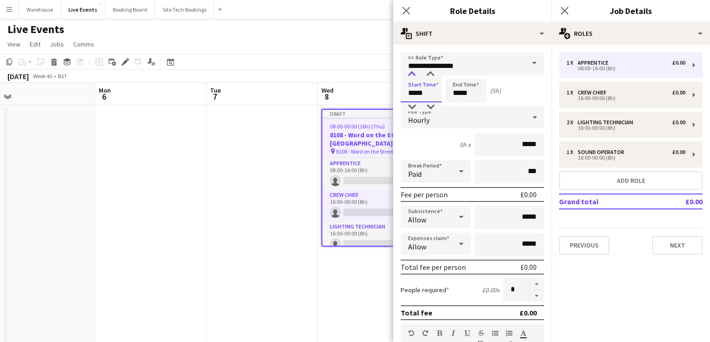
click at [410, 77] on div at bounding box center [412, 74] width 19 height 9
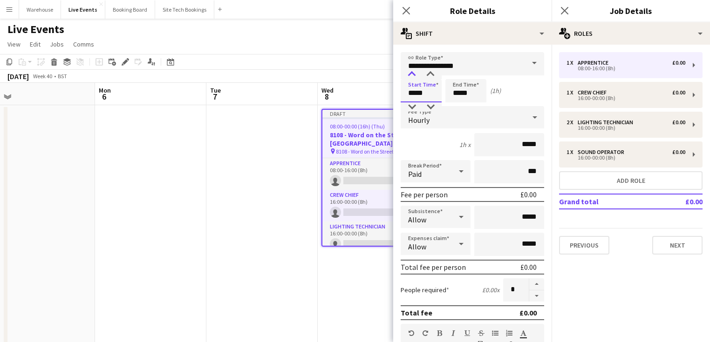
type input "*****"
click at [410, 77] on div at bounding box center [412, 74] width 19 height 9
click at [468, 91] on input "*****" at bounding box center [465, 90] width 41 height 23
click at [454, 74] on div at bounding box center [456, 74] width 19 height 9
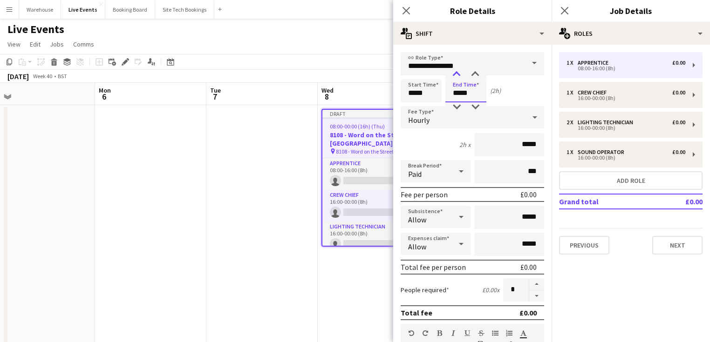
click at [454, 74] on div at bounding box center [456, 74] width 19 height 9
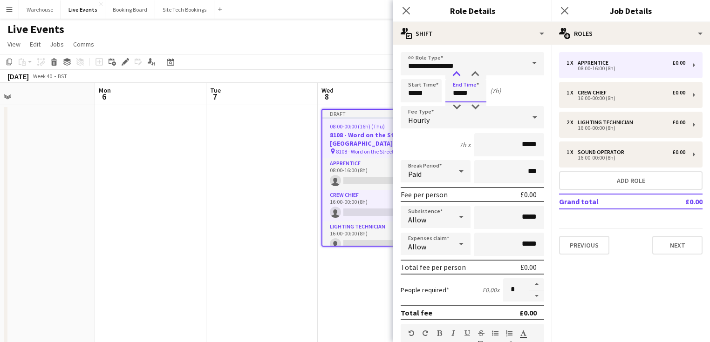
type input "*****"
click at [454, 75] on div at bounding box center [456, 74] width 19 height 9
click at [428, 127] on div "Hourly" at bounding box center [463, 117] width 125 height 22
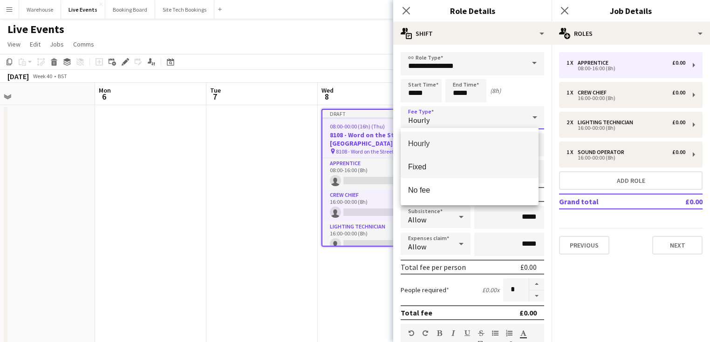
click at [415, 173] on mat-option "Fixed" at bounding box center [470, 166] width 138 height 23
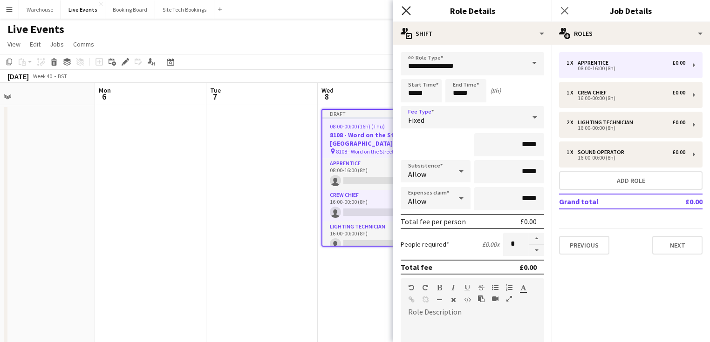
click at [403, 10] on icon "Close pop-in" at bounding box center [406, 10] width 9 height 9
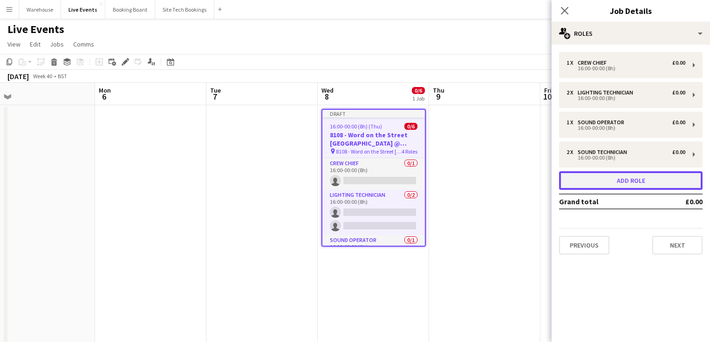
click at [615, 179] on button "Add role" at bounding box center [630, 180] width 143 height 19
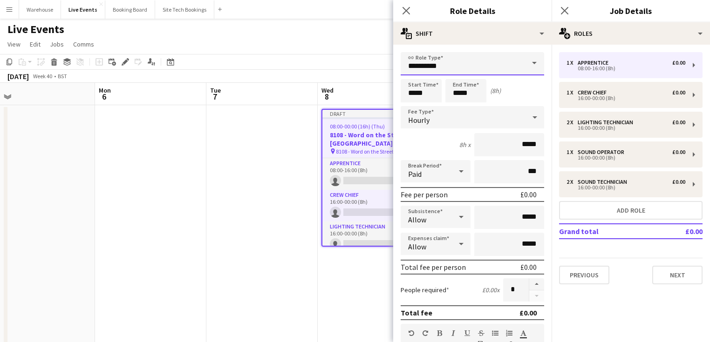
click at [423, 73] on input "**********" at bounding box center [472, 63] width 143 height 23
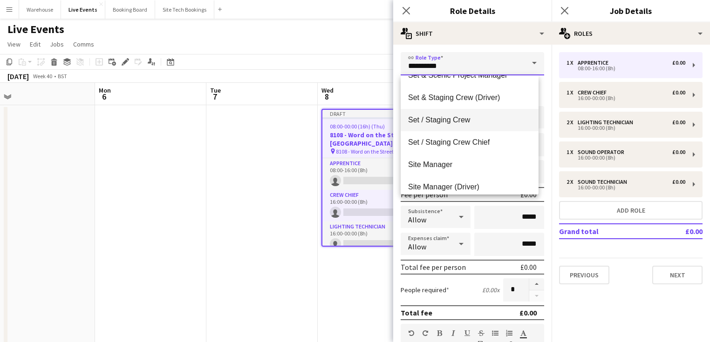
scroll to position [1677, 0]
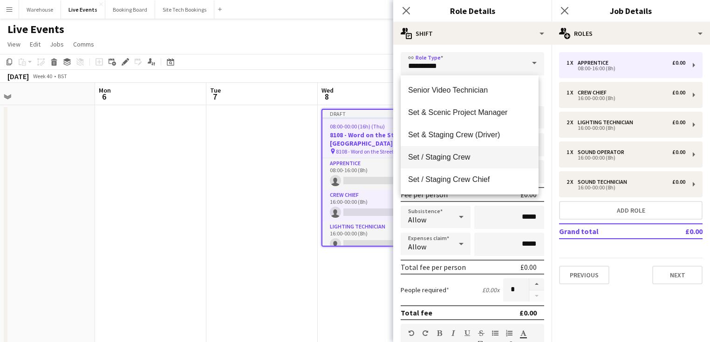
click at [464, 152] on mat-option "Set / Staging Crew" at bounding box center [470, 157] width 138 height 22
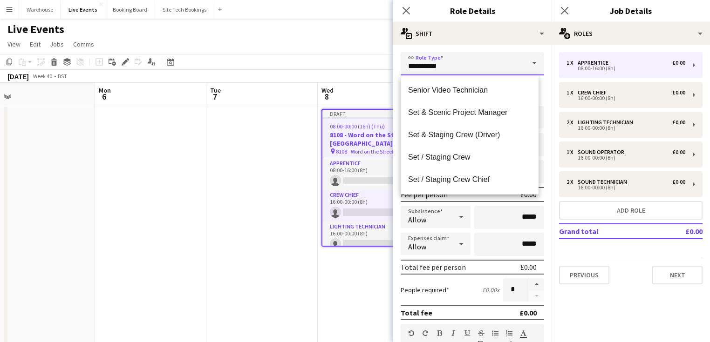
type input "**********"
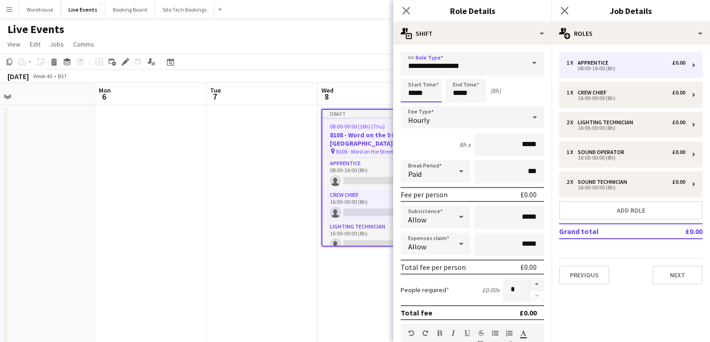
click at [417, 92] on input "*****" at bounding box center [421, 90] width 41 height 23
click at [410, 74] on div at bounding box center [412, 74] width 19 height 9
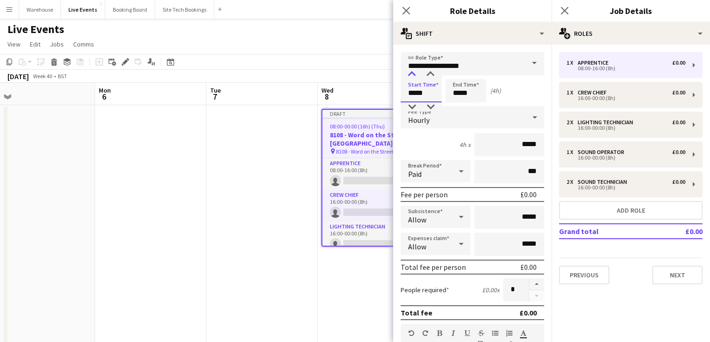
click at [410, 74] on div at bounding box center [412, 74] width 19 height 9
type input "*****"
click at [410, 74] on div at bounding box center [412, 74] width 19 height 9
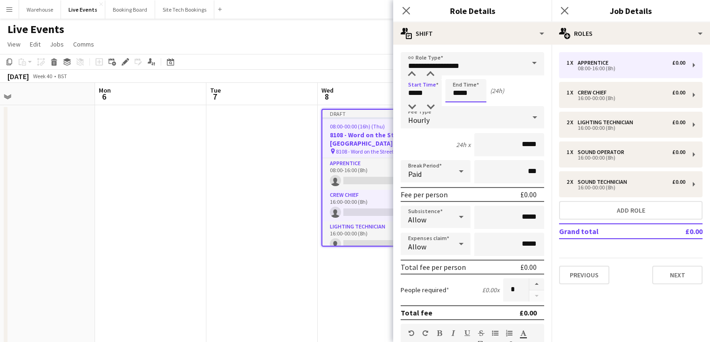
click at [459, 90] on input "*****" at bounding box center [465, 90] width 41 height 23
click at [457, 73] on div at bounding box center [456, 74] width 19 height 9
type input "*****"
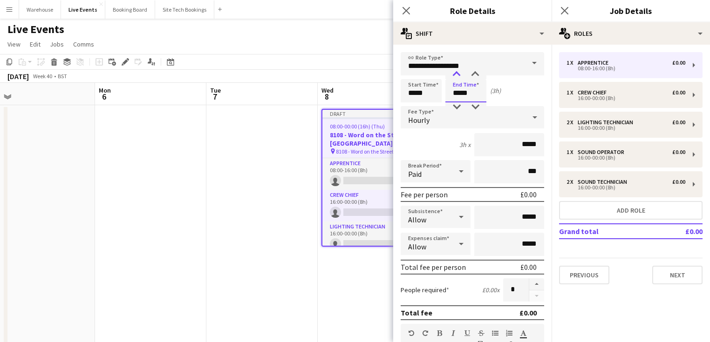
click at [457, 73] on div at bounding box center [456, 74] width 19 height 9
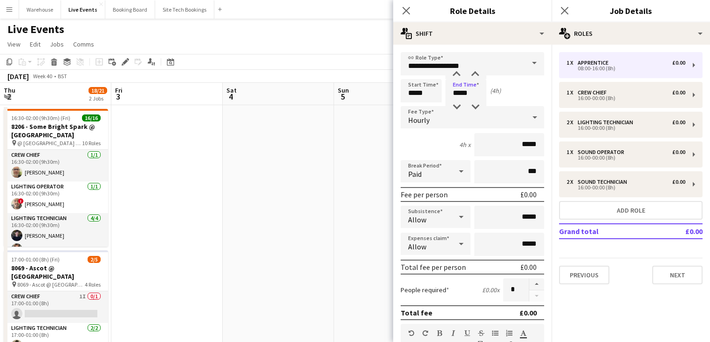
scroll to position [0, 350]
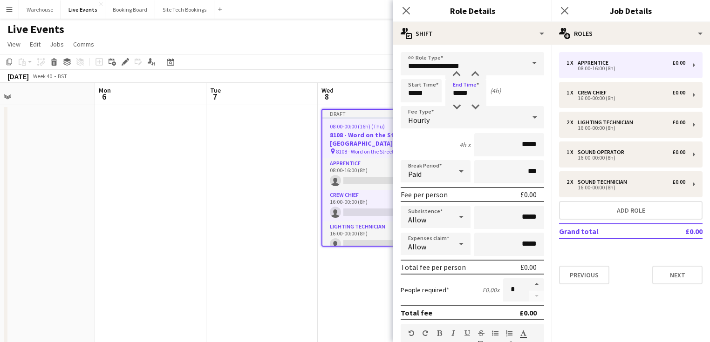
click at [457, 73] on div at bounding box center [456, 74] width 19 height 9
type input "*****"
click at [457, 73] on div at bounding box center [456, 74] width 19 height 9
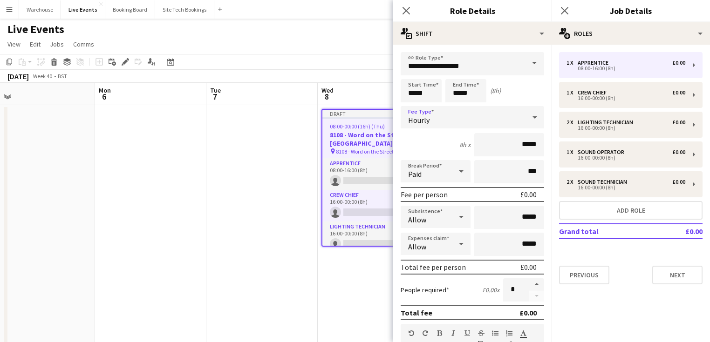
click at [423, 113] on div "Hourly" at bounding box center [463, 117] width 125 height 22
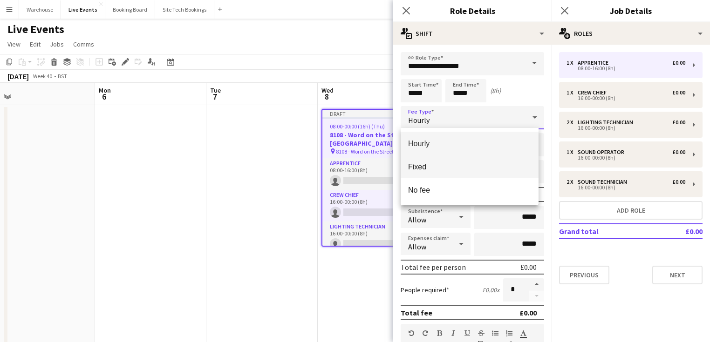
click at [414, 162] on mat-option "Fixed" at bounding box center [470, 166] width 138 height 23
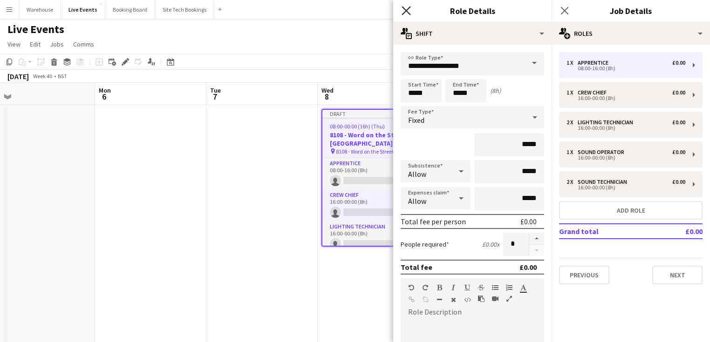
click at [404, 13] on icon at bounding box center [406, 10] width 9 height 9
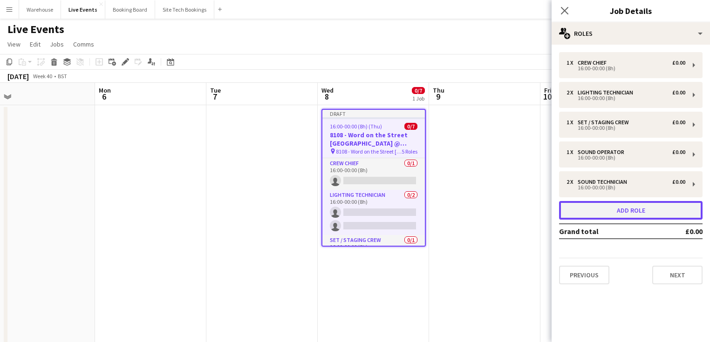
click at [617, 214] on button "Add role" at bounding box center [630, 210] width 143 height 19
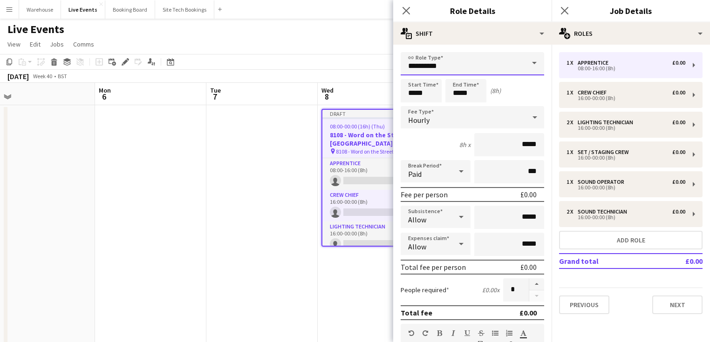
click at [445, 63] on input "**********" at bounding box center [472, 63] width 143 height 23
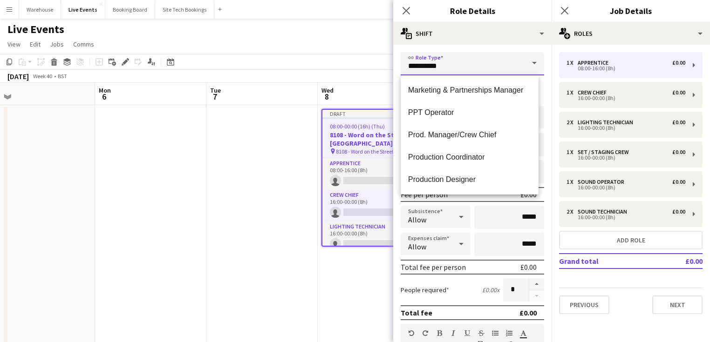
scroll to position [1379, 0]
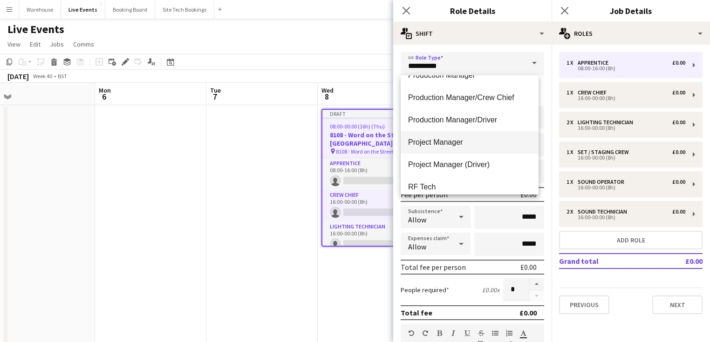
click at [466, 144] on span "Project Manager" at bounding box center [469, 142] width 123 height 9
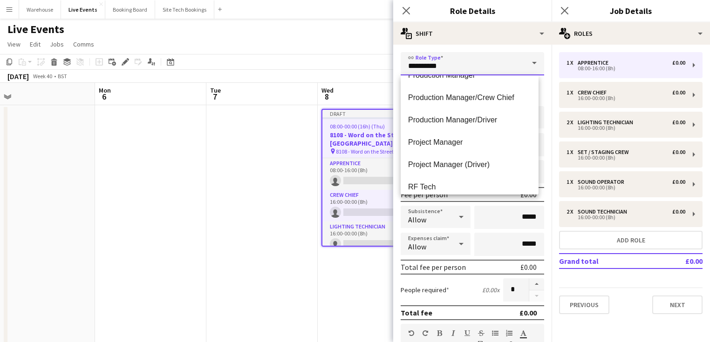
type input "**********"
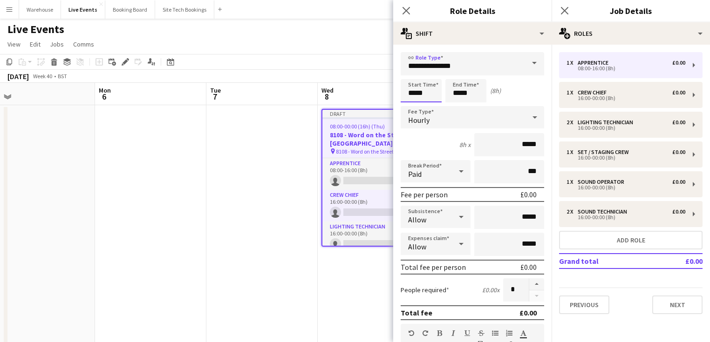
click at [427, 88] on input "*****" at bounding box center [421, 90] width 41 height 23
click at [411, 75] on div at bounding box center [412, 74] width 19 height 9
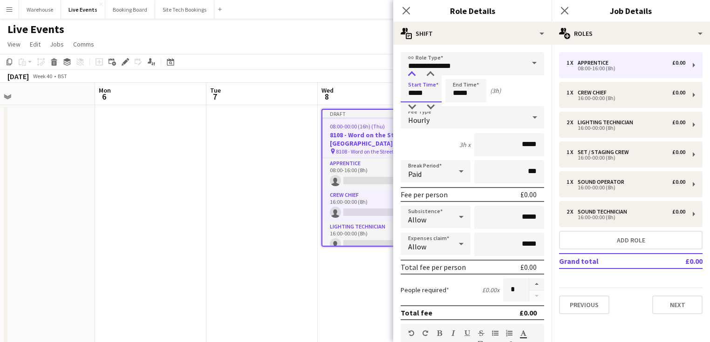
click at [411, 75] on div at bounding box center [412, 74] width 19 height 9
type input "*****"
click at [412, 75] on div at bounding box center [412, 74] width 19 height 9
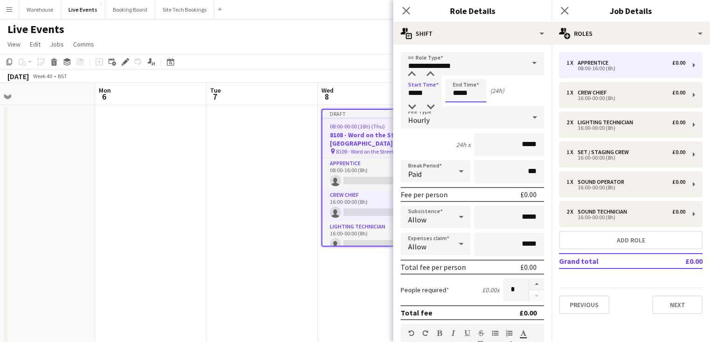
click at [459, 90] on input "*****" at bounding box center [465, 90] width 41 height 23
click at [457, 78] on div at bounding box center [456, 74] width 19 height 9
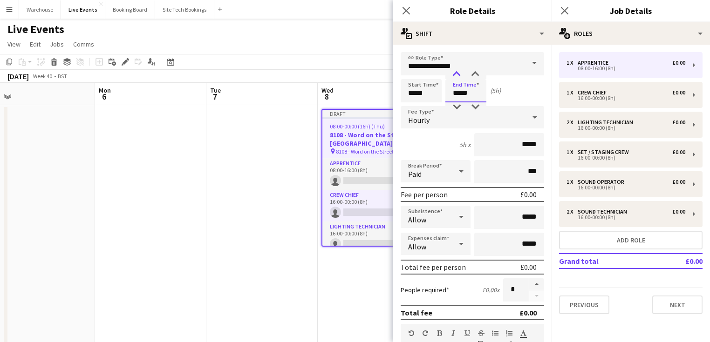
click at [457, 78] on div at bounding box center [456, 74] width 19 height 9
type input "*****"
click at [457, 78] on div at bounding box center [456, 74] width 19 height 9
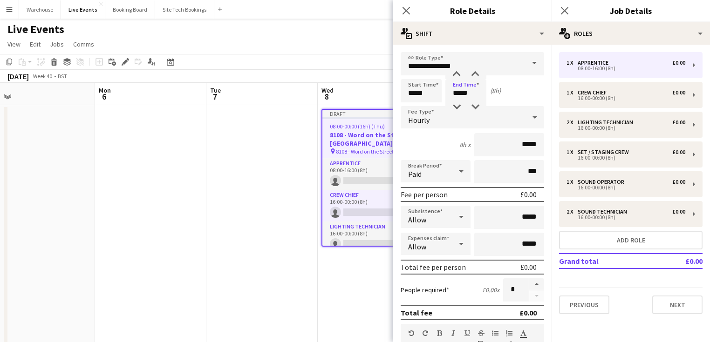
click at [430, 118] on div "Hourly" at bounding box center [463, 117] width 125 height 22
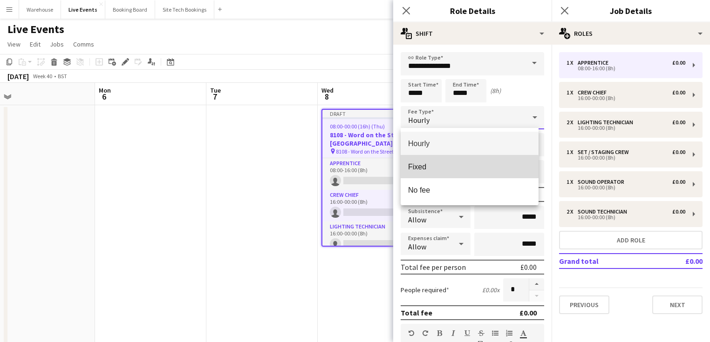
click at [425, 168] on span "Fixed" at bounding box center [469, 167] width 123 height 9
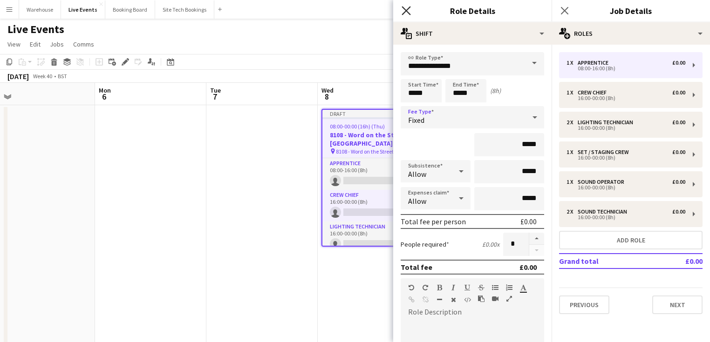
click at [409, 12] on icon "Close pop-in" at bounding box center [406, 10] width 9 height 9
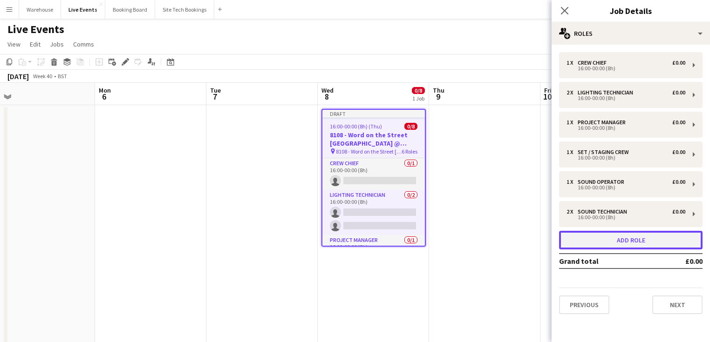
click at [625, 242] on button "Add role" at bounding box center [630, 240] width 143 height 19
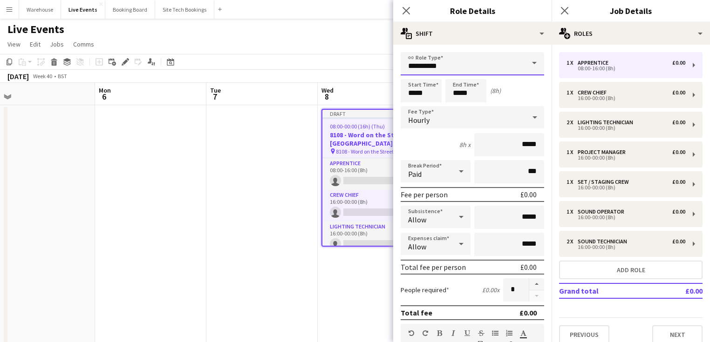
click at [460, 65] on input "**********" at bounding box center [472, 63] width 143 height 23
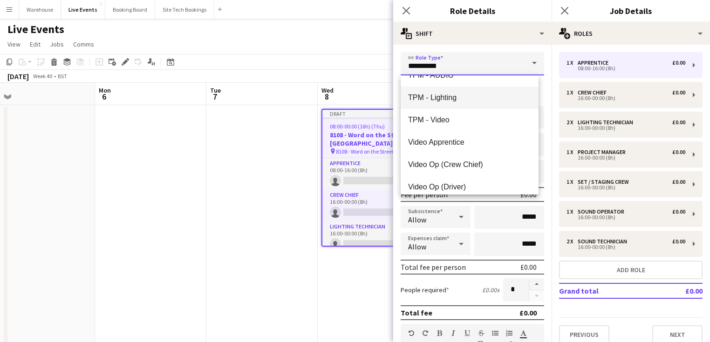
scroll to position [2236, 0]
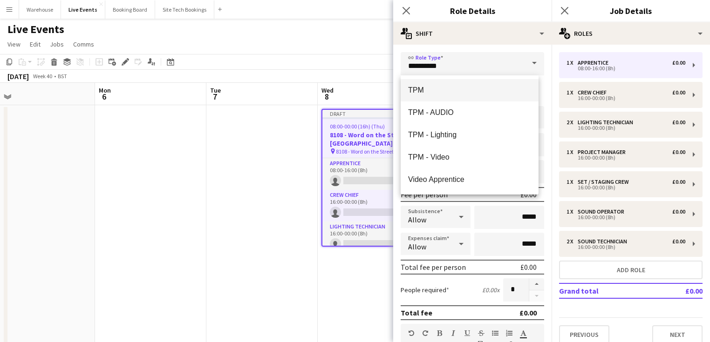
click at [426, 87] on span "TPM" at bounding box center [469, 90] width 123 height 9
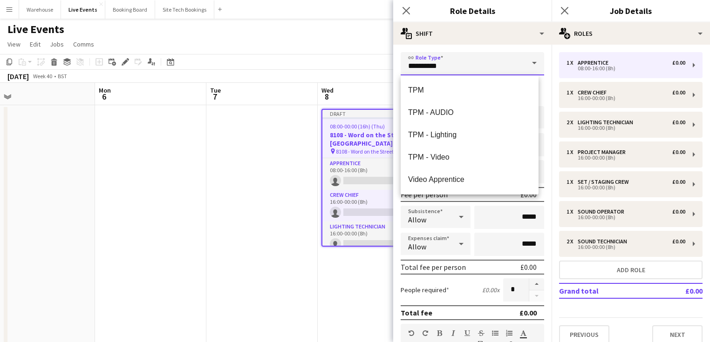
type input "***"
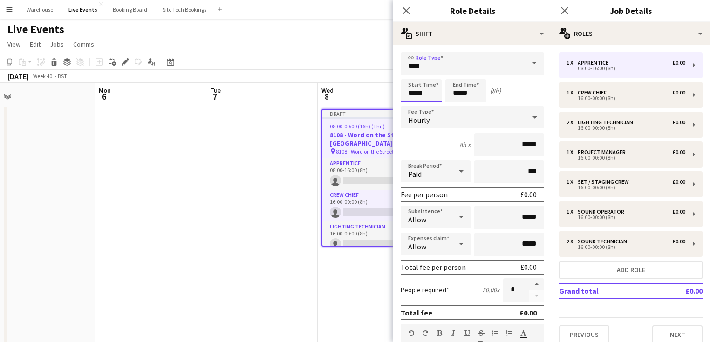
click at [419, 91] on input "*****" at bounding box center [421, 90] width 41 height 23
click at [410, 75] on div at bounding box center [412, 74] width 19 height 9
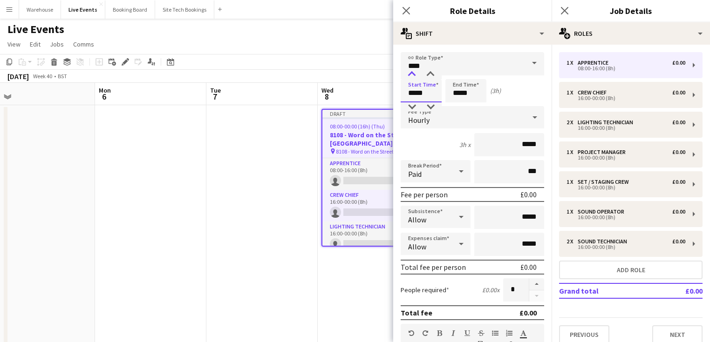
click at [410, 75] on div at bounding box center [412, 74] width 19 height 9
type input "*****"
click at [410, 75] on div at bounding box center [412, 74] width 19 height 9
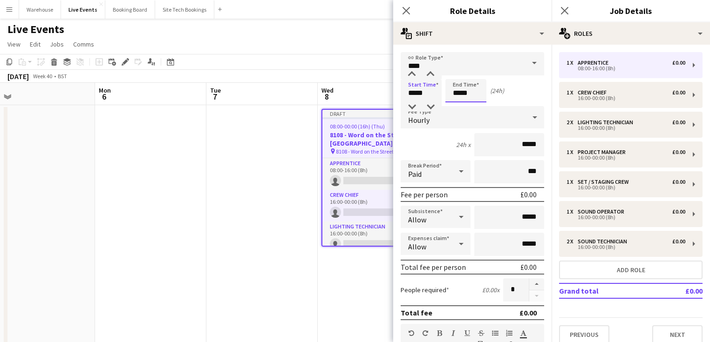
click at [454, 91] on input "*****" at bounding box center [465, 90] width 41 height 23
click at [452, 76] on div at bounding box center [456, 74] width 19 height 9
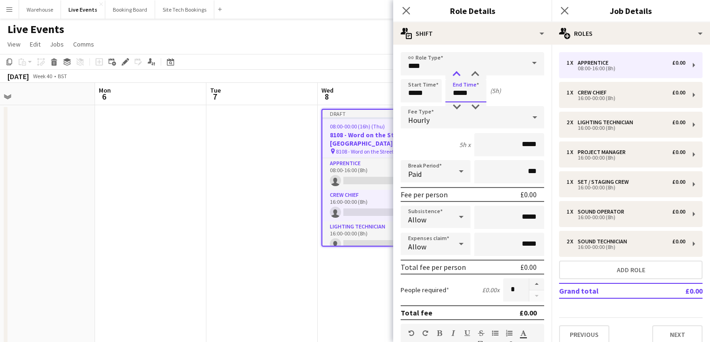
click at [452, 76] on div at bounding box center [456, 74] width 19 height 9
type input "*****"
click at [452, 76] on div at bounding box center [456, 74] width 19 height 9
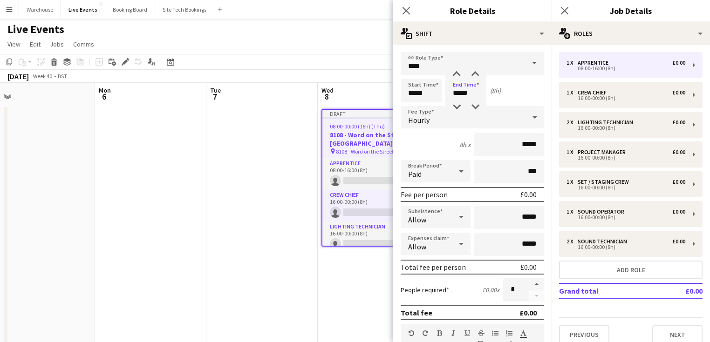
click at [424, 129] on form "link Role Type *** Start Time ***** End Time ***** (8h) Fee Type Hourly 8h x **…" at bounding box center [472, 317] width 158 height 531
click at [425, 123] on span "Hourly" at bounding box center [418, 120] width 21 height 9
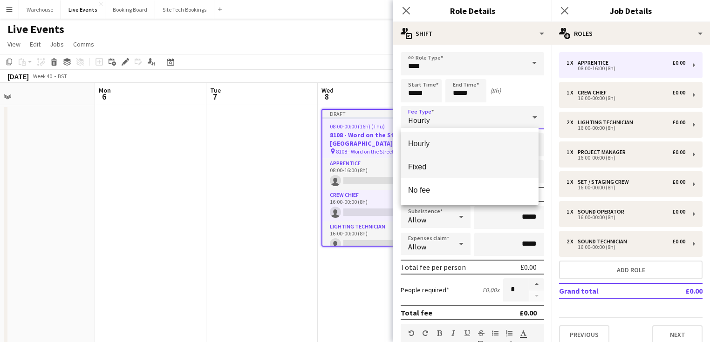
click at [420, 171] on mat-option "Fixed" at bounding box center [470, 166] width 138 height 23
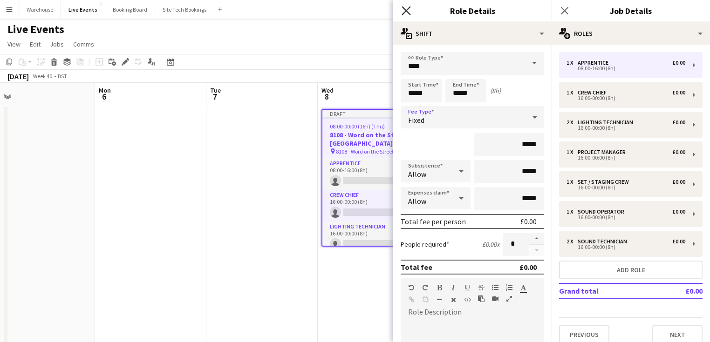
click at [404, 11] on icon "Close pop-in" at bounding box center [406, 10] width 9 height 9
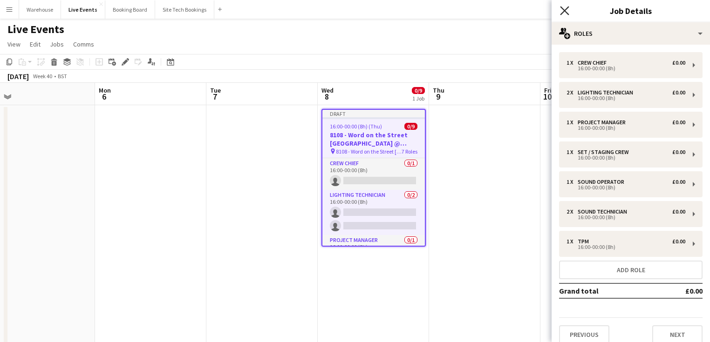
click at [567, 9] on icon "Close pop-in" at bounding box center [564, 10] width 9 height 9
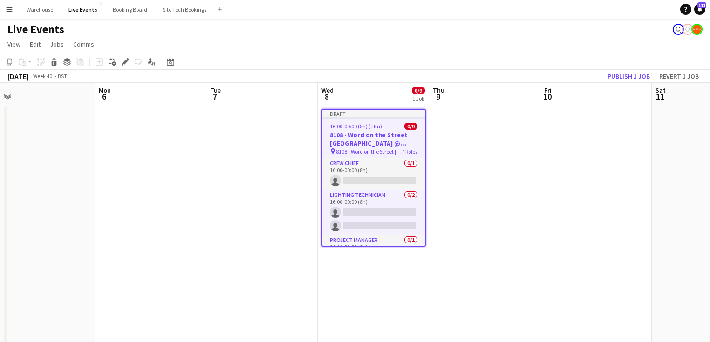
click at [478, 201] on app-date-cell at bounding box center [484, 256] width 111 height 302
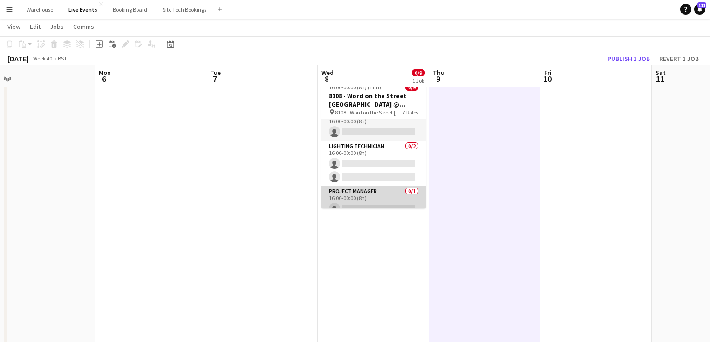
scroll to position [47, 0]
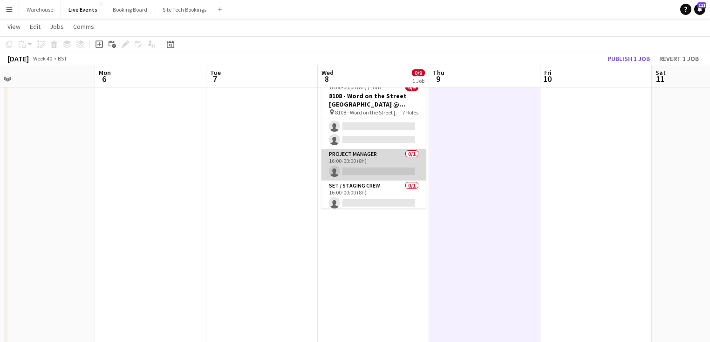
click at [365, 172] on app-card-role "Project Manager 0/1 16:00-00:00 (8h) single-neutral-actions" at bounding box center [373, 165] width 104 height 32
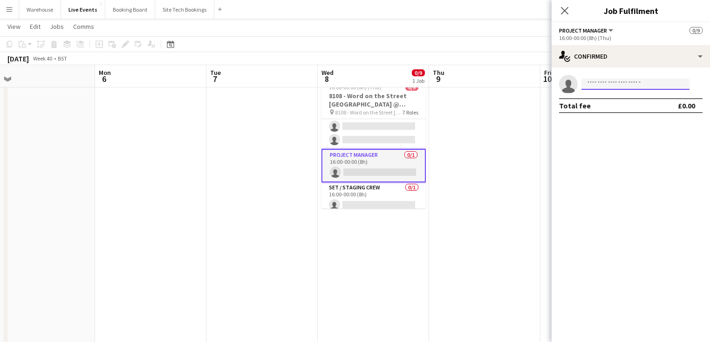
click at [622, 86] on input at bounding box center [635, 84] width 108 height 11
type input "*"
type input "*****"
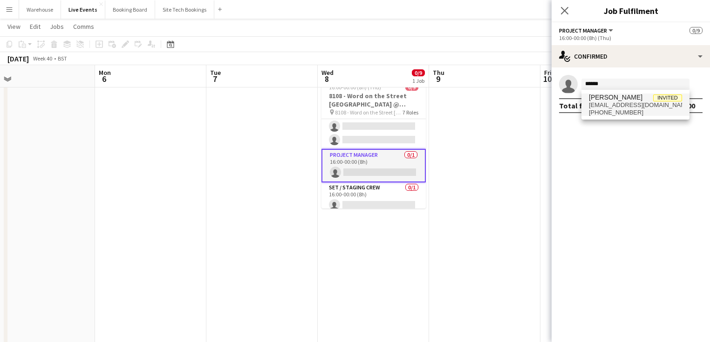
click at [606, 102] on span "aisha@wiseproductions.co.uk" at bounding box center [635, 105] width 93 height 7
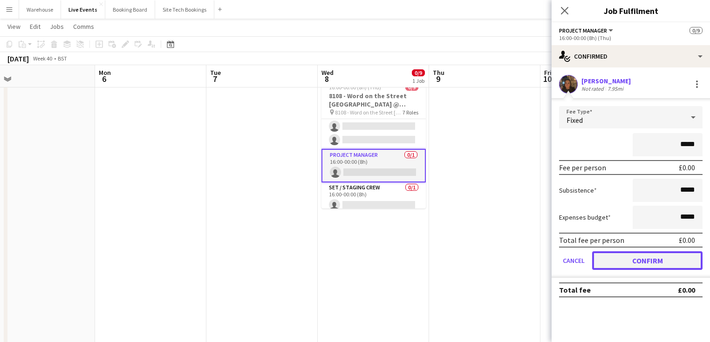
click at [648, 257] on button "Confirm" at bounding box center [647, 261] width 110 height 19
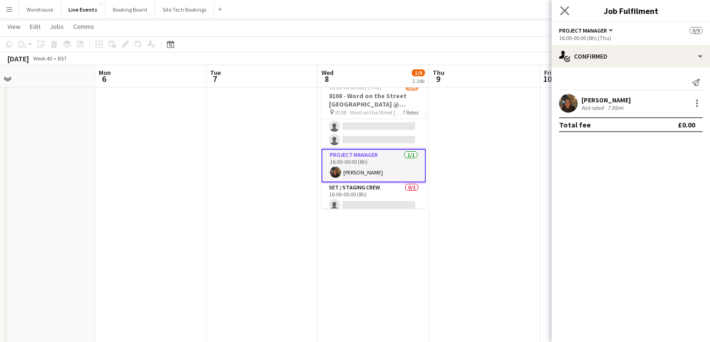
click at [559, 7] on app-icon "Close pop-in" at bounding box center [565, 11] width 14 height 14
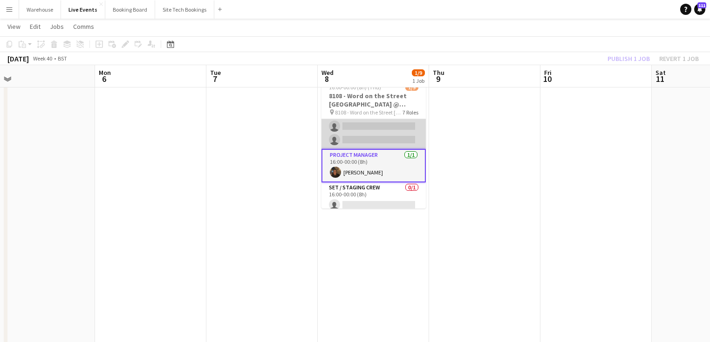
scroll to position [0, 0]
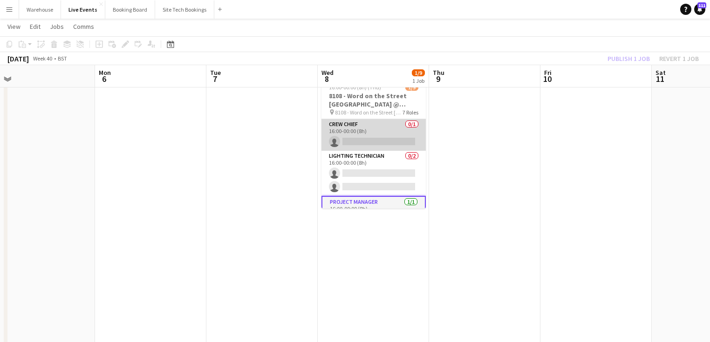
click at [383, 124] on app-card-role "Crew Chief 0/1 16:00-00:00 (8h) single-neutral-actions" at bounding box center [373, 135] width 104 height 32
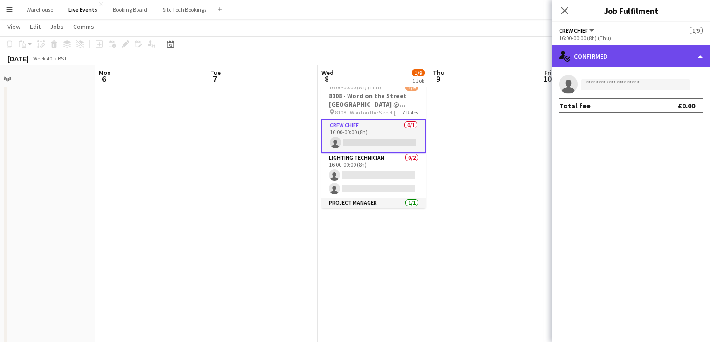
click at [636, 58] on div "single-neutral-actions-check-2 Confirmed" at bounding box center [631, 56] width 158 height 22
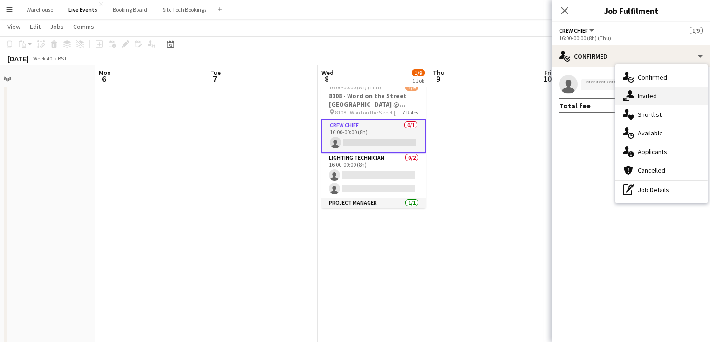
click at [663, 99] on div "single-neutral-actions-share-1 Invited" at bounding box center [661, 96] width 92 height 19
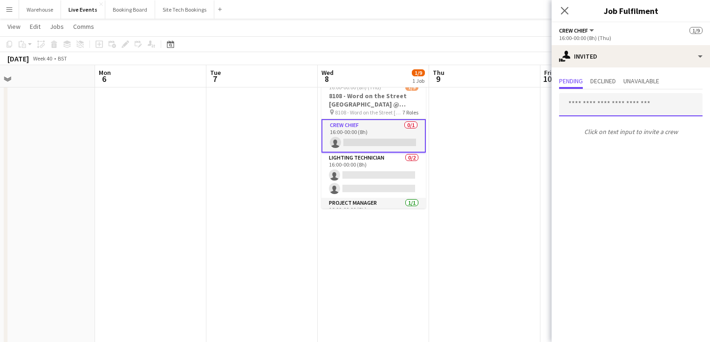
click at [598, 106] on input "text" at bounding box center [630, 104] width 143 height 23
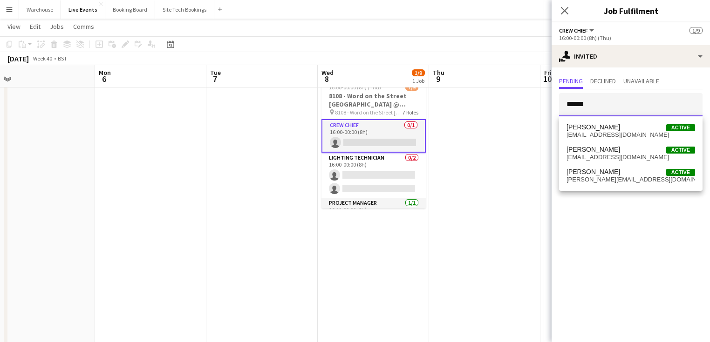
type input "******"
click at [581, 152] on span "[PERSON_NAME]" at bounding box center [594, 150] width 54 height 8
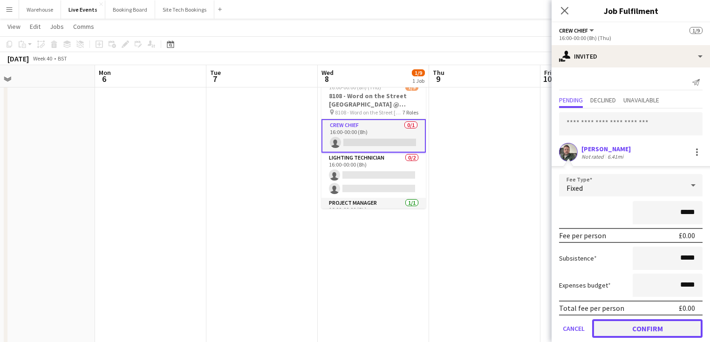
click at [637, 328] on button "Confirm" at bounding box center [647, 329] width 110 height 19
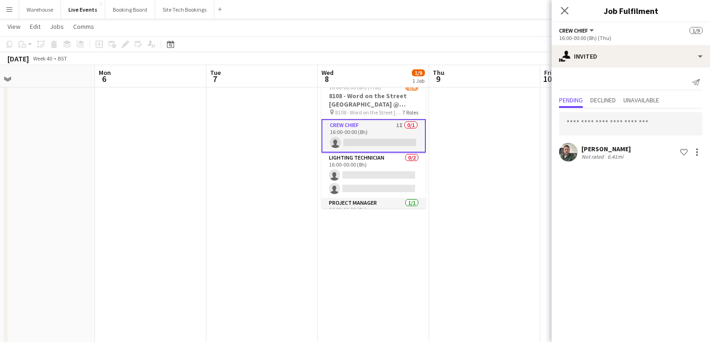
click at [567, 11] on icon "Close pop-in" at bounding box center [564, 10] width 7 height 7
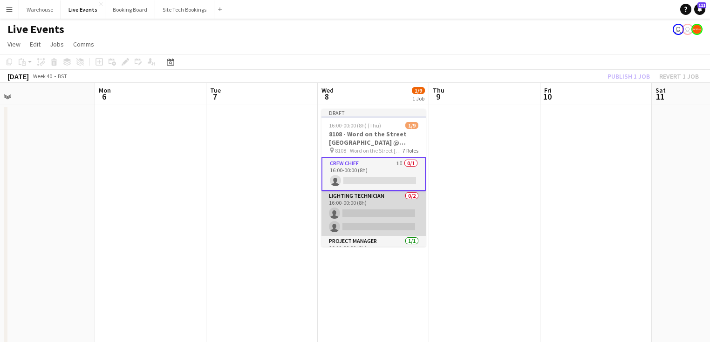
click at [383, 211] on app-card-role "Lighting Technician 0/2 16:00-00:00 (8h) single-neutral-actions single-neutral-…" at bounding box center [373, 213] width 104 height 45
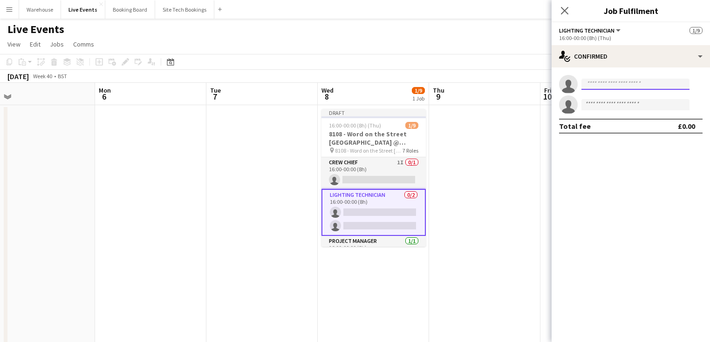
click at [602, 85] on input at bounding box center [635, 84] width 108 height 11
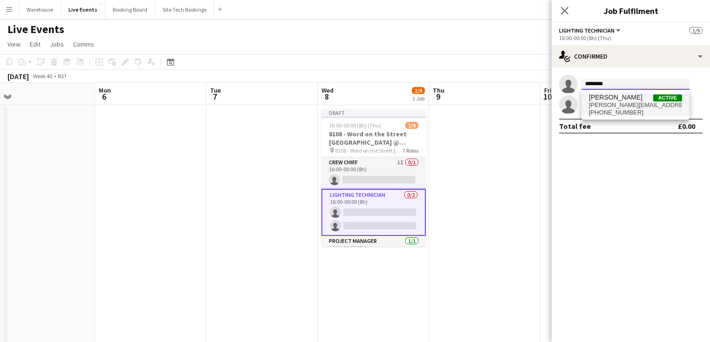
type input "********"
click at [613, 102] on span "mathilde@wiseproductions.co.uk" at bounding box center [635, 105] width 93 height 7
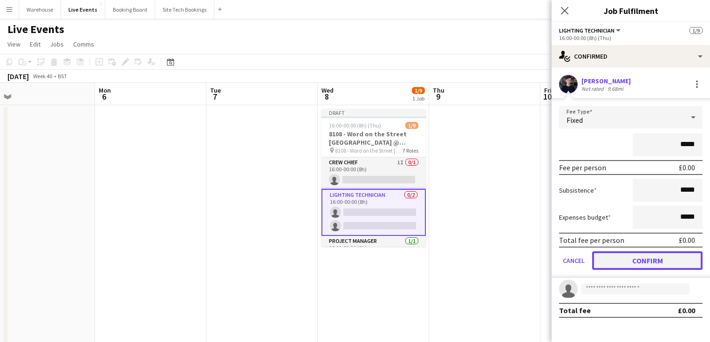
click at [631, 260] on button "Confirm" at bounding box center [647, 261] width 110 height 19
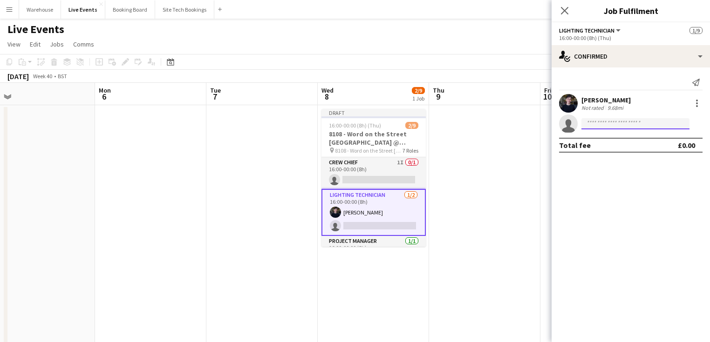
click at [612, 127] on input at bounding box center [635, 123] width 108 height 11
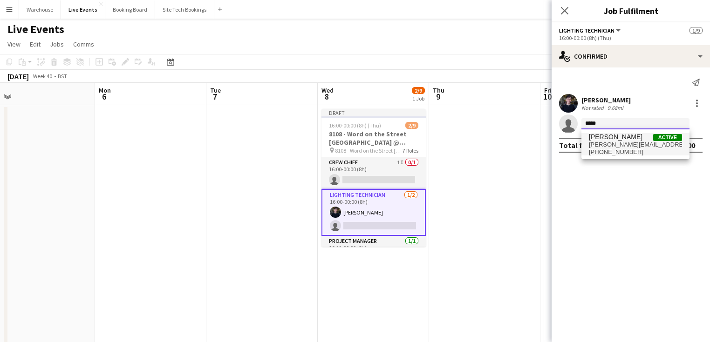
type input "*****"
click at [613, 146] on span "harry@wiseproductions.co.uk" at bounding box center [635, 144] width 93 height 7
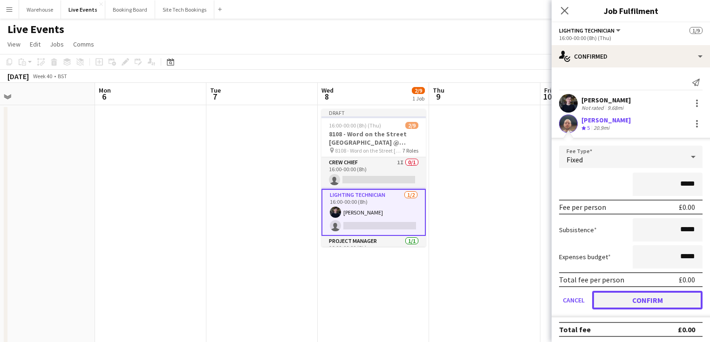
click at [630, 295] on button "Confirm" at bounding box center [647, 300] width 110 height 19
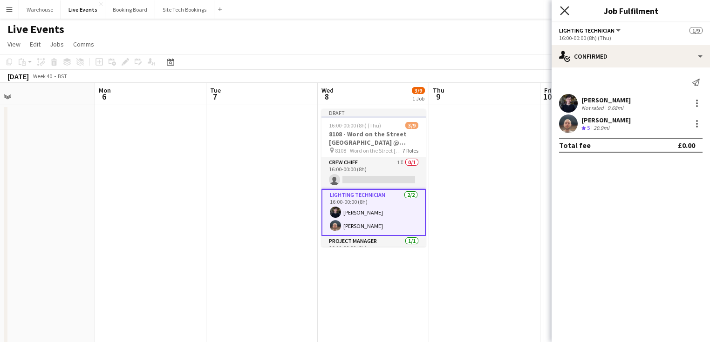
click at [564, 11] on icon at bounding box center [564, 10] width 9 height 9
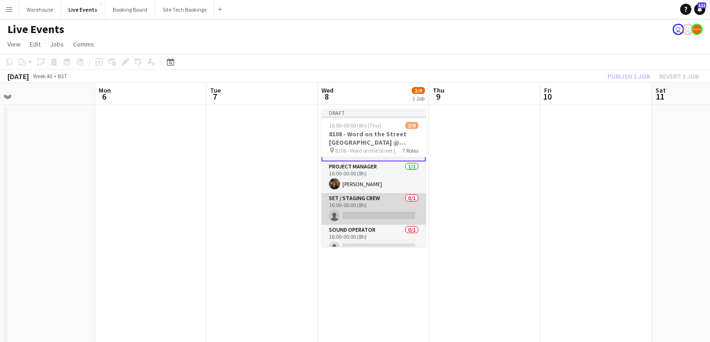
scroll to position [112, 0]
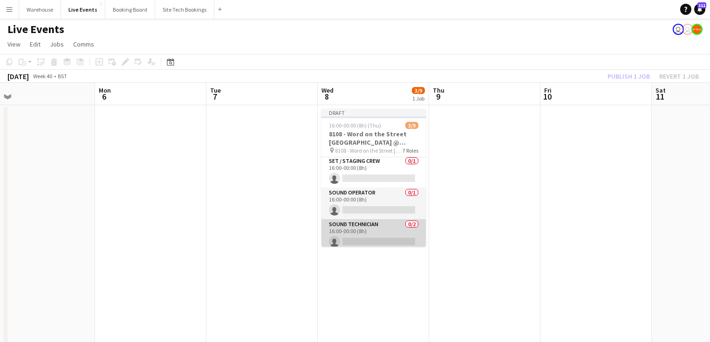
click at [378, 241] on app-card-role "Sound Technician 0/2 16:00-00:00 (8h) single-neutral-actions single-neutral-act…" at bounding box center [373, 241] width 104 height 45
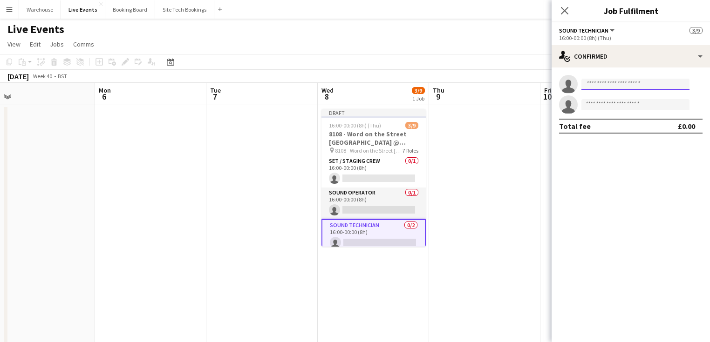
click at [609, 86] on input at bounding box center [635, 84] width 108 height 11
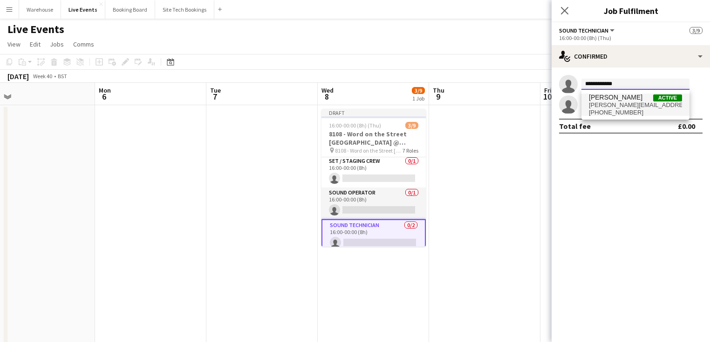
type input "**********"
click at [600, 103] on span "james@wiseproductions.co.uk" at bounding box center [635, 105] width 93 height 7
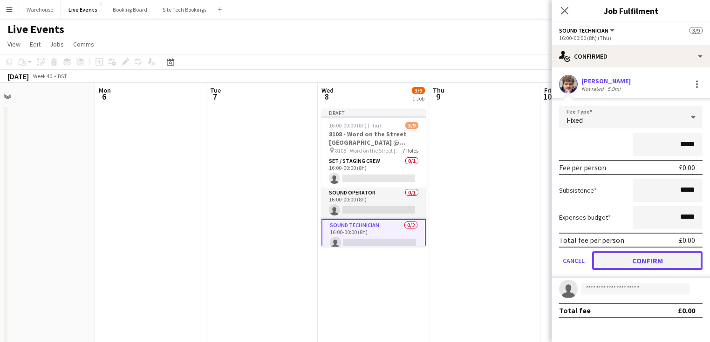
click at [627, 253] on button "Confirm" at bounding box center [647, 261] width 110 height 19
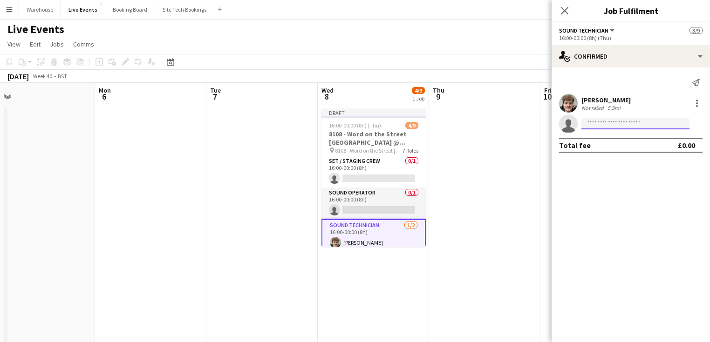
click at [611, 128] on input at bounding box center [635, 123] width 108 height 11
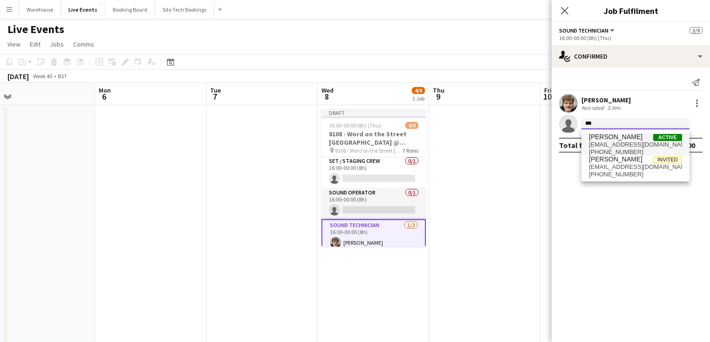
type input "***"
click at [611, 143] on span "[EMAIL_ADDRESS][DOMAIN_NAME]" at bounding box center [635, 144] width 93 height 7
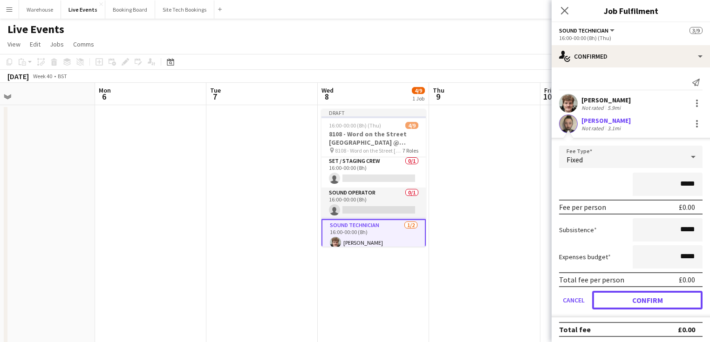
click at [635, 297] on button "Confirm" at bounding box center [647, 300] width 110 height 19
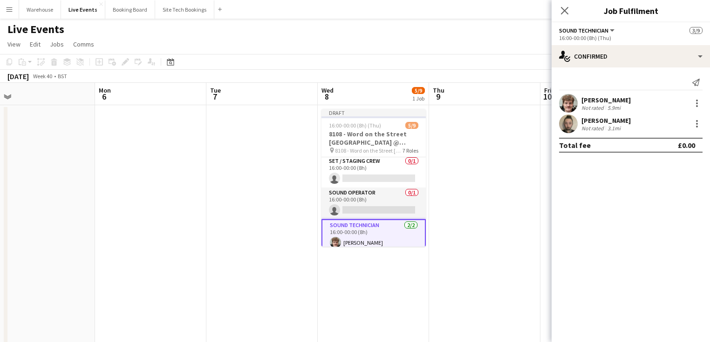
click at [561, 11] on icon "Close pop-in" at bounding box center [564, 10] width 7 height 7
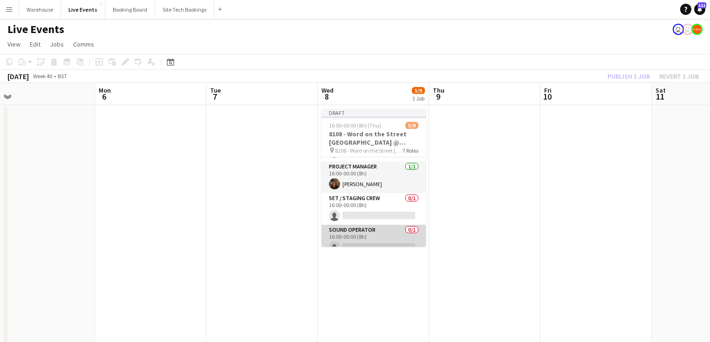
scroll to position [0, 0]
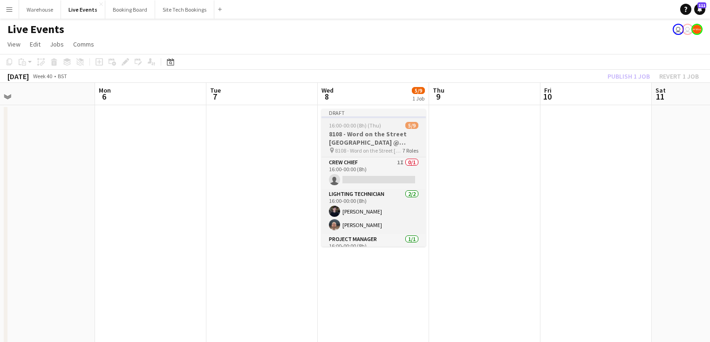
click at [362, 136] on h3 "8108 - Word on the Street [GEOGRAPHIC_DATA] @ Banqueting House" at bounding box center [373, 138] width 104 height 17
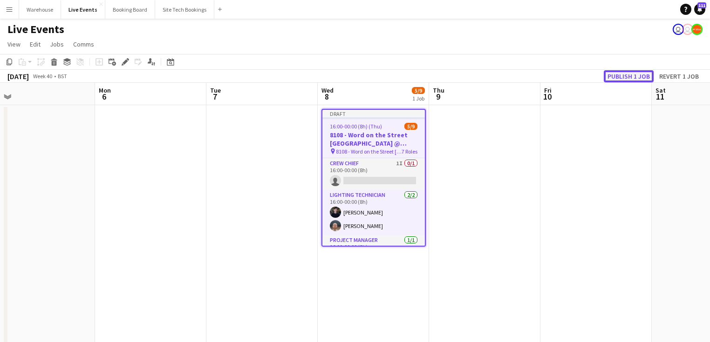
click at [619, 75] on button "Publish 1 job" at bounding box center [629, 76] width 50 height 12
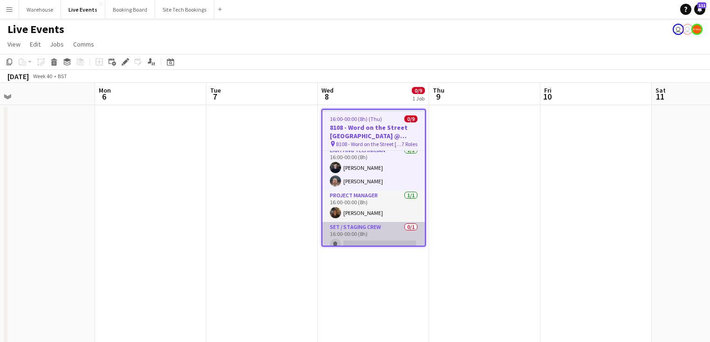
scroll to position [75, 0]
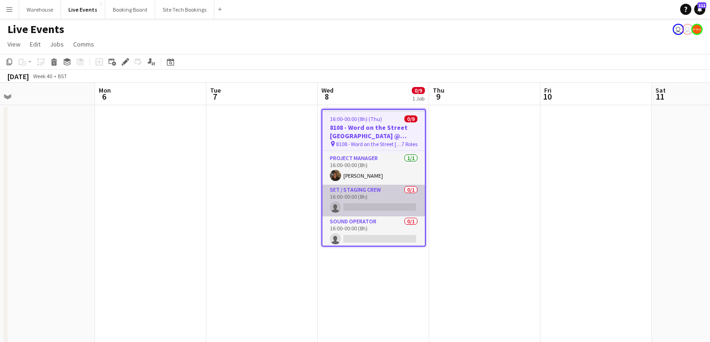
click at [342, 197] on app-card-role "Set / Staging Crew 0/1 16:00-00:00 (8h) single-neutral-actions" at bounding box center [373, 201] width 102 height 32
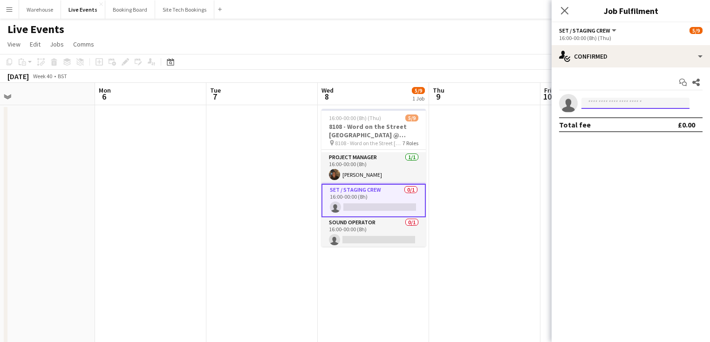
click at [617, 106] on input at bounding box center [635, 103] width 108 height 11
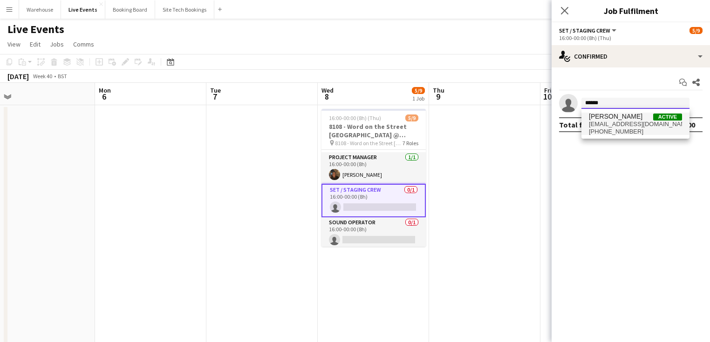
type input "******"
click at [609, 126] on span "[EMAIL_ADDRESS][DOMAIN_NAME]" at bounding box center [635, 124] width 93 height 7
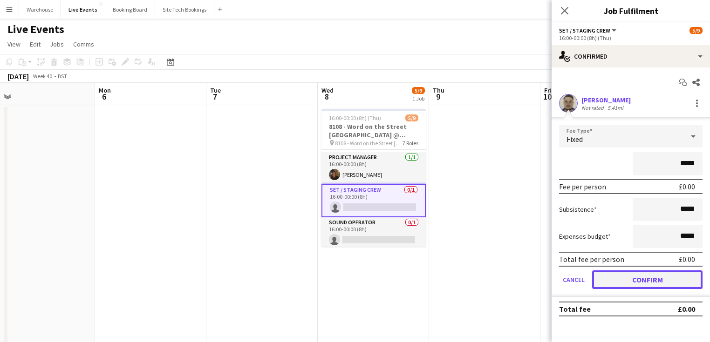
click at [636, 271] on button "Confirm" at bounding box center [647, 280] width 110 height 19
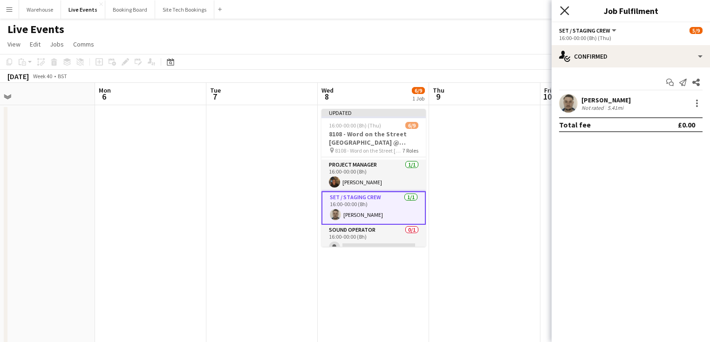
click at [567, 10] on icon "Close pop-in" at bounding box center [564, 10] width 9 height 9
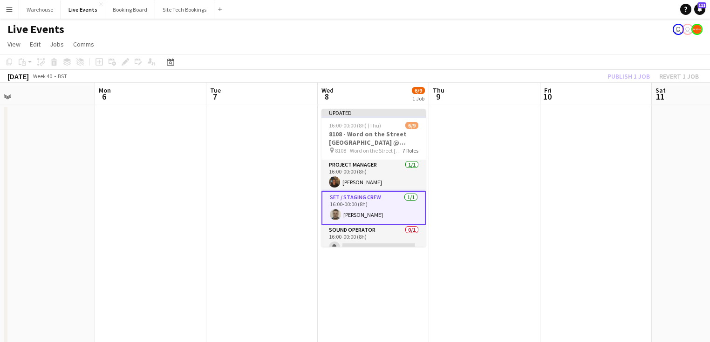
click at [498, 196] on app-date-cell at bounding box center [484, 256] width 111 height 302
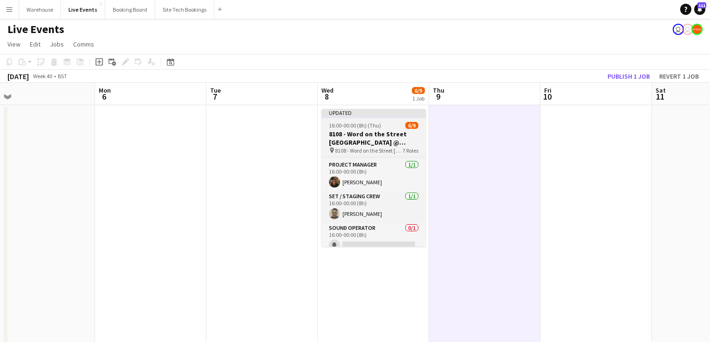
click at [373, 136] on h3 "8108 - Word on the Street [GEOGRAPHIC_DATA] @ Banqueting House" at bounding box center [373, 138] width 104 height 17
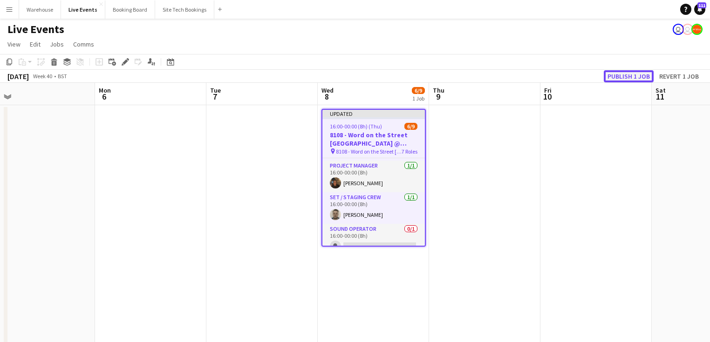
click at [629, 78] on button "Publish 1 job" at bounding box center [629, 76] width 50 height 12
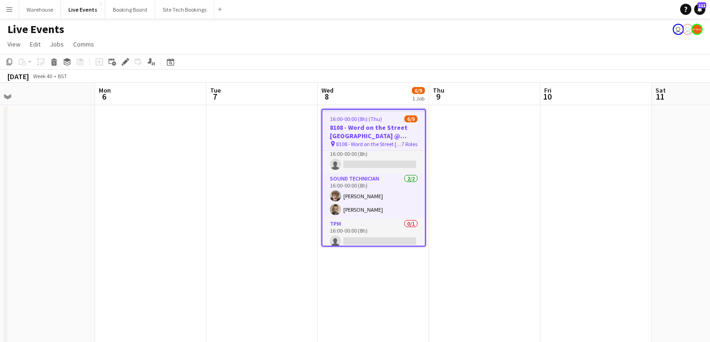
scroll to position [153, 0]
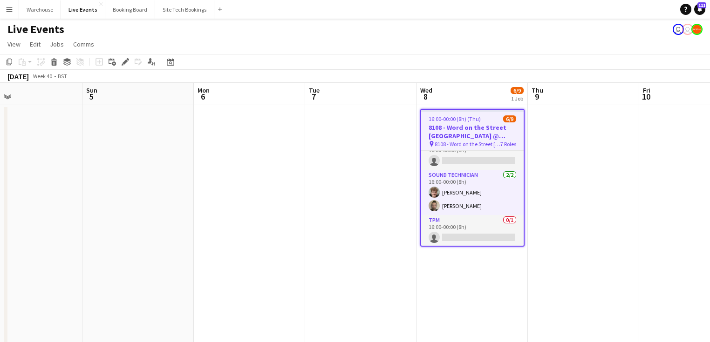
drag, startPoint x: 201, startPoint y: 199, endPoint x: 325, endPoint y: 215, distance: 125.3
click at [430, 211] on app-calendar-viewport "Thu 2 18/21 2 Jobs Fri 3 Sat 4 Sun 5 Mon 6 Tue 7 Wed 8 6/9 1 Job Thu 9 Fri 10 S…" at bounding box center [355, 245] width 710 height 324
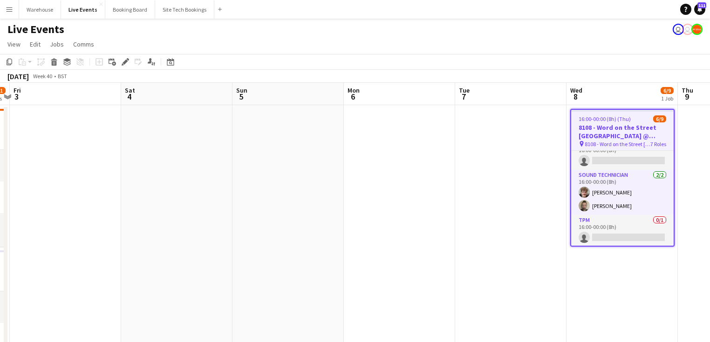
drag, startPoint x: 376, startPoint y: 221, endPoint x: 510, endPoint y: 223, distance: 133.7
click at [504, 223] on app-calendar-viewport "Wed 1 25/31 3 Jobs Thu 2 18/21 2 Jobs Fri 3 Sat 4 Sun 5 Mon 6 Tue 7 Wed 8 6/9 1…" at bounding box center [355, 316] width 710 height 466
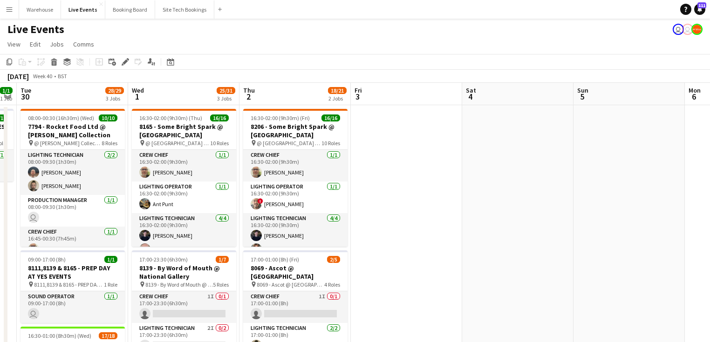
drag, startPoint x: 467, startPoint y: 225, endPoint x: 444, endPoint y: 224, distance: 22.9
click at [465, 225] on app-calendar-viewport "Sun 28 Mon 29 1/1 1 Job Tue 30 28/29 3 Jobs Wed 1 25/31 3 Jobs Thu 2 18/21 2 Jo…" at bounding box center [355, 316] width 710 height 466
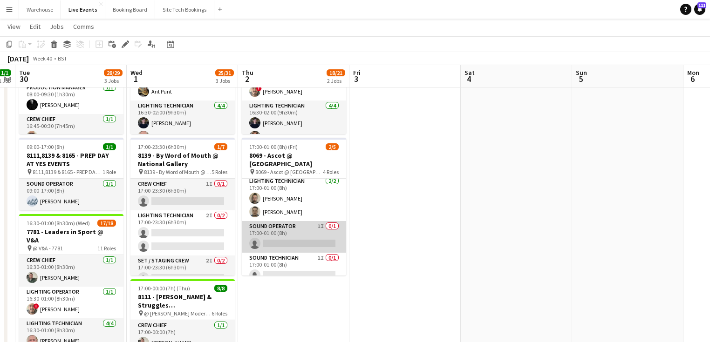
scroll to position [0, 0]
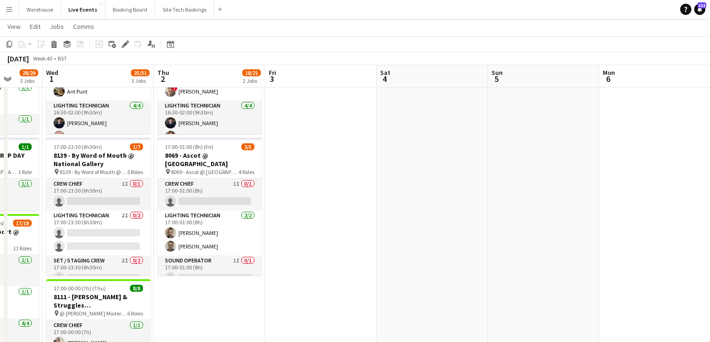
drag, startPoint x: 495, startPoint y: 210, endPoint x: 237, endPoint y: 215, distance: 257.7
click at [235, 218] on app-calendar-viewport "Sun 28 Mon 29 1/1 1 Job Tue 30 28/29 3 Jobs Wed 1 25/31 3 Jobs Thu 2 18/21 2 Jo…" at bounding box center [355, 181] width 710 height 512
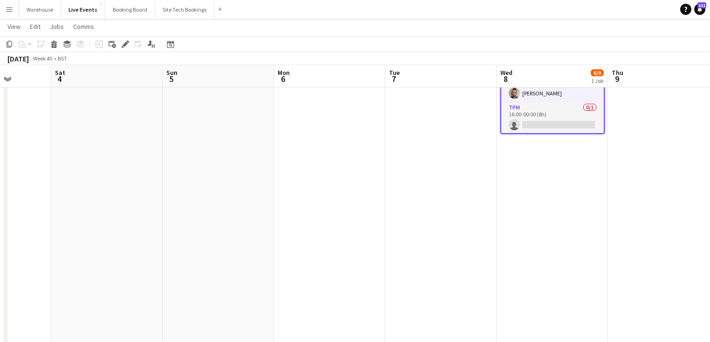
scroll to position [0, 242]
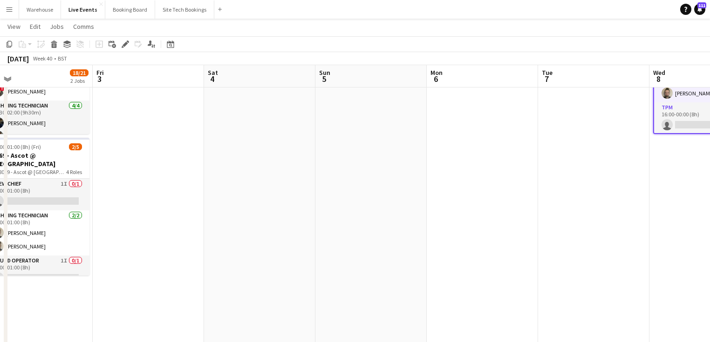
drag, startPoint x: 269, startPoint y: 215, endPoint x: 293, endPoint y: 203, distance: 26.5
click at [237, 213] on app-calendar-viewport "Tue 30 28/29 3 Jobs Wed 1 25/31 3 Jobs Thu 2 18/21 2 Jobs Fri 3 Sat 4 Sun 5 Mon…" at bounding box center [355, 181] width 710 height 512
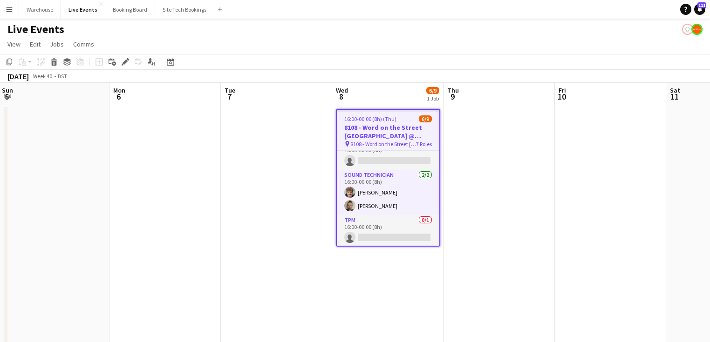
scroll to position [0, 348]
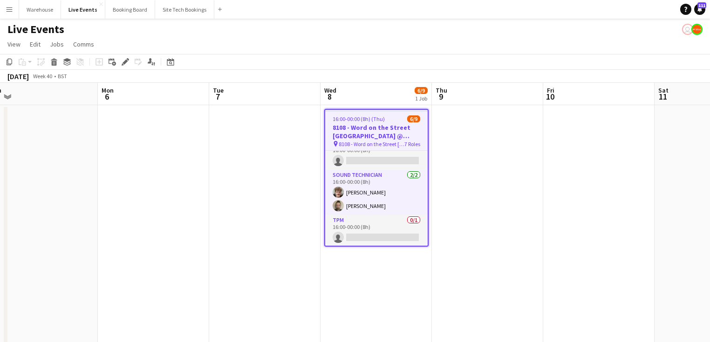
drag, startPoint x: 430, startPoint y: 280, endPoint x: 325, endPoint y: 278, distance: 105.8
click at [325, 278] on app-calendar-viewport "Thu 2 18/21 2 Jobs Fri 3 Sat 4 Sun 5 Mon 6 Tue 7 Wed 8 6/9 1 Job Thu 9 Fri 10 S…" at bounding box center [355, 316] width 710 height 466
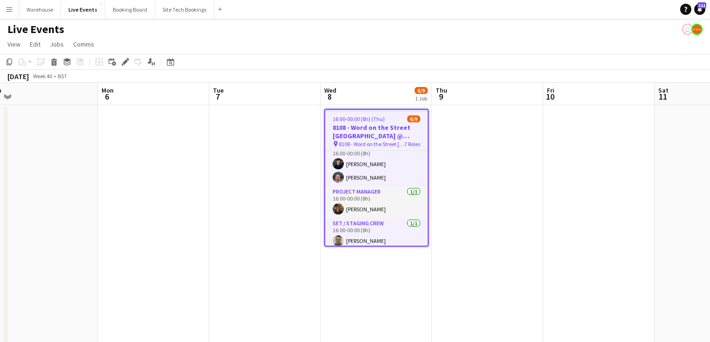
scroll to position [0, 0]
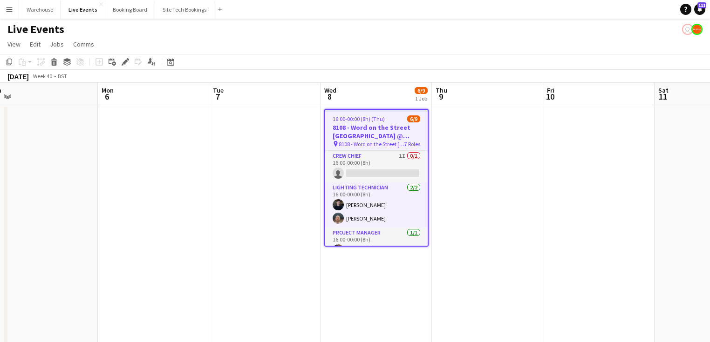
drag, startPoint x: 274, startPoint y: 246, endPoint x: 506, endPoint y: 240, distance: 231.6
click at [514, 239] on app-calendar-viewport "Thu 2 18/21 2 Jobs Fri 3 Sat 4 Sun 5 Mon 6 Tue 7 Wed 8 6/9 1 Job Thu 9 Fri 10 S…" at bounding box center [355, 316] width 710 height 466
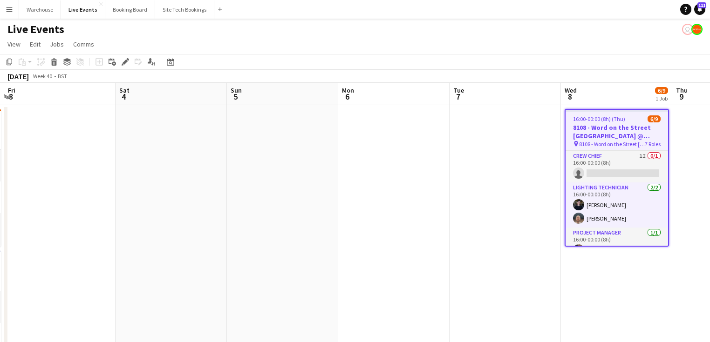
drag, startPoint x: 304, startPoint y: 253, endPoint x: 417, endPoint y: 256, distance: 112.8
click at [496, 243] on app-calendar-viewport "Wed 1 25/31 3 Jobs Thu 2 18/21 2 Jobs Fri 3 Sat 4 Sun 5 Mon 6 Tue 7 Wed 8 6/9 1…" at bounding box center [355, 316] width 710 height 466
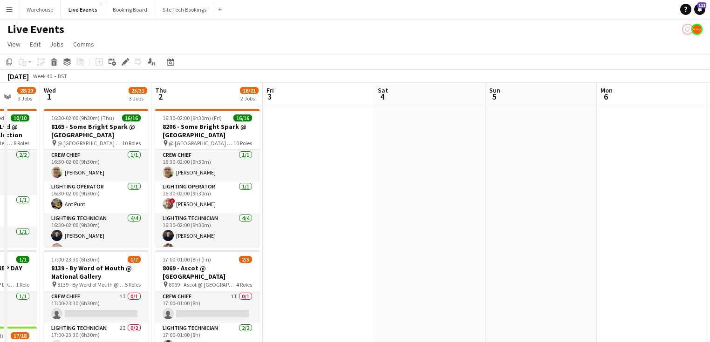
drag, startPoint x: 337, startPoint y: 259, endPoint x: 465, endPoint y: 255, distance: 127.3
click at [465, 255] on app-calendar-viewport "Mon 29 1/1 1 Job Tue 30 28/29 3 Jobs Wed 1 25/31 3 Jobs Thu 2 18/21 2 Jobs Fri …" at bounding box center [355, 316] width 710 height 466
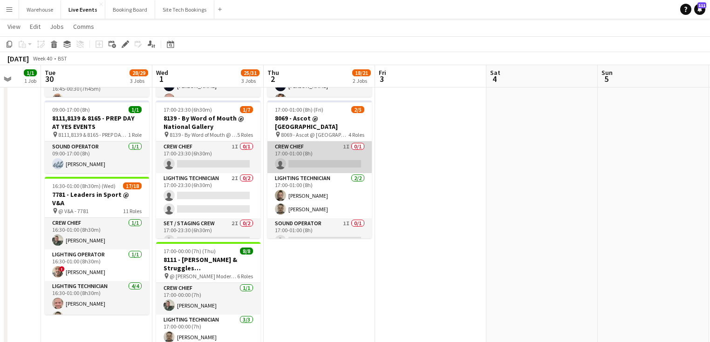
scroll to position [112, 0]
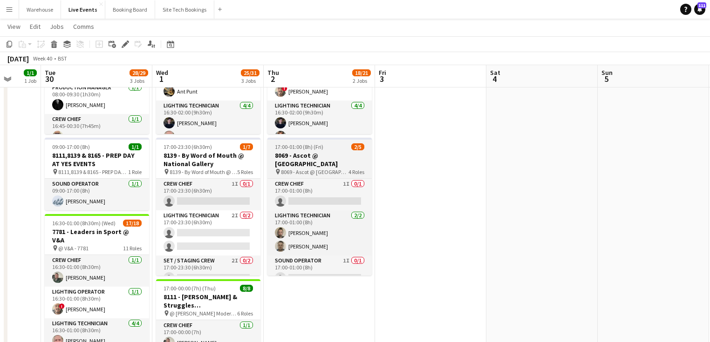
drag, startPoint x: 296, startPoint y: 158, endPoint x: 309, endPoint y: 163, distance: 13.7
click at [296, 158] on h3 "8069 - Ascot @ [GEOGRAPHIC_DATA]" at bounding box center [319, 159] width 104 height 17
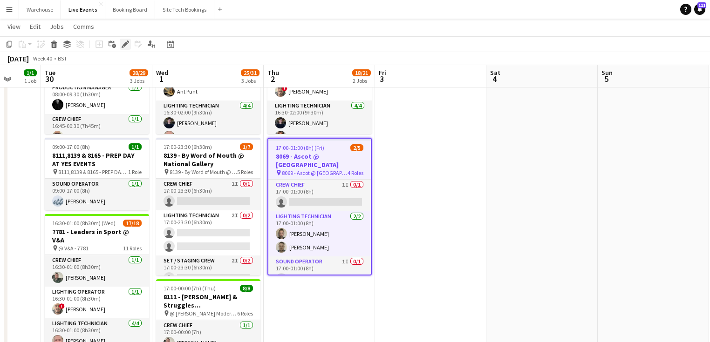
click at [128, 45] on icon "Edit" at bounding box center [125, 44] width 7 height 7
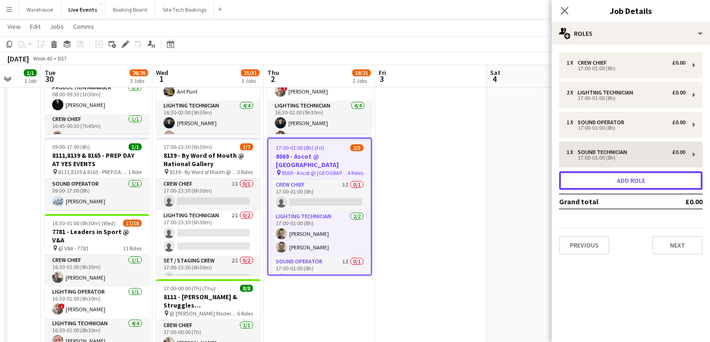
drag, startPoint x: 638, startPoint y: 175, endPoint x: 629, endPoint y: 171, distance: 9.2
click at [637, 175] on button "Add role" at bounding box center [630, 180] width 143 height 19
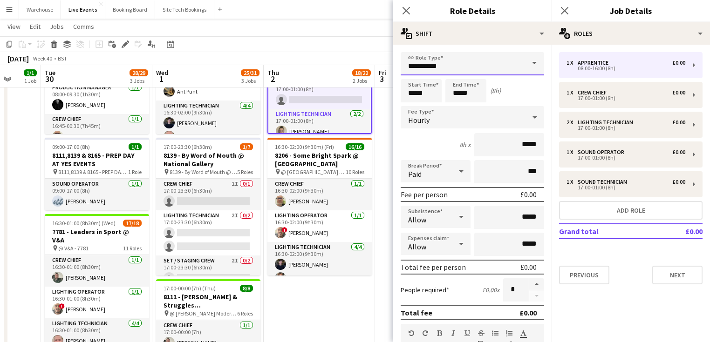
click at [433, 66] on input "**********" at bounding box center [472, 63] width 143 height 23
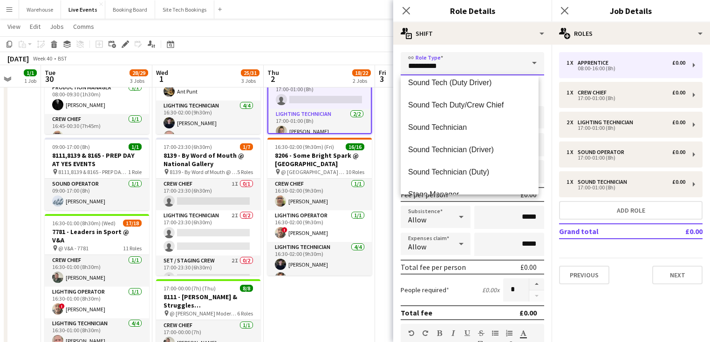
scroll to position [2162, 0]
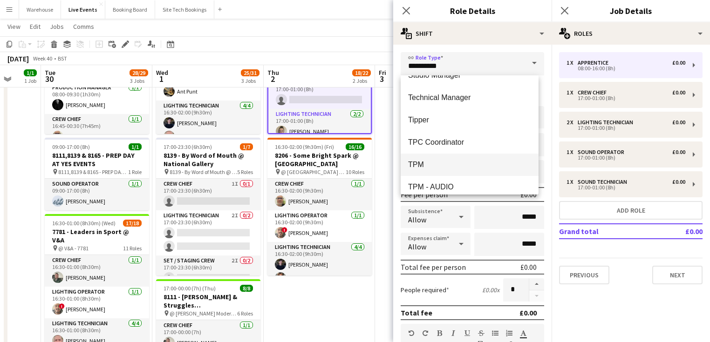
click at [424, 164] on span "TPM" at bounding box center [469, 164] width 123 height 9
type input "***"
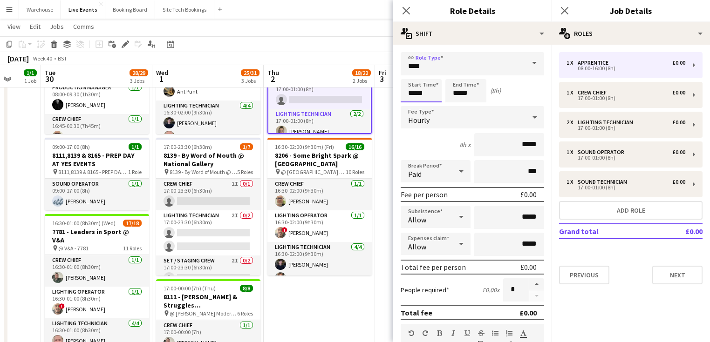
click at [419, 90] on input "*****" at bounding box center [421, 90] width 41 height 23
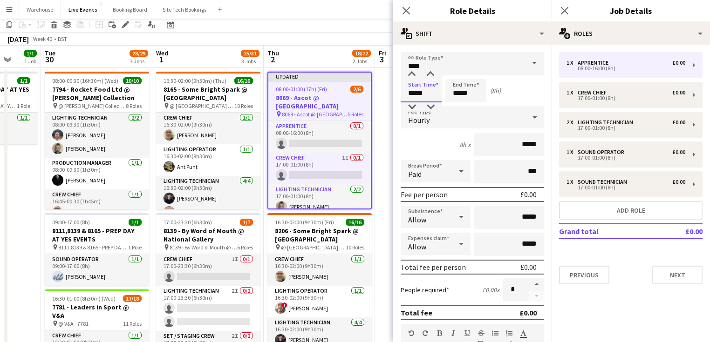
scroll to position [0, 0]
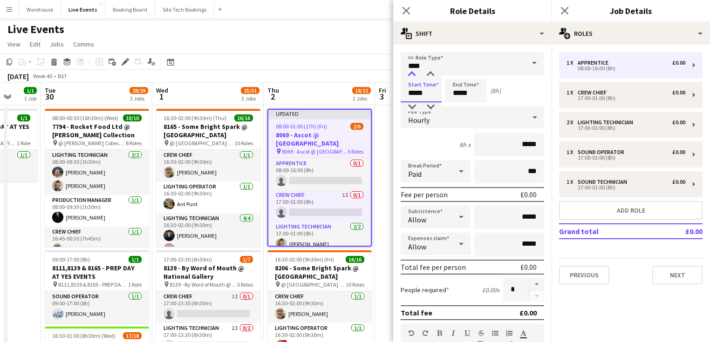
click at [410, 72] on div at bounding box center [412, 74] width 19 height 9
click at [410, 73] on div at bounding box center [412, 74] width 19 height 9
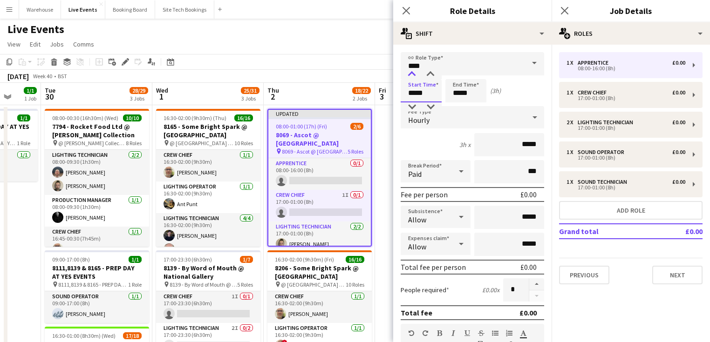
click at [410, 73] on div at bounding box center [412, 74] width 19 height 9
type input "*****"
click at [410, 73] on div at bounding box center [412, 74] width 19 height 9
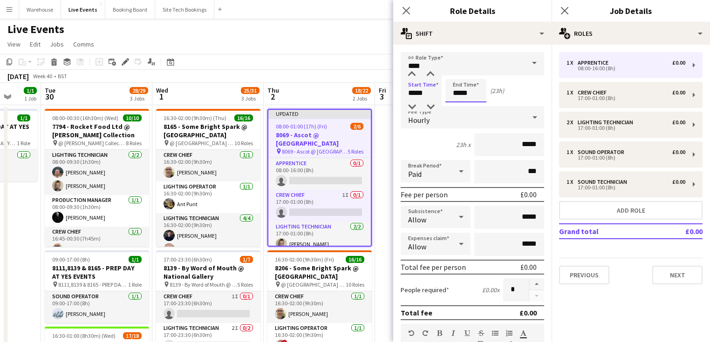
click at [467, 92] on input "*****" at bounding box center [465, 90] width 41 height 23
click at [458, 78] on div at bounding box center [456, 74] width 19 height 9
click at [458, 75] on div at bounding box center [456, 74] width 19 height 9
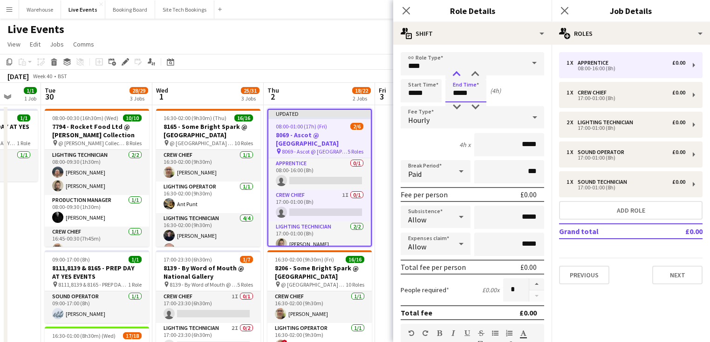
click at [458, 75] on div at bounding box center [456, 74] width 19 height 9
type input "*****"
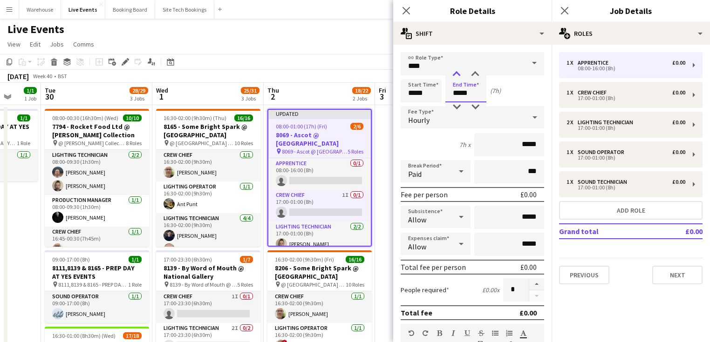
click at [458, 75] on div at bounding box center [456, 74] width 19 height 9
click at [433, 115] on div "Hourly" at bounding box center [463, 117] width 125 height 22
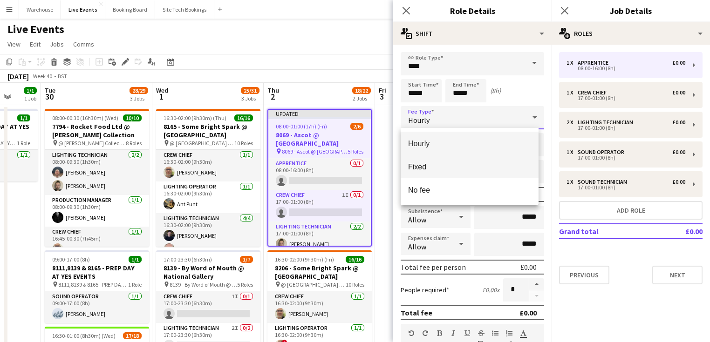
click at [430, 165] on span "Fixed" at bounding box center [469, 167] width 123 height 9
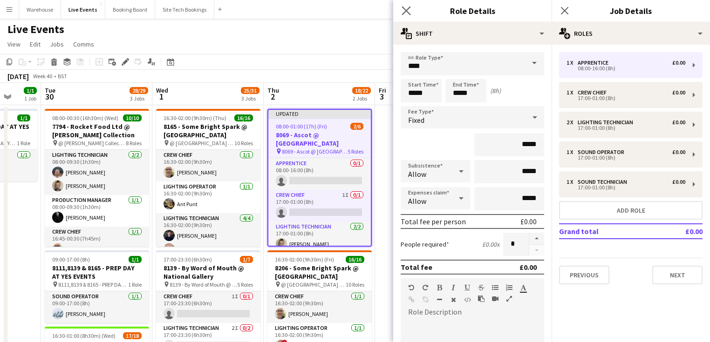
click at [404, 15] on app-icon "Close pop-in" at bounding box center [407, 11] width 14 height 14
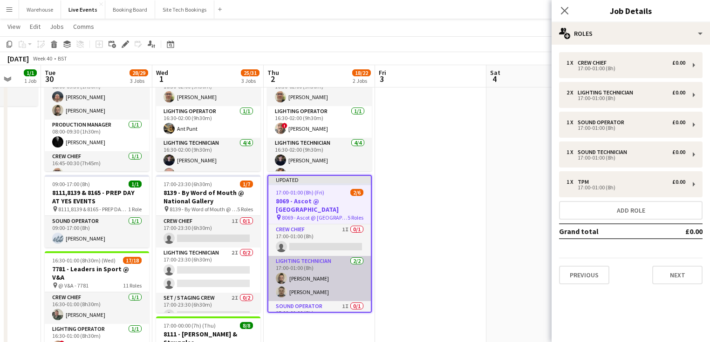
scroll to position [84, 0]
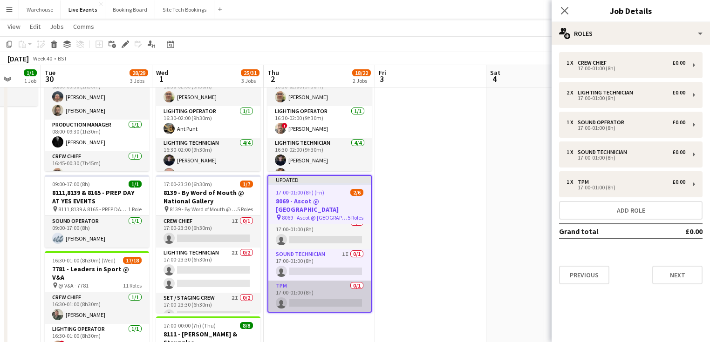
click at [310, 304] on app-card-role "TPM 0/1 17:00-01:00 (8h) single-neutral-actions" at bounding box center [319, 297] width 102 height 32
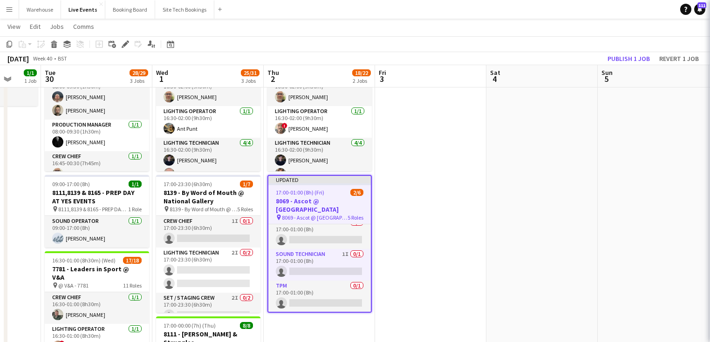
scroll to position [75, 0]
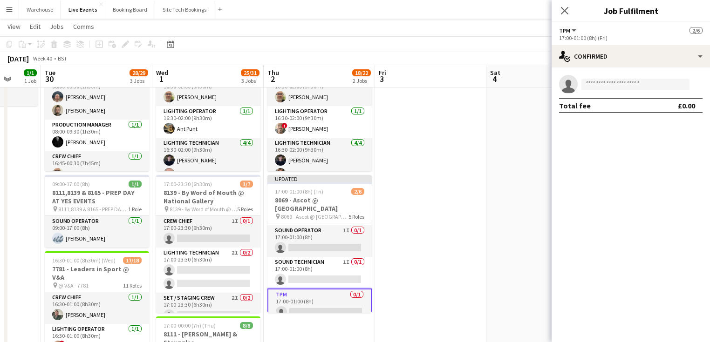
click at [602, 78] on app-invite-slot "single-neutral-actions" at bounding box center [631, 84] width 158 height 19
click at [607, 88] on input at bounding box center [635, 84] width 108 height 11
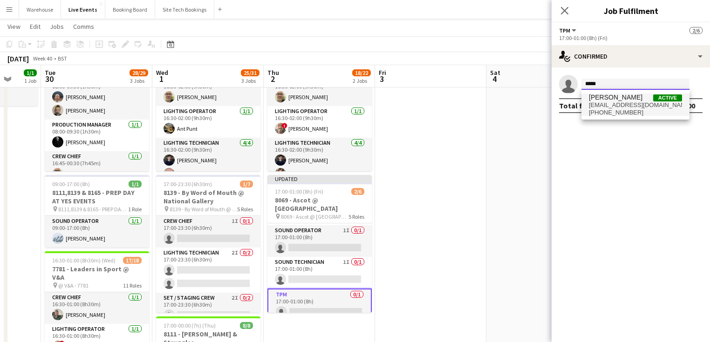
type input "*****"
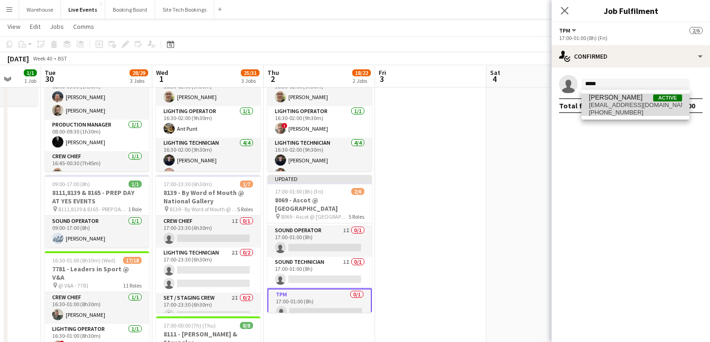
click at [607, 112] on span "+447399607736" at bounding box center [635, 112] width 93 height 7
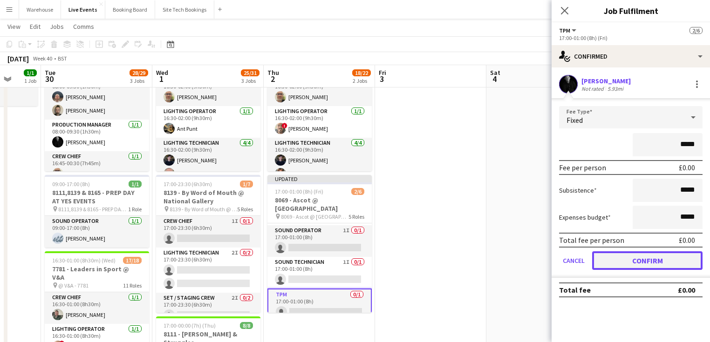
click at [628, 261] on button "Confirm" at bounding box center [647, 261] width 110 height 19
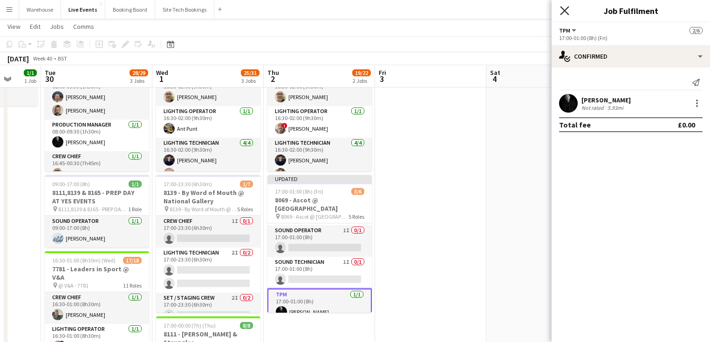
click at [568, 11] on icon "Close pop-in" at bounding box center [564, 10] width 9 height 9
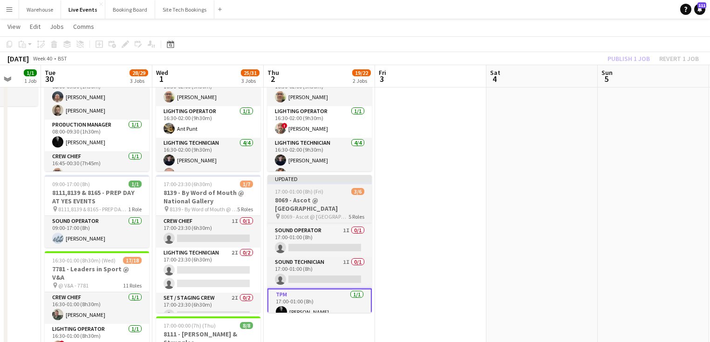
click at [306, 193] on span "17:00-01:00 (8h) (Fri)" at bounding box center [299, 191] width 48 height 7
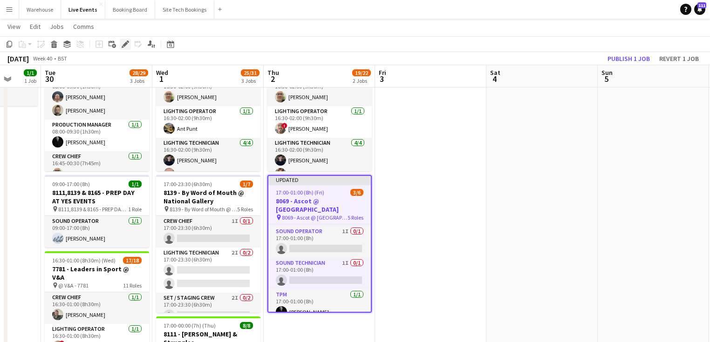
click at [129, 45] on icon "Edit" at bounding box center [125, 44] width 7 height 7
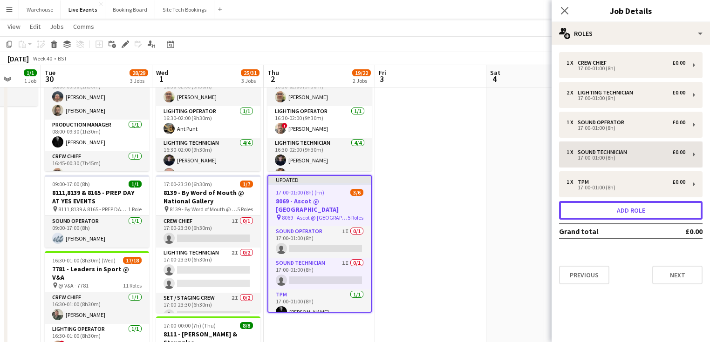
drag, startPoint x: 649, startPoint y: 208, endPoint x: 647, endPoint y: 197, distance: 11.5
click at [649, 207] on button "Add role" at bounding box center [630, 210] width 143 height 19
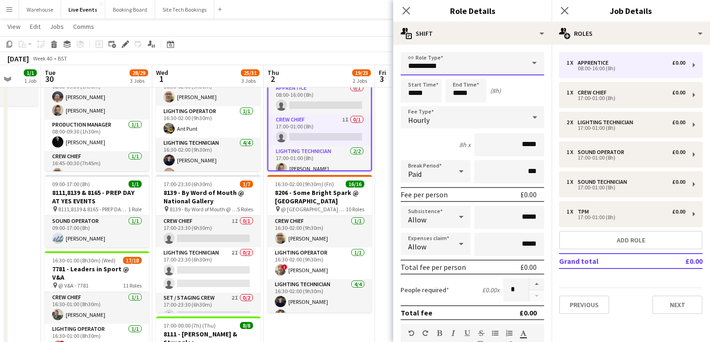
click at [492, 60] on input "**********" at bounding box center [472, 63] width 143 height 23
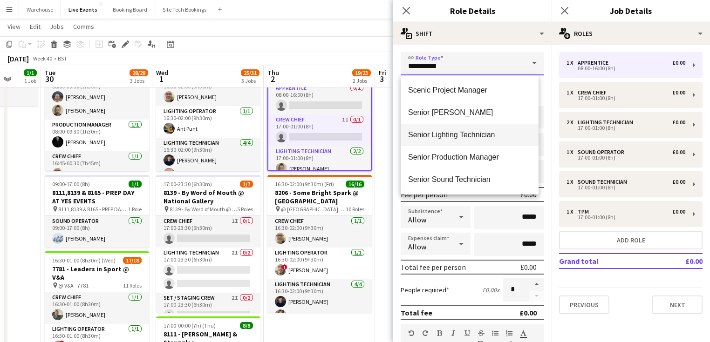
scroll to position [1416, 0]
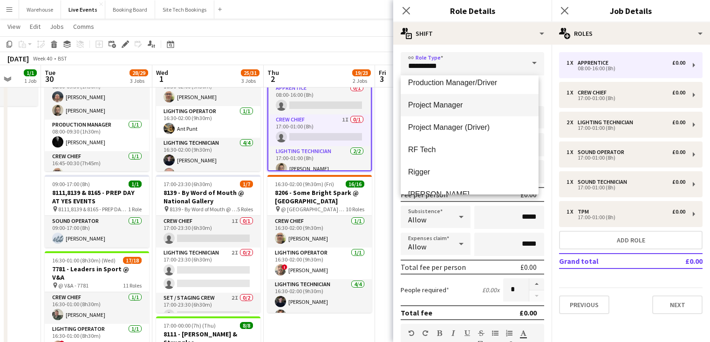
click at [453, 110] on mat-option "Project Manager" at bounding box center [470, 105] width 138 height 22
type input "**********"
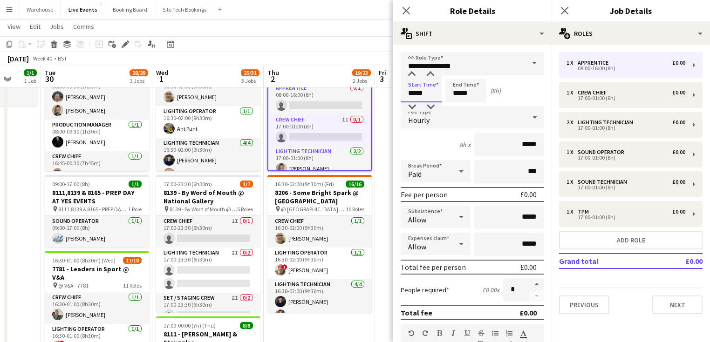
click at [413, 90] on input "*****" at bounding box center [421, 90] width 41 height 23
click at [410, 75] on div at bounding box center [412, 74] width 19 height 9
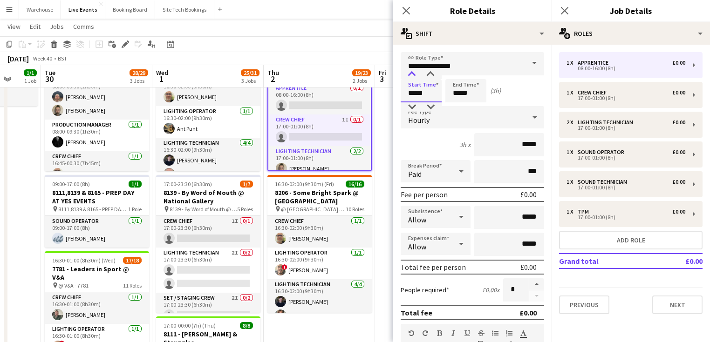
click at [410, 75] on div at bounding box center [412, 74] width 19 height 9
type input "*****"
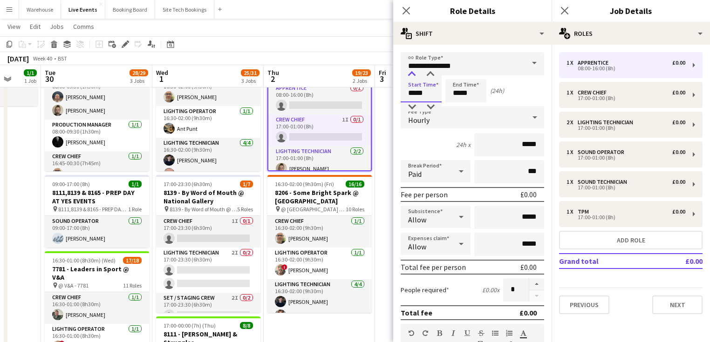
click at [410, 75] on div at bounding box center [412, 74] width 19 height 9
click at [461, 92] on input "*****" at bounding box center [465, 90] width 41 height 23
click at [456, 78] on div at bounding box center [456, 74] width 19 height 9
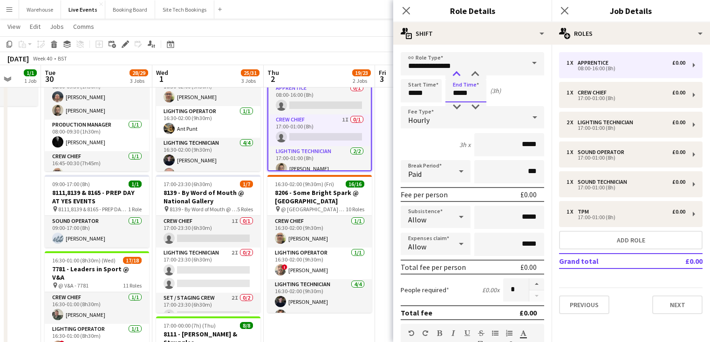
click at [456, 78] on div at bounding box center [456, 74] width 19 height 9
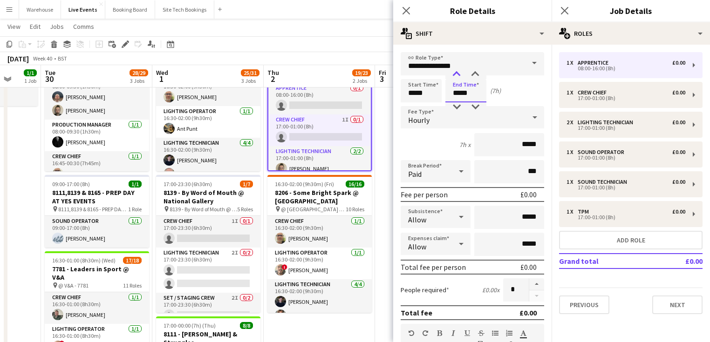
type input "*****"
click at [456, 78] on div at bounding box center [456, 74] width 19 height 9
click at [435, 116] on div "Hourly" at bounding box center [463, 117] width 125 height 22
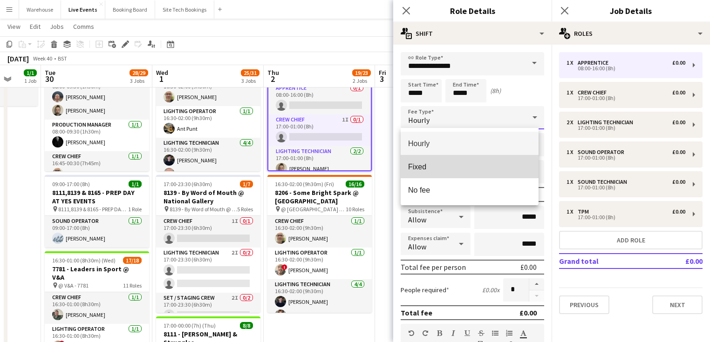
click at [424, 162] on mat-option "Fixed" at bounding box center [470, 166] width 138 height 23
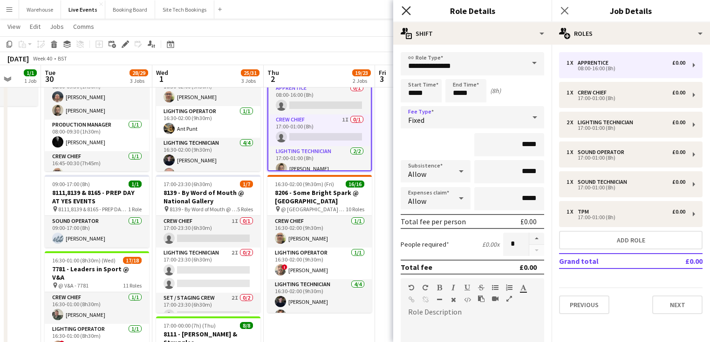
click at [408, 12] on icon at bounding box center [406, 10] width 9 height 9
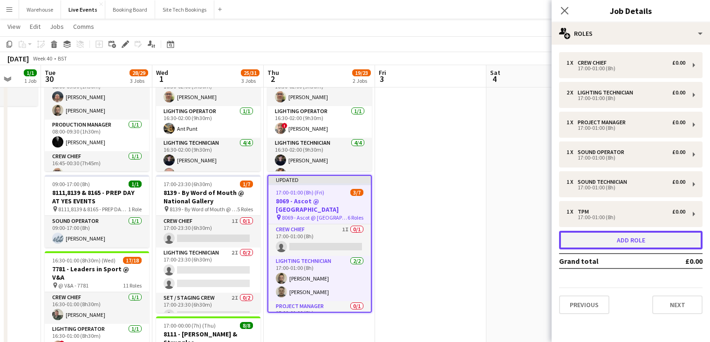
click at [594, 241] on button "Add role" at bounding box center [630, 240] width 143 height 19
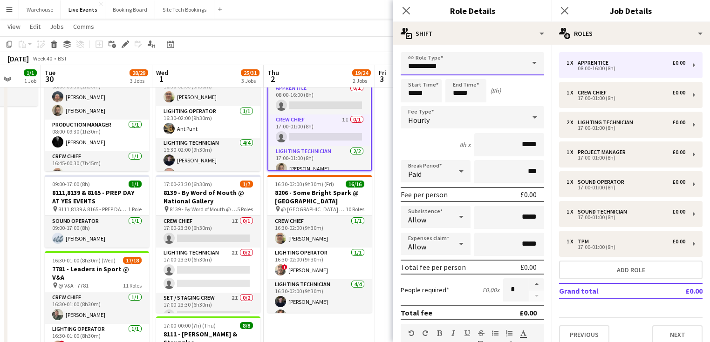
click at [457, 66] on input "**********" at bounding box center [472, 63] width 143 height 23
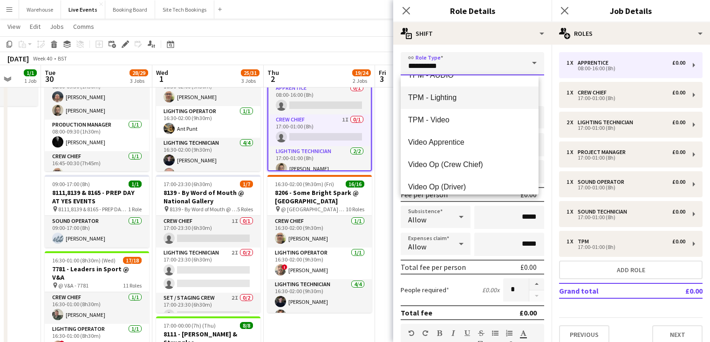
scroll to position [2236, 0]
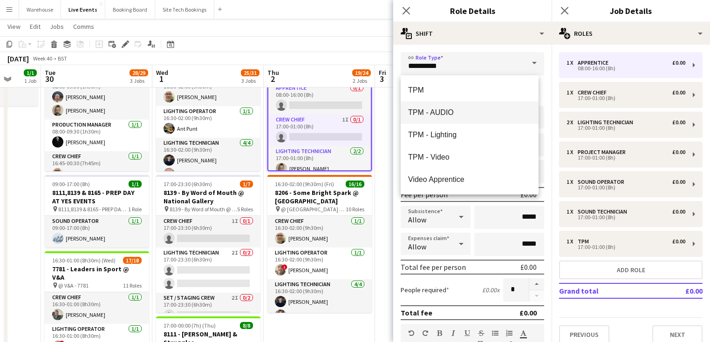
click at [436, 111] on span "TPM - AUDIO" at bounding box center [469, 112] width 123 height 9
type input "**********"
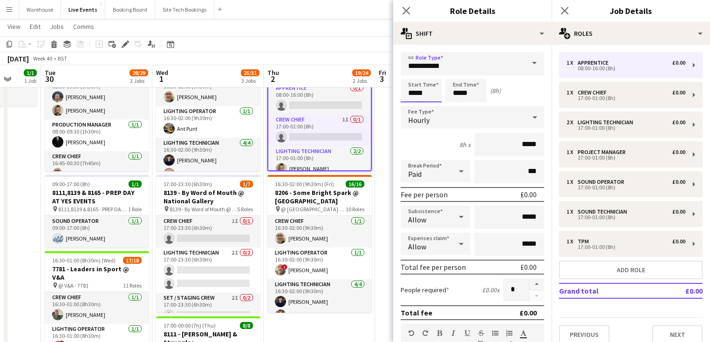
click at [427, 88] on input "*****" at bounding box center [421, 90] width 41 height 23
click at [410, 73] on div at bounding box center [412, 74] width 19 height 9
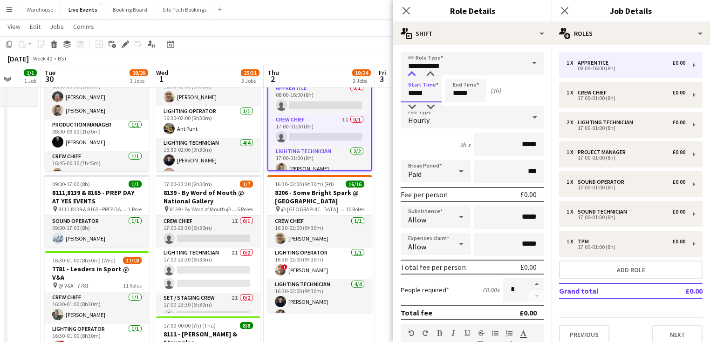
click at [410, 73] on div at bounding box center [412, 74] width 19 height 9
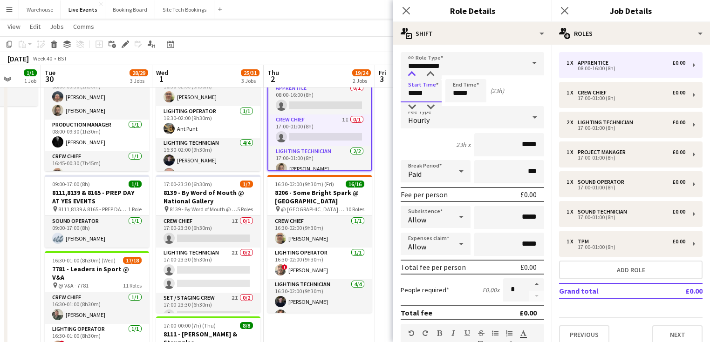
click at [410, 73] on div at bounding box center [412, 74] width 19 height 9
type input "*****"
drag, startPoint x: 411, startPoint y: 108, endPoint x: 427, endPoint y: 93, distance: 21.1
click at [412, 108] on div at bounding box center [412, 106] width 19 height 9
click at [451, 88] on input "*****" at bounding box center [465, 90] width 41 height 23
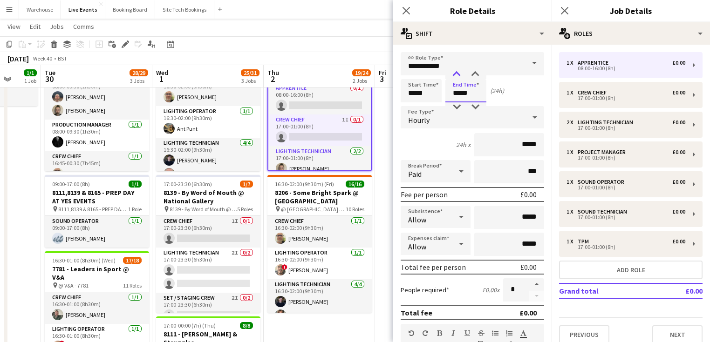
click at [454, 74] on div at bounding box center [456, 74] width 19 height 9
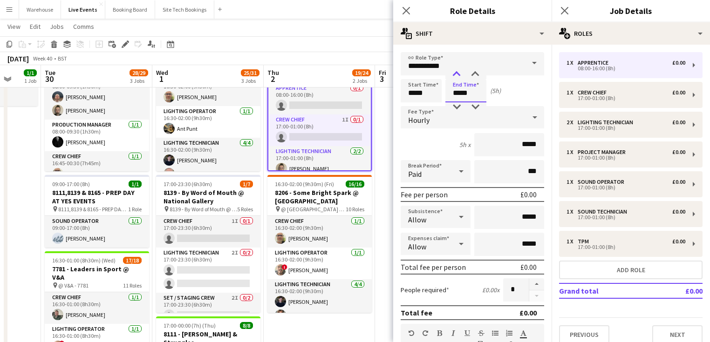
click at [454, 74] on div at bounding box center [456, 74] width 19 height 9
click at [455, 75] on div at bounding box center [456, 74] width 19 height 9
type input "*****"
click at [455, 75] on div at bounding box center [456, 74] width 19 height 9
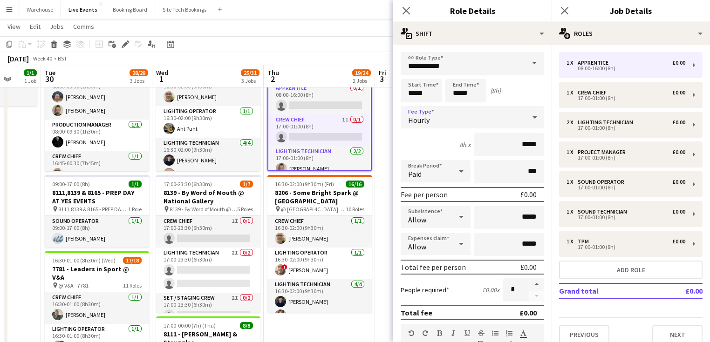
click at [431, 116] on div "Hourly" at bounding box center [463, 117] width 125 height 22
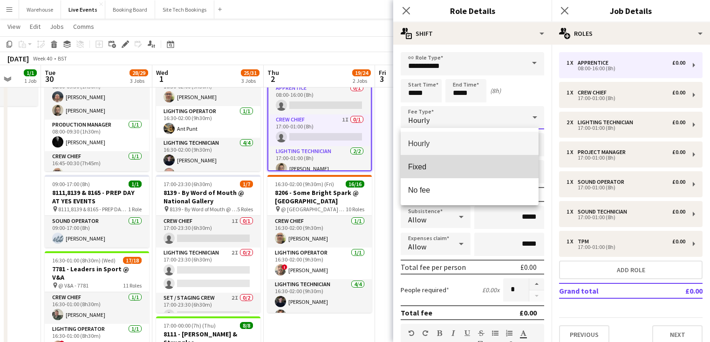
click at [427, 169] on span "Fixed" at bounding box center [469, 167] width 123 height 9
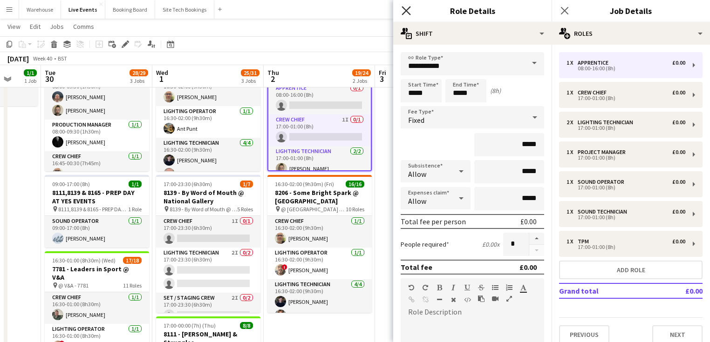
click at [409, 12] on icon "Close pop-in" at bounding box center [406, 10] width 9 height 9
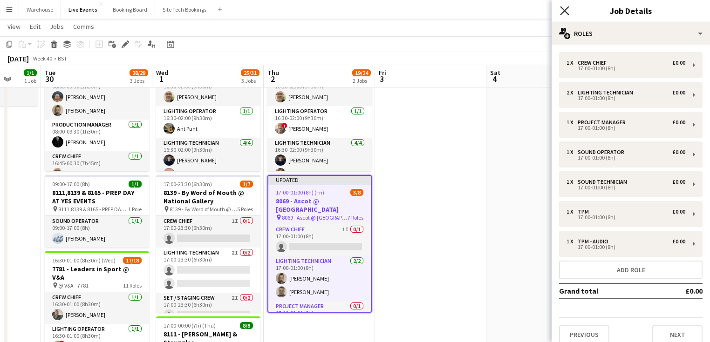
click at [565, 13] on icon "Close pop-in" at bounding box center [564, 10] width 9 height 9
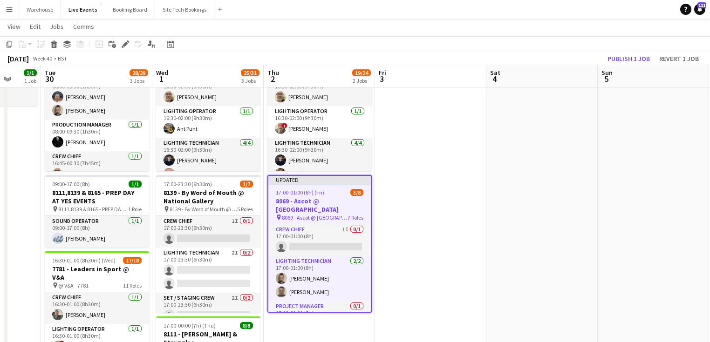
click at [411, 263] on app-date-cell at bounding box center [430, 252] width 111 height 444
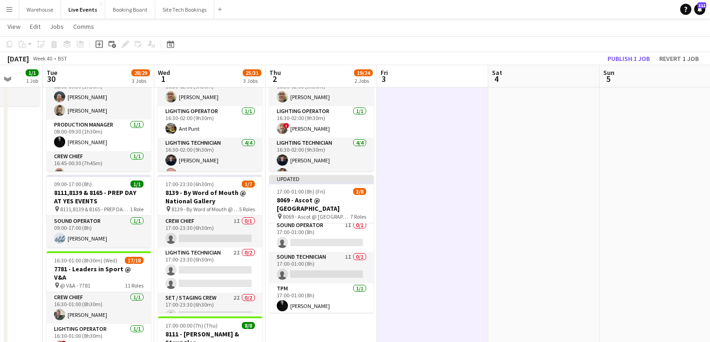
scroll to position [37, 0]
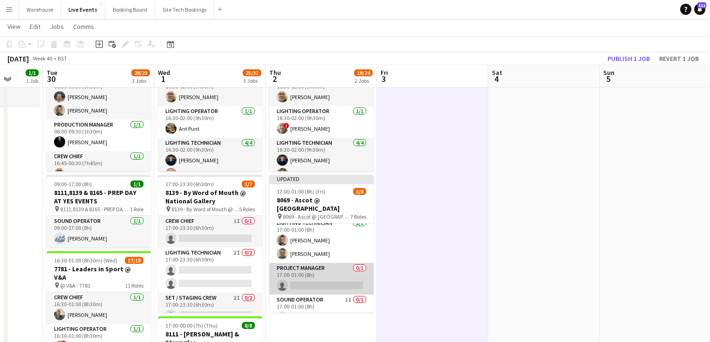
click at [324, 274] on app-card-role "Project Manager 0/1 17:00-01:00 (8h) single-neutral-actions" at bounding box center [321, 279] width 104 height 32
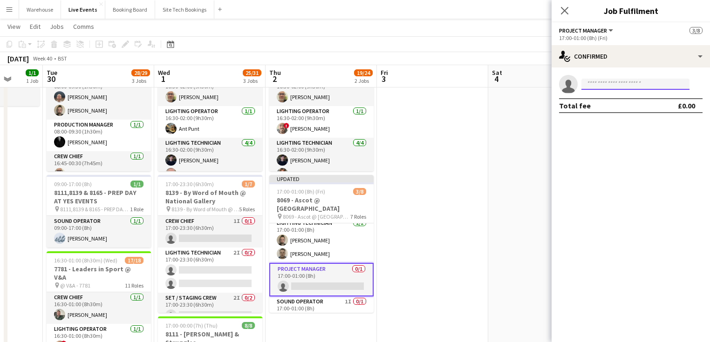
click at [583, 86] on input at bounding box center [635, 84] width 108 height 11
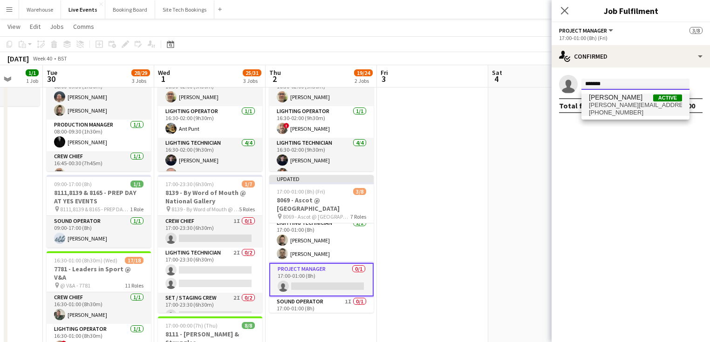
type input "*******"
click at [615, 109] on span "+447791142978" at bounding box center [635, 112] width 93 height 7
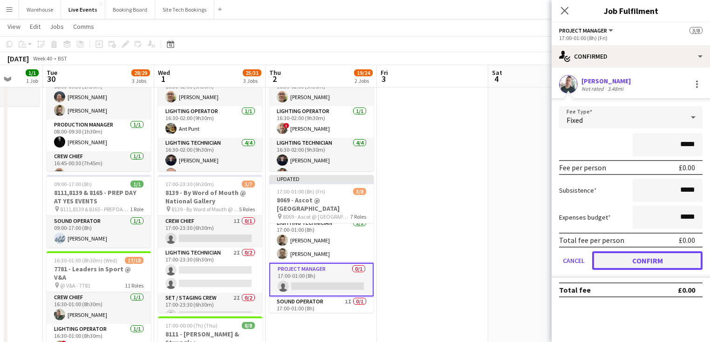
click at [660, 267] on button "Confirm" at bounding box center [647, 261] width 110 height 19
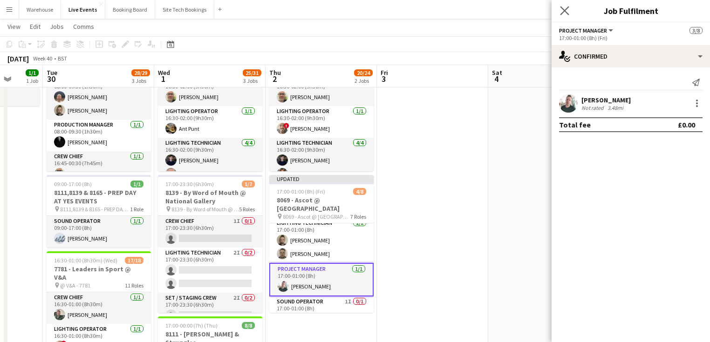
click at [568, 15] on app-icon "Close pop-in" at bounding box center [565, 11] width 14 height 14
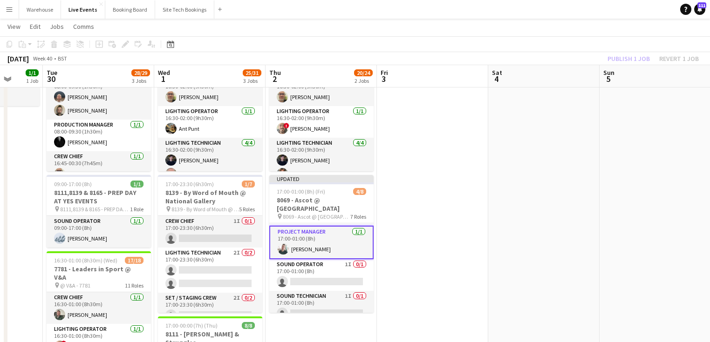
scroll to position [138, 0]
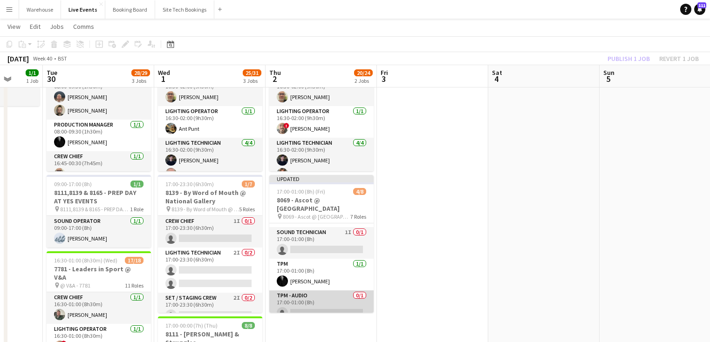
click at [315, 297] on app-card-role "TPM - AUDIO 0/1 17:00-01:00 (8h) single-neutral-actions" at bounding box center [321, 307] width 104 height 32
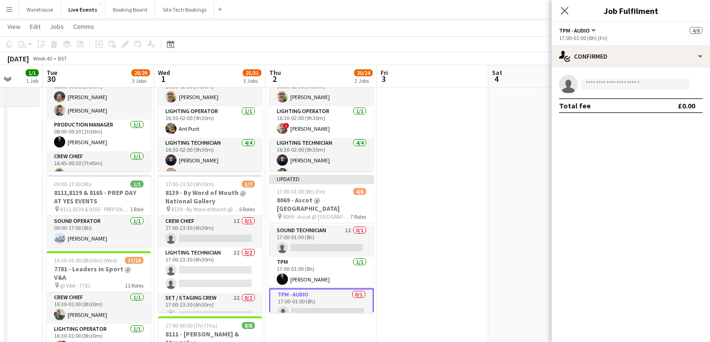
scroll to position [137, 0]
click at [668, 79] on input at bounding box center [635, 84] width 108 height 11
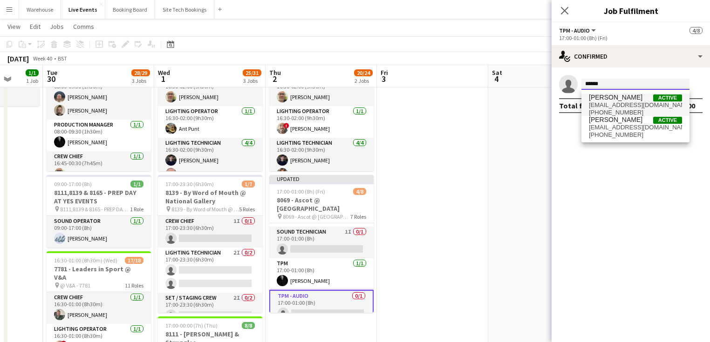
type input "******"
click at [626, 104] on span "stevie@steviewyatt.com" at bounding box center [635, 105] width 93 height 7
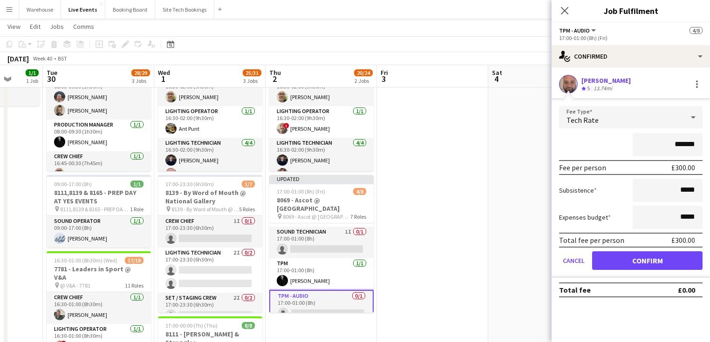
click at [576, 84] on app-user-avatar at bounding box center [568, 84] width 19 height 19
click at [562, 84] on app-user-avatar at bounding box center [568, 84] width 19 height 19
click at [697, 89] on div at bounding box center [696, 84] width 11 height 11
click at [647, 169] on span "Remove" at bounding box center [651, 168] width 28 height 8
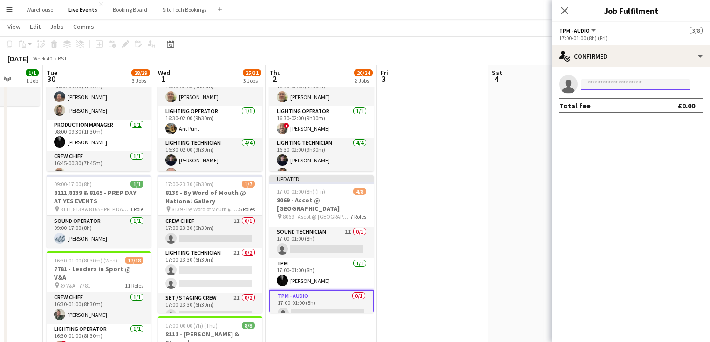
click at [609, 82] on input at bounding box center [635, 84] width 108 height 11
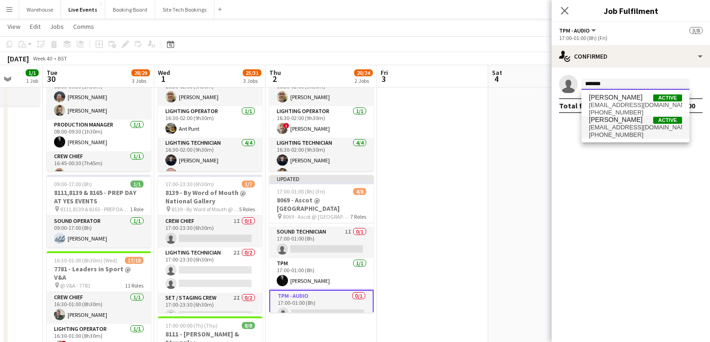
type input "******"
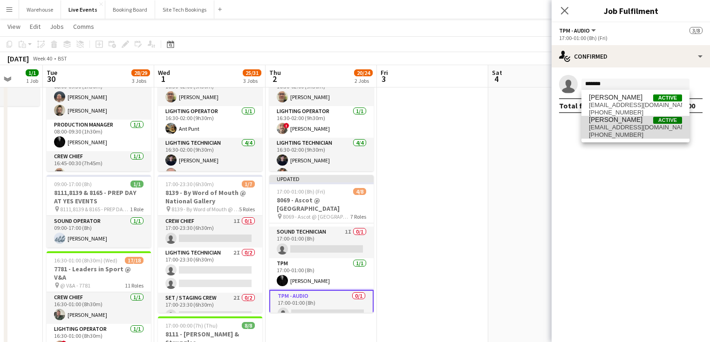
click at [607, 128] on span "stevie@wiseproductions.co.uk" at bounding box center [635, 127] width 93 height 7
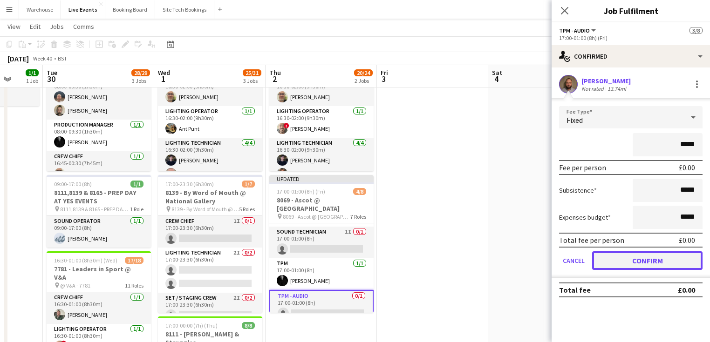
click at [626, 261] on button "Confirm" at bounding box center [647, 261] width 110 height 19
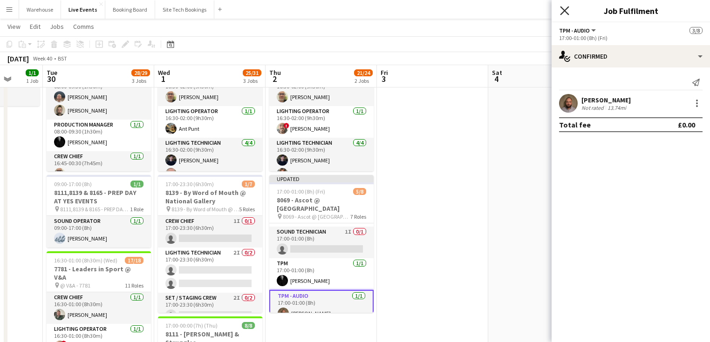
click at [566, 10] on icon at bounding box center [564, 10] width 9 height 9
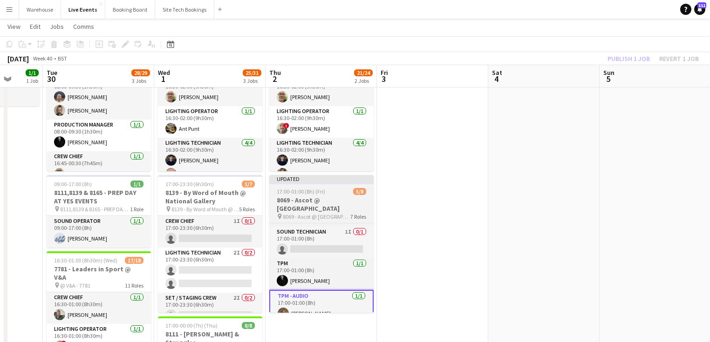
click at [319, 202] on h3 "8069 - Ascot @ [GEOGRAPHIC_DATA]" at bounding box center [321, 204] width 104 height 17
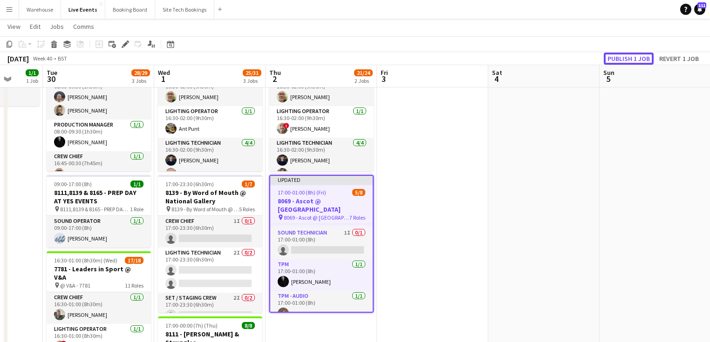
click at [627, 55] on button "Publish 1 job" at bounding box center [629, 59] width 50 height 12
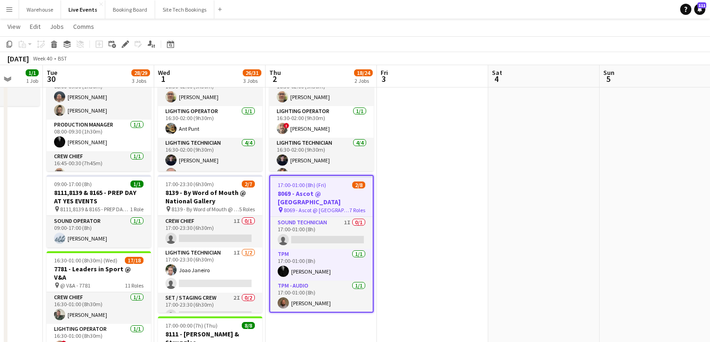
scroll to position [0, 0]
click at [424, 265] on app-date-cell at bounding box center [432, 252] width 111 height 444
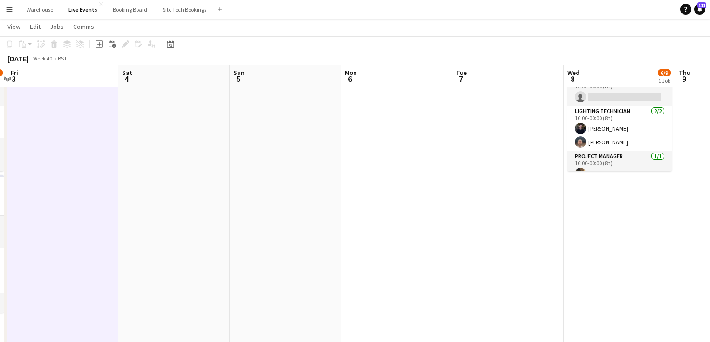
scroll to position [0, 345]
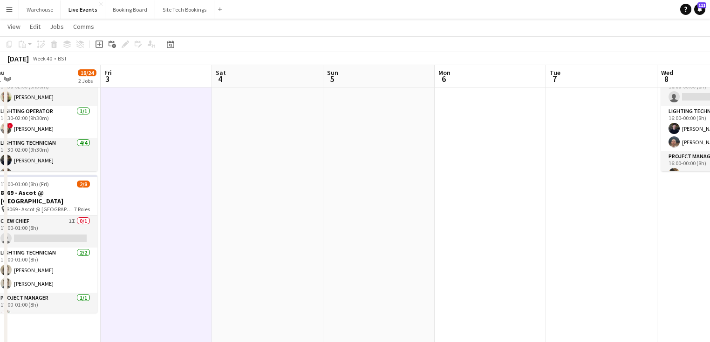
drag, startPoint x: 562, startPoint y: 250, endPoint x: 296, endPoint y: 250, distance: 266.0
click at [296, 250] on app-calendar-viewport "Mon 29 1/1 1 Job Tue 30 28/29 3 Jobs Wed 1 26/31 3 Jobs Thu 2 18/24 2 Jobs Fri …" at bounding box center [355, 218] width 710 height 512
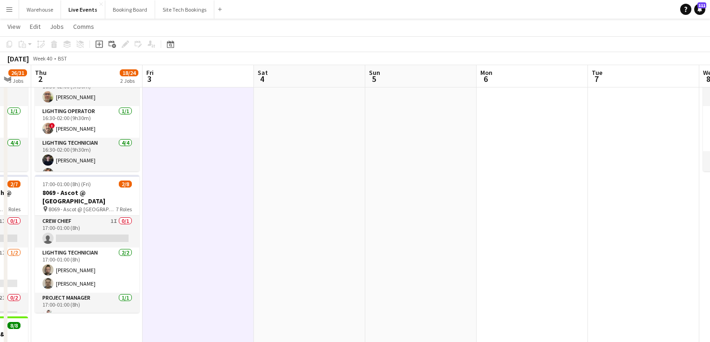
drag, startPoint x: 432, startPoint y: 237, endPoint x: 265, endPoint y: 236, distance: 166.8
click at [265, 236] on app-calendar-viewport "Mon 29 1/1 1 Job Tue 30 28/29 3 Jobs Wed 1 26/31 3 Jobs Thu 2 18/24 2 Jobs Fri …" at bounding box center [355, 218] width 710 height 512
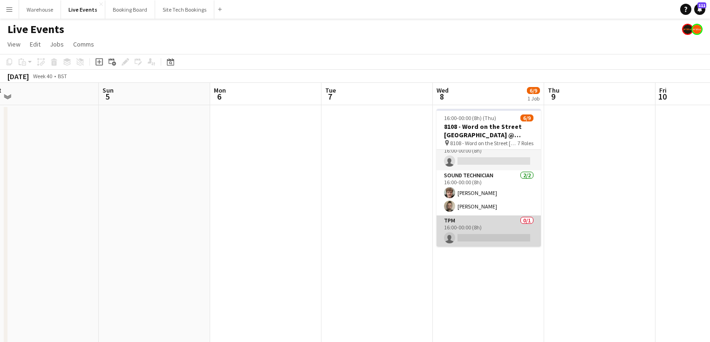
scroll to position [114, 0]
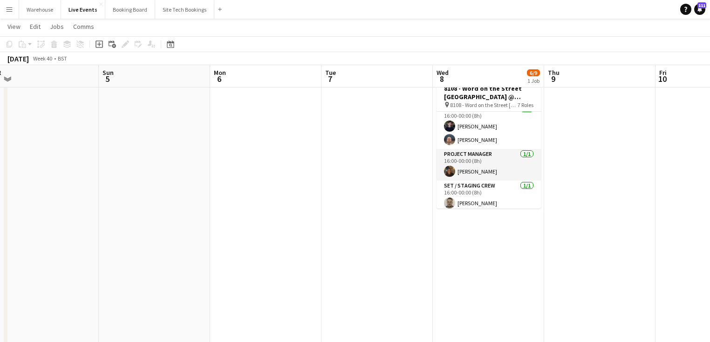
scroll to position [0, 0]
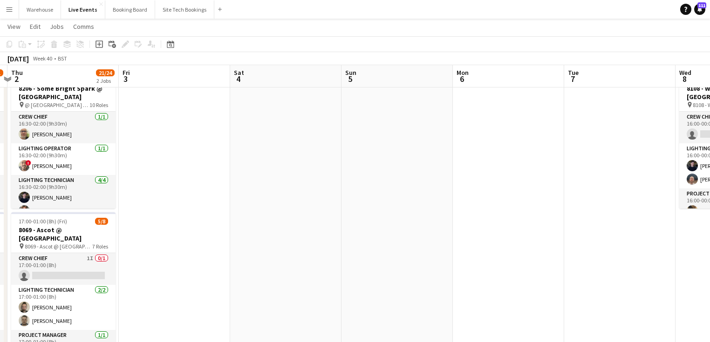
drag, startPoint x: 230, startPoint y: 226, endPoint x: 337, endPoint y: 232, distance: 107.7
click at [523, 231] on app-calendar-viewport "Tue 30 Wed 1 27/31 3 Jobs Thu 2 21/24 2 Jobs Fri 3 Sat 4 Sun 5 Mon 6 Tue 7 Wed …" at bounding box center [355, 255] width 710 height 512
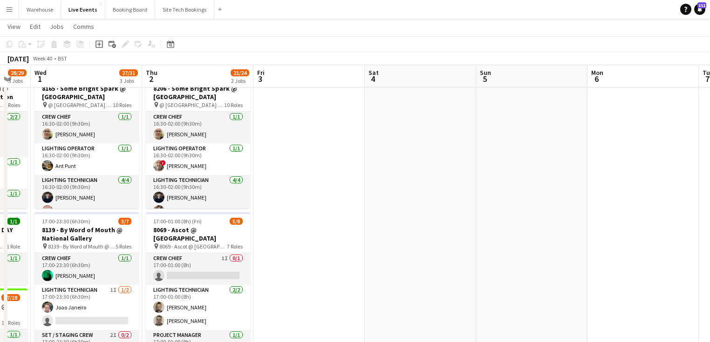
drag, startPoint x: 397, startPoint y: 233, endPoint x: 520, endPoint y: 231, distance: 123.0
click at [519, 231] on app-calendar-viewport "Mon 29 1/1 1 Job Tue 30 28/29 3 Jobs Wed 1 27/31 3 Jobs Thu 2 21/24 2 Jobs Fri …" at bounding box center [355, 255] width 710 height 512
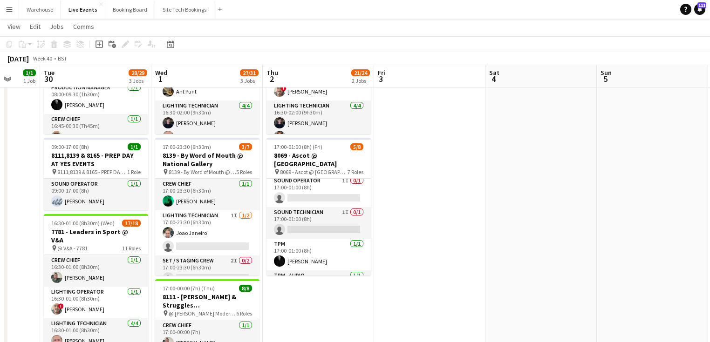
scroll to position [130, 0]
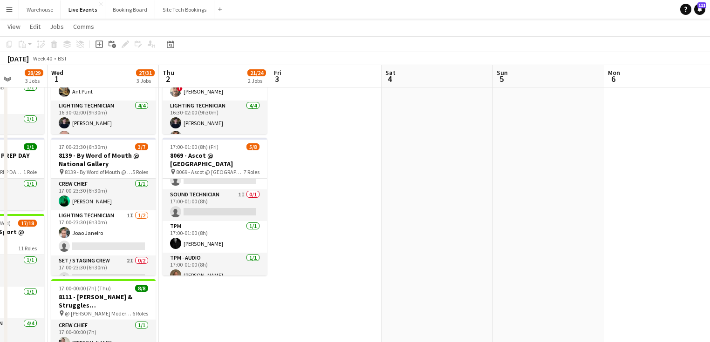
drag, startPoint x: 543, startPoint y: 260, endPoint x: 205, endPoint y: 253, distance: 338.8
click at [205, 253] on app-calendar-viewport "Sat 27 Sun 28 Mon 29 1/1 1 Job Tue 30 28/29 3 Jobs Wed 1 27/31 3 Jobs Thu 2 21/…" at bounding box center [355, 181] width 710 height 512
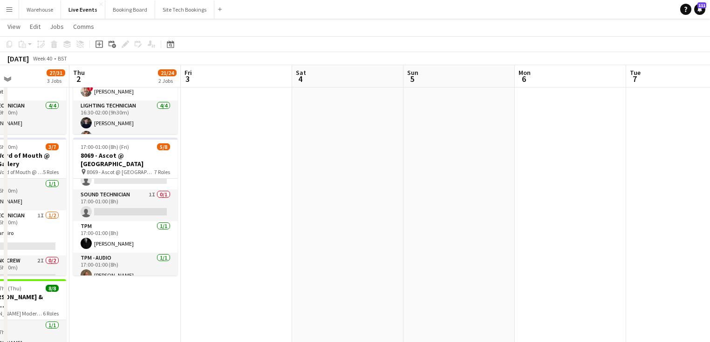
drag, startPoint x: 302, startPoint y: 262, endPoint x: 426, endPoint y: 261, distance: 123.9
click at [426, 261] on app-calendar-viewport "Mon 29 1/1 1 Job Tue 30 28/29 3 Jobs Wed 1 27/31 3 Jobs Thu 2 21/24 2 Jobs Fri …" at bounding box center [355, 181] width 710 height 512
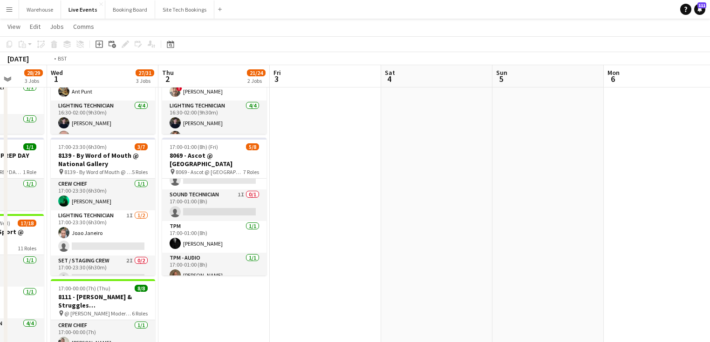
drag, startPoint x: 362, startPoint y: 283, endPoint x: 563, endPoint y: 270, distance: 201.2
click at [510, 270] on app-calendar-viewport "Sun 28 Mon 29 1/1 1 Job Tue 30 28/29 3 Jobs Wed 1 27/31 3 Jobs Thu 2 21/24 2 Jo…" at bounding box center [355, 181] width 710 height 512
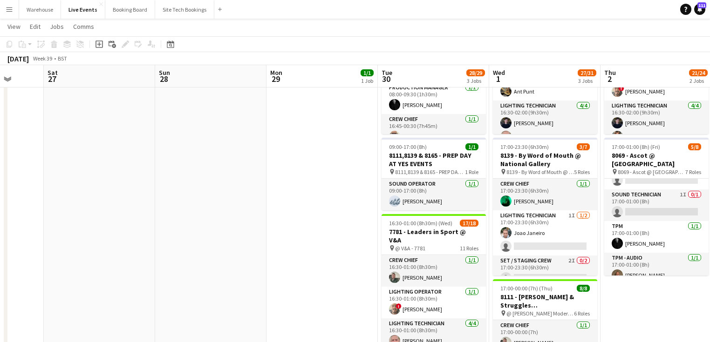
drag, startPoint x: 240, startPoint y: 217, endPoint x: 325, endPoint y: 221, distance: 84.9
click at [324, 221] on app-calendar-viewport "Thu 25 Fri 26 Sat 27 Sun 28 Mon 29 1/1 1 Job Tue 30 28/29 3 Jobs Wed 1 27/31 3 …" at bounding box center [355, 181] width 710 height 512
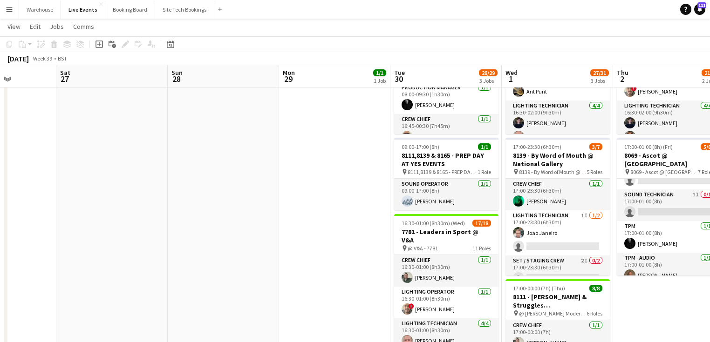
drag, startPoint x: 318, startPoint y: 242, endPoint x: 446, endPoint y: 241, distance: 127.7
click at [413, 240] on app-calendar-viewport "Wed 24 Thu 25 18/19 1 Job Fri 26 Sat 27 Sun 28 Mon 29 1/1 1 Job Tue 30 28/29 3 …" at bounding box center [355, 181] width 710 height 512
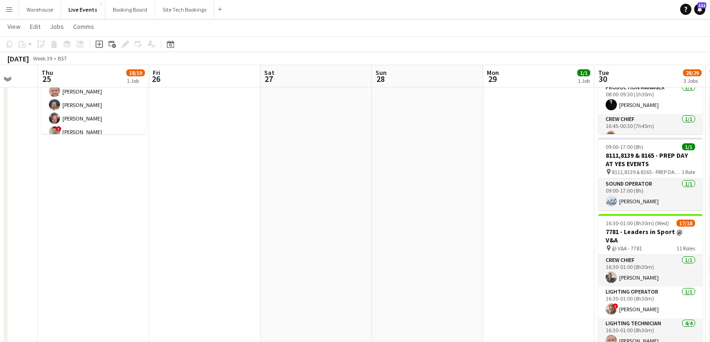
drag, startPoint x: 297, startPoint y: 247, endPoint x: 428, endPoint y: 249, distance: 130.9
click at [421, 248] on app-calendar-viewport "Mon 22 2/2 1 Job Tue 23 23/26 3 Jobs Wed 24 Thu 25 18/19 1 Job Fri 26 Sat 27 Su…" at bounding box center [355, 194] width 710 height 539
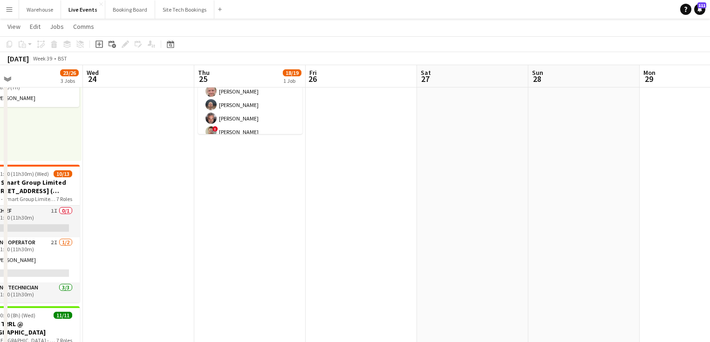
scroll to position [0, 0]
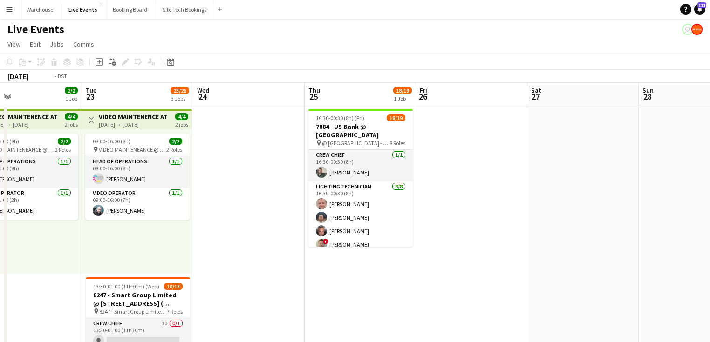
drag, startPoint x: 175, startPoint y: 248, endPoint x: 369, endPoint y: 250, distance: 194.3
click at [369, 250] on app-calendar-viewport "Sun 21 Mon 22 2/2 1 Job Tue 23 23/26 3 Jobs Wed 24 Thu 25 18/19 1 Job Fri 26 Sa…" at bounding box center [355, 329] width 710 height 493
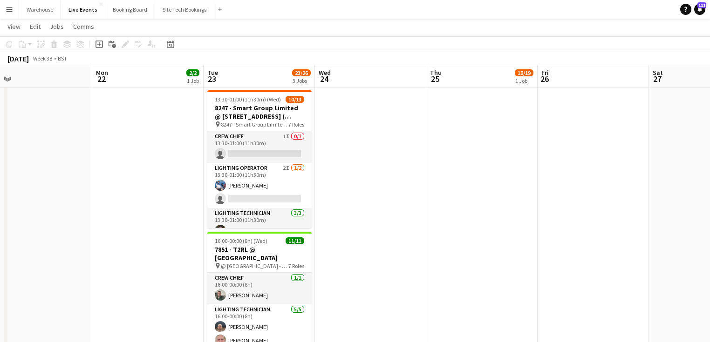
scroll to position [232, 0]
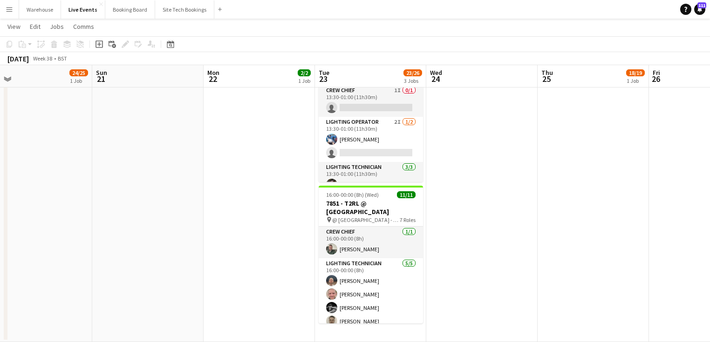
drag, startPoint x: 141, startPoint y: 225, endPoint x: 238, endPoint y: 247, distance: 99.7
click at [314, 230] on app-calendar-viewport "Thu 18 Fri 19 Sat 20 24/25 1 Job Sun 21 Mon 22 2/2 1 Job Tue 23 23/26 3 Jobs We…" at bounding box center [355, 73] width 710 height 539
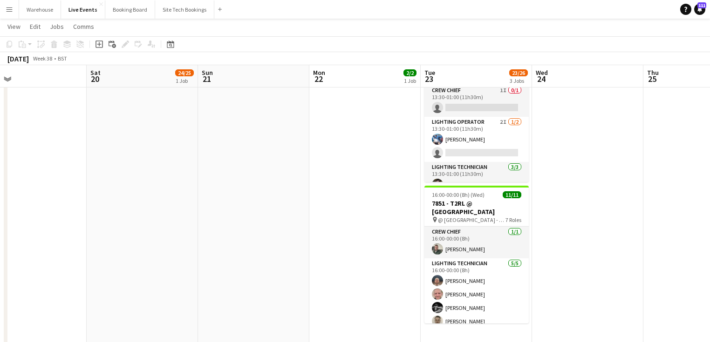
drag, startPoint x: 360, startPoint y: 238, endPoint x: 293, endPoint y: 233, distance: 67.3
click at [437, 234] on app-calendar-viewport "Wed 17 15/15 3 Jobs Thu 18 34/39 4 Jobs Fri 19 Sat 20 24/25 1 Job Sun 21 Mon 22…" at bounding box center [355, 130] width 710 height 653
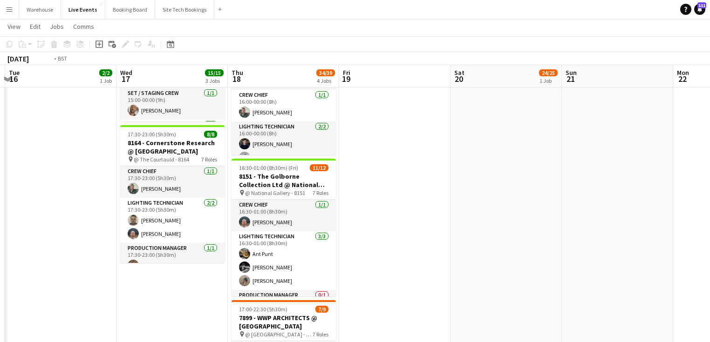
drag, startPoint x: 178, startPoint y: 282, endPoint x: 320, endPoint y: 286, distance: 142.1
click at [307, 284] on app-calendar-viewport "Sun 14 Mon 15 Tue 16 2/2 1 Job Wed 17 15/15 3 Jobs Thu 18 34/39 4 Jobs Fri 19 S…" at bounding box center [355, 130] width 710 height 653
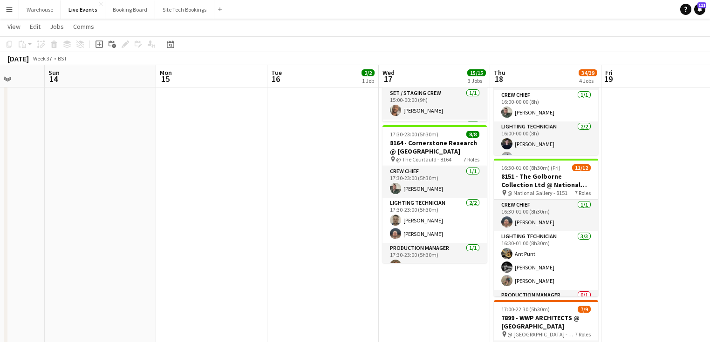
drag, startPoint x: 196, startPoint y: 271, endPoint x: 343, endPoint y: 273, distance: 146.8
click at [347, 269] on app-calendar-viewport "Thu 11 Fri 12 1/1 1 Job Sat 13 Sun 14 Mon 15 Tue 16 2/2 1 Job Wed 17 15/15 3 Jo…" at bounding box center [355, 130] width 710 height 653
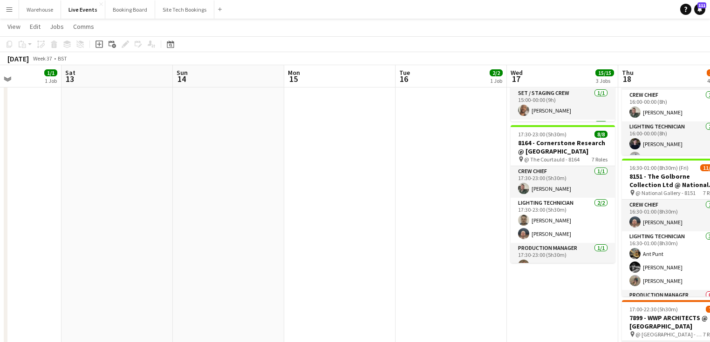
drag, startPoint x: 194, startPoint y: 255, endPoint x: 268, endPoint y: 244, distance: 75.4
click at [402, 254] on app-calendar-viewport "Wed 10 2/2 1 Job Thu 11 40/44 4 Jobs Fri 12 1/1 1 Job Sat 13 Sun 14 Mon 15 Tue …" at bounding box center [355, 130] width 710 height 653
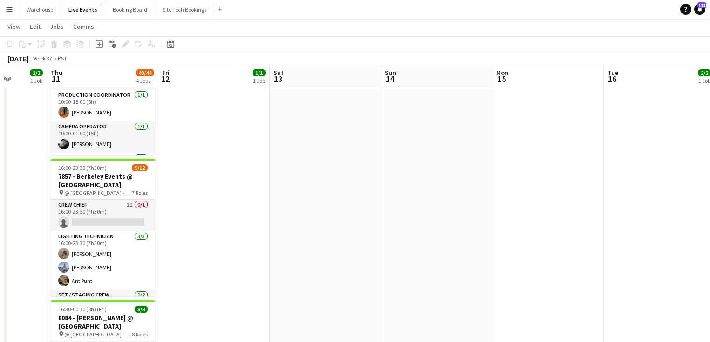
drag, startPoint x: 338, startPoint y: 241, endPoint x: 454, endPoint y: 239, distance: 115.6
click at [442, 240] on app-calendar-viewport "Mon 8 2/2 1 Job Tue 9 22/24 1 Job Wed 10 2/2 1 Job Thu 11 40/44 4 Jobs Fri 12 1…" at bounding box center [355, 130] width 710 height 653
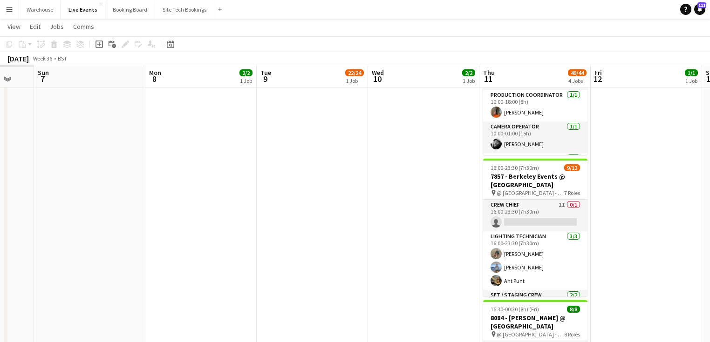
drag, startPoint x: 127, startPoint y: 239, endPoint x: 399, endPoint y: 240, distance: 272.1
click at [387, 238] on app-calendar-viewport "Fri 5 Sat 6 Sun 7 Mon 8 2/2 1 Job Tue 9 22/24 1 Job Wed 10 2/2 1 Job Thu 11 40/…" at bounding box center [355, 130] width 710 height 653
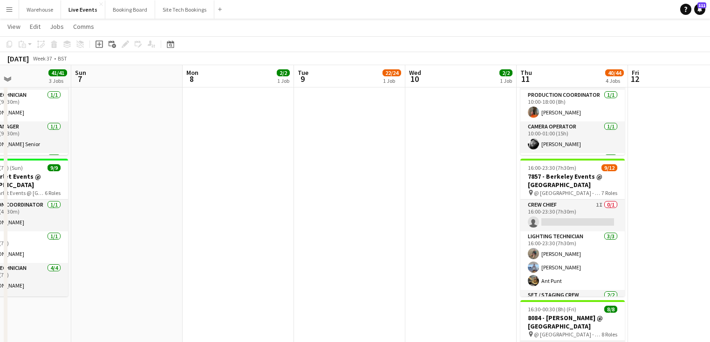
click at [396, 243] on app-calendar-viewport "Thu 4 Fri 5 25/25 3 Jobs Sat 6 41/41 3 Jobs Sun 7 Mon 8 2/2 1 Job Tue 9 22/24 1…" at bounding box center [355, 130] width 710 height 653
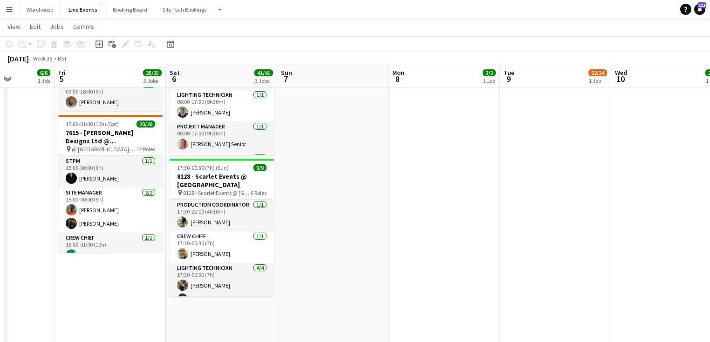
drag, startPoint x: 205, startPoint y: 270, endPoint x: 367, endPoint y: 274, distance: 161.7
click at [353, 275] on app-calendar-viewport "Tue 2 59/59 5 Jobs Wed 3 2/2 1 Job Thu 4 6/6 1 Job Fri 5 25/25 3 Jobs Sat 6 41/…" at bounding box center [355, 185] width 710 height 762
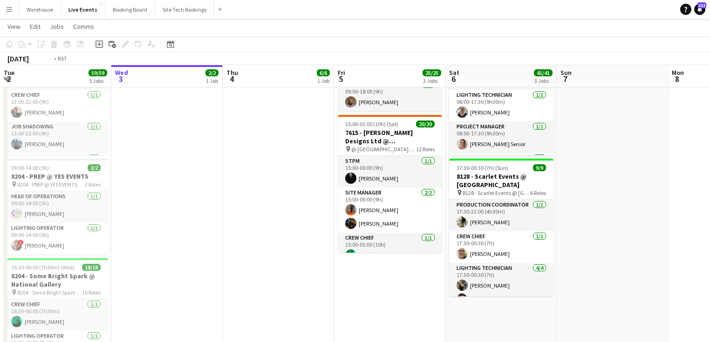
click at [372, 266] on app-calendar-viewport "Sun 31 Mon 1 16/16 4 Jobs Tue 2 59/59 5 Jobs Wed 3 2/2 1 Job Thu 4 6/6 1 Job Fr…" at bounding box center [355, 185] width 710 height 762
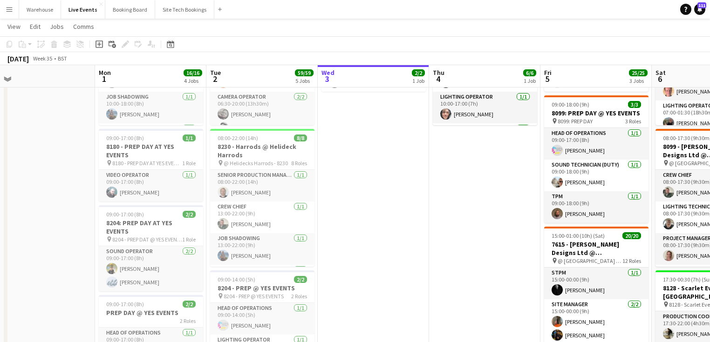
scroll to position [270, 0]
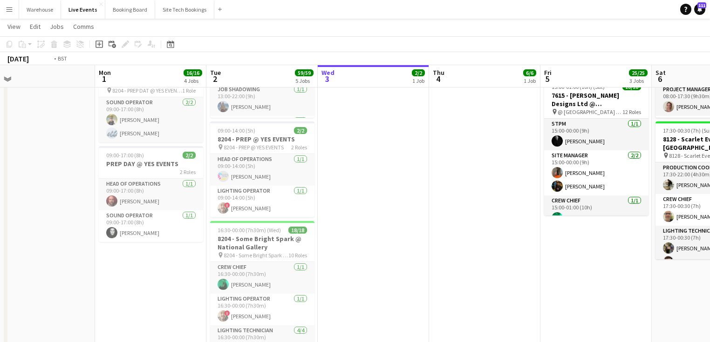
click at [214, 276] on app-calendar-viewport "Fri 29 6/6 1 Job Sat 30 Sun 31 Mon 1 16/16 4 Jobs Tue 2 59/59 5 Jobs Wed 3 2/2 …" at bounding box center [355, 148] width 710 height 762
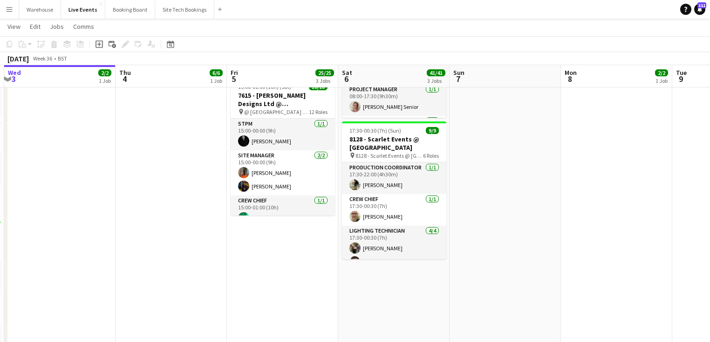
click at [290, 299] on app-calendar-viewport "Sun 31 Mon 1 16/16 4 Jobs Tue 2 59/59 5 Jobs Wed 3 2/2 1 Job Thu 4 6/6 1 Job Fr…" at bounding box center [355, 148] width 710 height 762
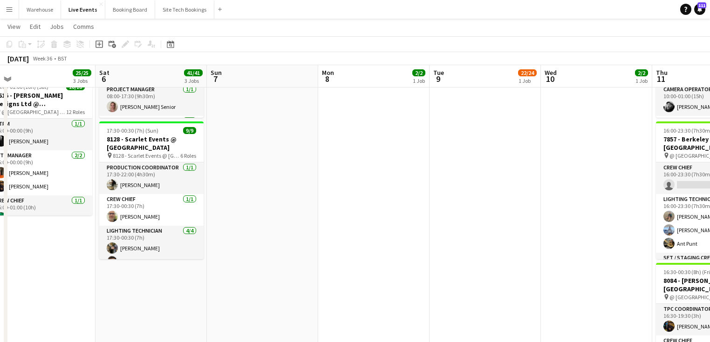
drag, startPoint x: 334, startPoint y: 291, endPoint x: 226, endPoint y: 279, distance: 108.3
click at [250, 283] on app-calendar-viewport "Tue 2 59/59 5 Jobs Wed 3 2/2 1 Job Thu 4 6/6 1 Job Fri 5 25/25 3 Jobs Sat 6 41/…" at bounding box center [355, 148] width 710 height 762
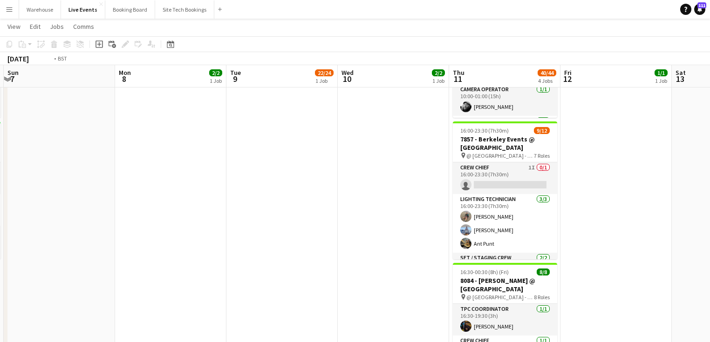
drag, startPoint x: 270, startPoint y: 266, endPoint x: 212, endPoint y: 260, distance: 58.1
click at [212, 260] on app-calendar-viewport "Thu 4 6/6 1 Job Fri 5 25/25 3 Jobs Sat 6 41/41 3 Jobs Sun 7 Mon 8 2/2 1 Job Tue…" at bounding box center [355, 148] width 710 height 762
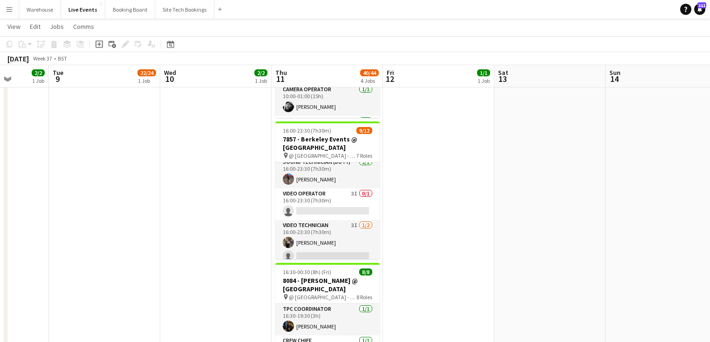
scroll to position [192, 0]
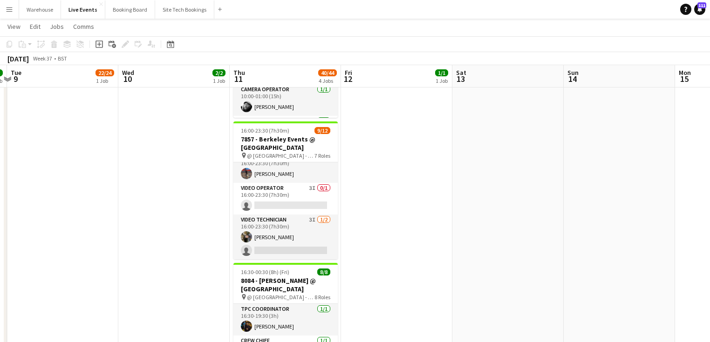
drag, startPoint x: 456, startPoint y: 220, endPoint x: 236, endPoint y: 218, distance: 219.9
click at [236, 218] on app-calendar-viewport "Sat 6 41/41 3 Jobs Sun 7 Mon 8 2/2 1 Job Tue 9 22/24 1 Job Wed 10 2/2 1 Job Thu…" at bounding box center [355, 148] width 710 height 762
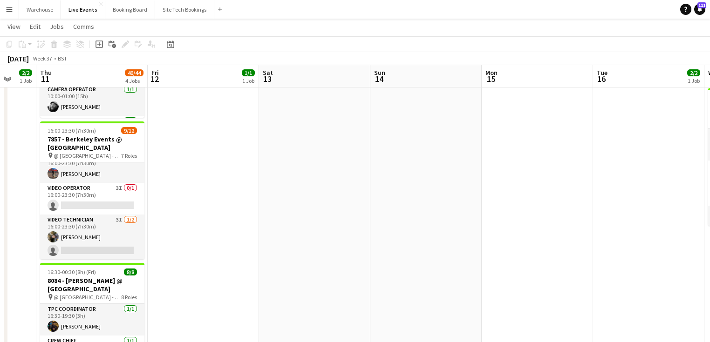
drag, startPoint x: 447, startPoint y: 240, endPoint x: 235, endPoint y: 211, distance: 214.5
click at [199, 212] on app-calendar-viewport "Mon 8 2/2 1 Job Tue 9 22/24 1 Job Wed 10 2/2 1 Job Thu 11 40/44 4 Jobs Fri 12 1…" at bounding box center [355, 148] width 710 height 762
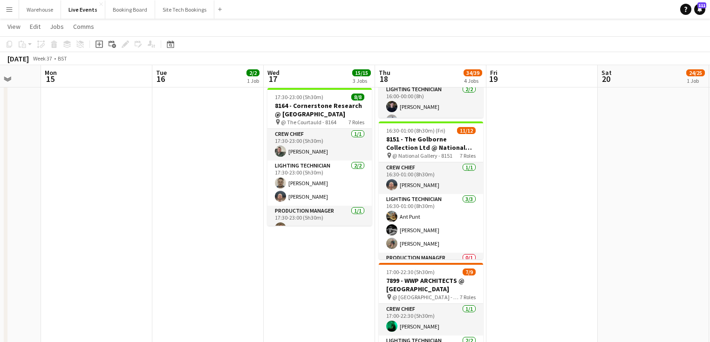
scroll to position [0, 407]
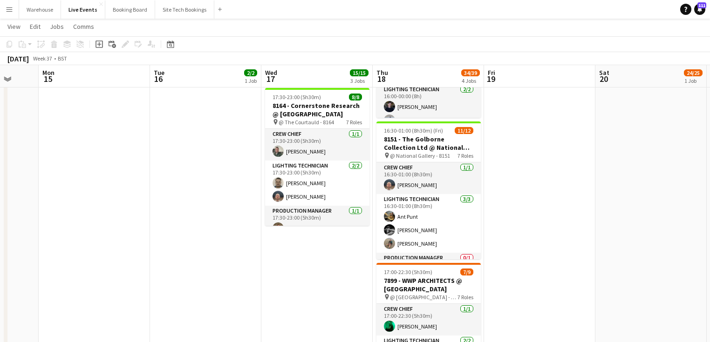
drag, startPoint x: 304, startPoint y: 219, endPoint x: 267, endPoint y: 216, distance: 36.9
click at [267, 216] on app-calendar-viewport "Thu 11 40/44 4 Jobs Fri 12 1/1 1 Job Sat 13 Sun 14 Mon 15 Tue 16 2/2 1 Job Wed …" at bounding box center [355, 148] width 710 height 762
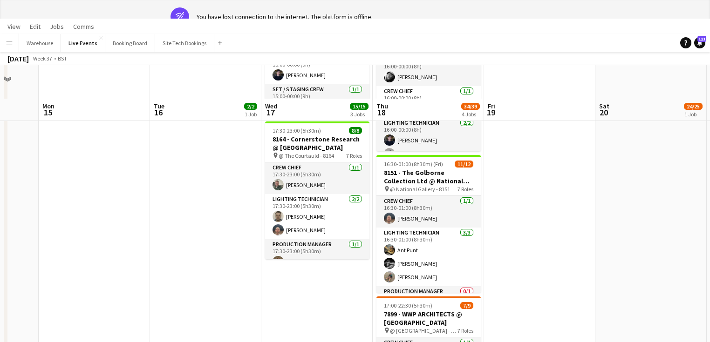
scroll to position [0, 0]
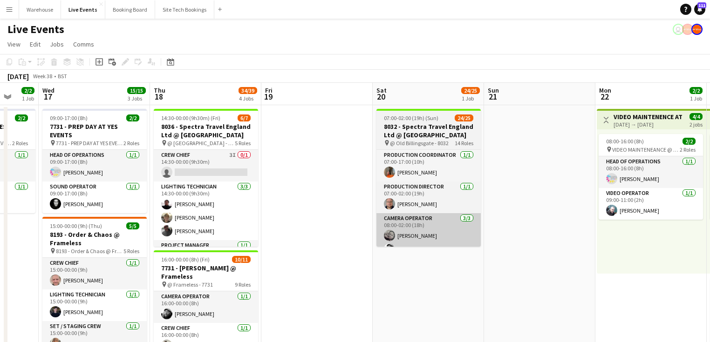
drag, startPoint x: 572, startPoint y: 266, endPoint x: 85, endPoint y: 232, distance: 488.1
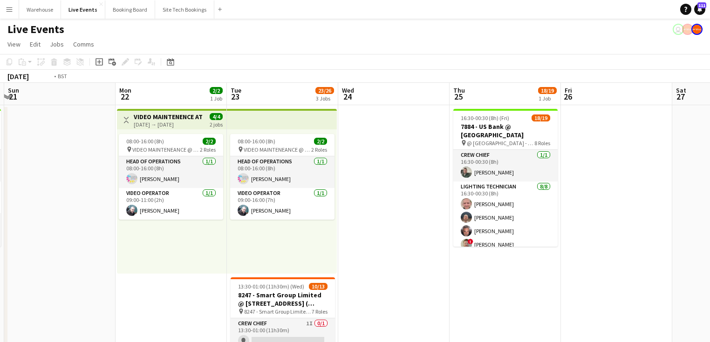
scroll to position [0, 435]
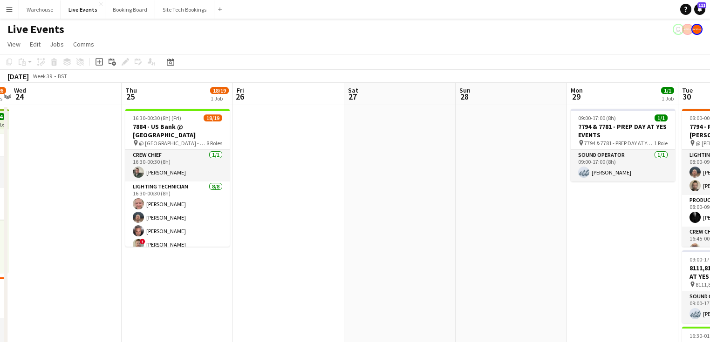
drag, startPoint x: 617, startPoint y: 293, endPoint x: 103, endPoint y: 233, distance: 517.3
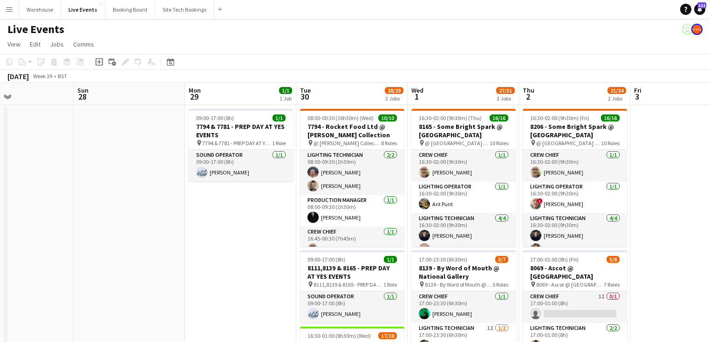
drag, startPoint x: 359, startPoint y: 252, endPoint x: 68, endPoint y: 215, distance: 292.5
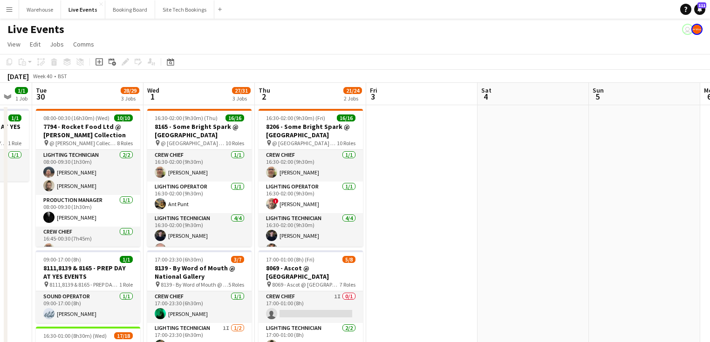
drag, startPoint x: 697, startPoint y: 255, endPoint x: 137, endPoint y: 203, distance: 562.9
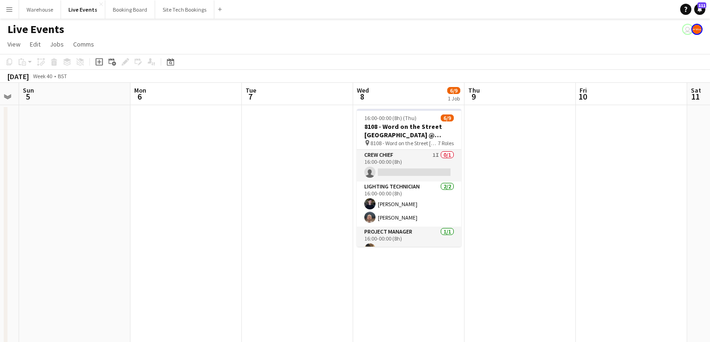
scroll to position [0, 391]
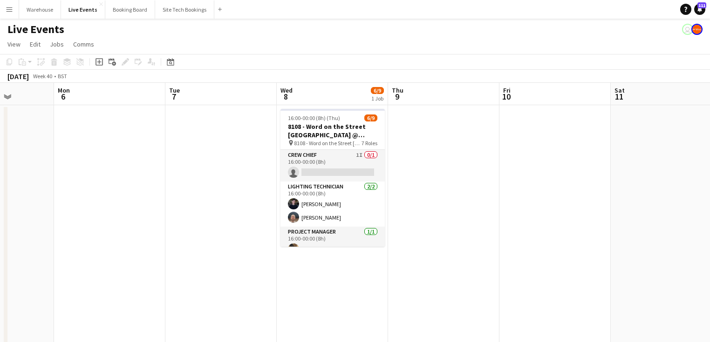
drag, startPoint x: 184, startPoint y: 222, endPoint x: 109, endPoint y: 211, distance: 76.8
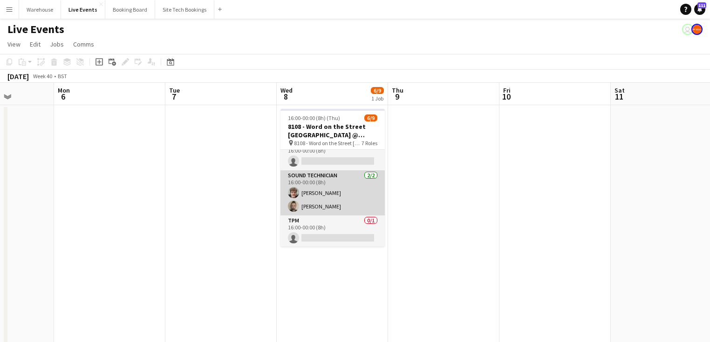
scroll to position [114, 0]
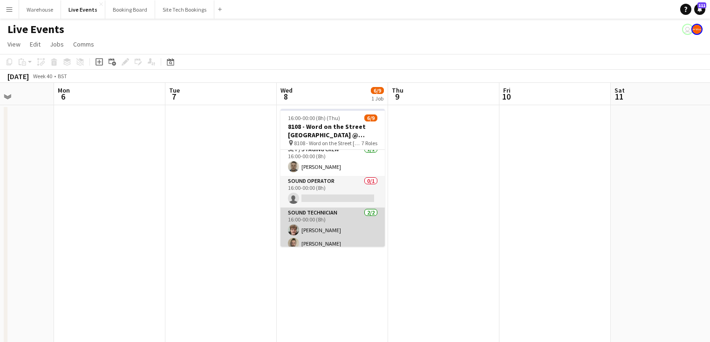
click at [298, 230] on app-user-avatar at bounding box center [293, 230] width 11 height 11
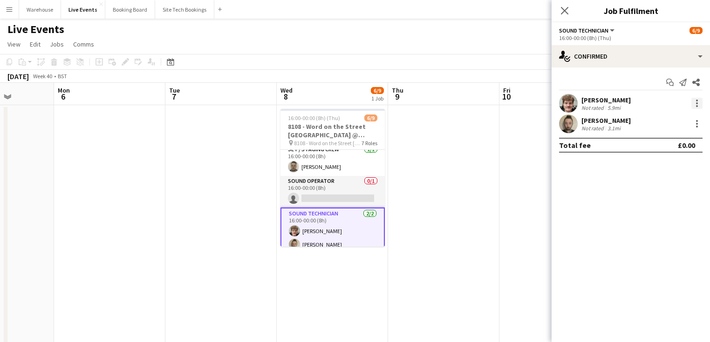
click at [700, 106] on div at bounding box center [696, 103] width 11 height 11
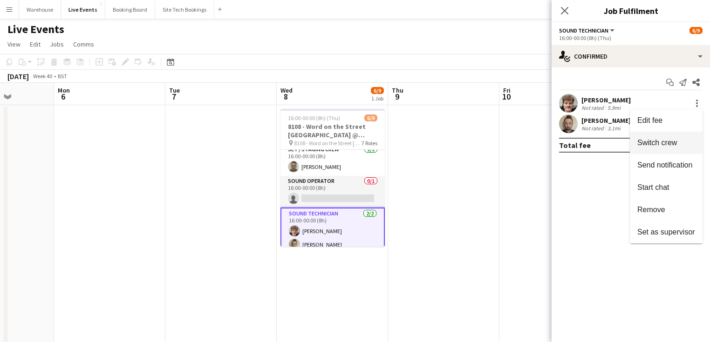
click at [656, 143] on span "Switch crew" at bounding box center [657, 143] width 40 height 8
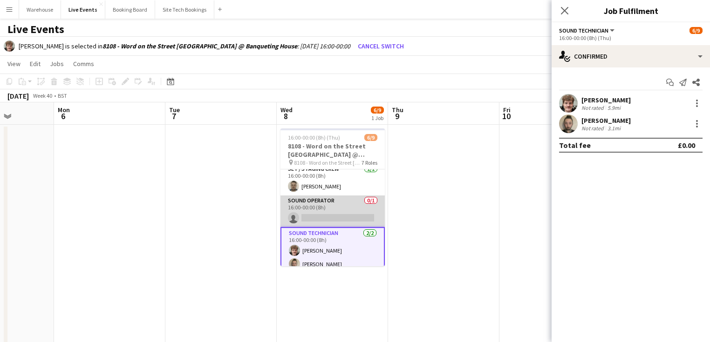
click at [345, 213] on app-card-role "Sound Operator 0/1 16:00-00:00 (8h) single-neutral-actions" at bounding box center [332, 212] width 104 height 32
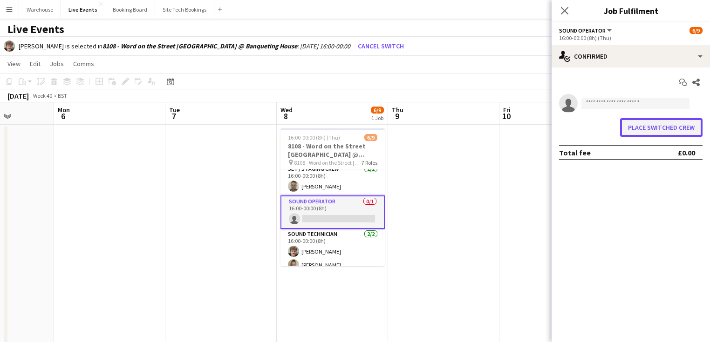
click at [663, 132] on button "Place switched crew" at bounding box center [661, 127] width 82 height 19
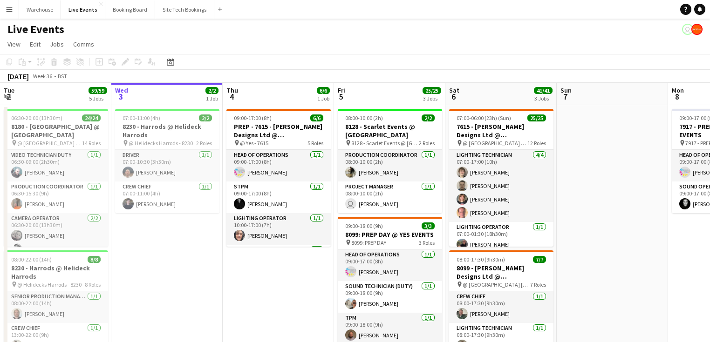
drag, startPoint x: 592, startPoint y: 244, endPoint x: 237, endPoint y: 216, distance: 356.1
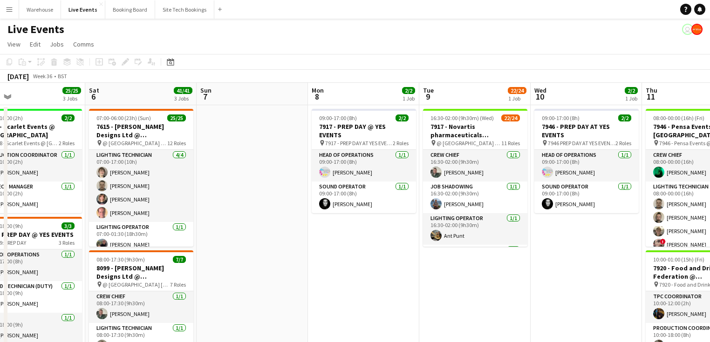
drag, startPoint x: 434, startPoint y: 260, endPoint x: 196, endPoint y: 244, distance: 239.1
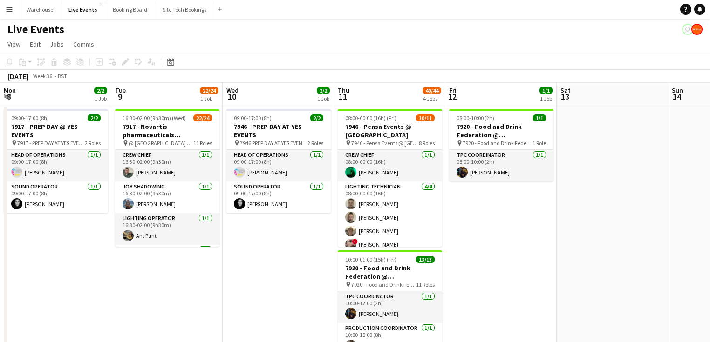
drag, startPoint x: 511, startPoint y: 242, endPoint x: 258, endPoint y: 203, distance: 256.0
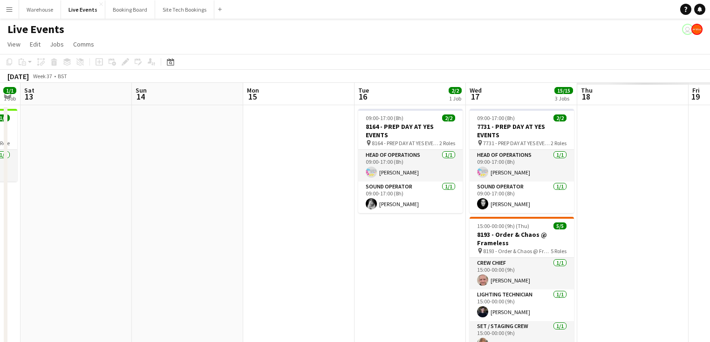
drag, startPoint x: 302, startPoint y: 220, endPoint x: 208, endPoint y: 210, distance: 94.7
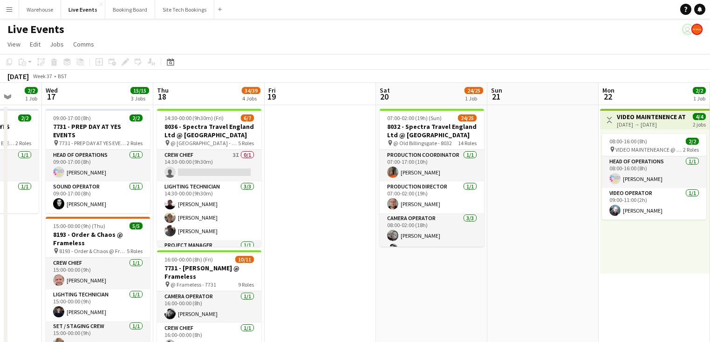
drag, startPoint x: 678, startPoint y: 233, endPoint x: 266, endPoint y: 190, distance: 414.6
drag, startPoint x: 442, startPoint y: 239, endPoint x: 257, endPoint y: 209, distance: 187.4
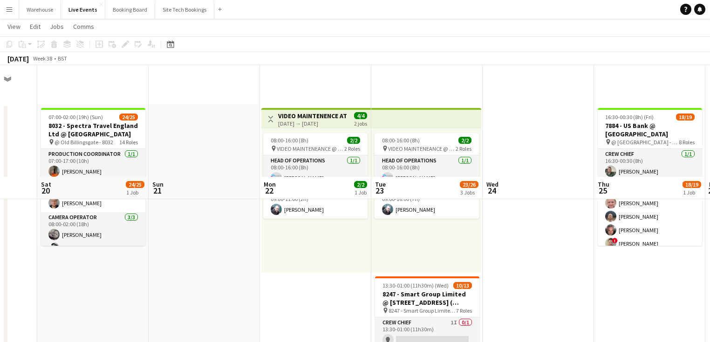
scroll to position [112, 0]
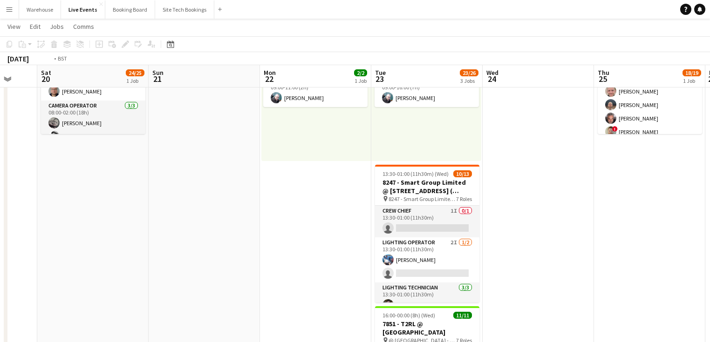
drag, startPoint x: 651, startPoint y: 256, endPoint x: 328, endPoint y: 210, distance: 327.1
click at [311, 213] on app-calendar-viewport "Wed 17 15/15 3 Jobs Thu 18 34/39 4 Jobs Fri 19 Sat 20 24/25 1 Job Sun 21 Mon 22…" at bounding box center [355, 306] width 710 height 762
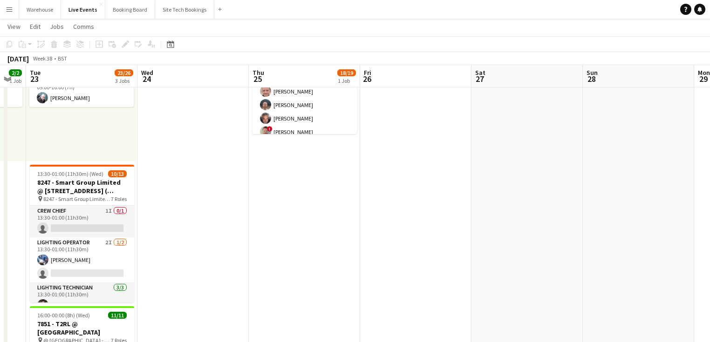
click at [276, 183] on app-calendar-viewport "Fri 19 Sat 20 24/25 1 Job Sun 21 Mon 22 2/2 1 Job Tue 23 23/26 3 Jobs Wed 24 Th…" at bounding box center [355, 306] width 710 height 762
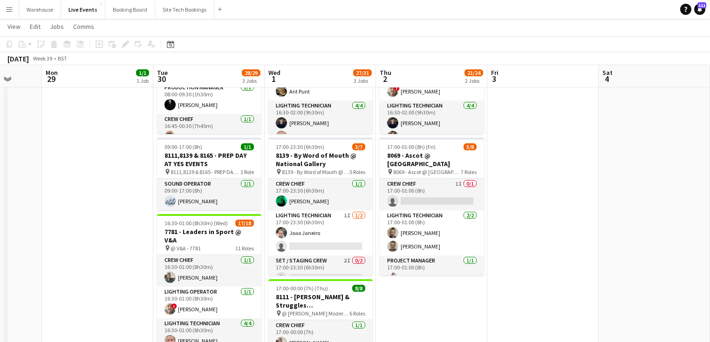
click at [224, 190] on app-calendar-viewport "Fri 26 Sat 27 Sun 28 Mon 29 1/1 1 Job Tue 30 28/29 3 Jobs Wed 1 27/31 3 Jobs Th…" at bounding box center [355, 306] width 710 height 762
drag, startPoint x: 532, startPoint y: 201, endPoint x: 342, endPoint y: 167, distance: 193.2
click at [357, 176] on app-calendar-viewport "Fri 26 Sat 27 Sun 28 Mon 29 1/1 1 Job Tue 30 28/29 3 Jobs Wed 1 27/31 3 Jobs Th…" at bounding box center [355, 306] width 710 height 762
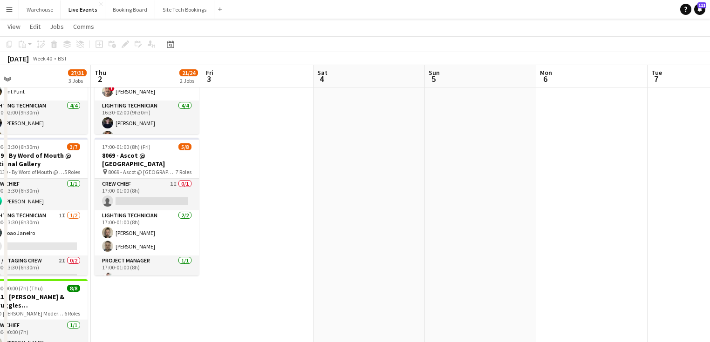
scroll to position [0, 250]
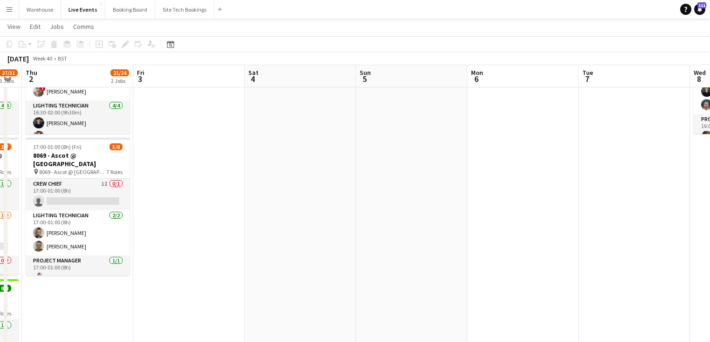
drag, startPoint x: 430, startPoint y: 191, endPoint x: 275, endPoint y: 173, distance: 156.6
click at [275, 173] on app-calendar-viewport "Mon 29 1/1 1 Job Tue 30 28/29 3 Jobs Wed 1 27/31 3 Jobs Thu 2 21/24 2 Jobs Fri …" at bounding box center [355, 306] width 710 height 762
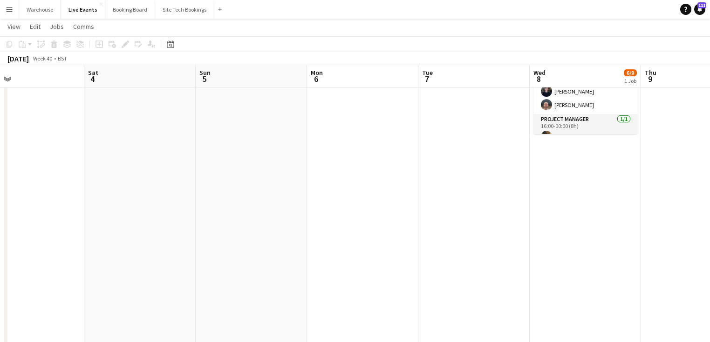
scroll to position [0, 0]
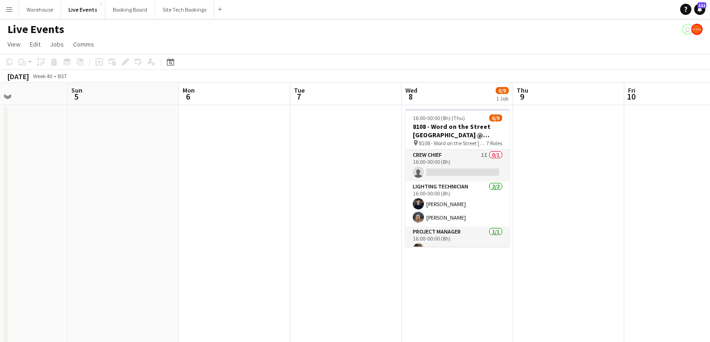
drag, startPoint x: 366, startPoint y: 171, endPoint x: 318, endPoint y: 162, distance: 48.8
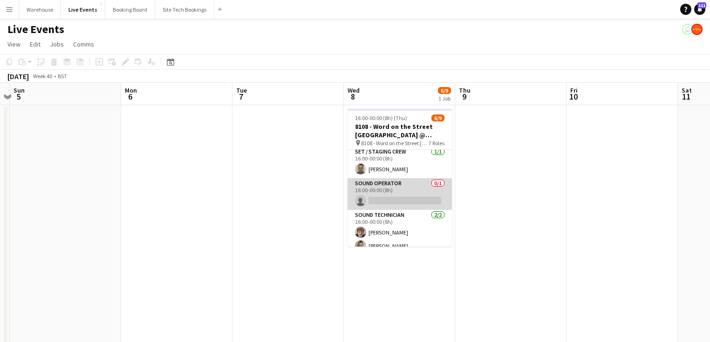
scroll to position [149, 0]
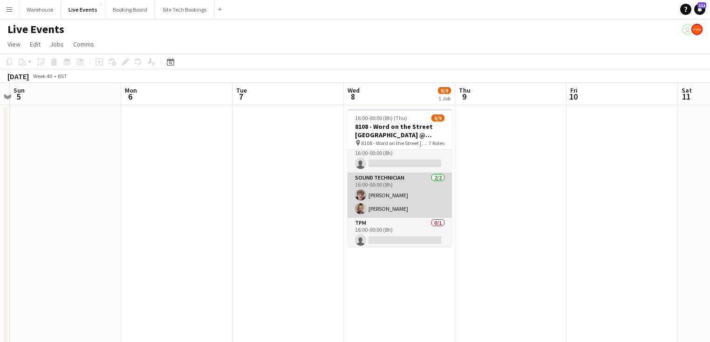
click at [391, 194] on app-card-role "Sound Technician 2/2 16:00-00:00 (8h) James Tillen Jay Butcher" at bounding box center [400, 195] width 104 height 45
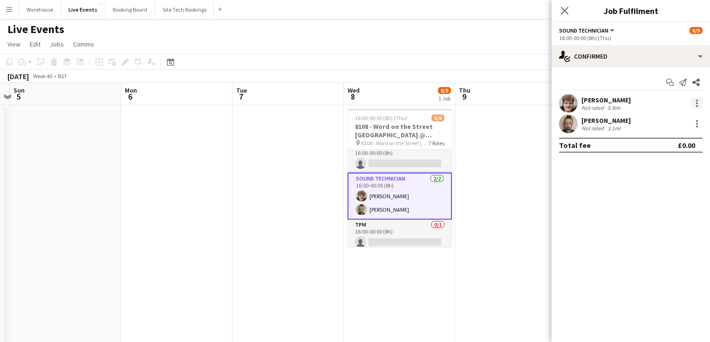
click at [696, 102] on div at bounding box center [697, 103] width 2 height 2
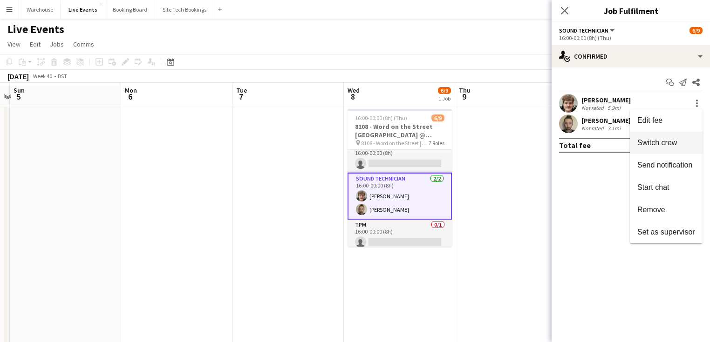
click at [662, 145] on span "Switch crew" at bounding box center [657, 143] width 40 height 8
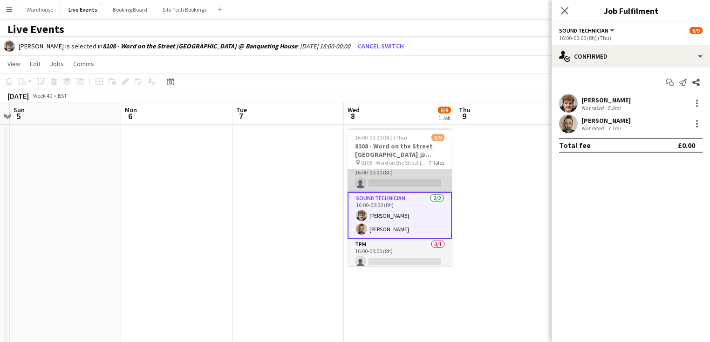
click at [405, 179] on app-card-role "Sound Operator 0/1 16:00-00:00 (8h) single-neutral-actions" at bounding box center [400, 177] width 104 height 32
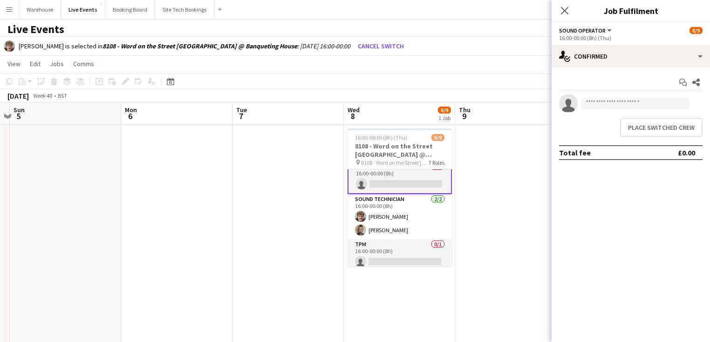
scroll to position [150, 0]
click at [680, 129] on button "Place switched crew" at bounding box center [661, 127] width 82 height 19
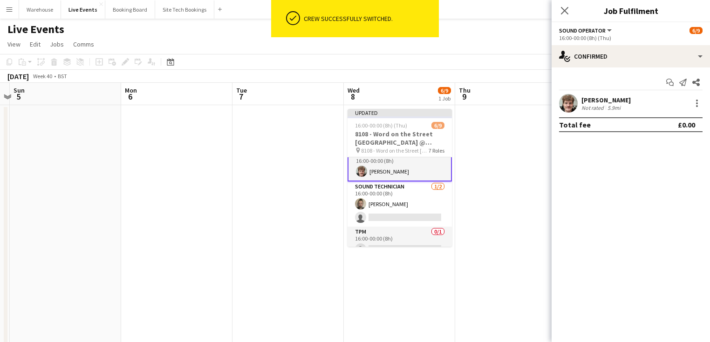
click at [567, 10] on icon "Close pop-in" at bounding box center [564, 10] width 7 height 7
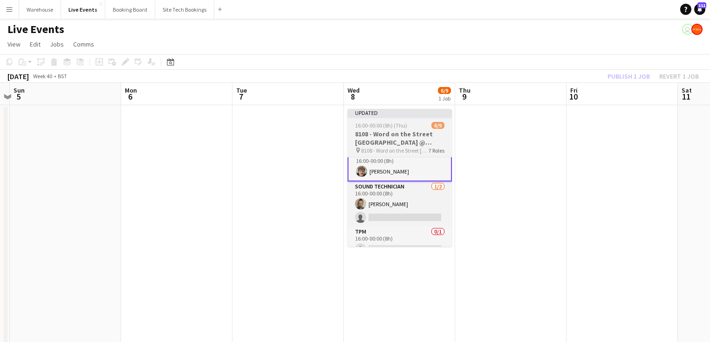
scroll to position [149, 0]
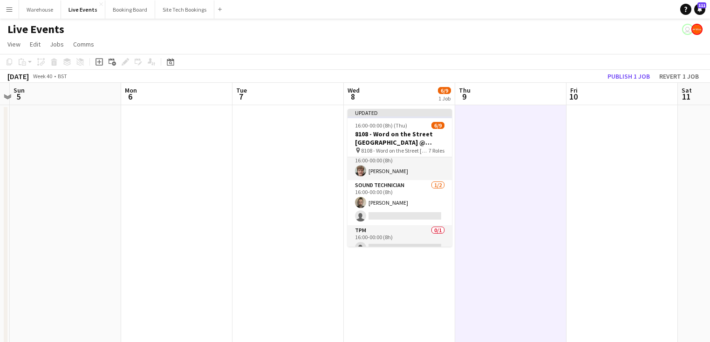
click at [378, 136] on h3 "8108 - Word on the Street [GEOGRAPHIC_DATA] @ Banqueting House" at bounding box center [400, 138] width 104 height 17
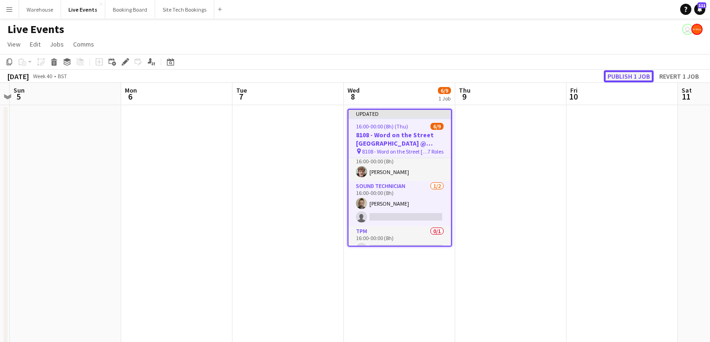
click at [622, 77] on button "Publish 1 job" at bounding box center [629, 76] width 50 height 12
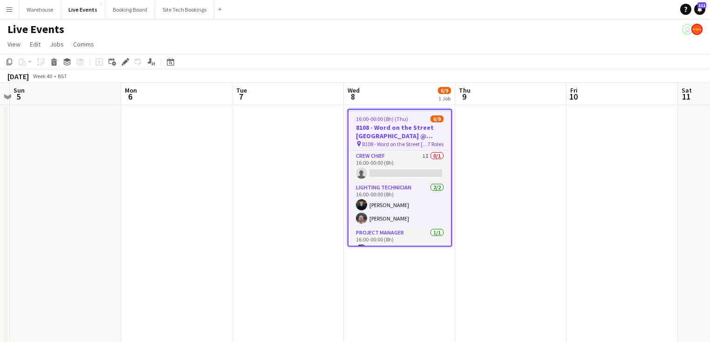
scroll to position [153, 0]
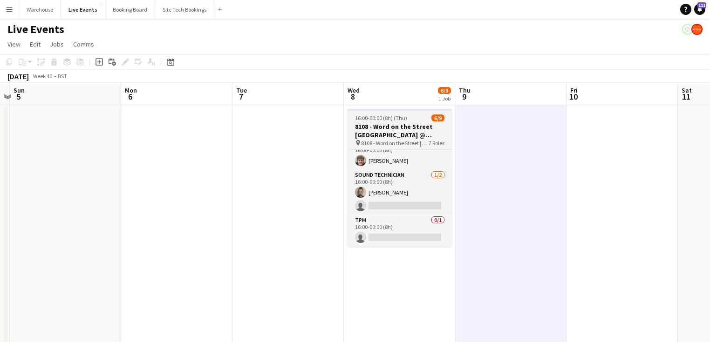
click at [392, 138] on h3 "8108 - Word on the Street [GEOGRAPHIC_DATA] @ Banqueting House" at bounding box center [400, 131] width 104 height 17
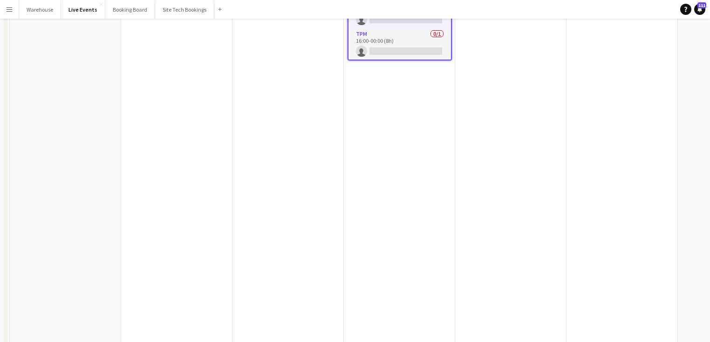
scroll to position [0, 0]
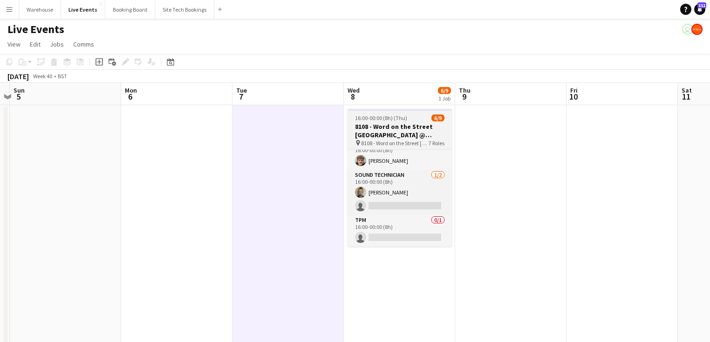
click at [363, 138] on h3 "8108 - Word on the Street [GEOGRAPHIC_DATA] @ Banqueting House" at bounding box center [400, 131] width 104 height 17
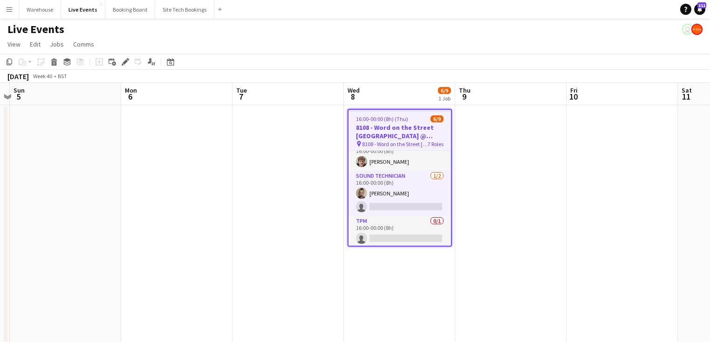
scroll to position [153, 0]
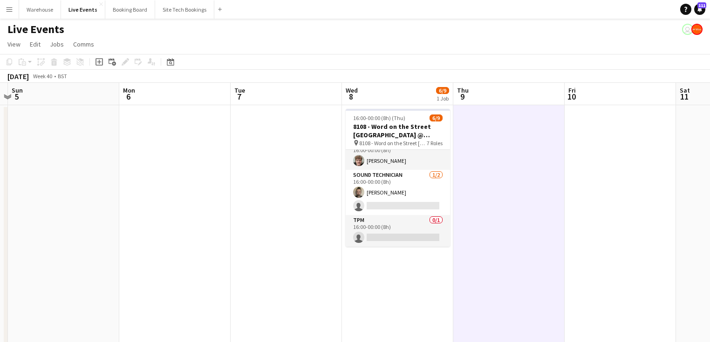
scroll to position [152, 0]
